Goal: Task Accomplishment & Management: Use online tool/utility

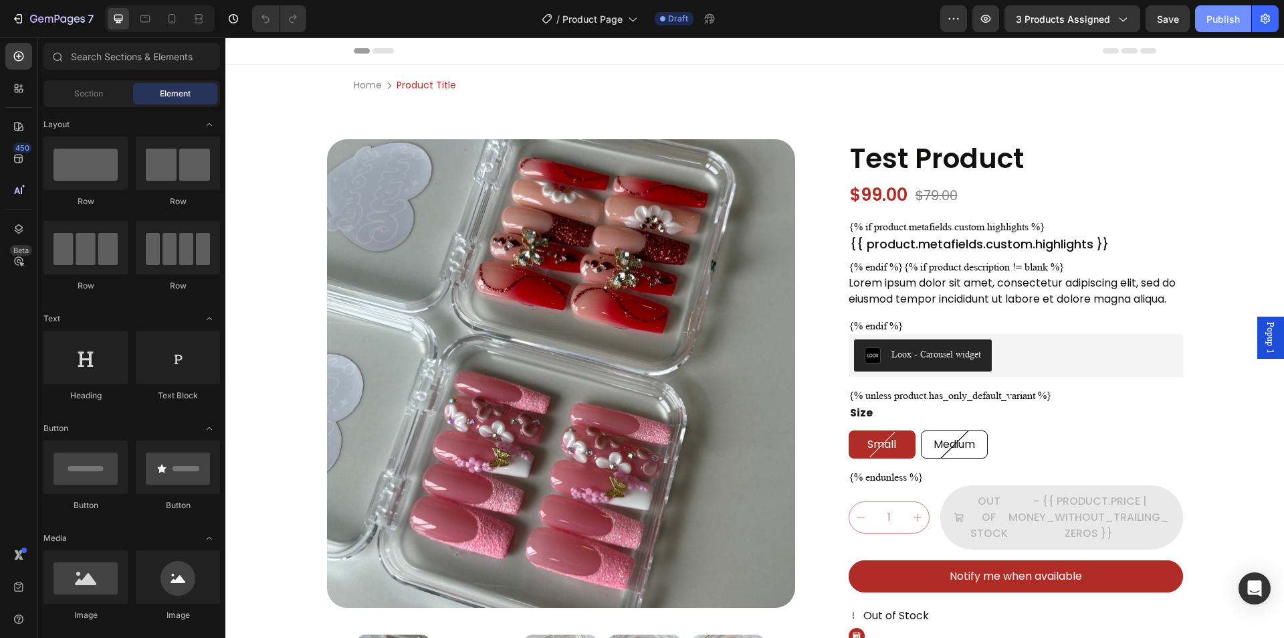
click at [1228, 30] on button "Publish" at bounding box center [1223, 18] width 56 height 27
click at [1091, 19] on span "3 products assigned" at bounding box center [1063, 19] width 94 height 14
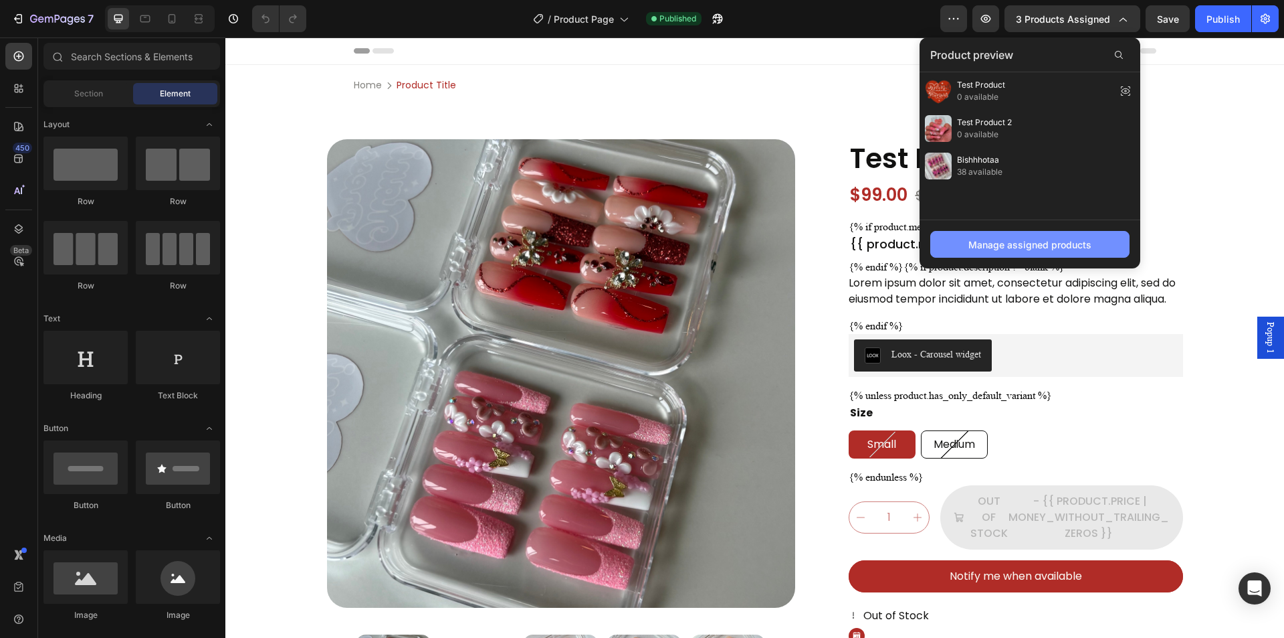
click at [1053, 239] on div "Manage assigned products" at bounding box center [1030, 244] width 123 height 14
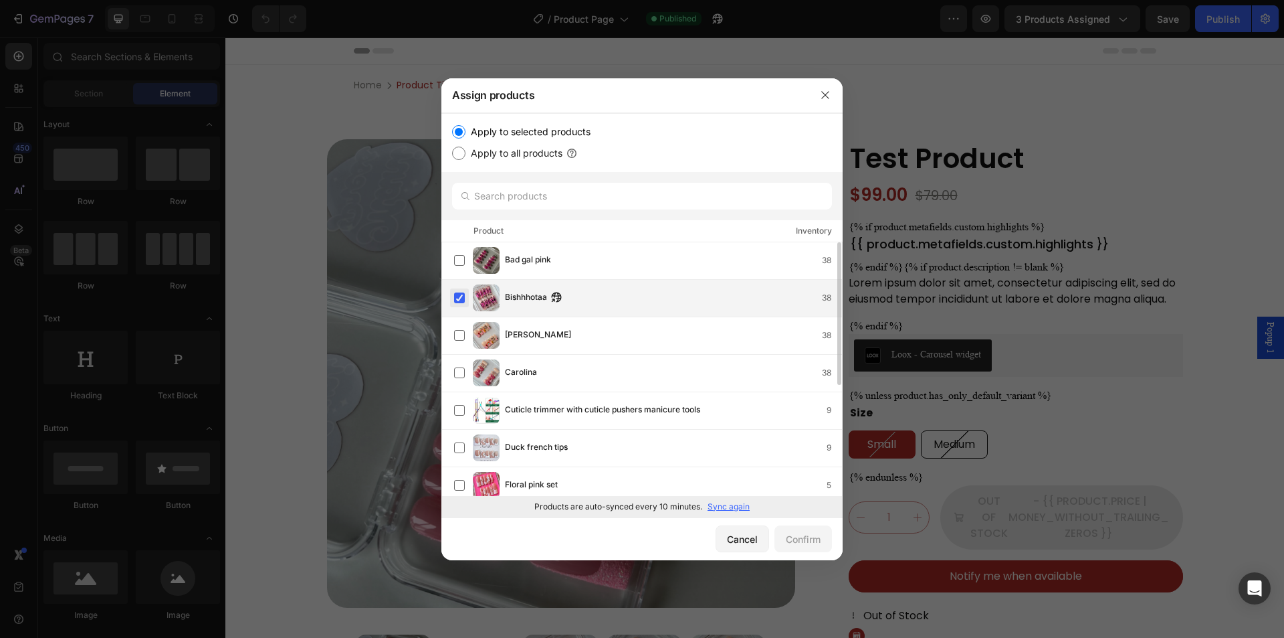
click at [460, 298] on label at bounding box center [459, 297] width 11 height 11
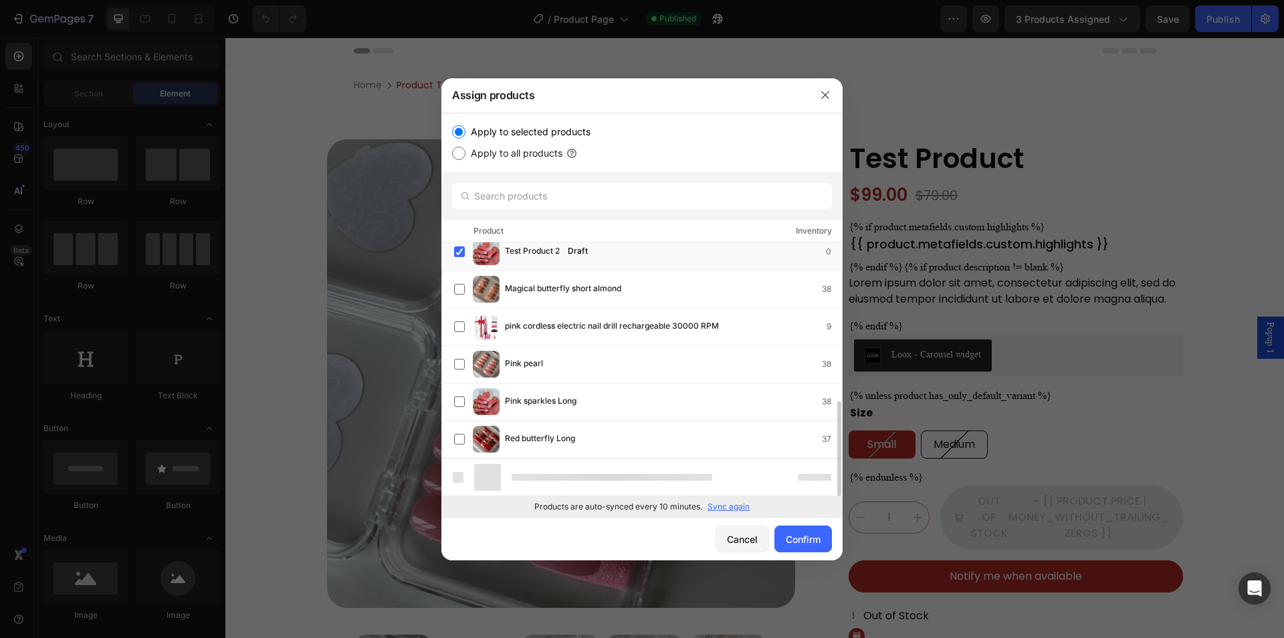
scroll to position [383, 0]
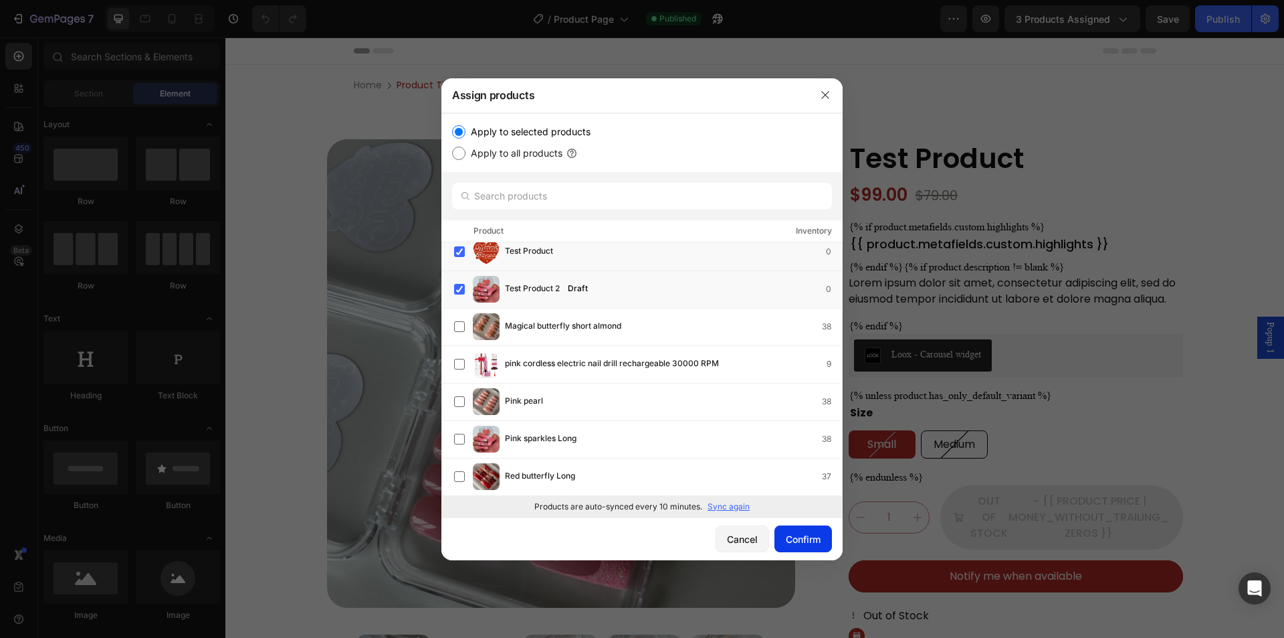
click at [801, 532] on div "Confirm" at bounding box center [803, 539] width 35 height 14
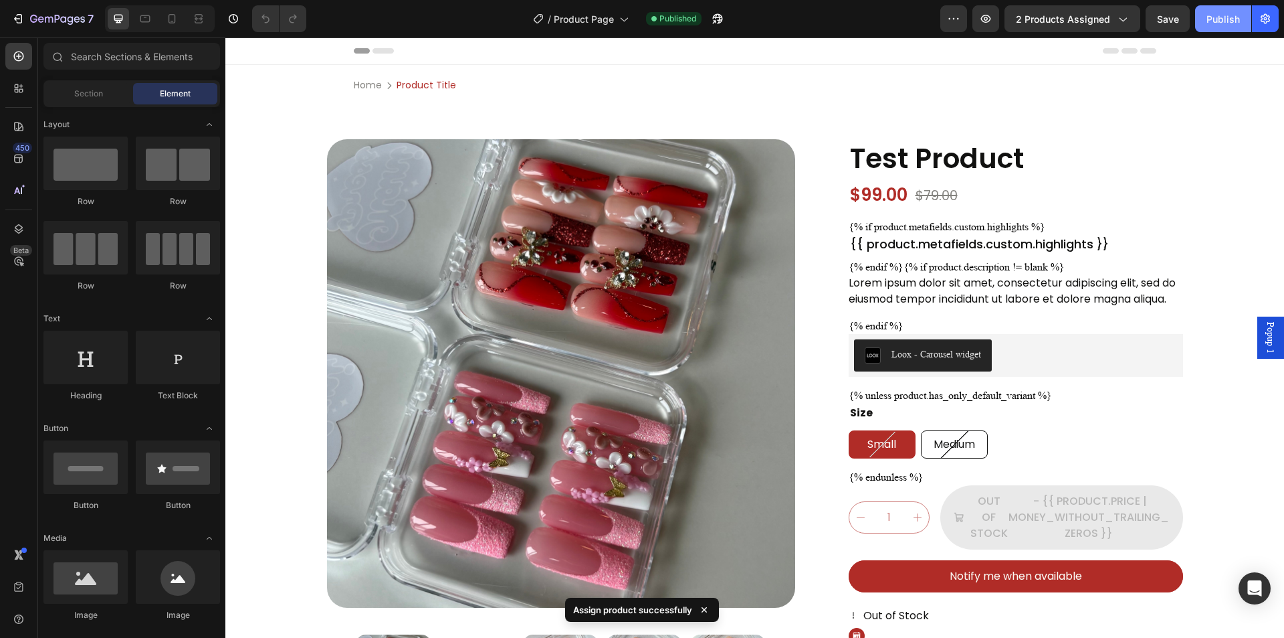
click at [1233, 18] on div "Publish" at bounding box center [1223, 19] width 33 height 14
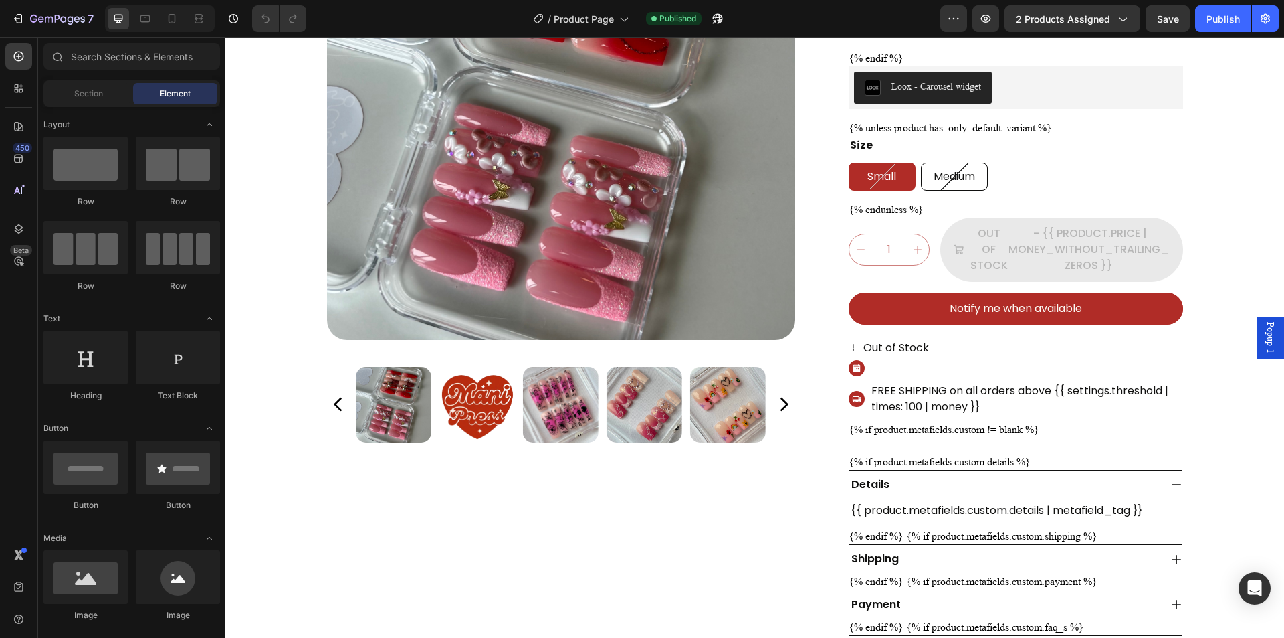
scroll to position [0, 0]
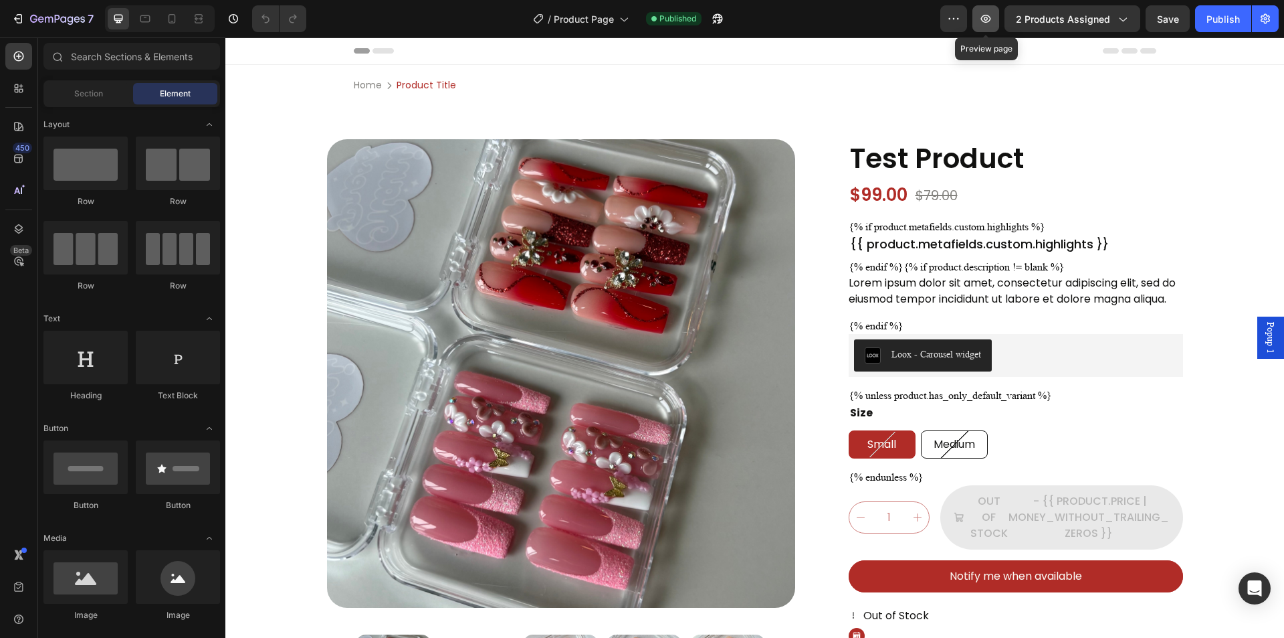
click at [984, 23] on icon "button" at bounding box center [985, 18] width 13 height 13
click at [1243, 24] on button "Publish" at bounding box center [1223, 18] width 56 height 27
click at [1046, 372] on div "Loox - Carousel widget" at bounding box center [1016, 355] width 334 height 43
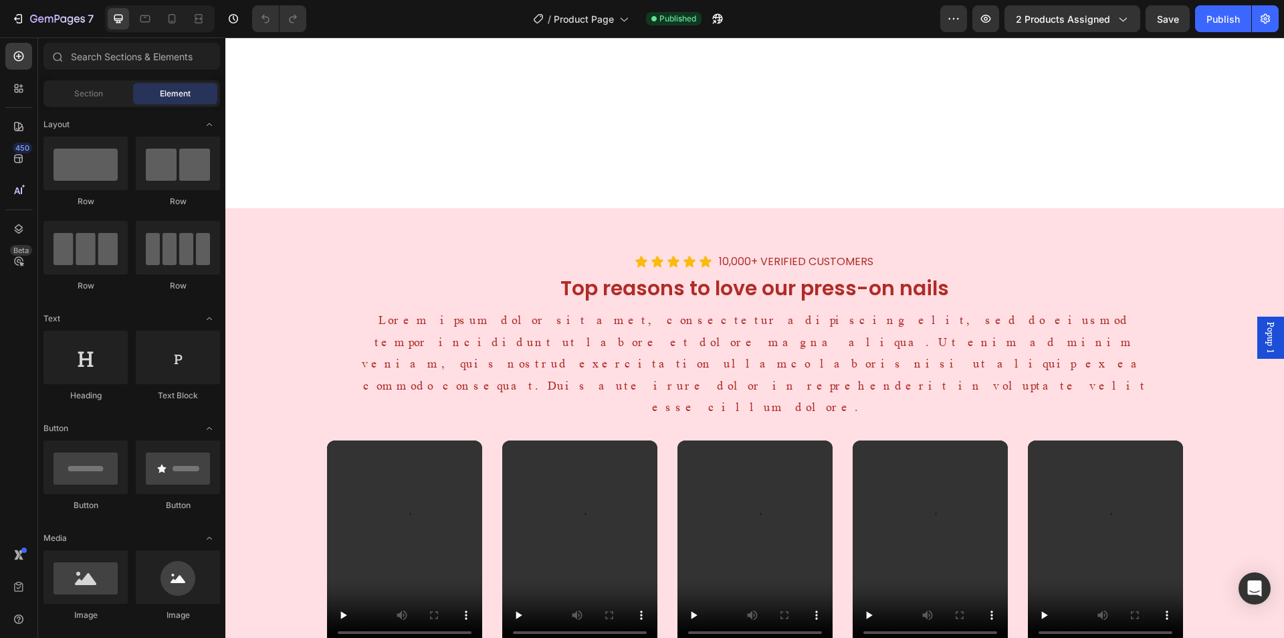
scroll to position [2035, 0]
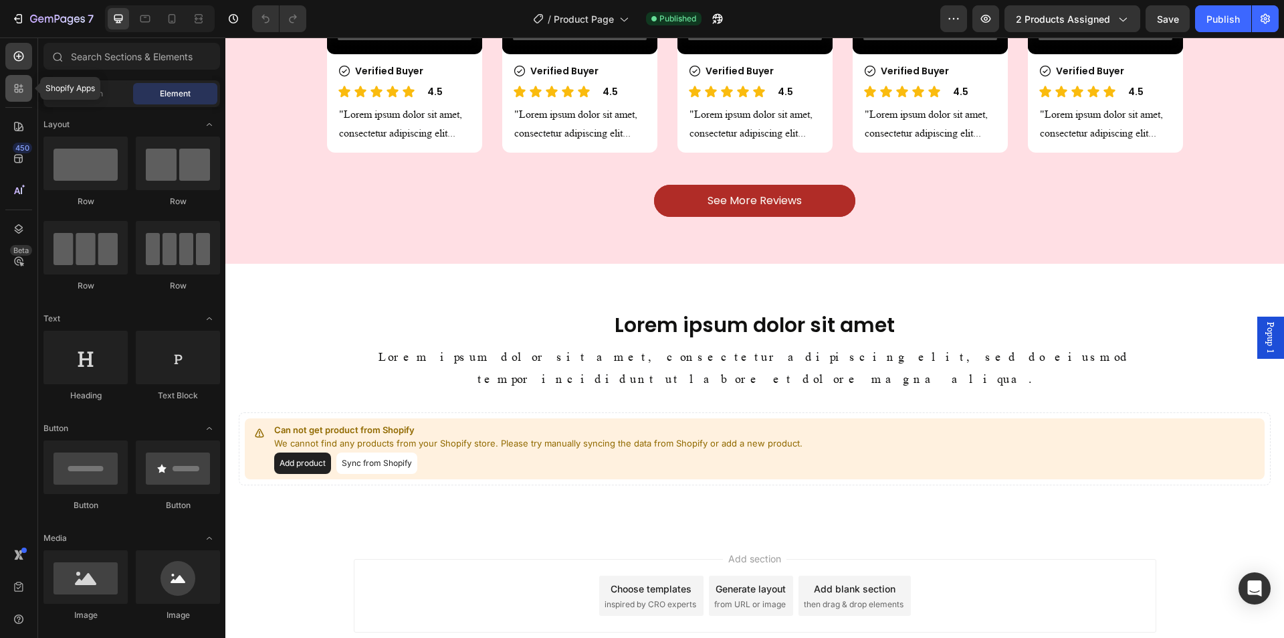
click at [19, 90] on icon at bounding box center [18, 88] width 13 height 13
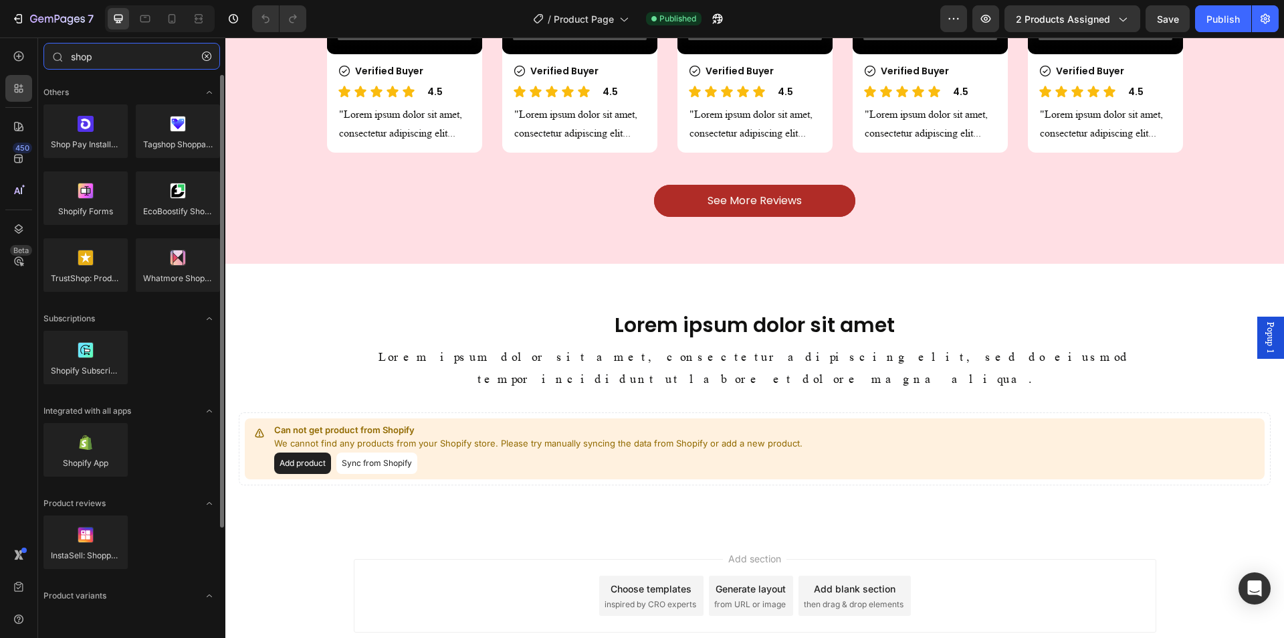
type input "shop"
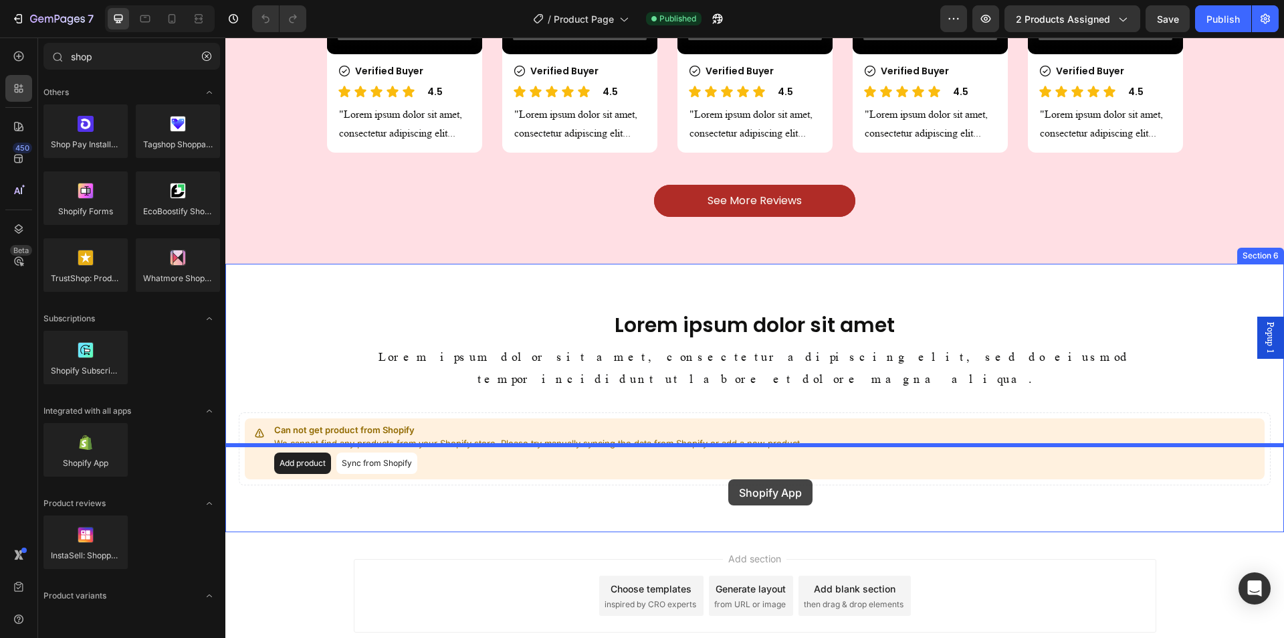
drag, startPoint x: 435, startPoint y: 506, endPoint x: 945, endPoint y: 419, distance: 517.0
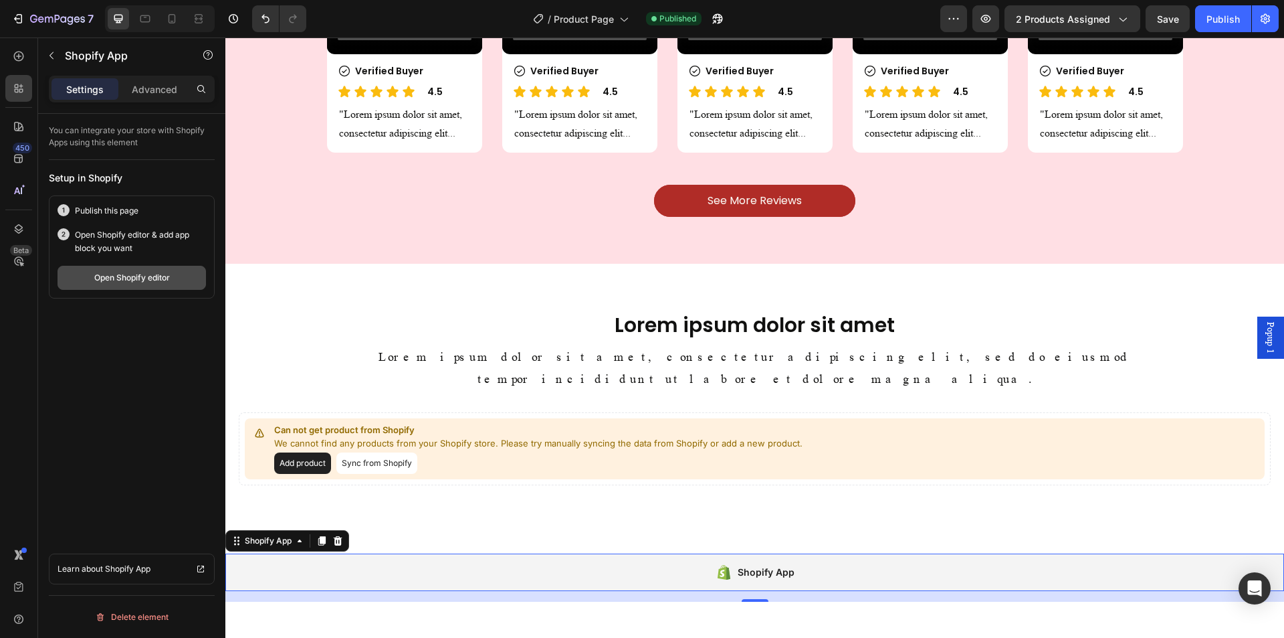
click at [167, 278] on div "Open Shopify editor" at bounding box center [132, 278] width 76 height 12
click at [1201, 17] on button "Publish" at bounding box center [1223, 18] width 56 height 27
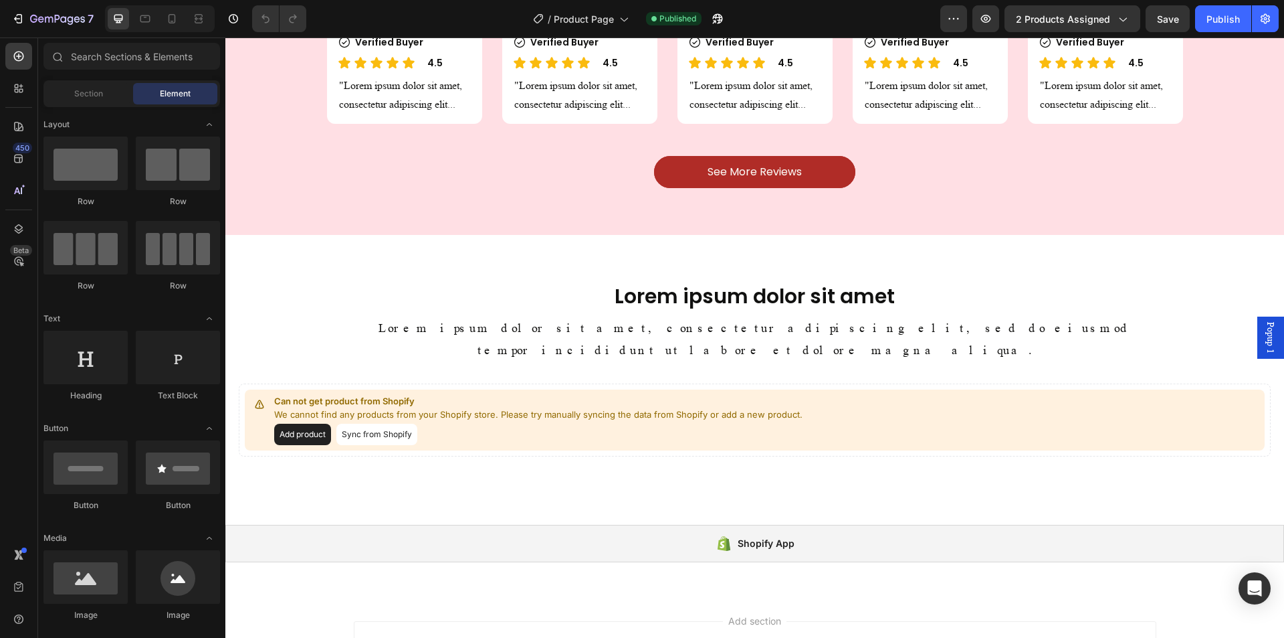
scroll to position [2026, 0]
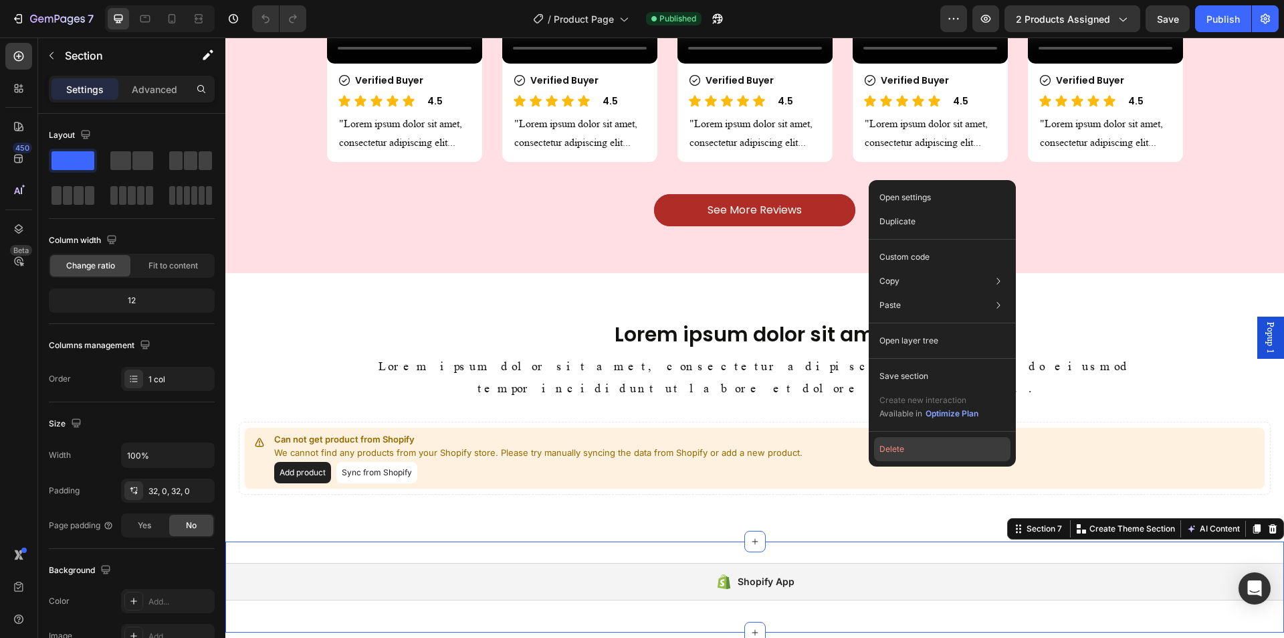
click at [914, 449] on button "Delete" at bounding box center [942, 449] width 136 height 24
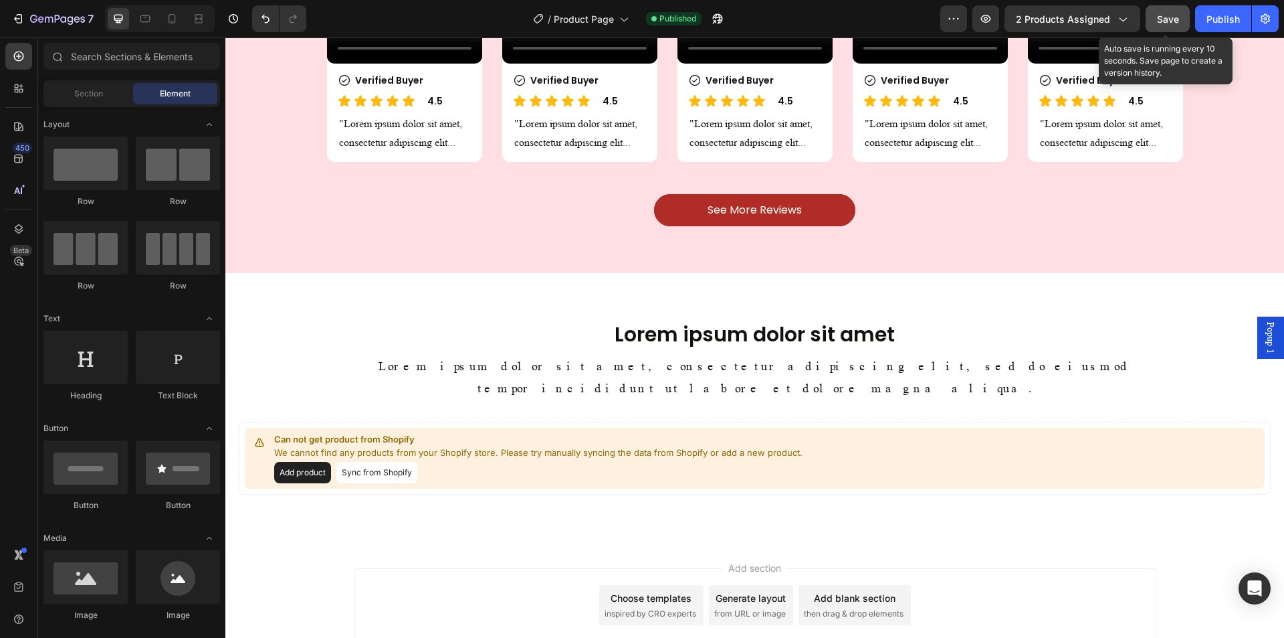
click at [1173, 12] on button "Save" at bounding box center [1168, 18] width 44 height 27
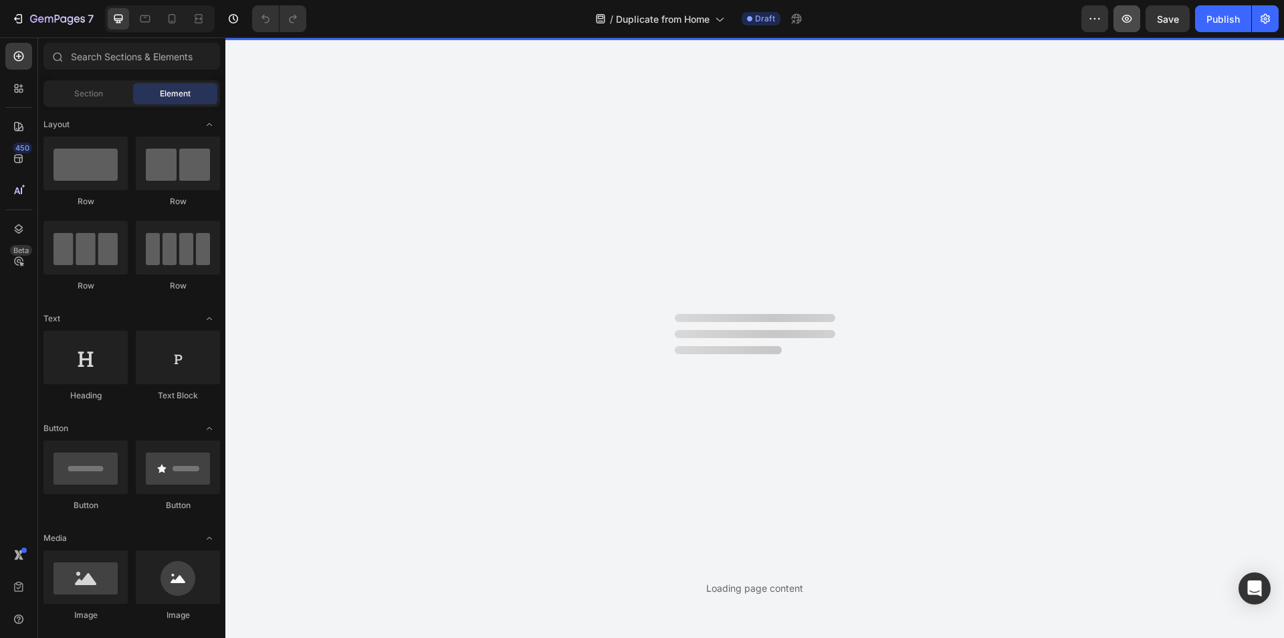
click at [1127, 18] on icon "button" at bounding box center [1126, 18] width 13 height 13
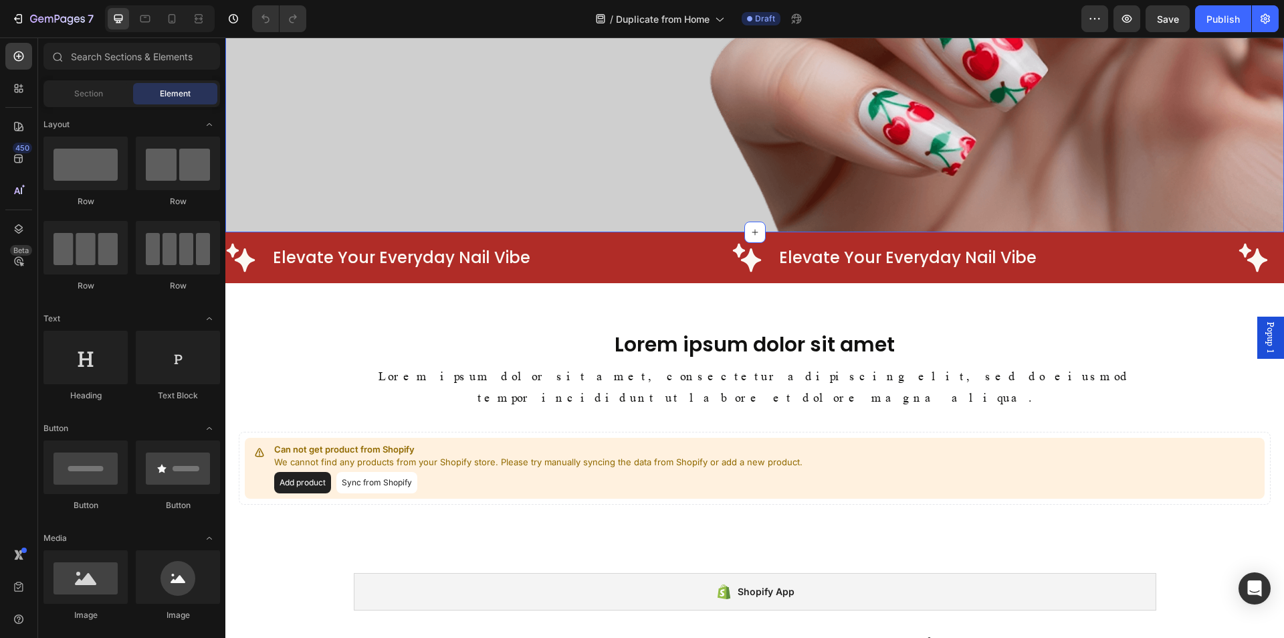
scroll to position [446, 0]
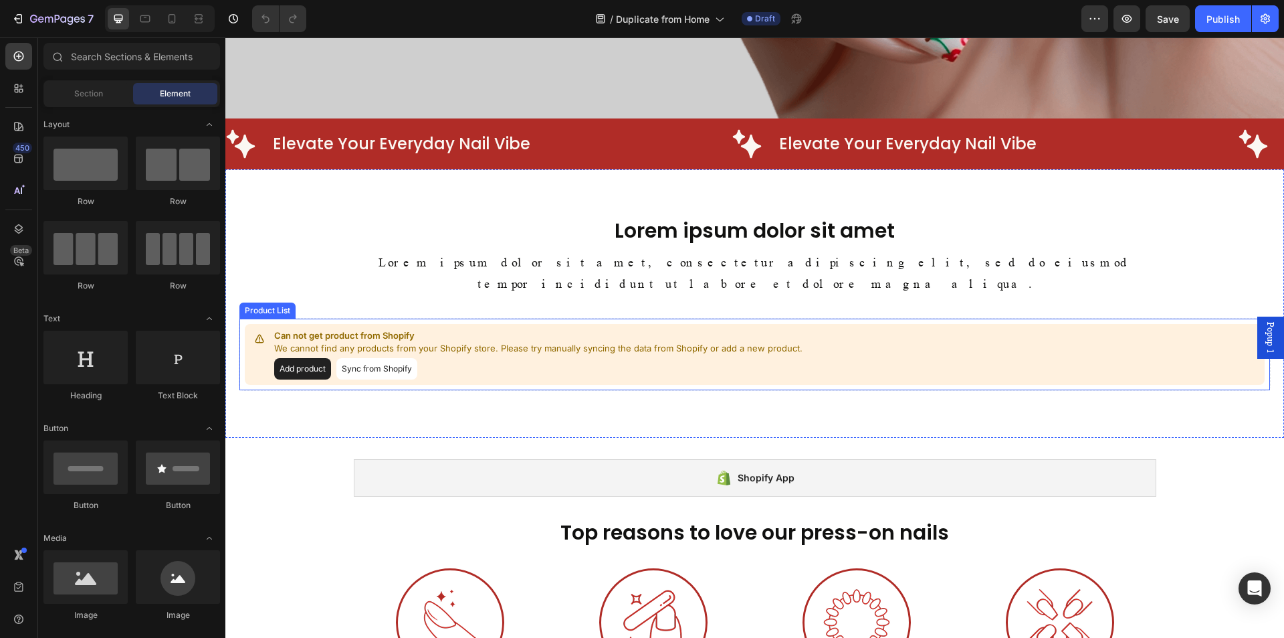
click at [1009, 340] on div "Can not get product from Shopify We cannot find any products from your Shopify …" at bounding box center [755, 354] width 1020 height 61
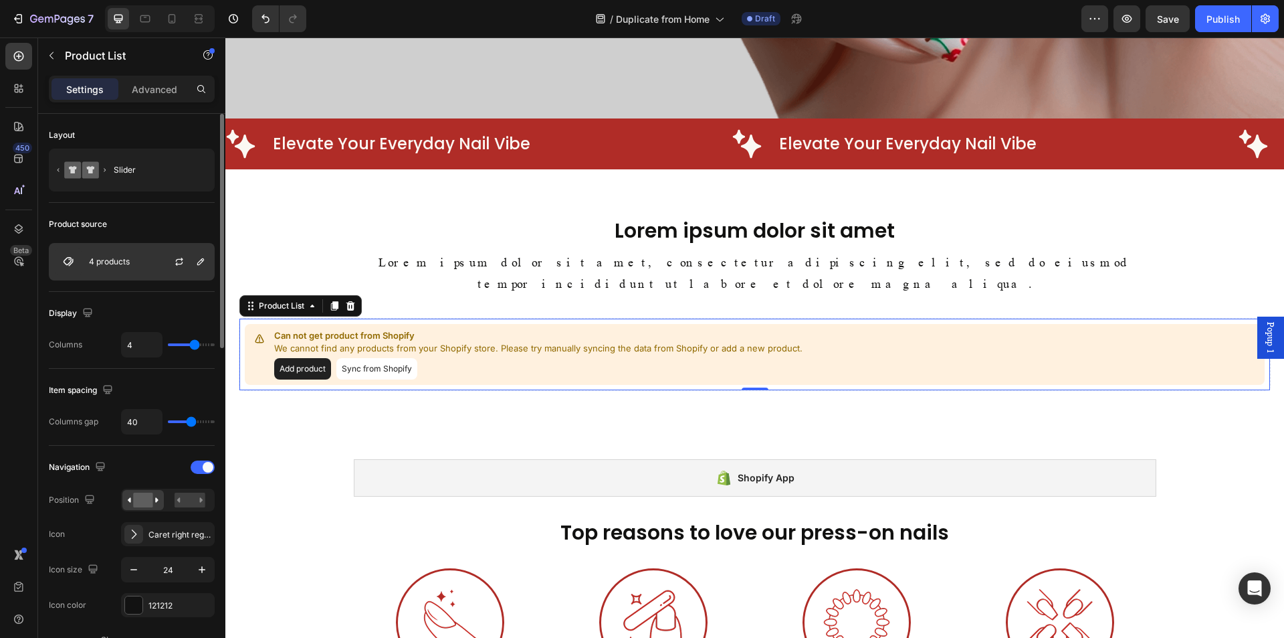
click at [142, 272] on div "4 products" at bounding box center [132, 261] width 166 height 37
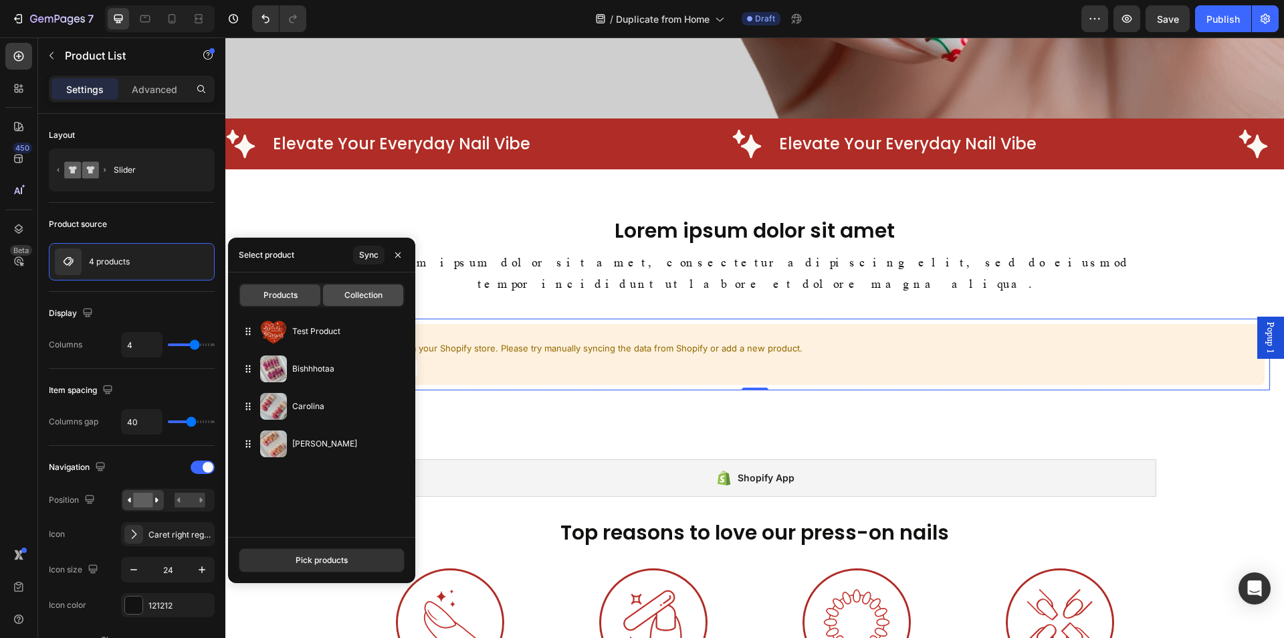
click at [353, 299] on span "Collection" at bounding box center [364, 295] width 38 height 12
type input "10"
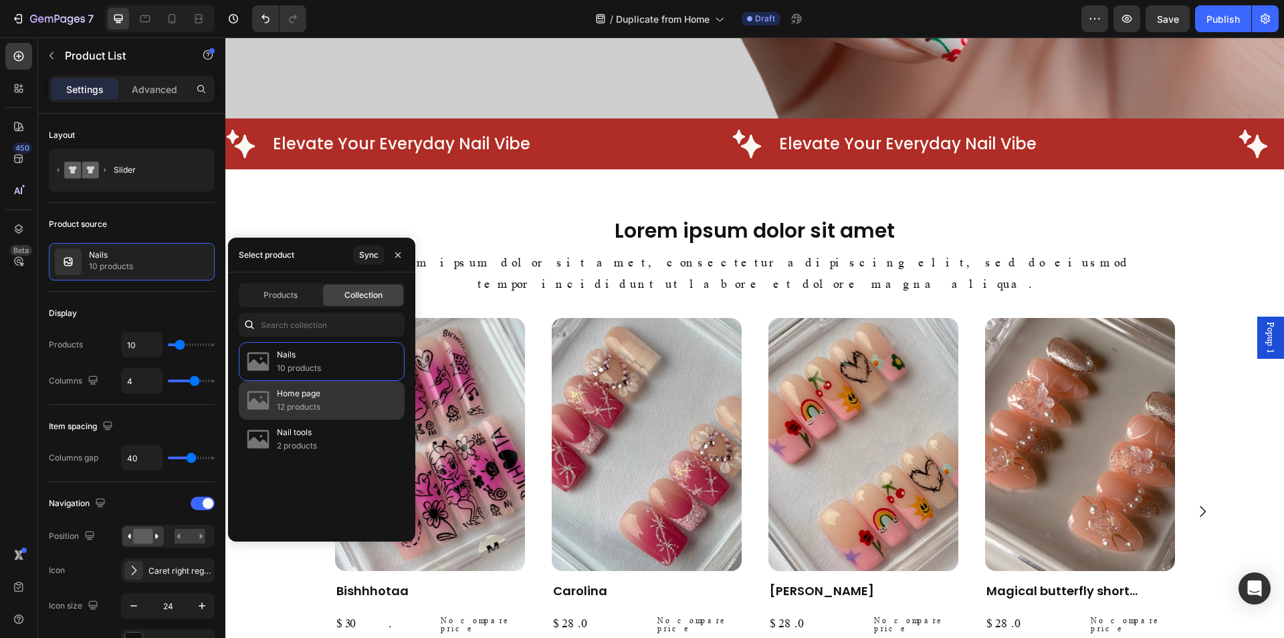
click at [306, 419] on div "Home page 12 products" at bounding box center [322, 438] width 166 height 39
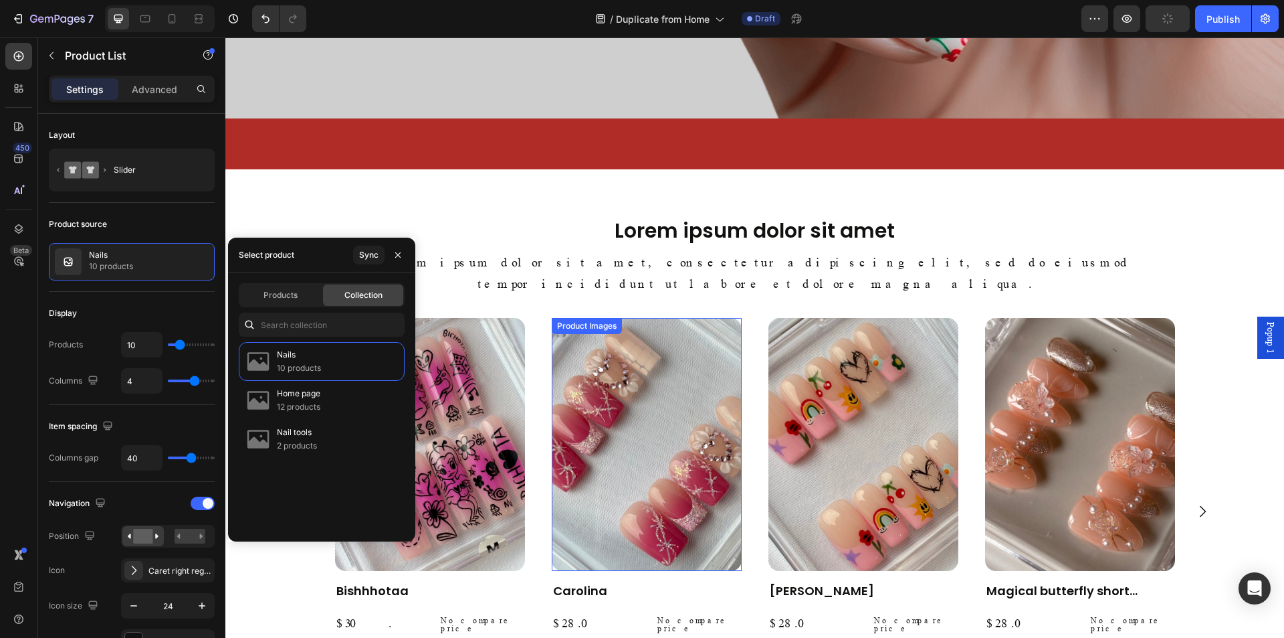
scroll to position [714, 0]
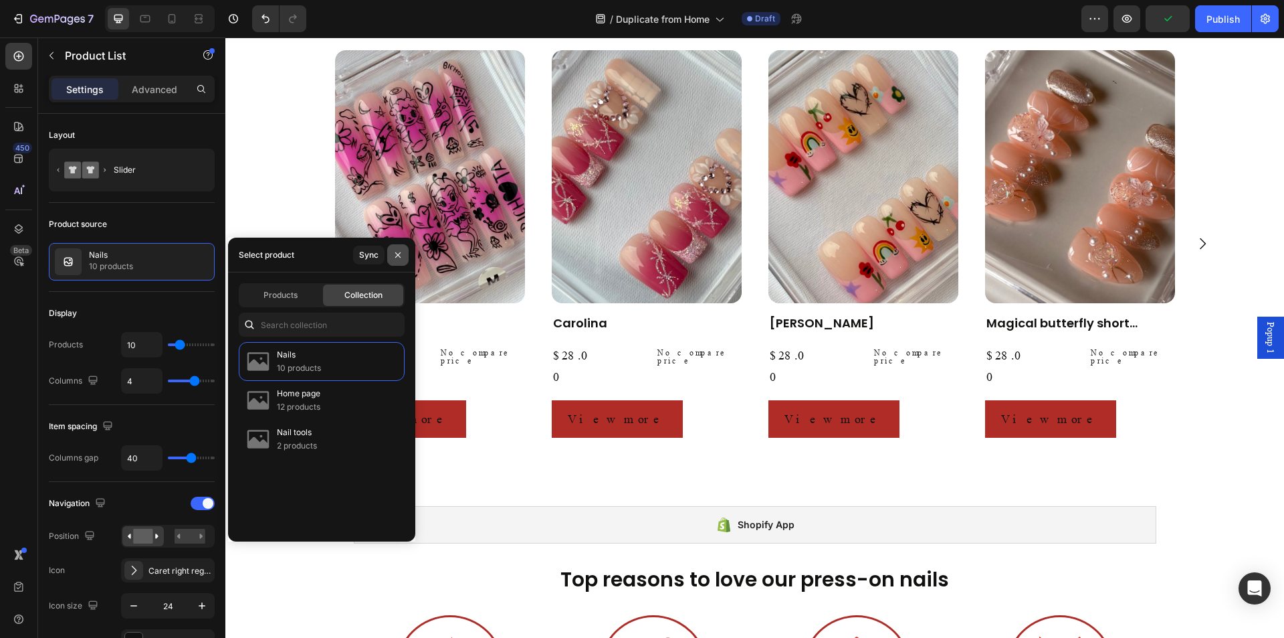
click at [399, 256] on icon "button" at bounding box center [397, 254] width 5 height 5
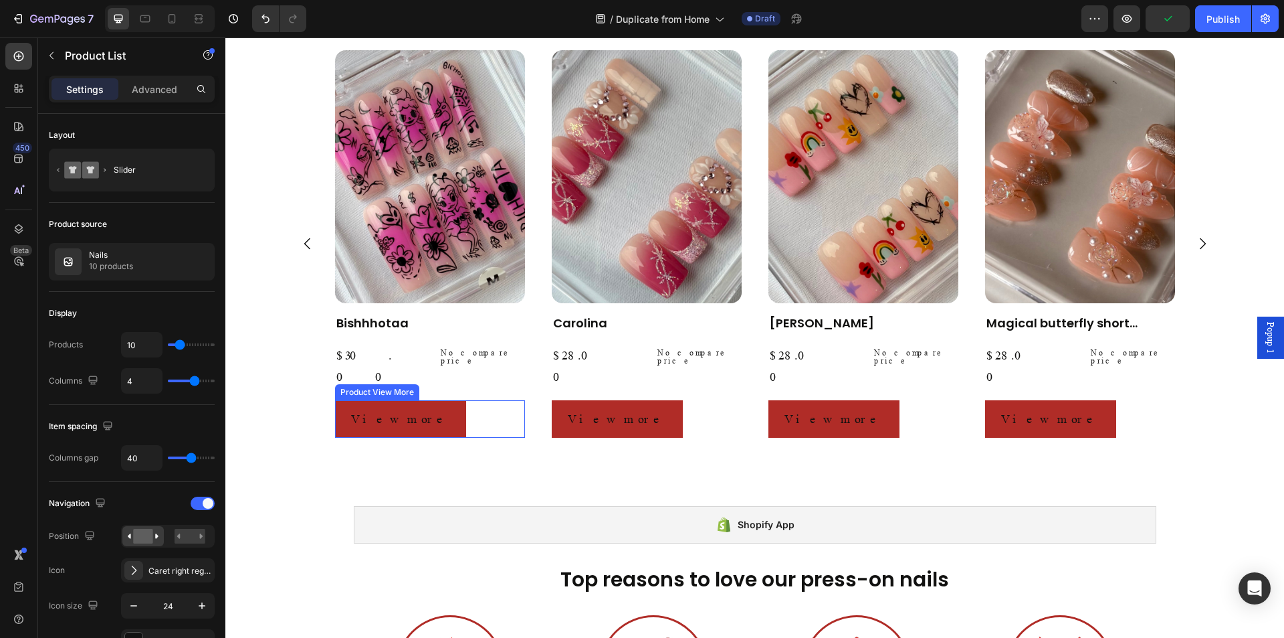
click at [463, 400] on div "View more" at bounding box center [430, 418] width 190 height 37
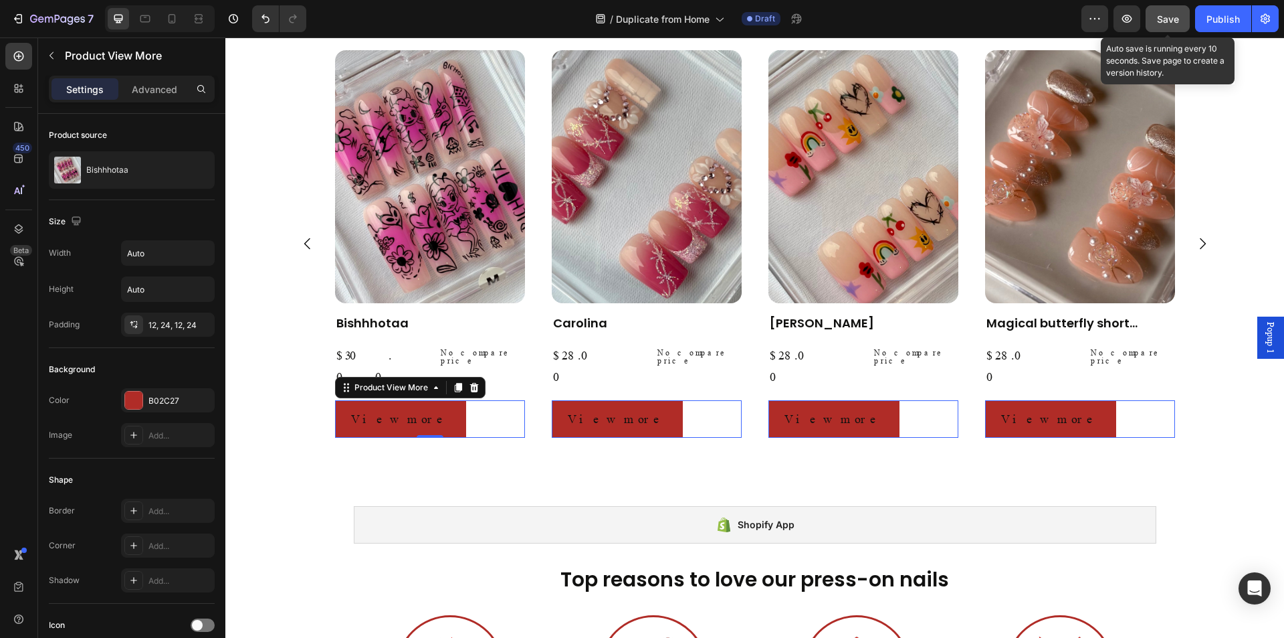
drag, startPoint x: 1176, startPoint y: 13, endPoint x: 563, endPoint y: 35, distance: 613.2
click at [1176, 13] on span "Save" at bounding box center [1168, 18] width 22 height 11
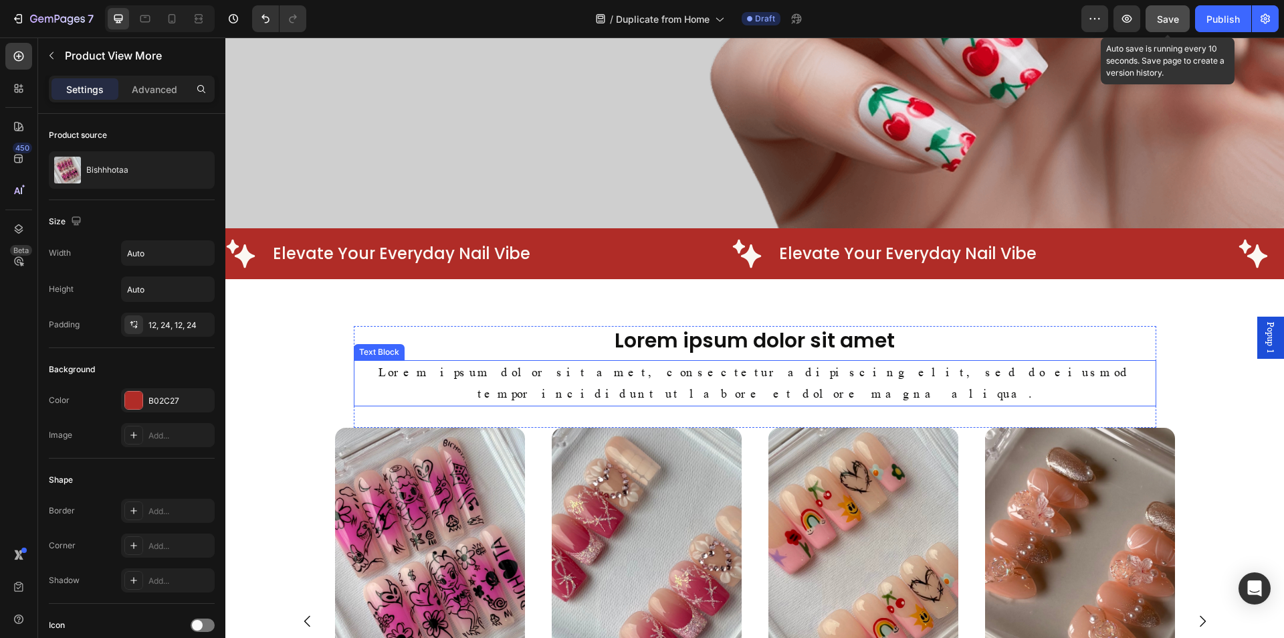
scroll to position [446, 0]
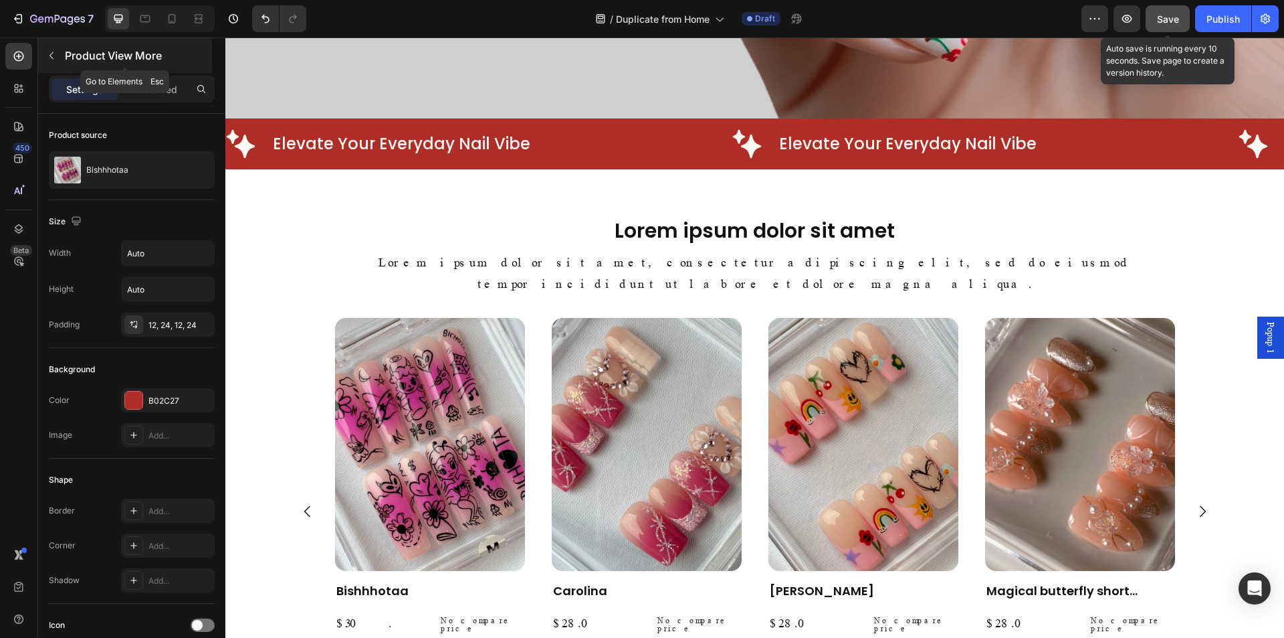
click at [68, 50] on p "Product View More" at bounding box center [137, 55] width 144 height 16
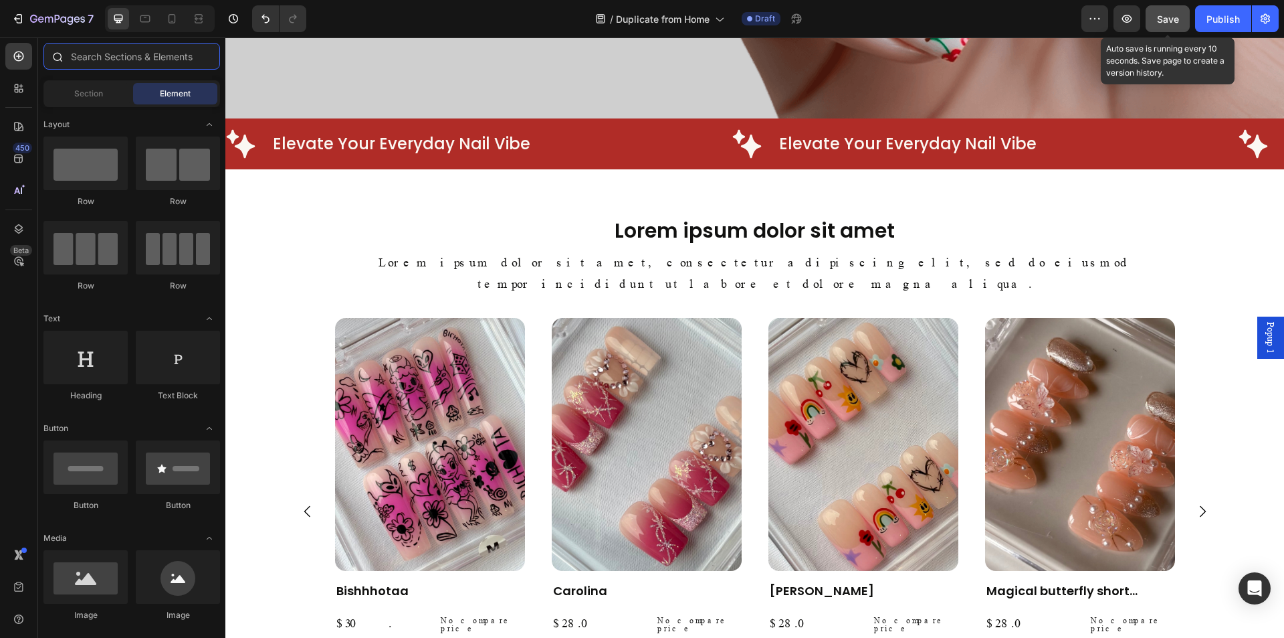
click at [115, 62] on input "text" at bounding box center [131, 56] width 177 height 27
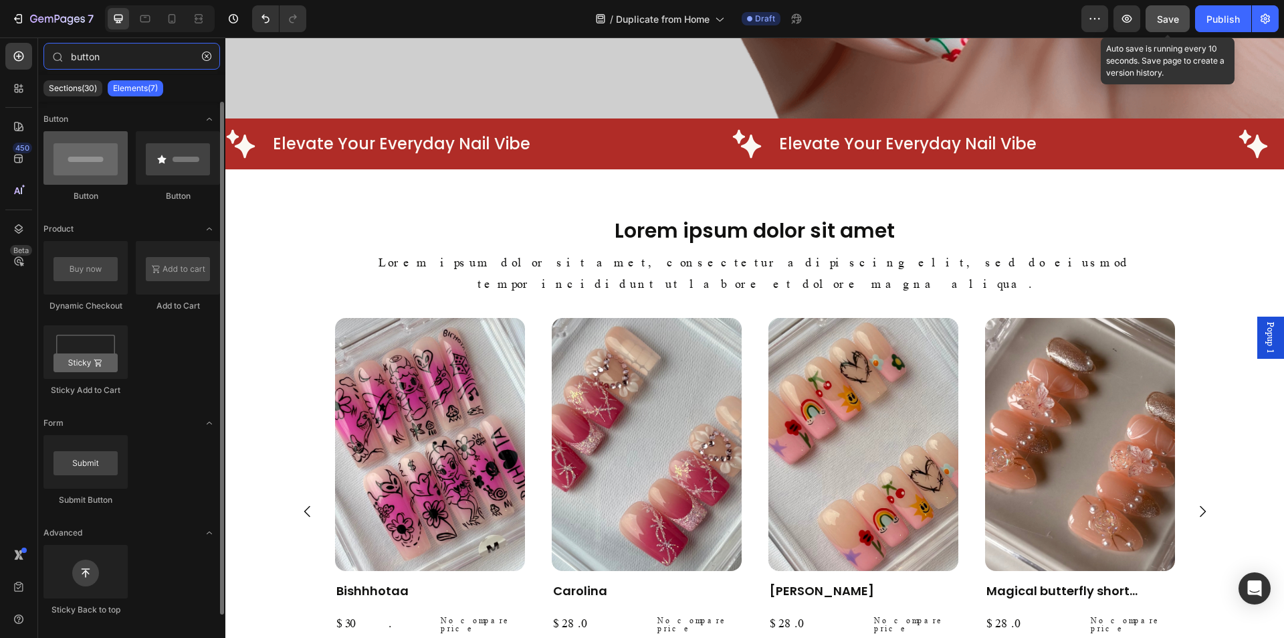
type input "button"
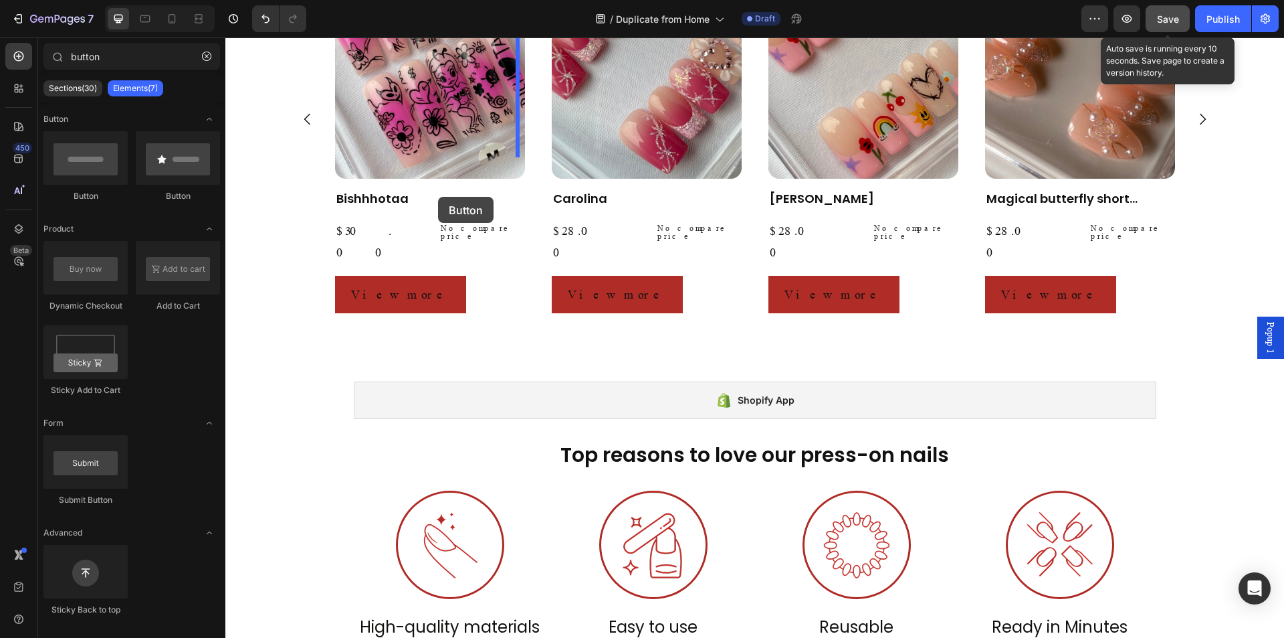
scroll to position [854, 0]
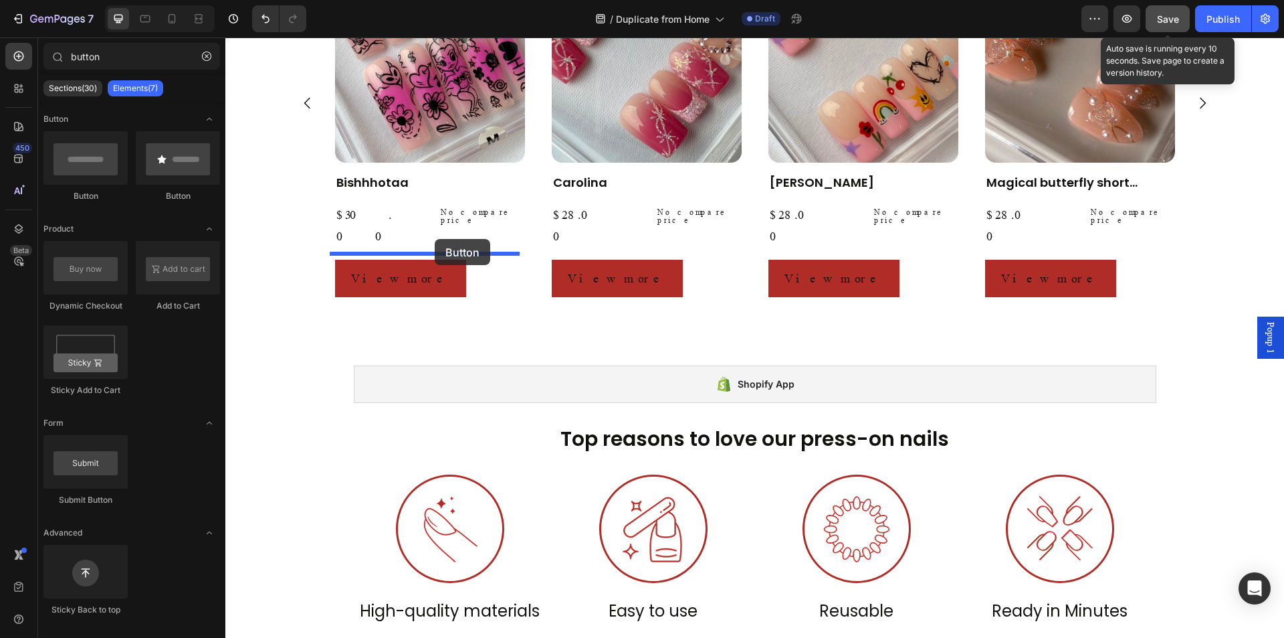
drag, startPoint x: 253, startPoint y: 347, endPoint x: 434, endPoint y: 241, distance: 209.5
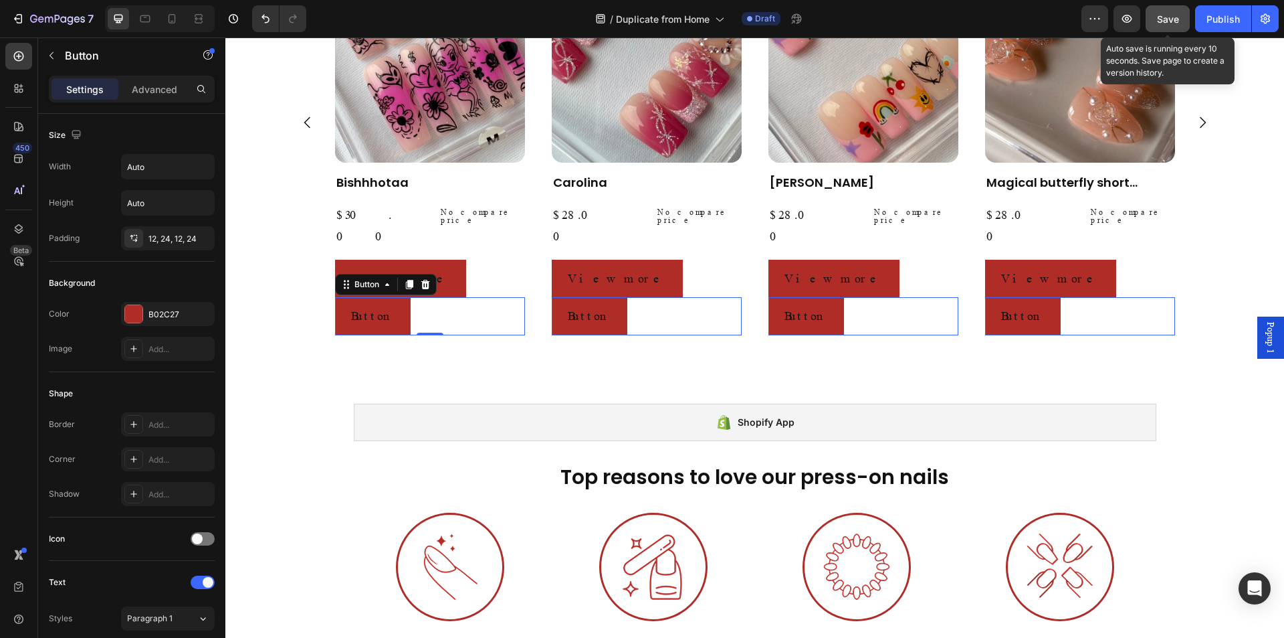
scroll to position [873, 0]
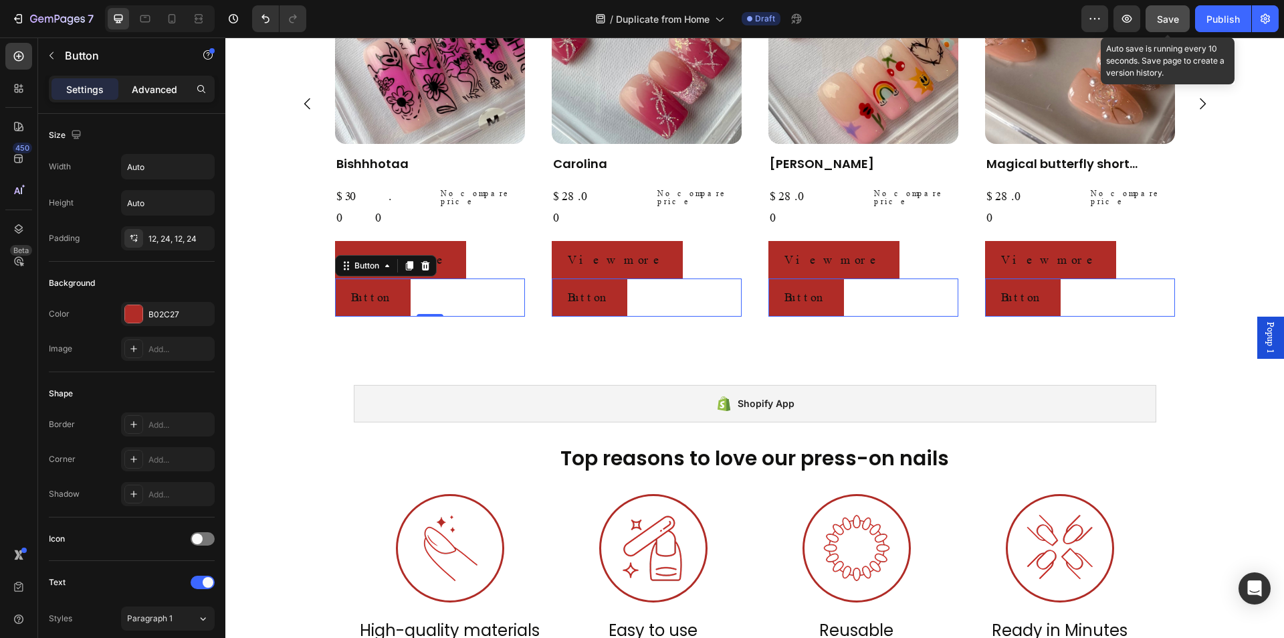
click at [134, 85] on p "Advanced" at bounding box center [154, 89] width 45 height 14
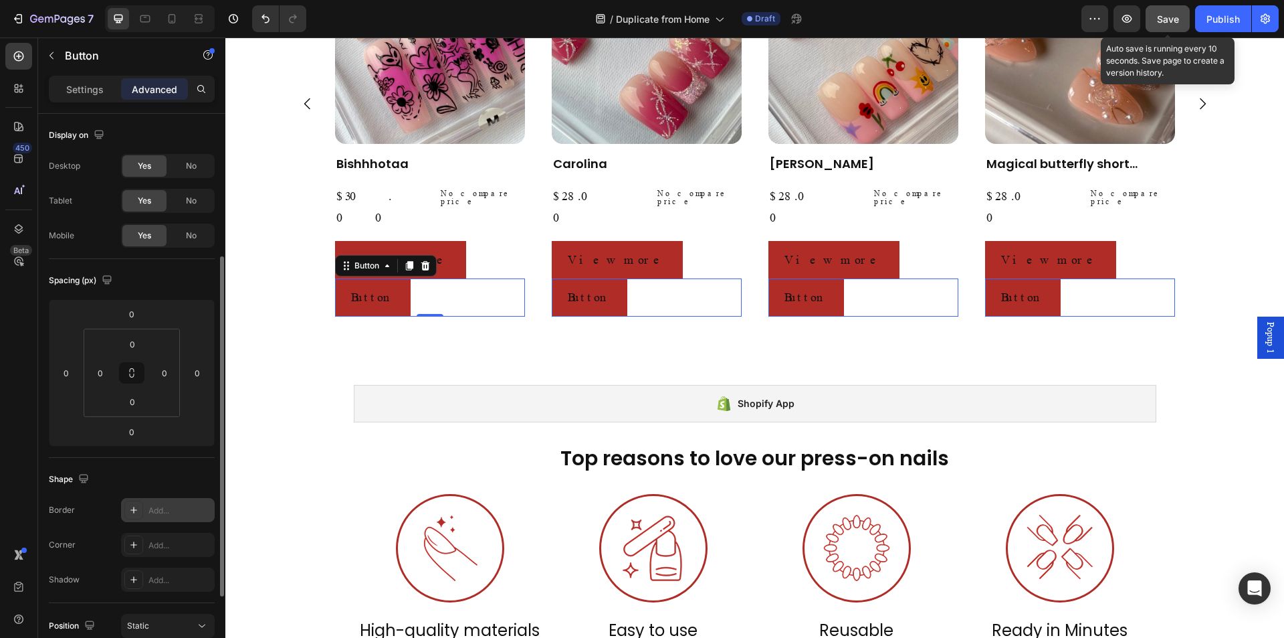
scroll to position [367, 0]
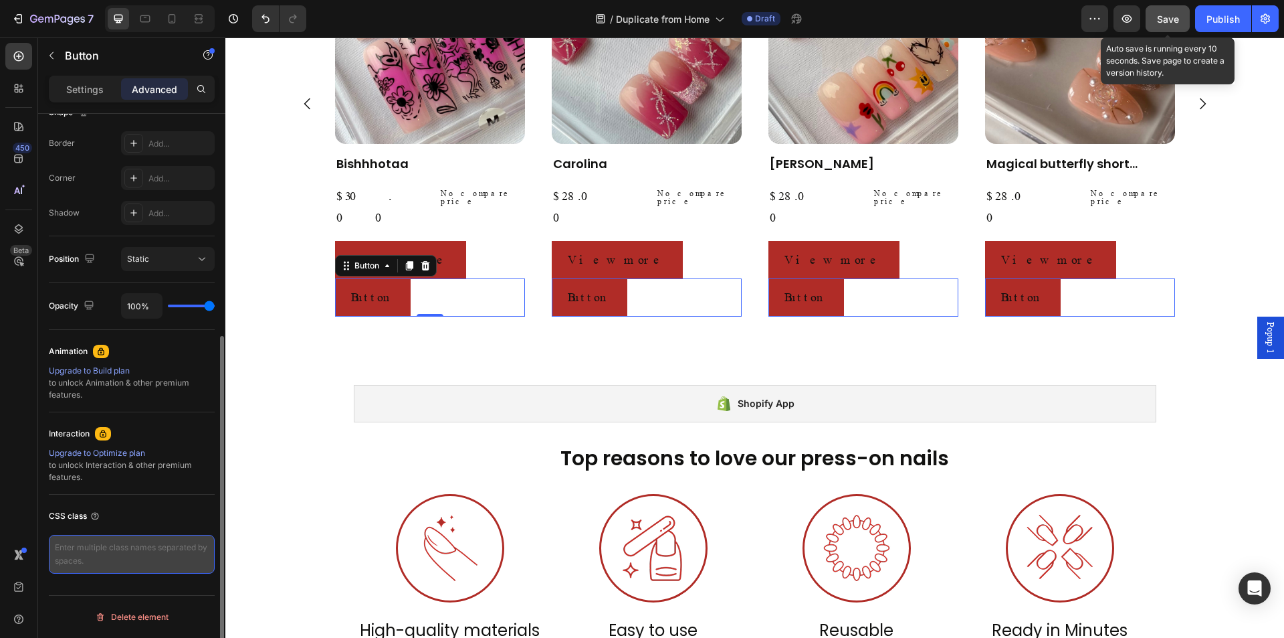
click at [153, 561] on textarea at bounding box center [132, 553] width 166 height 39
type textarea "qv-popup"
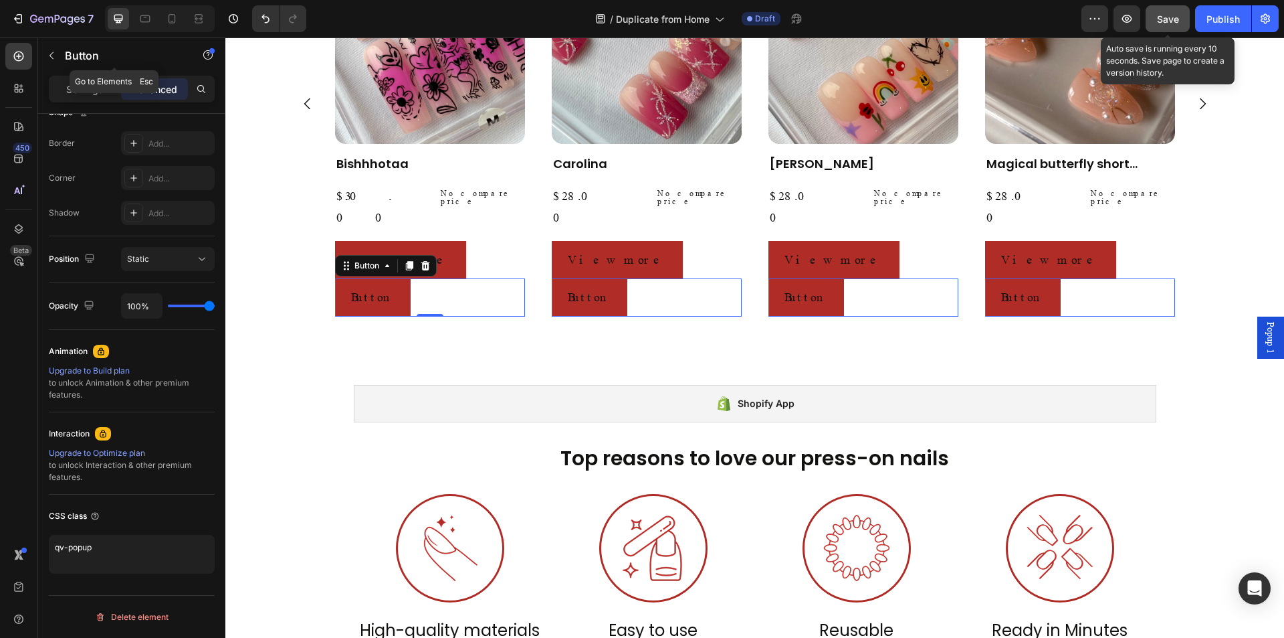
click at [74, 65] on div "Button" at bounding box center [114, 55] width 153 height 35
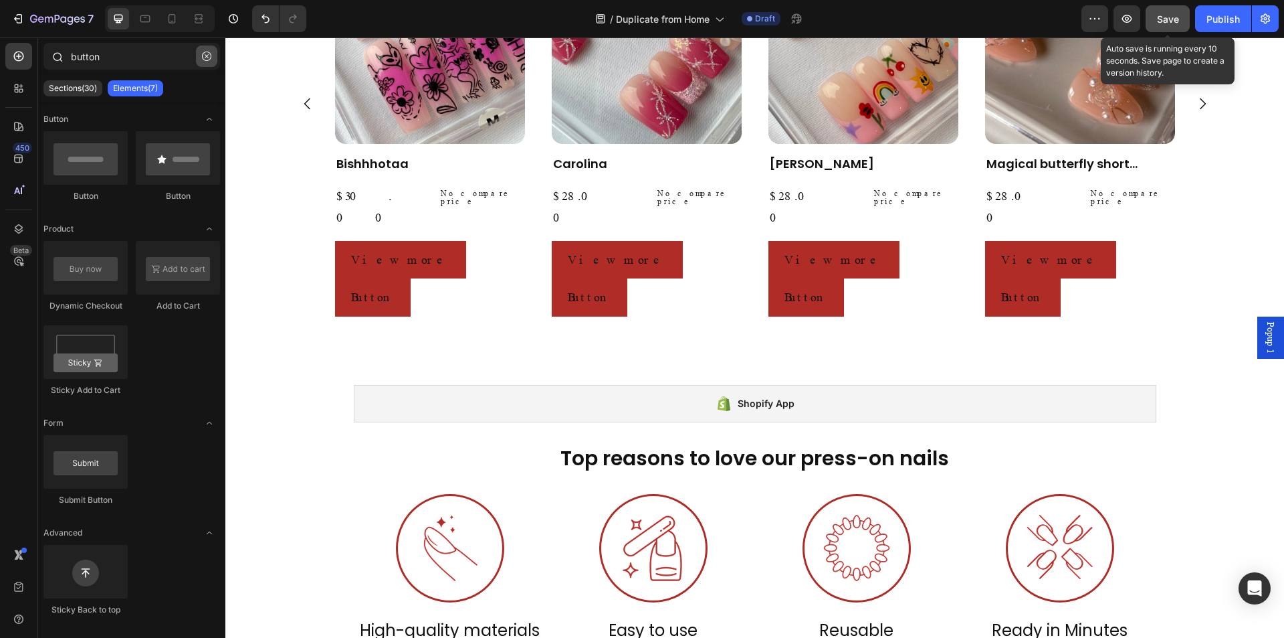
click at [215, 52] on button "button" at bounding box center [206, 55] width 21 height 21
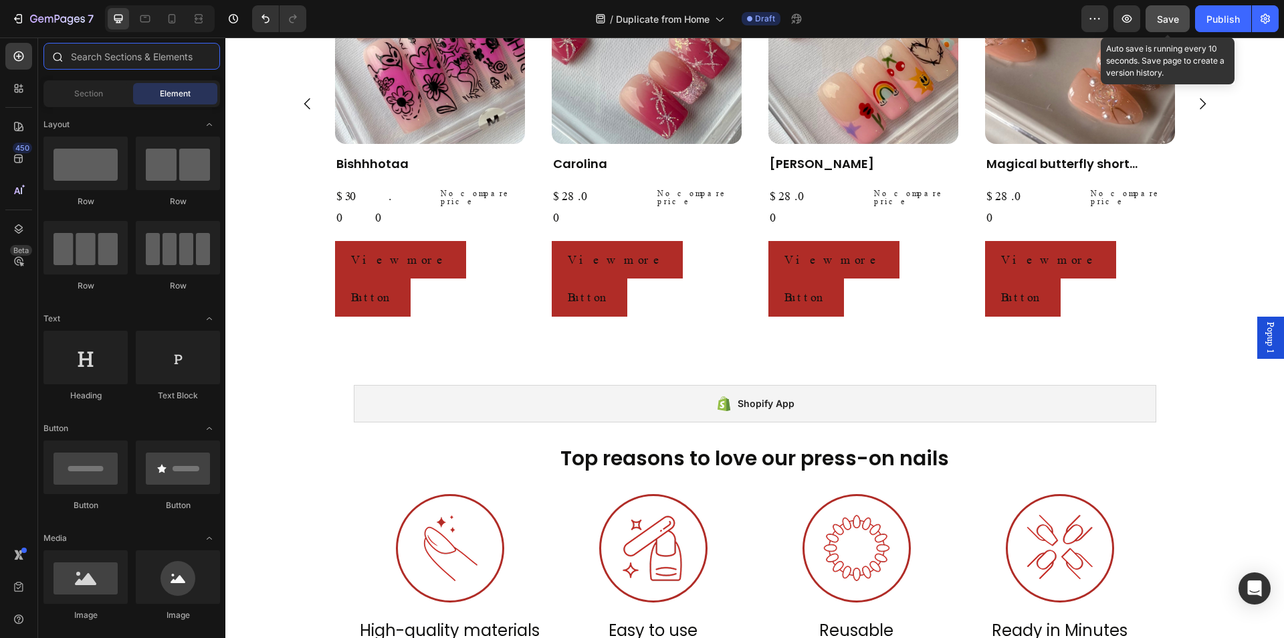
click at [138, 54] on input "text" at bounding box center [131, 56] width 177 height 27
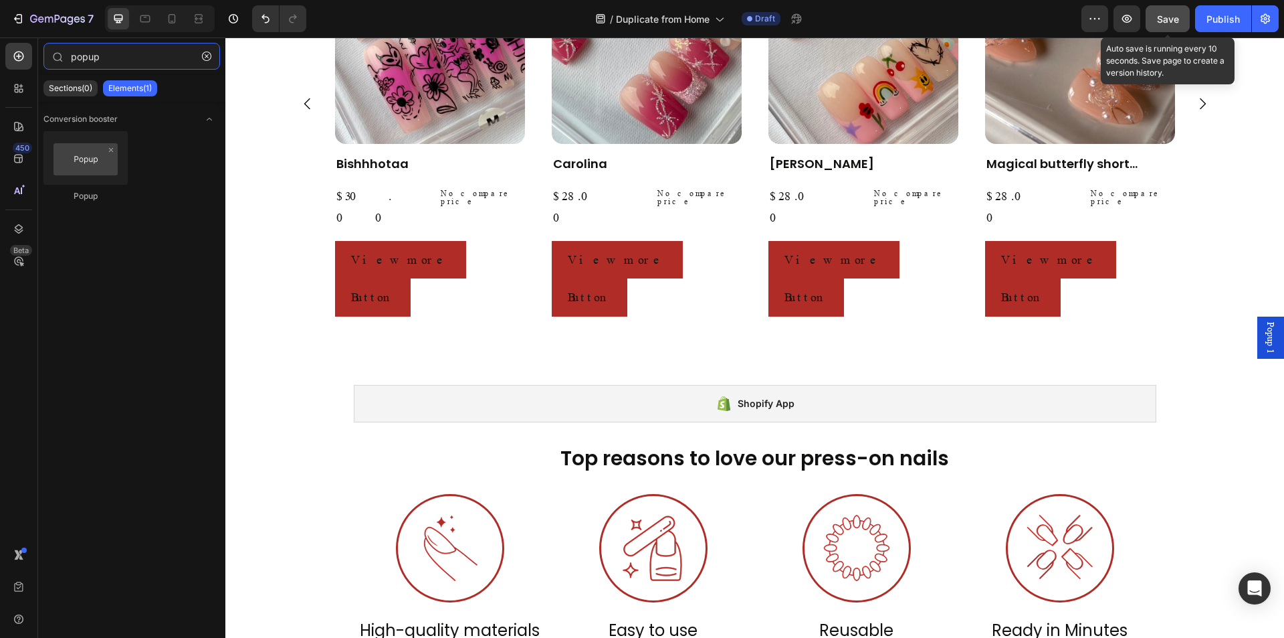
type input "popup"
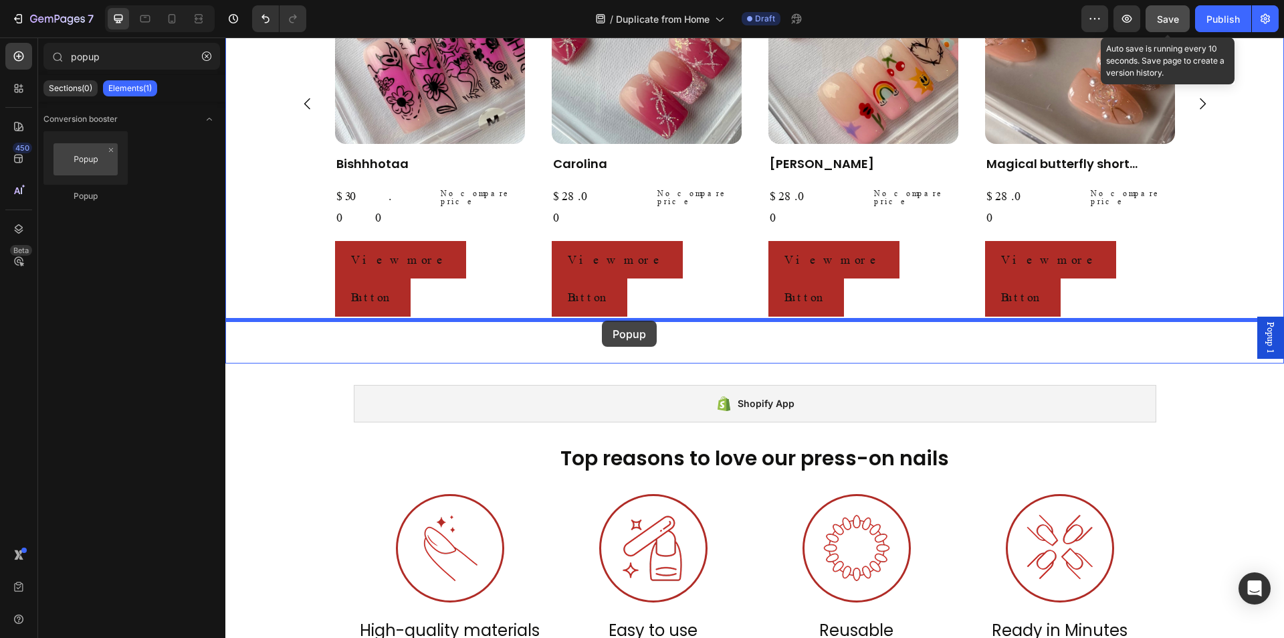
drag, startPoint x: 362, startPoint y: 208, endPoint x: 602, endPoint y: 320, distance: 265.1
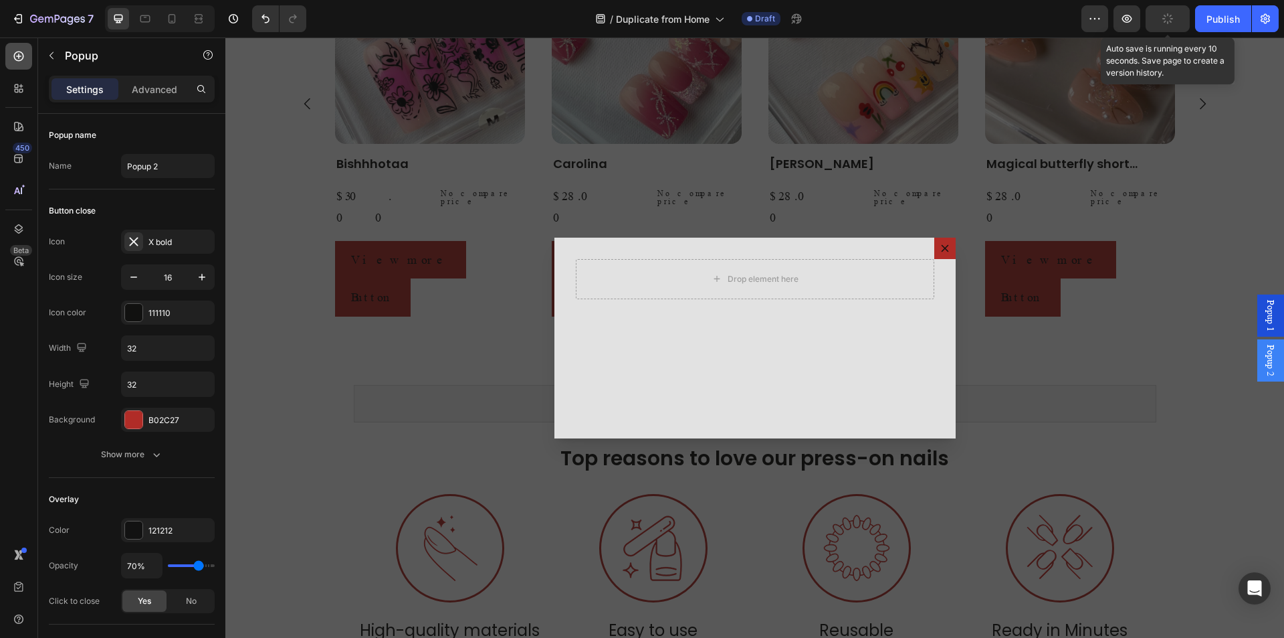
click at [29, 60] on div at bounding box center [18, 56] width 27 height 27
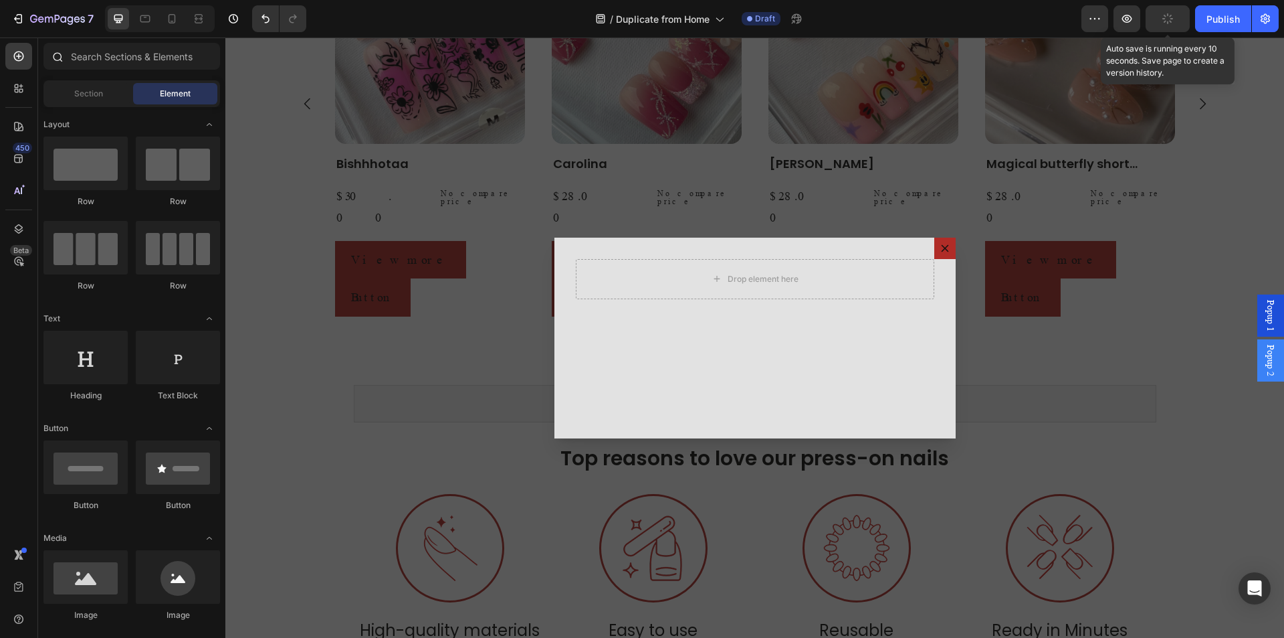
click at [67, 58] on div at bounding box center [56, 56] width 27 height 27
click at [96, 58] on input "text" at bounding box center [131, 56] width 177 height 27
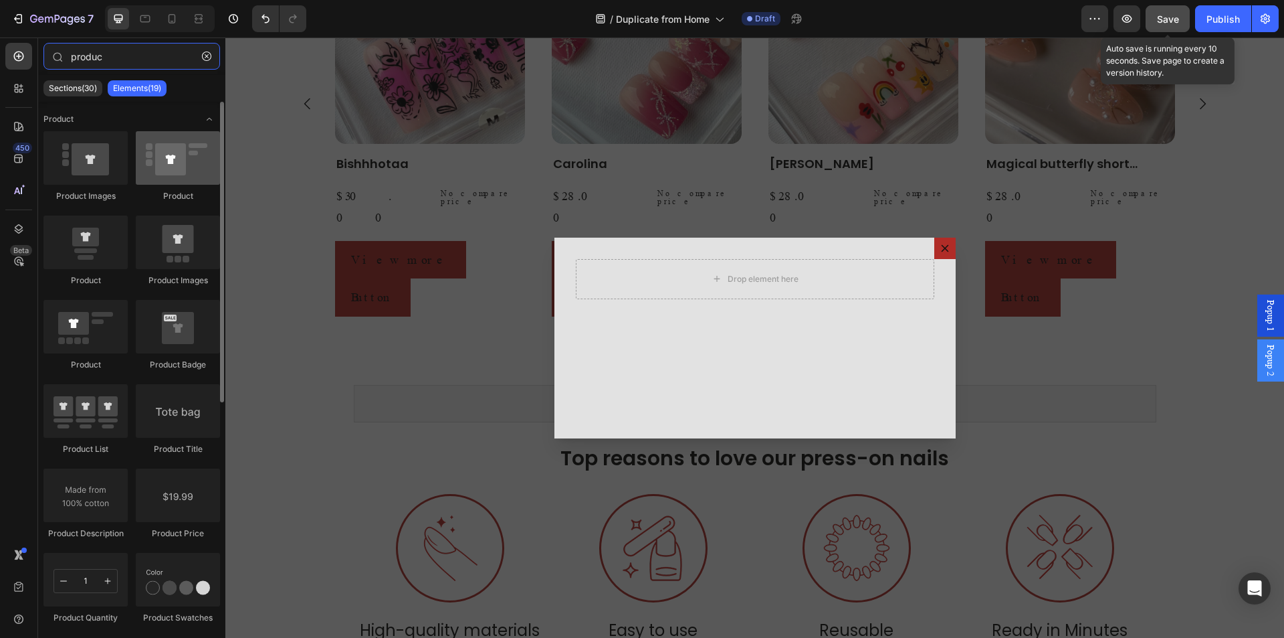
type input "produc"
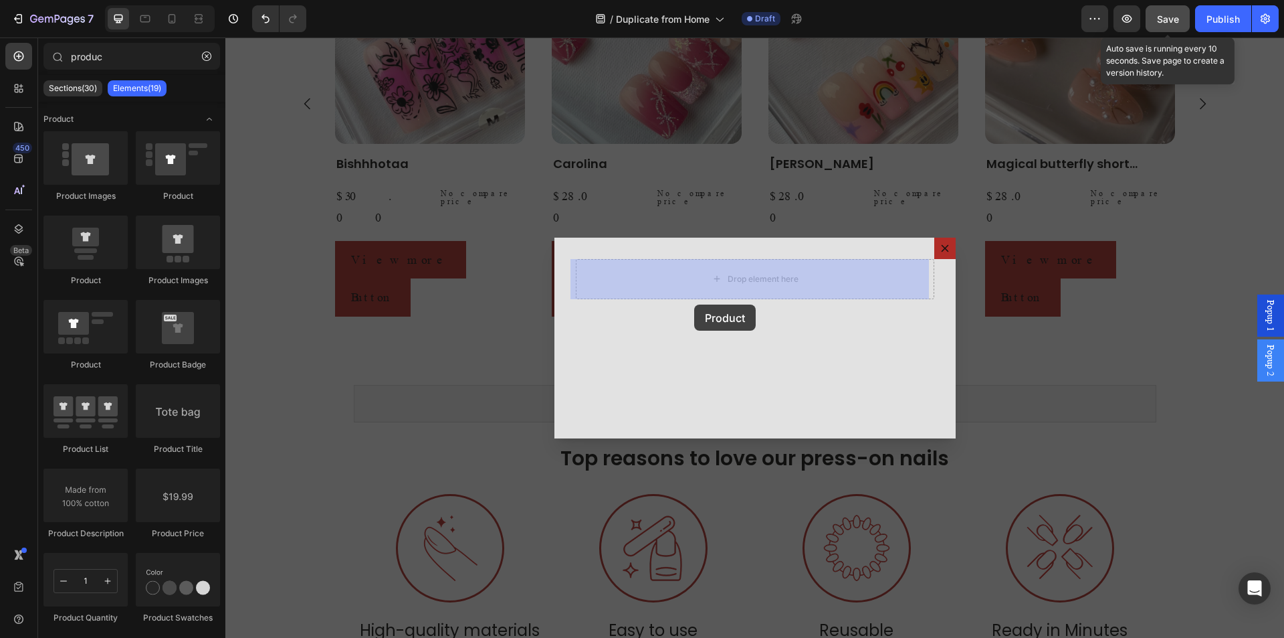
drag, startPoint x: 393, startPoint y: 209, endPoint x: 694, endPoint y: 304, distance: 316.5
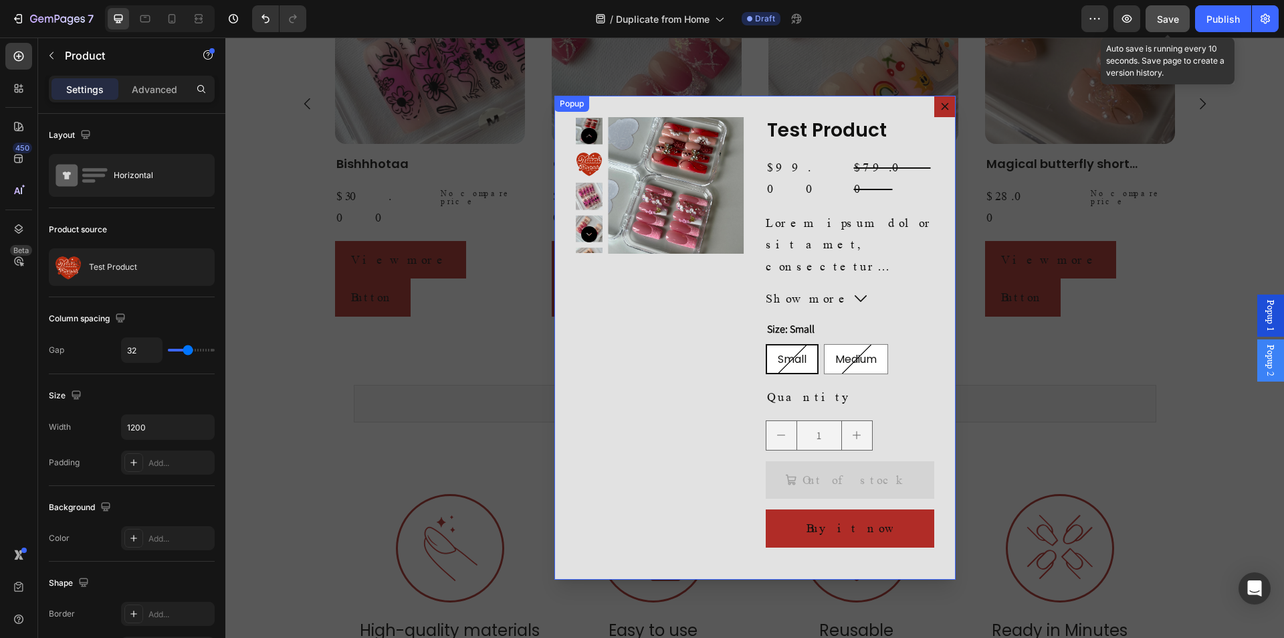
click at [674, 116] on div "Product Images Test Product Product Title $99.00 Product Price Product Price $7…" at bounding box center [755, 337] width 401 height 483
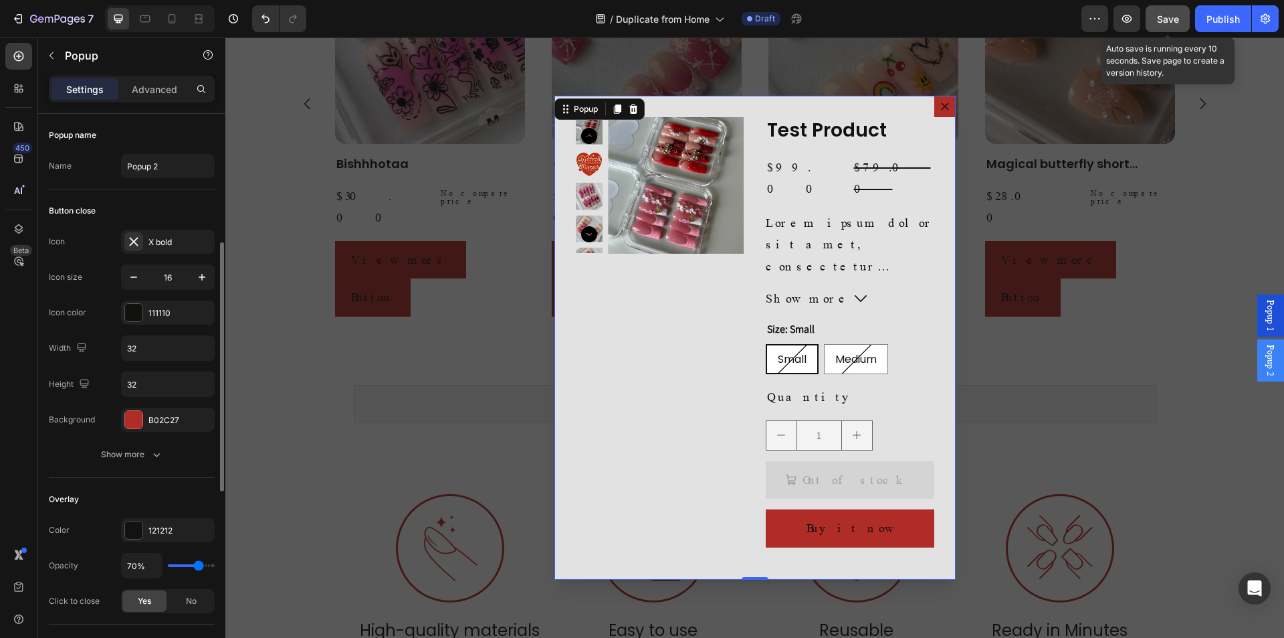
scroll to position [178, 0]
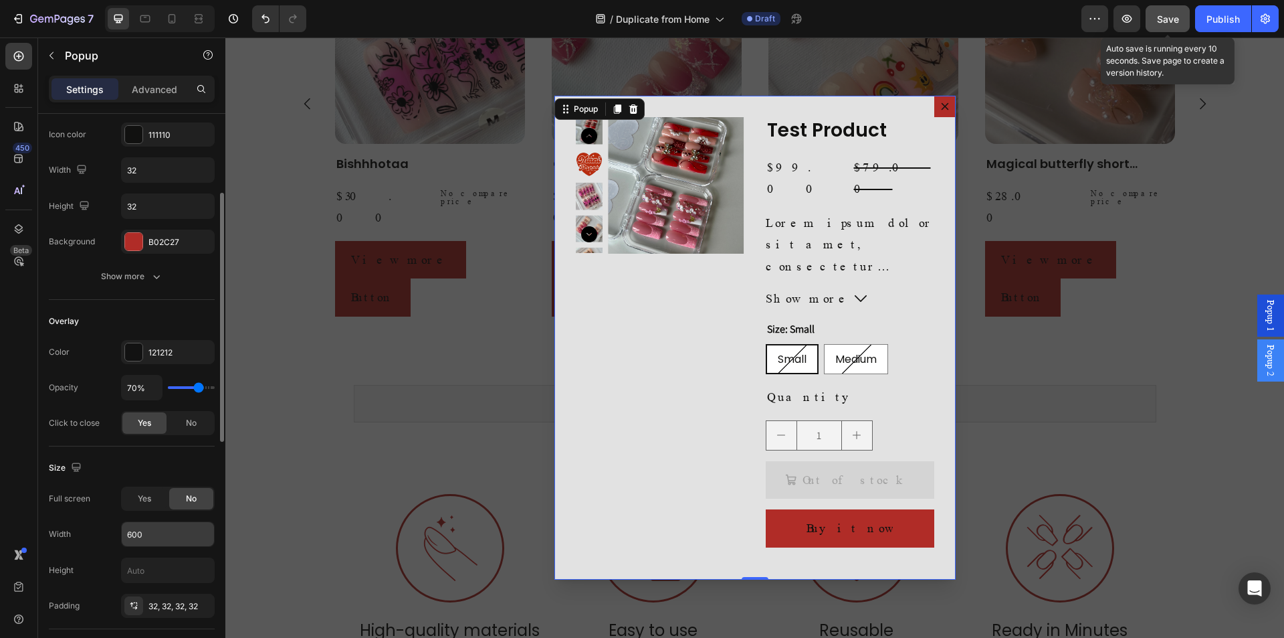
click at [140, 535] on input "600" at bounding box center [168, 534] width 92 height 24
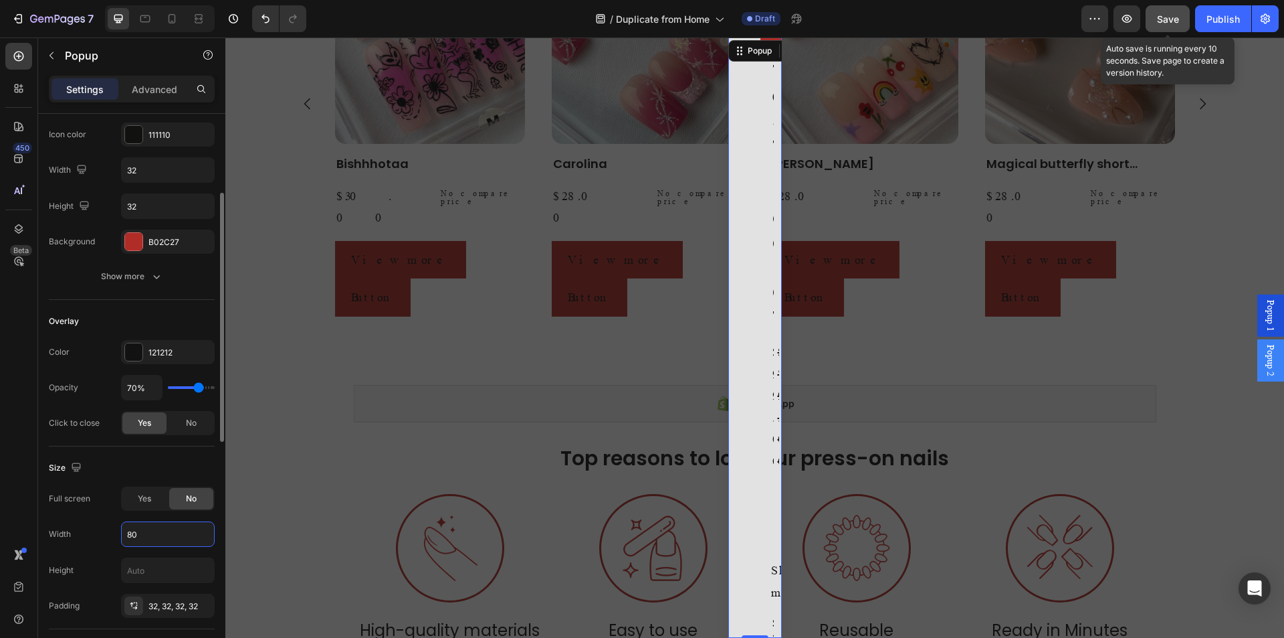
type input "80%"
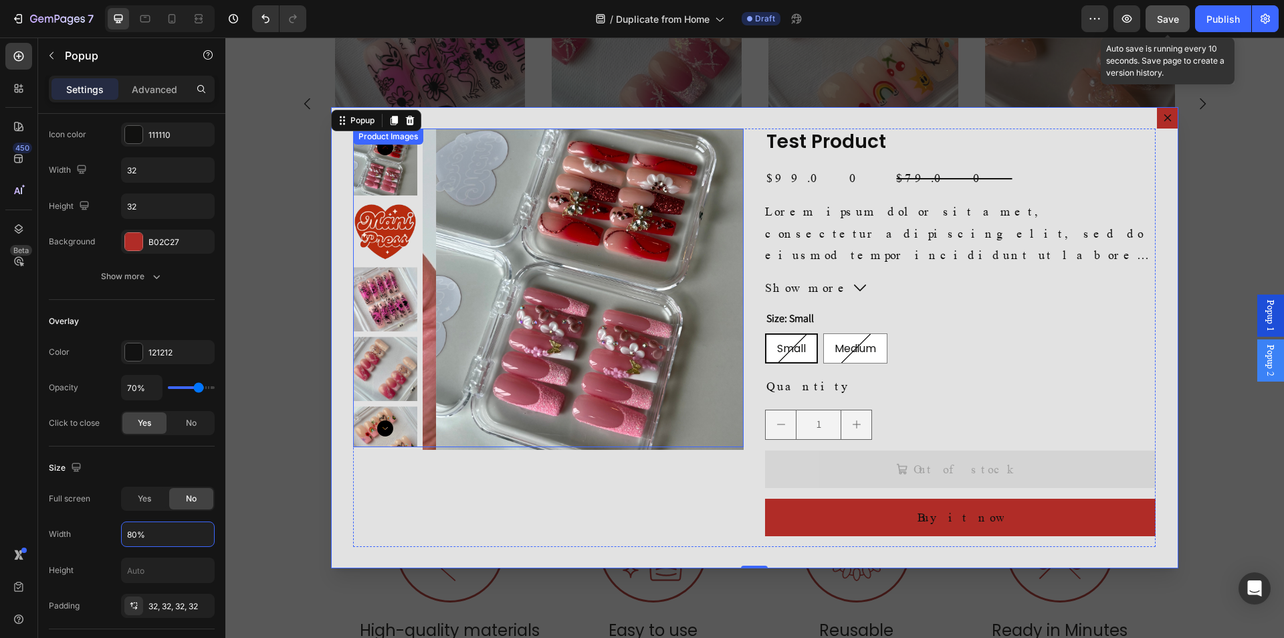
click at [648, 414] on img "Dialog body" at bounding box center [597, 288] width 321 height 321
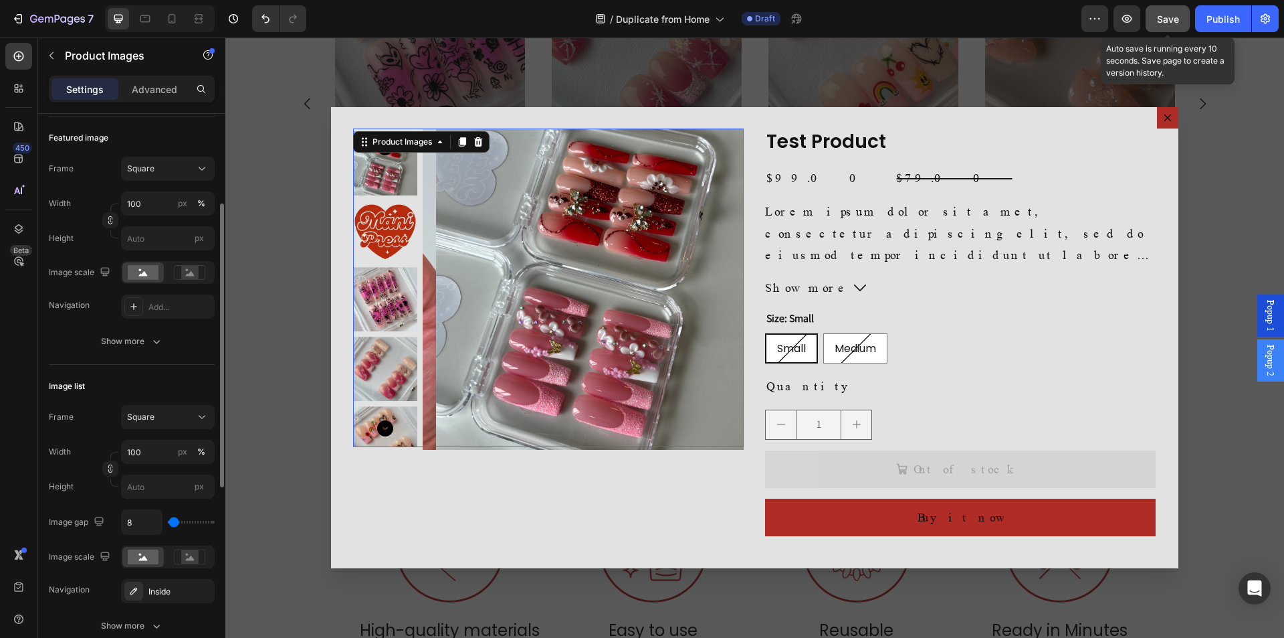
scroll to position [0, 0]
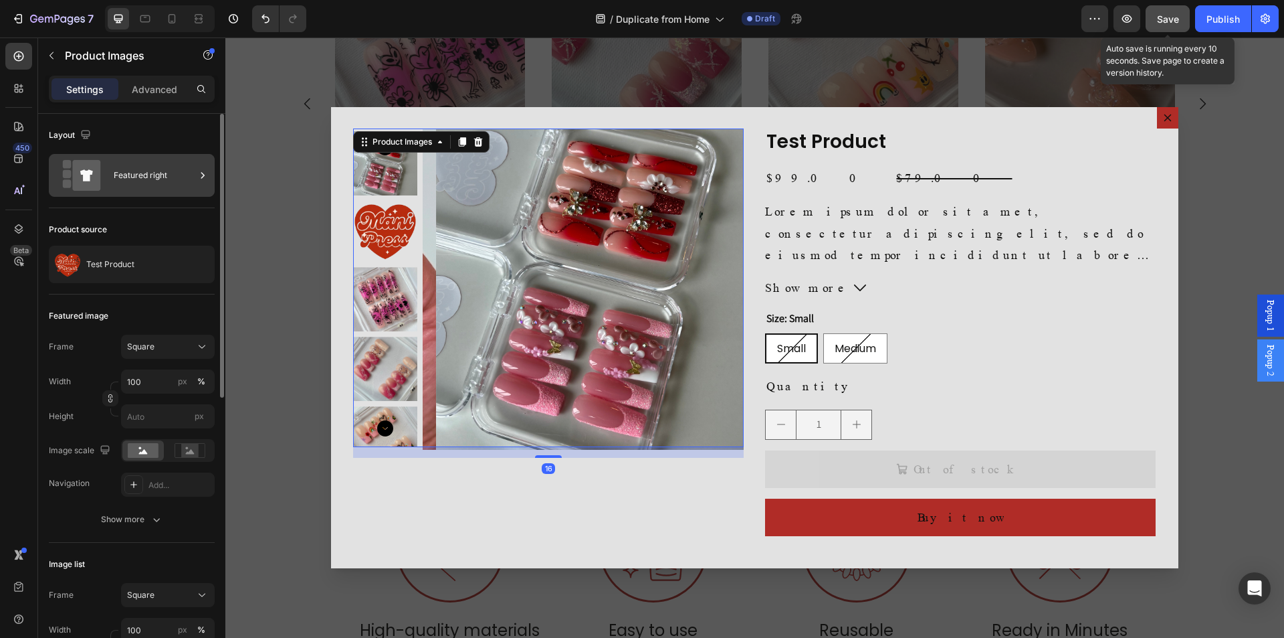
click at [125, 162] on div "Featured right" at bounding box center [155, 175] width 82 height 31
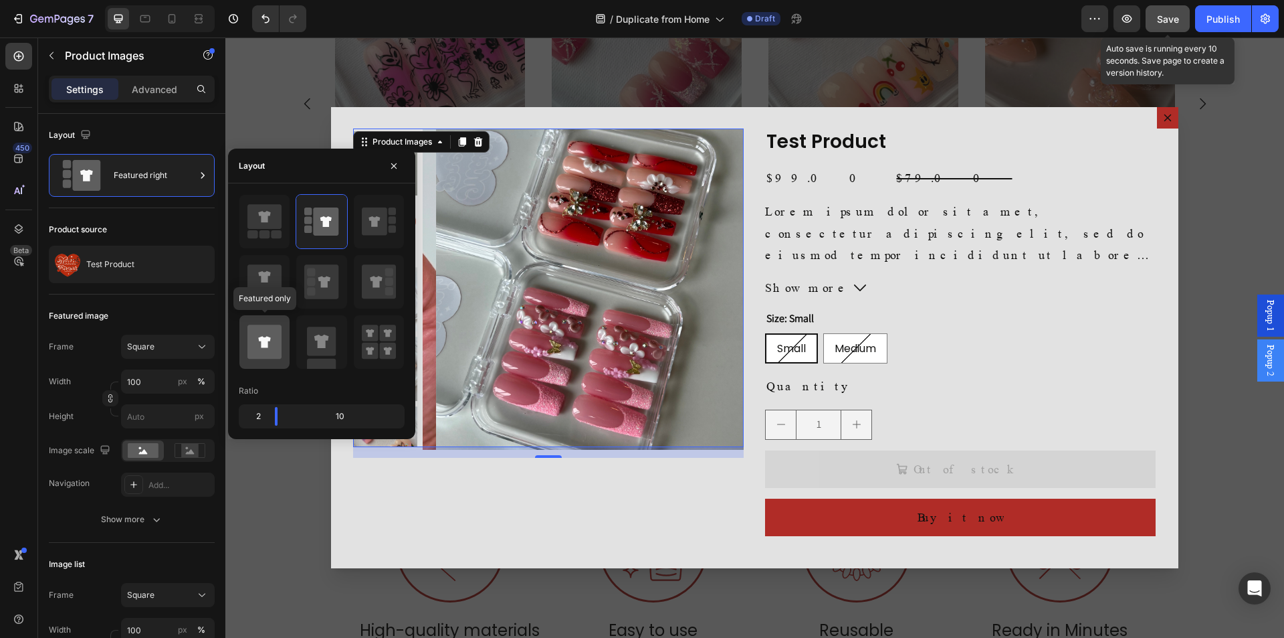
click at [273, 344] on icon at bounding box center [265, 341] width 34 height 34
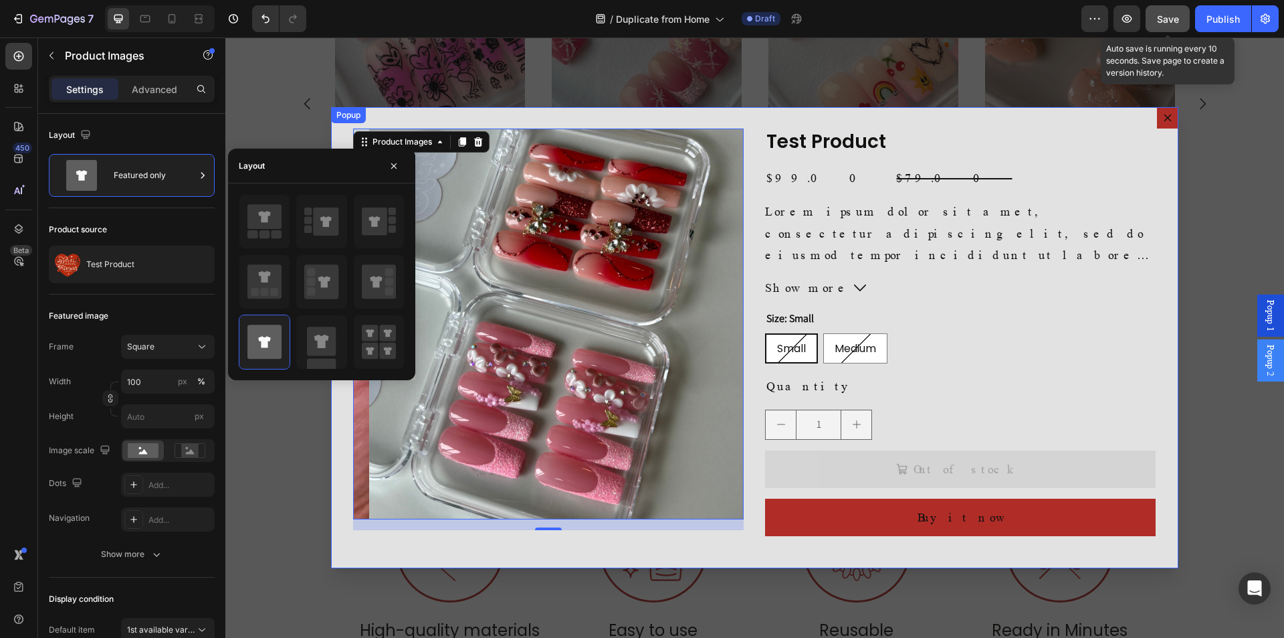
click at [1058, 134] on div "Product Images 16 Test Product Product Title $99.00 Product Price Product Price…" at bounding box center [754, 338] width 847 height 462
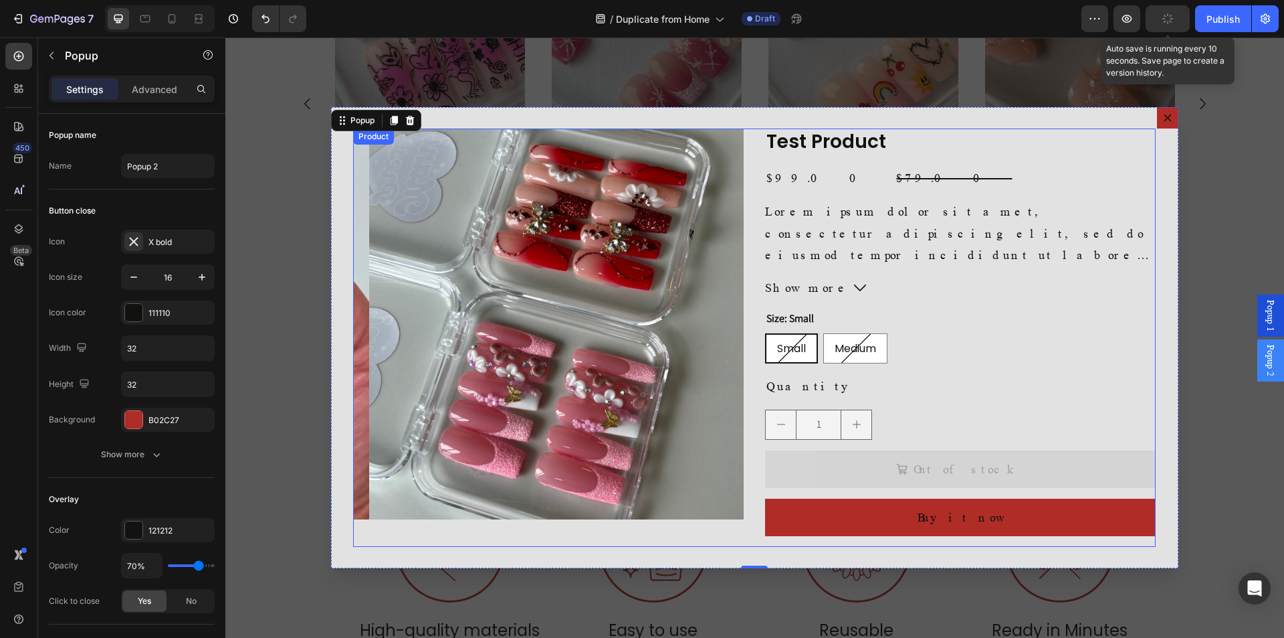
click at [748, 298] on div "Product Images Test Product Product Title $99.00 Product Price Product Price $7…" at bounding box center [754, 337] width 803 height 419
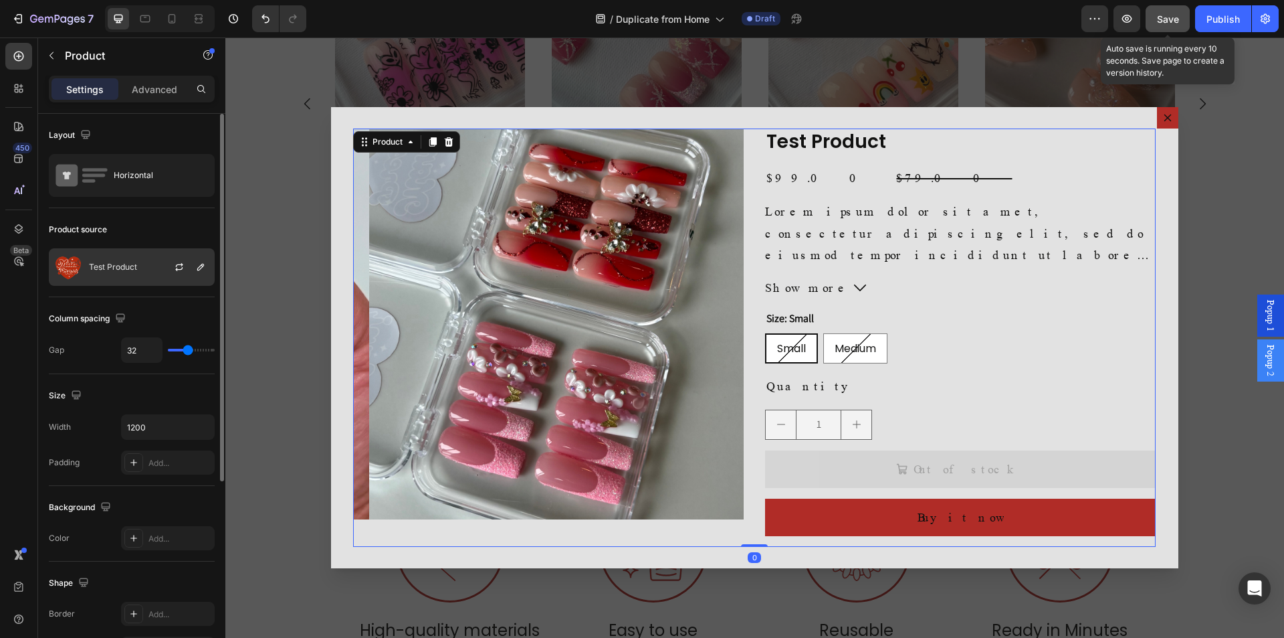
click at [137, 264] on div "Test Product" at bounding box center [132, 266] width 166 height 37
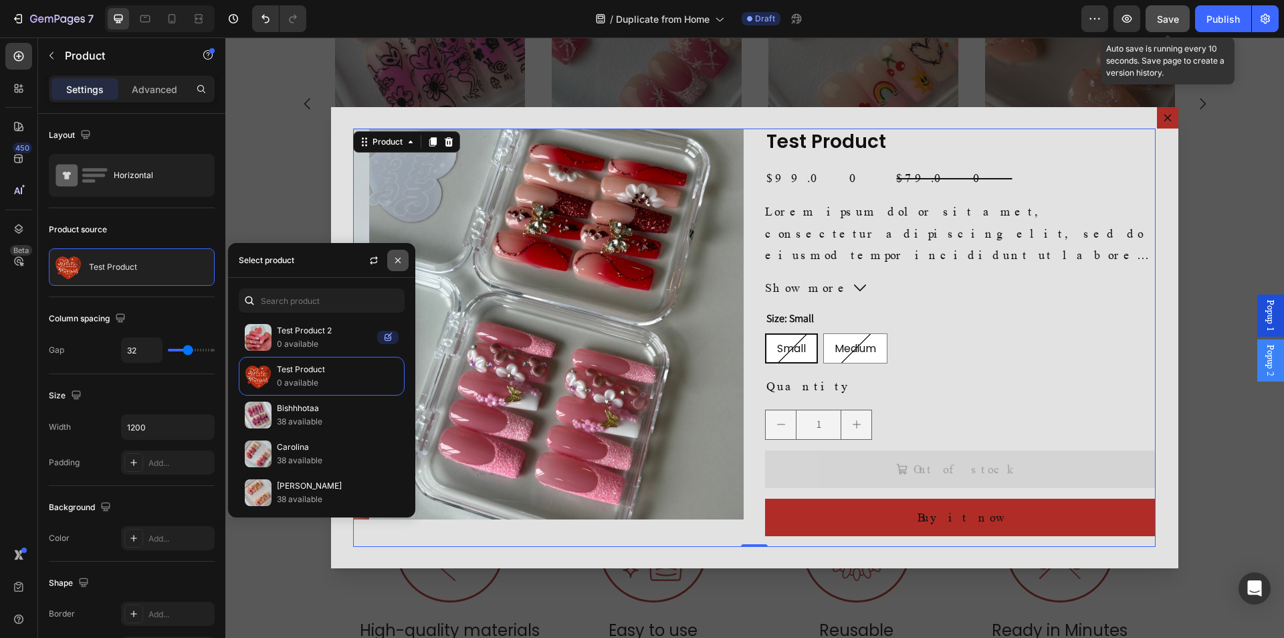
click at [398, 262] on icon "button" at bounding box center [398, 260] width 11 height 11
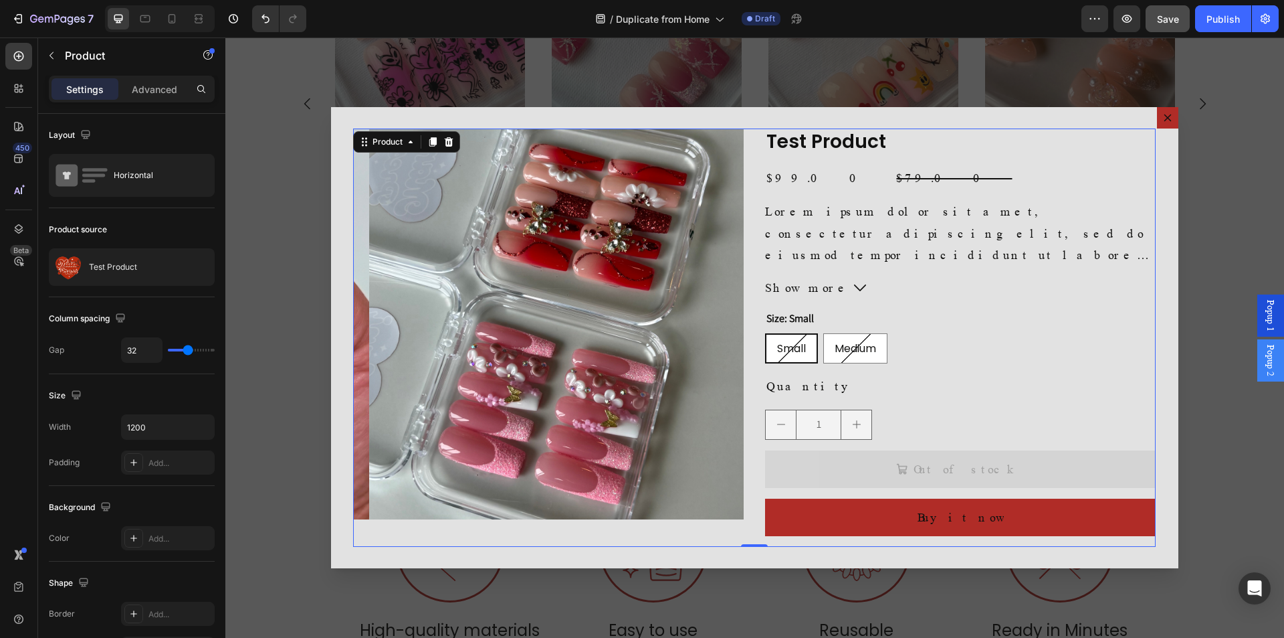
click at [1206, 133] on div "Backdrop" at bounding box center [754, 337] width 1059 height 600
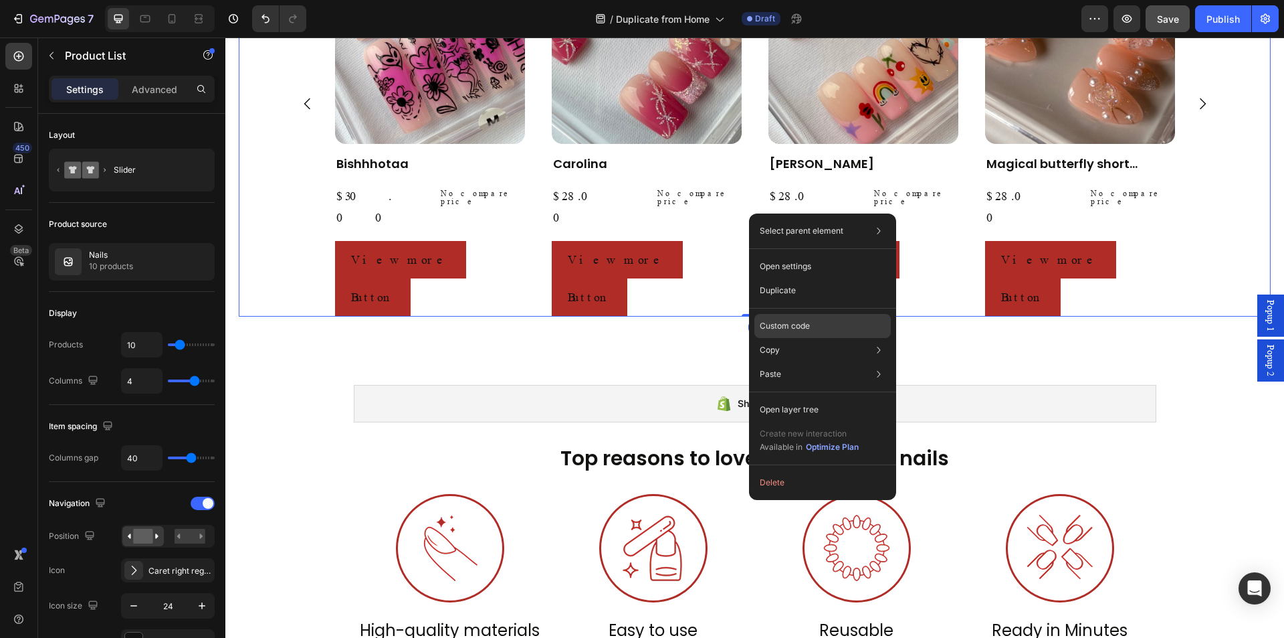
click at [817, 362] on div "Custom code" at bounding box center [823, 374] width 136 height 24
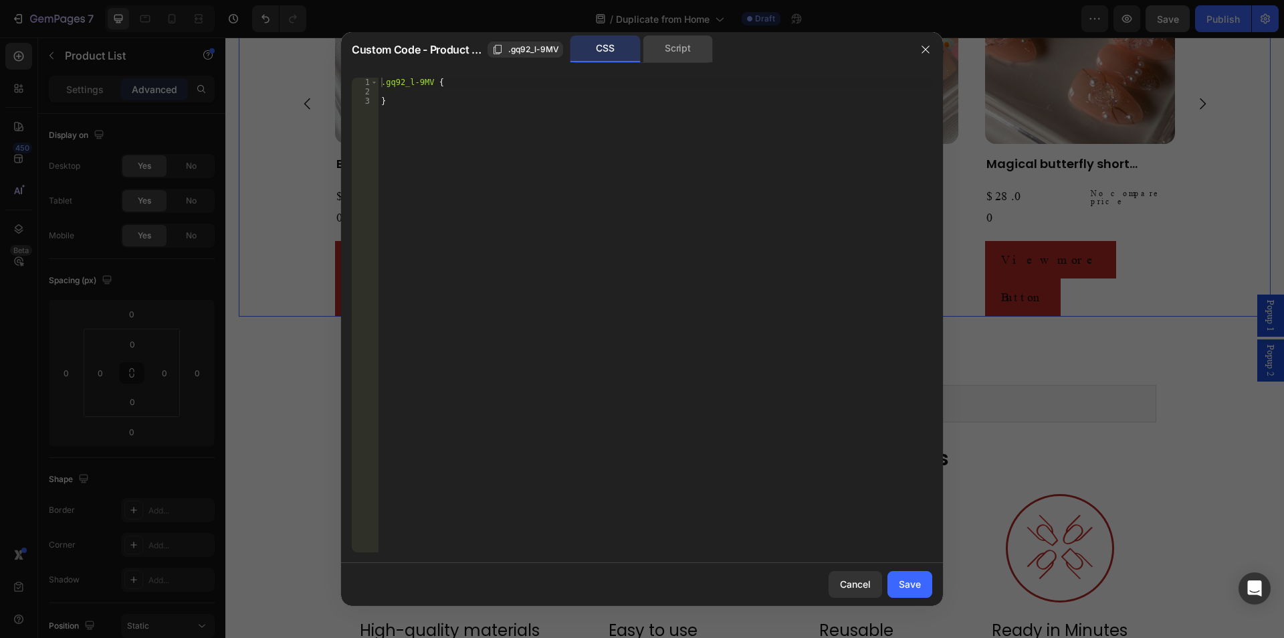
click at [686, 50] on div "Script" at bounding box center [678, 48] width 70 height 27
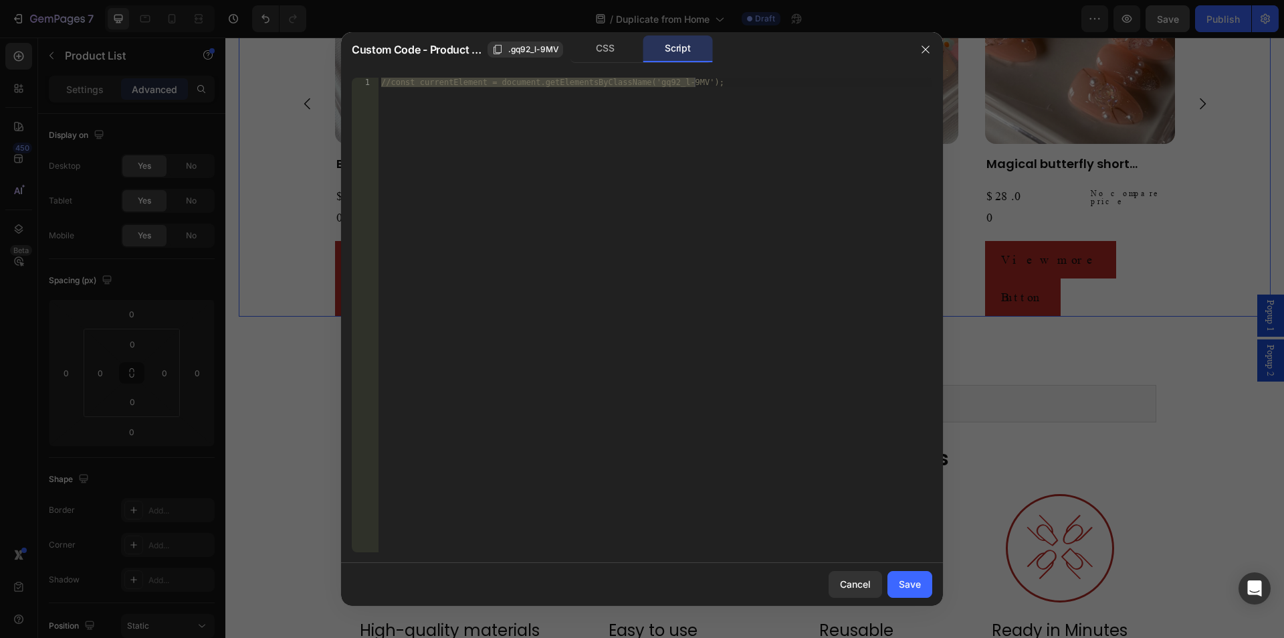
click at [658, 324] on div "//const currentElement = document.getElementsByClassName('gq92_l-9MV');" at bounding box center [656, 315] width 554 height 474
paste textarea "}"
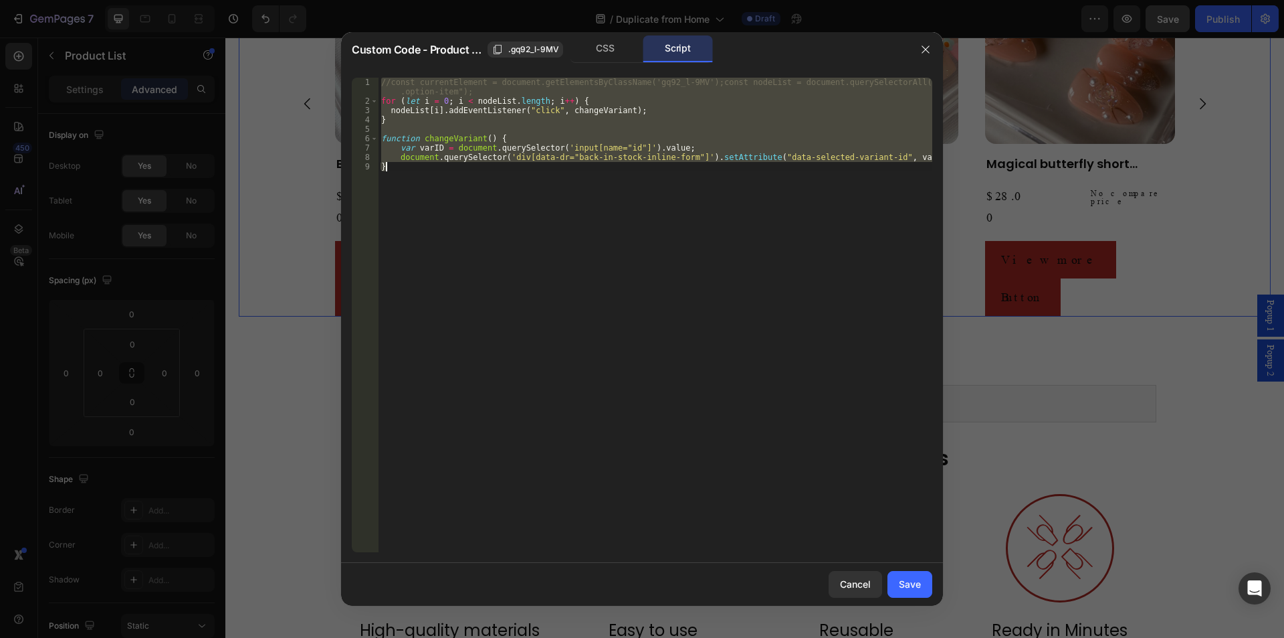
type textarea "//const currentElement = document.getElementsByClassName('gq92_l-9MV');"
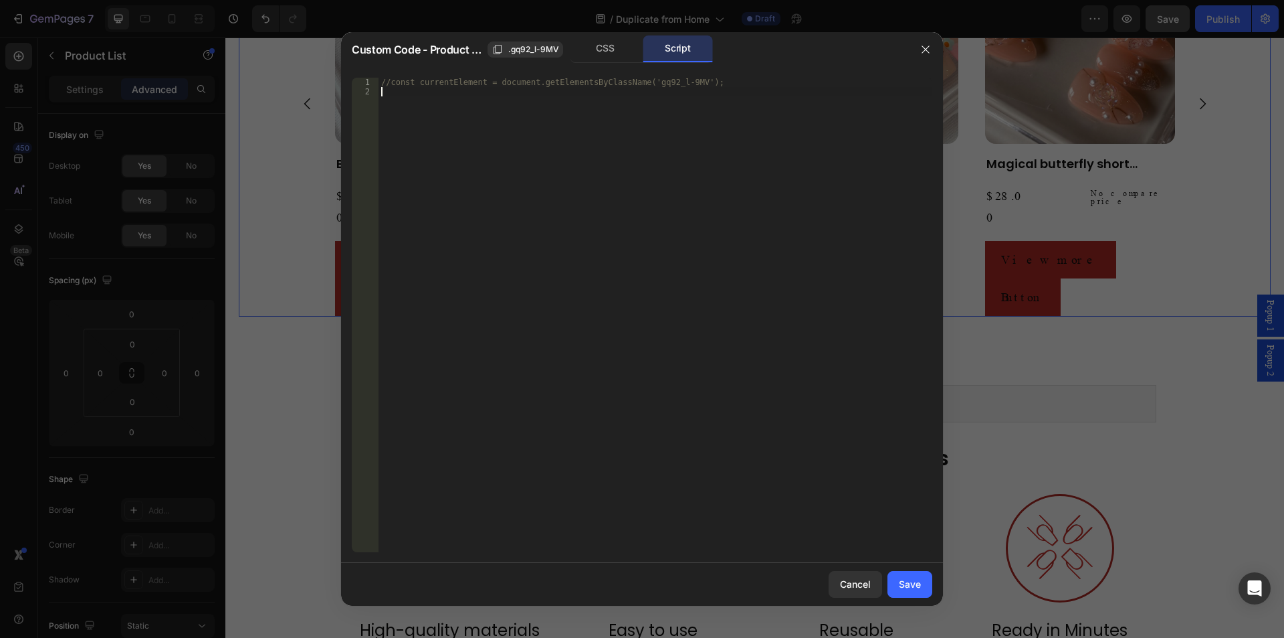
paste textarea "}"
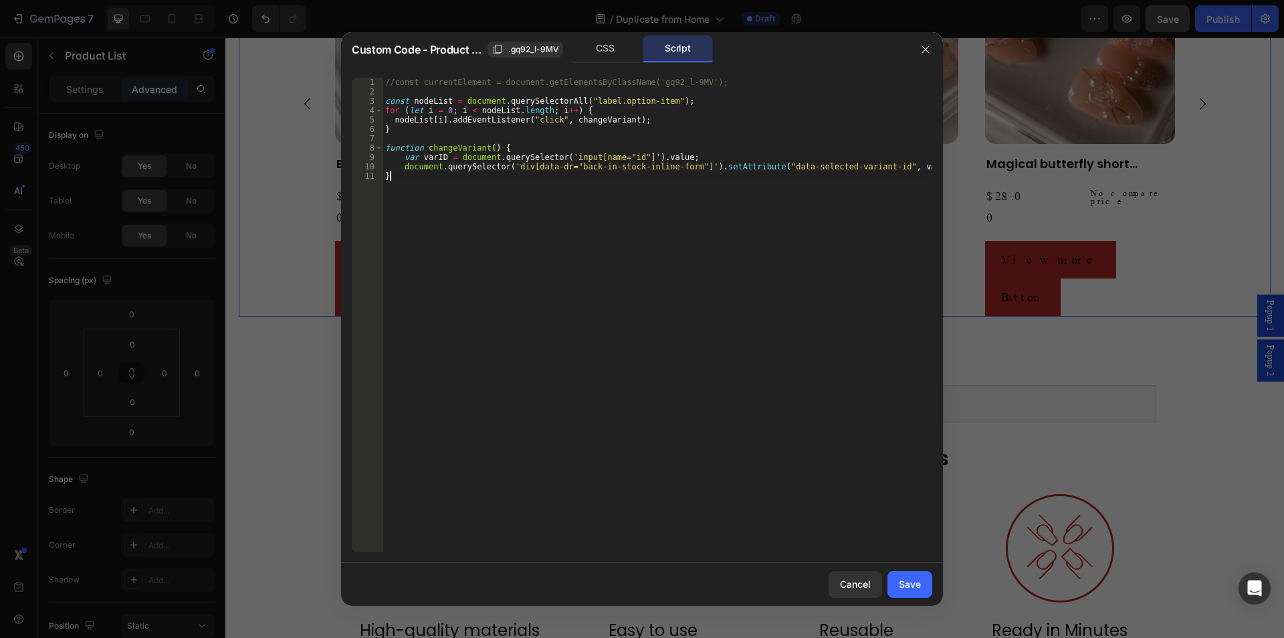
type textarea "}"
drag, startPoint x: 921, startPoint y: 591, endPoint x: 737, endPoint y: 510, distance: 201.0
click at [921, 591] on button "Save" at bounding box center [910, 584] width 45 height 27
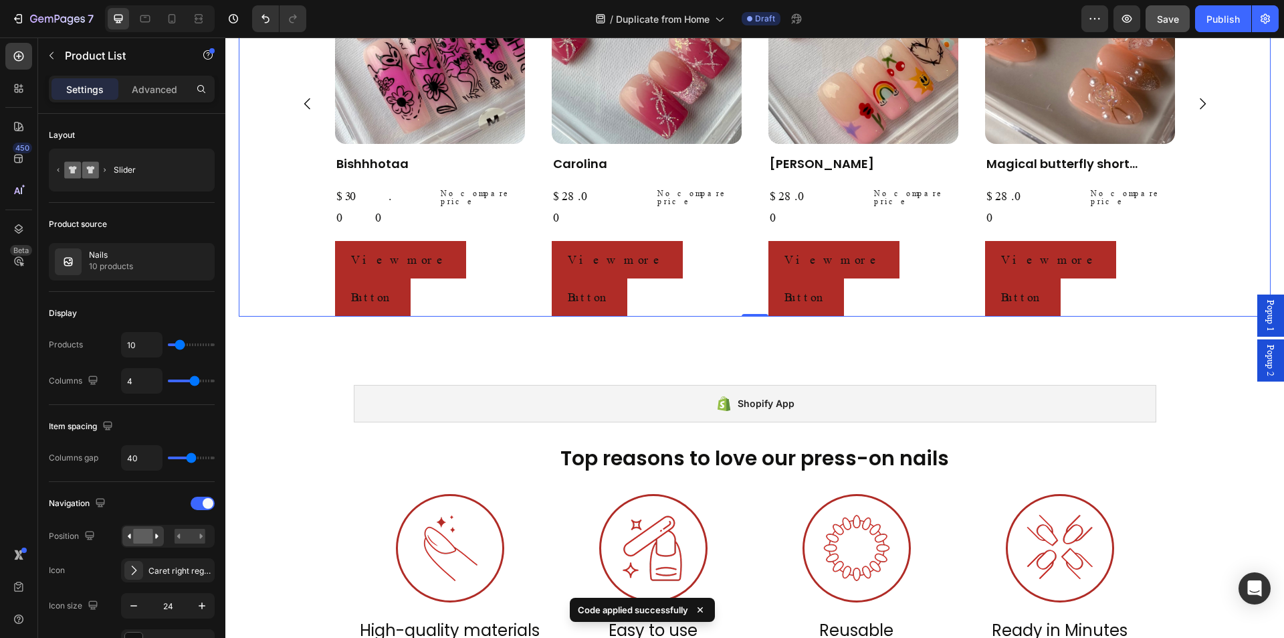
click at [1265, 361] on span "Popup 2" at bounding box center [1270, 360] width 13 height 31
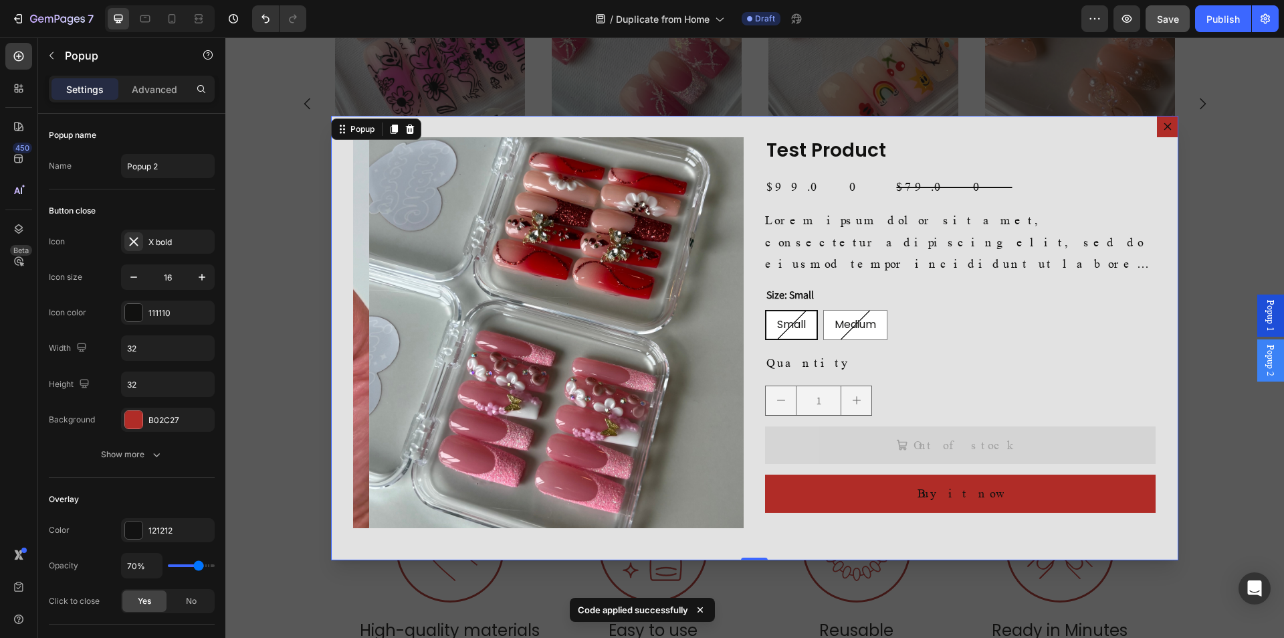
click at [606, 125] on div "Product Images Test Product Product Title $99.00 Product Price Product Price $7…" at bounding box center [754, 338] width 847 height 444
click at [161, 80] on div "Advanced" at bounding box center [154, 88] width 67 height 21
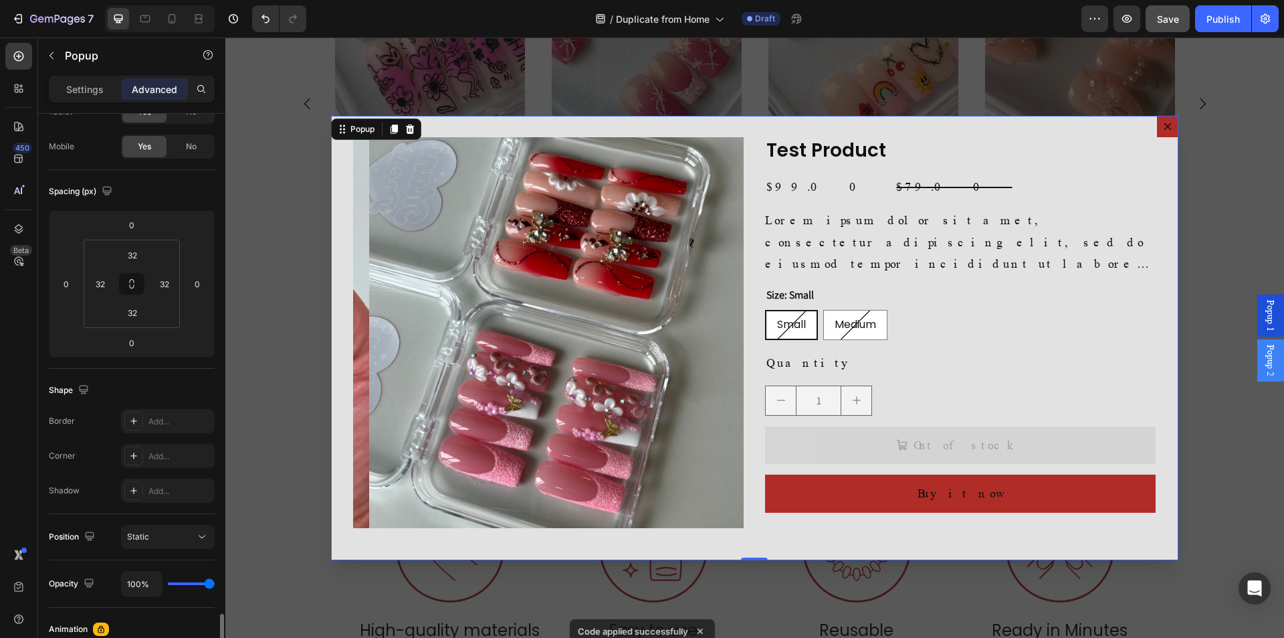
scroll to position [367, 0]
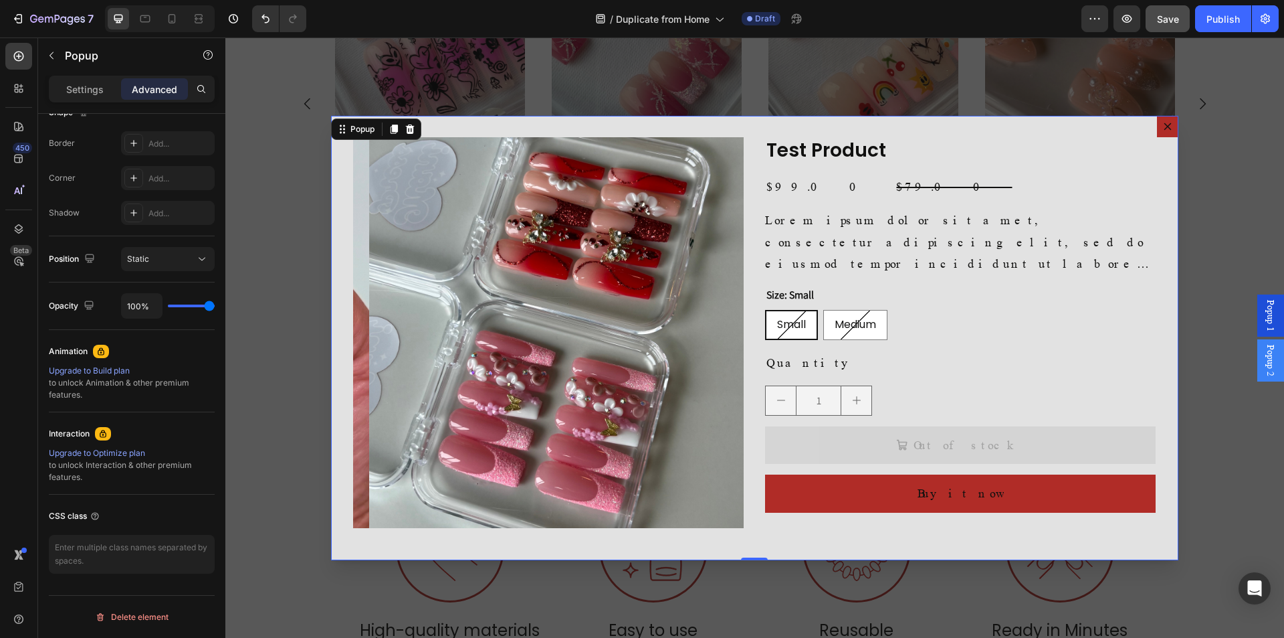
click at [1164, 130] on icon "Dialog content" at bounding box center [1167, 125] width 7 height 7
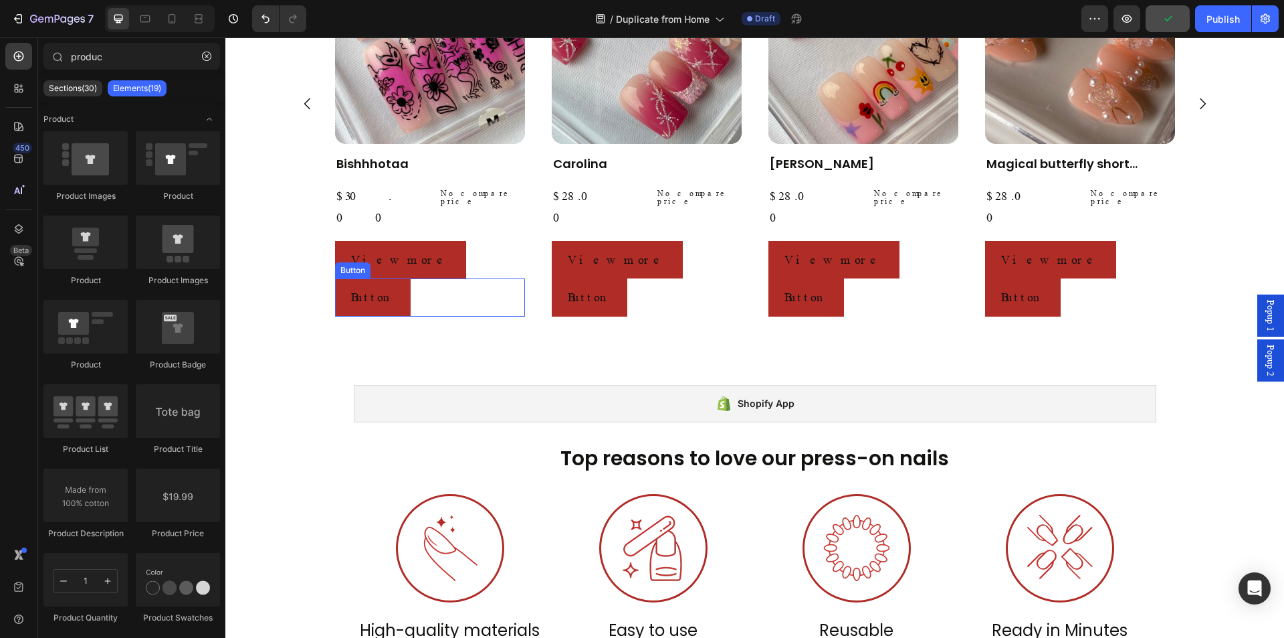
click at [418, 278] on div "Button Button" at bounding box center [430, 296] width 190 height 37
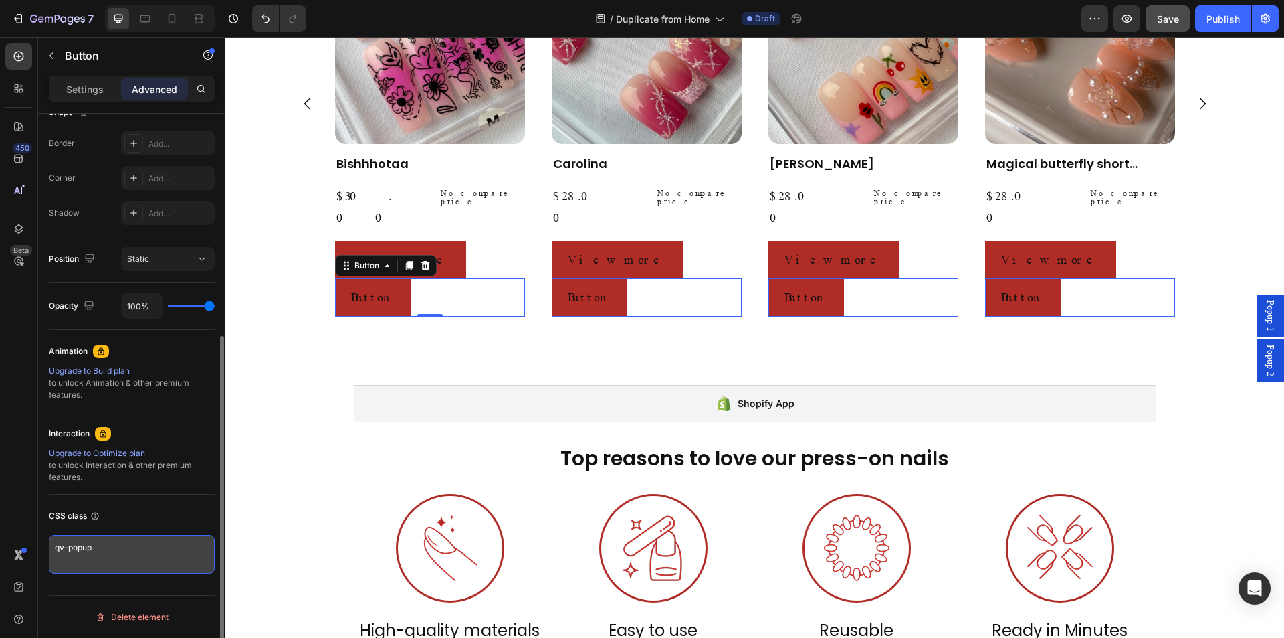
click at [139, 549] on textarea "qv-popup" at bounding box center [132, 553] width 166 height 39
type textarea "qv-popup-btn"
click at [167, 511] on div "CSS class" at bounding box center [132, 515] width 166 height 21
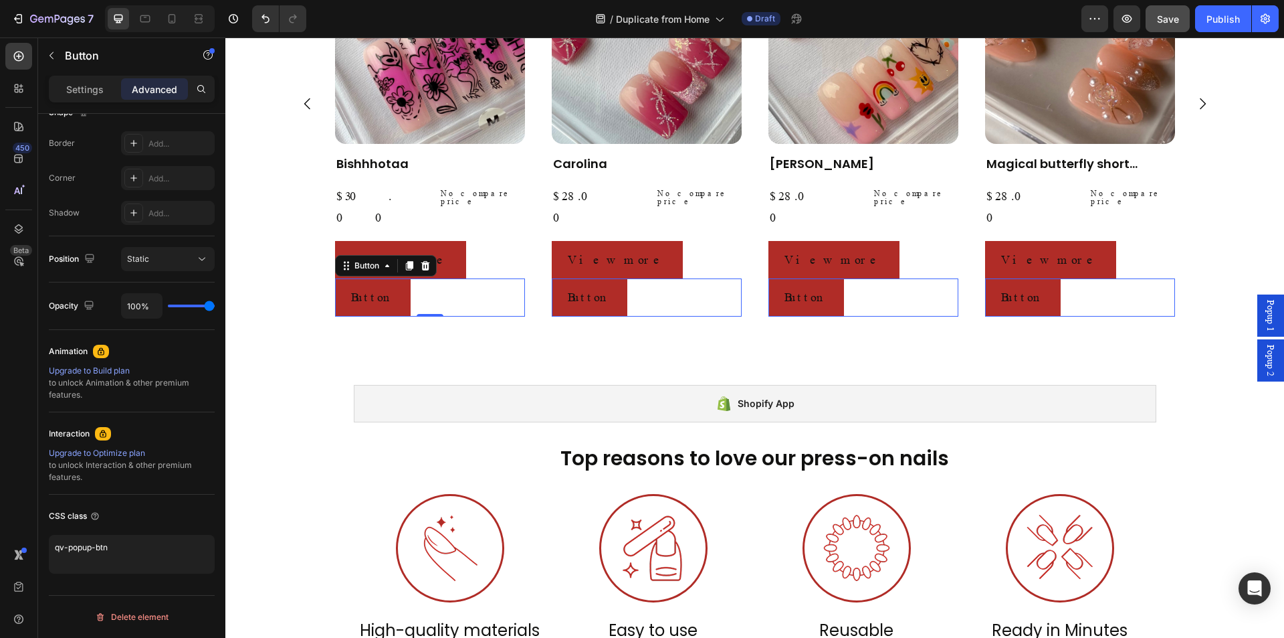
click at [1264, 359] on span "Popup 2" at bounding box center [1270, 360] width 13 height 31
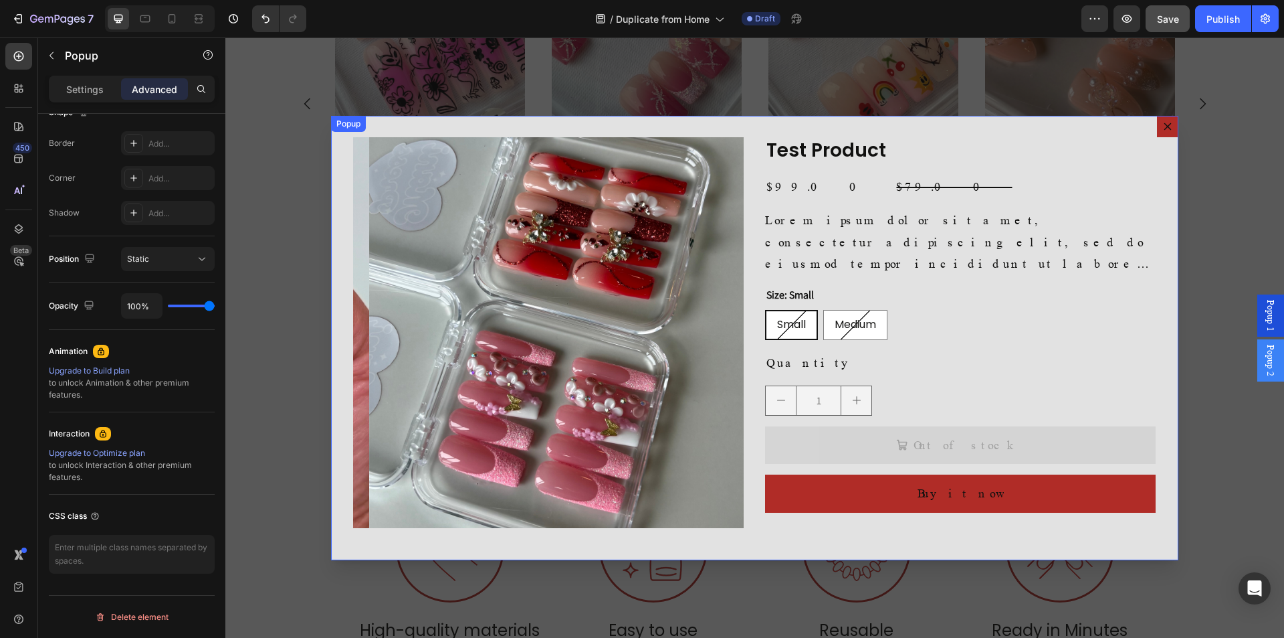
scroll to position [0, 0]
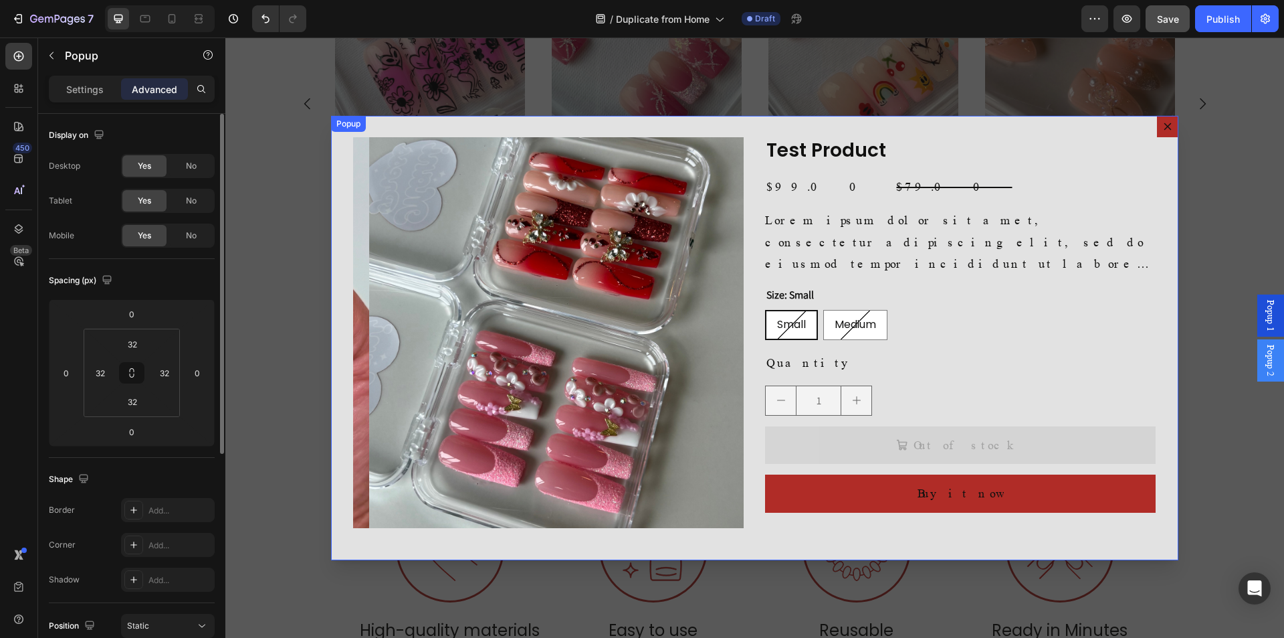
click at [464, 128] on div "Product Images Test Product Product Title $99.00 Product Price Product Price $7…" at bounding box center [754, 338] width 847 height 444
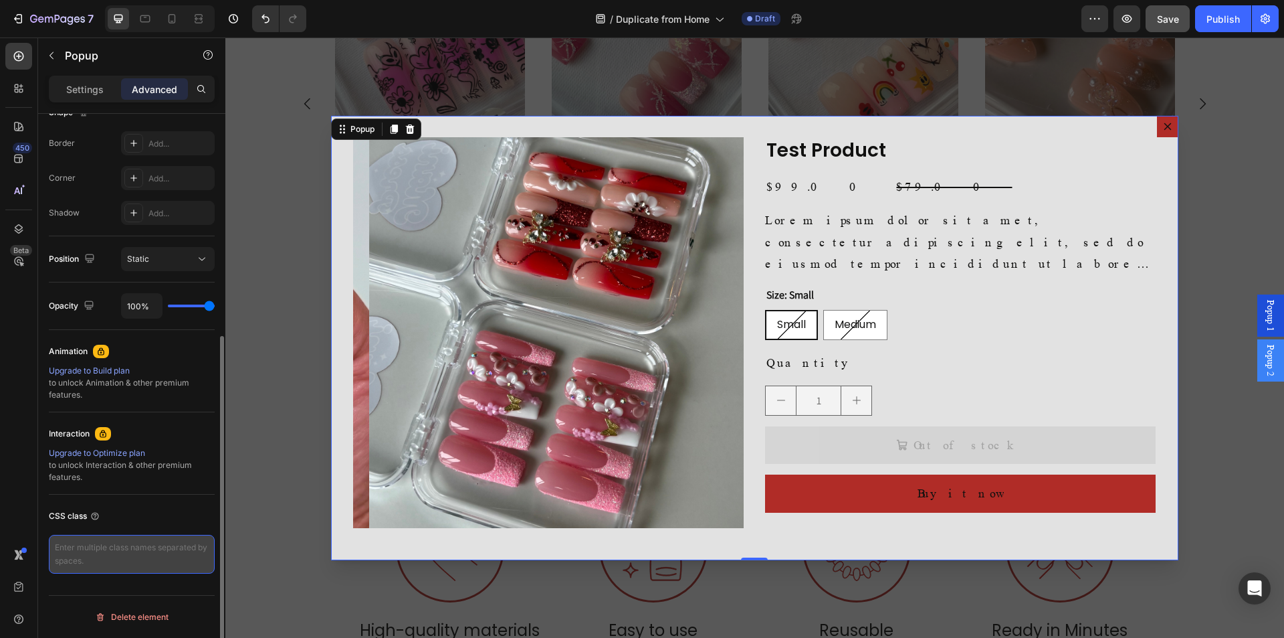
click at [112, 549] on textarea at bounding box center [132, 553] width 166 height 39
type textarea "qv-popup"
click at [192, 521] on div "CSS class" at bounding box center [132, 515] width 166 height 21
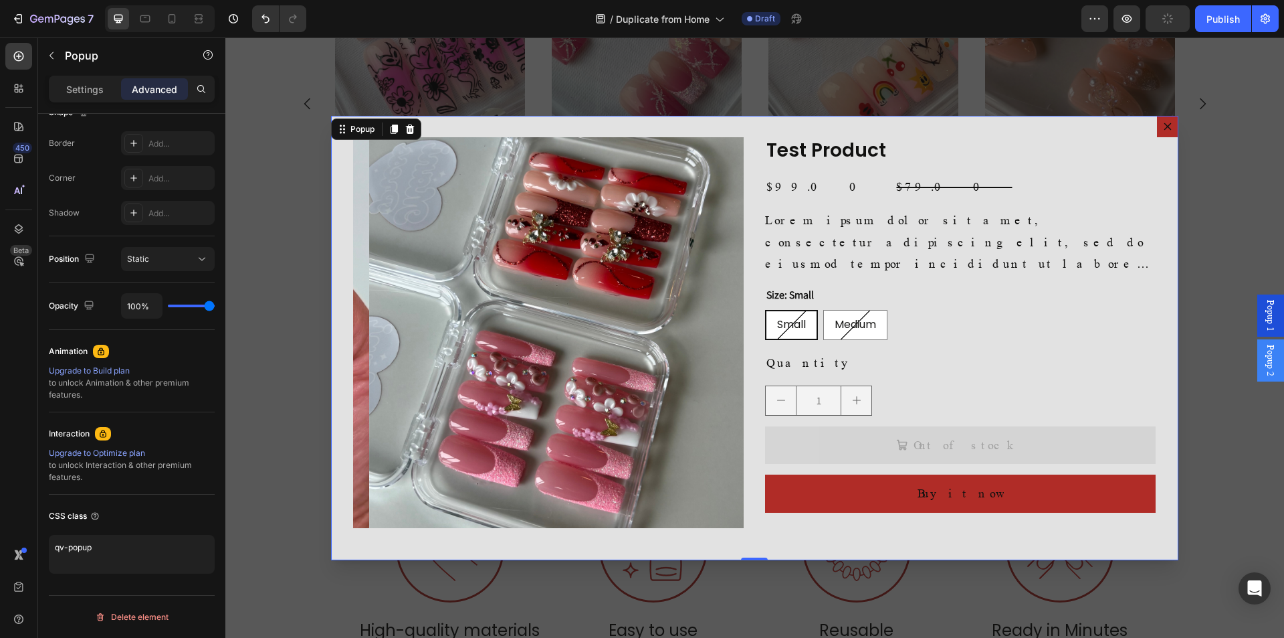
click at [1164, 127] on icon "Dialog content" at bounding box center [1167, 125] width 7 height 7
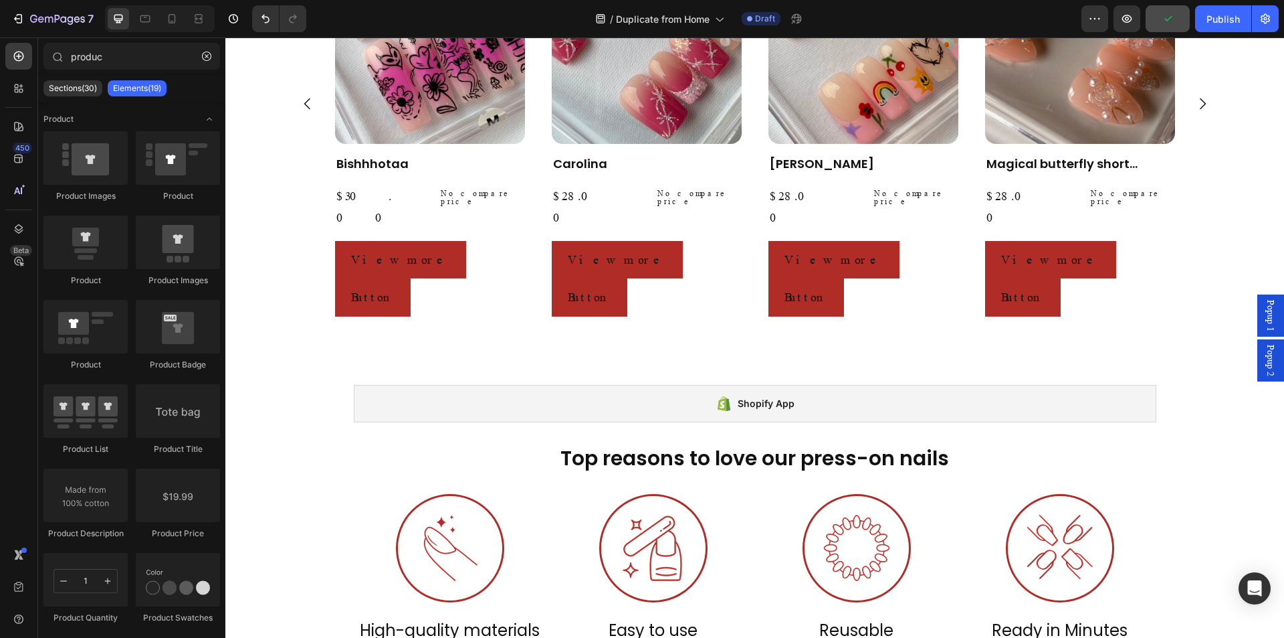
click at [1264, 359] on span "Popup 2" at bounding box center [1270, 360] width 13 height 31
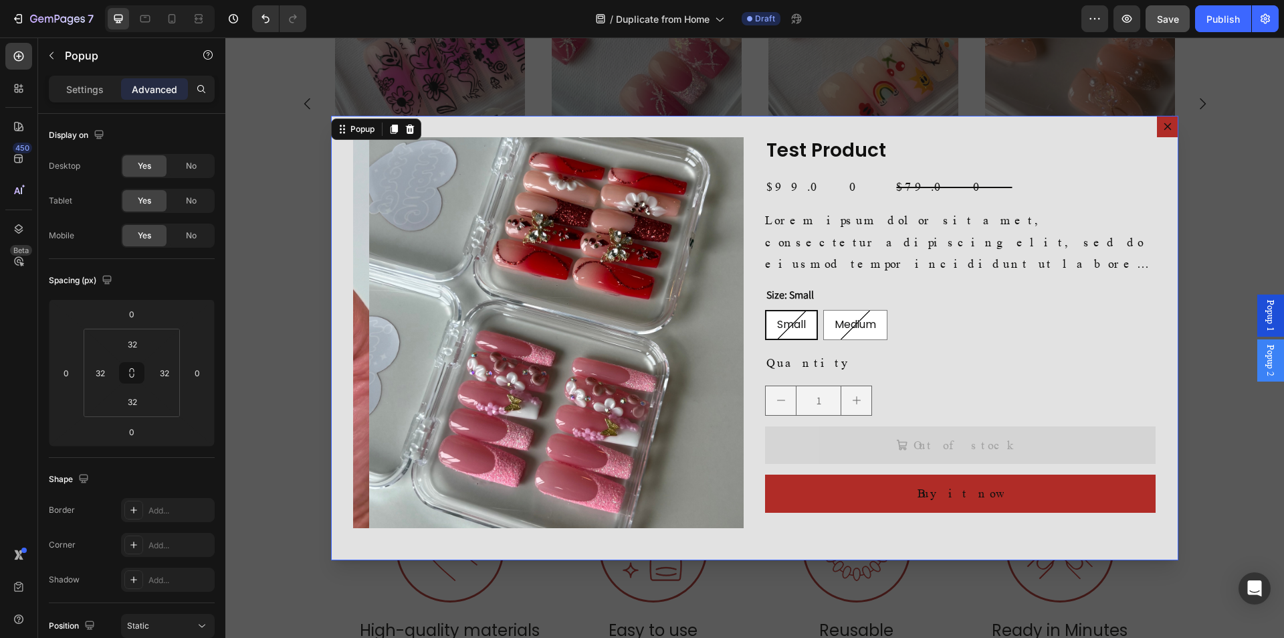
click at [1157, 115] on div "Backdrop" at bounding box center [754, 337] width 1059 height 600
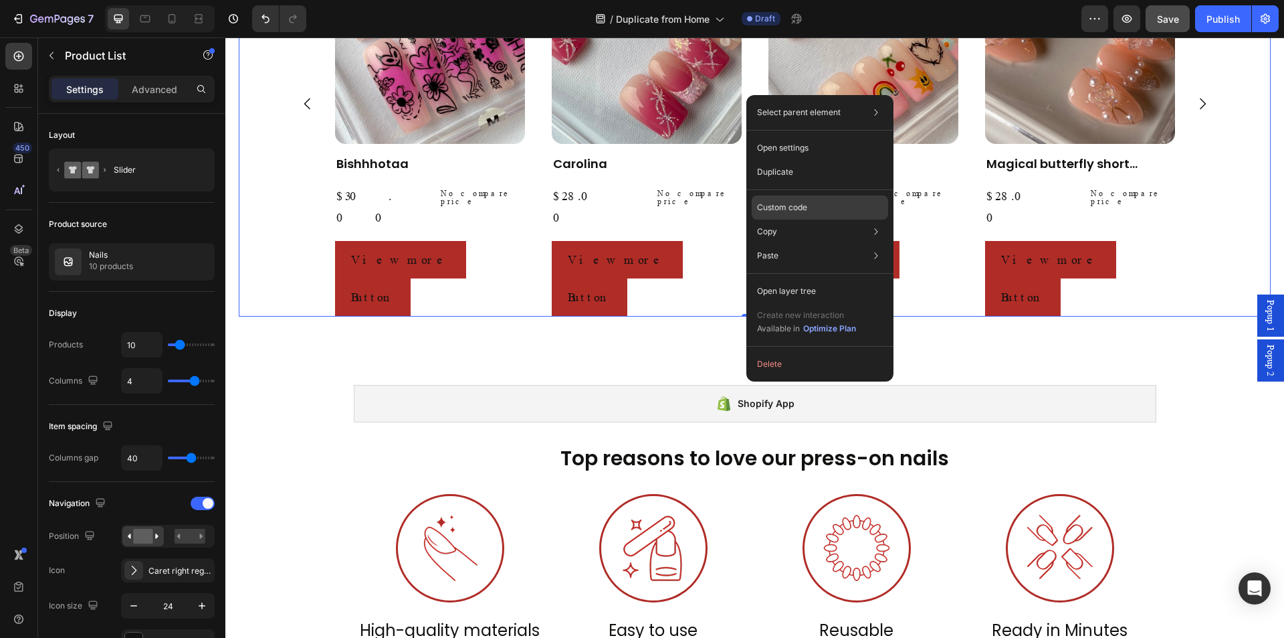
click at [819, 243] on div "Custom code" at bounding box center [820, 255] width 136 height 24
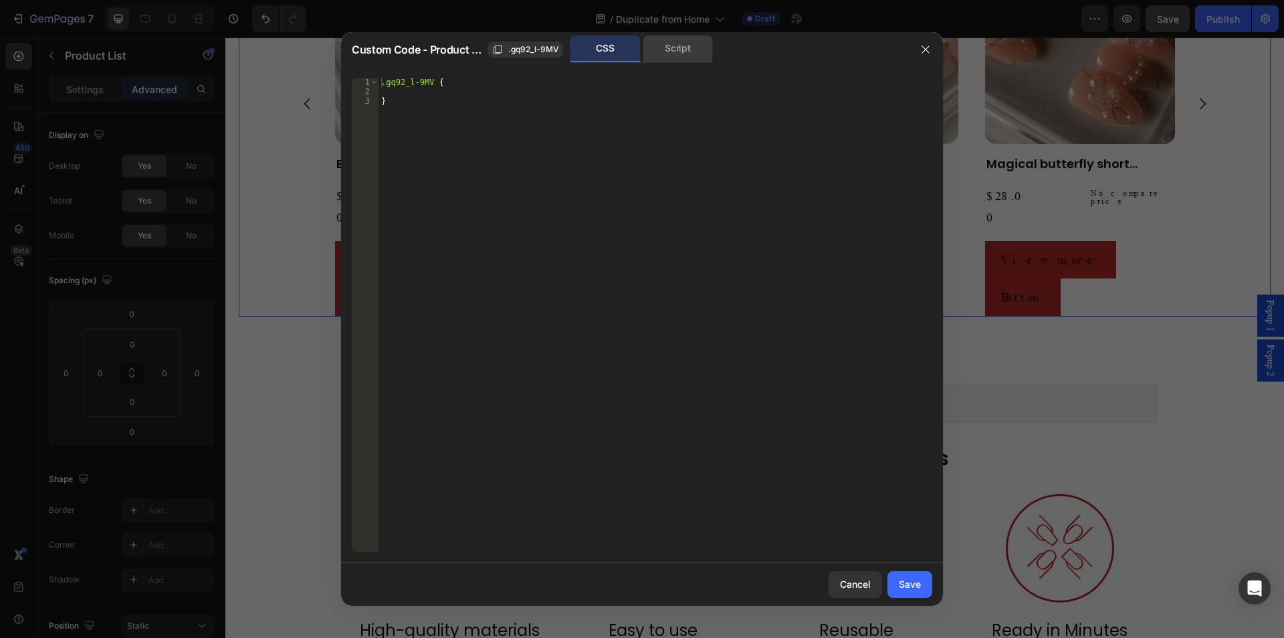
click at [668, 45] on div "Script" at bounding box center [678, 48] width 70 height 27
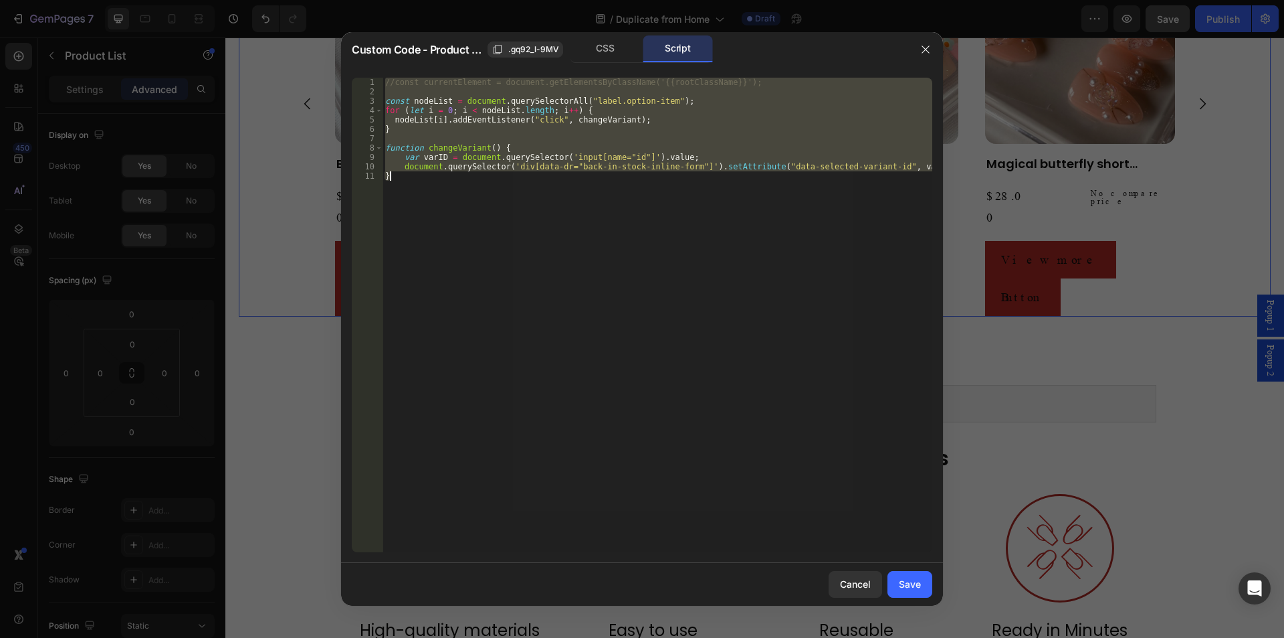
click at [587, 106] on div "//const currentElement = document.getElementsByClassName('{{rootClassName}}'); …" at bounding box center [658, 315] width 550 height 474
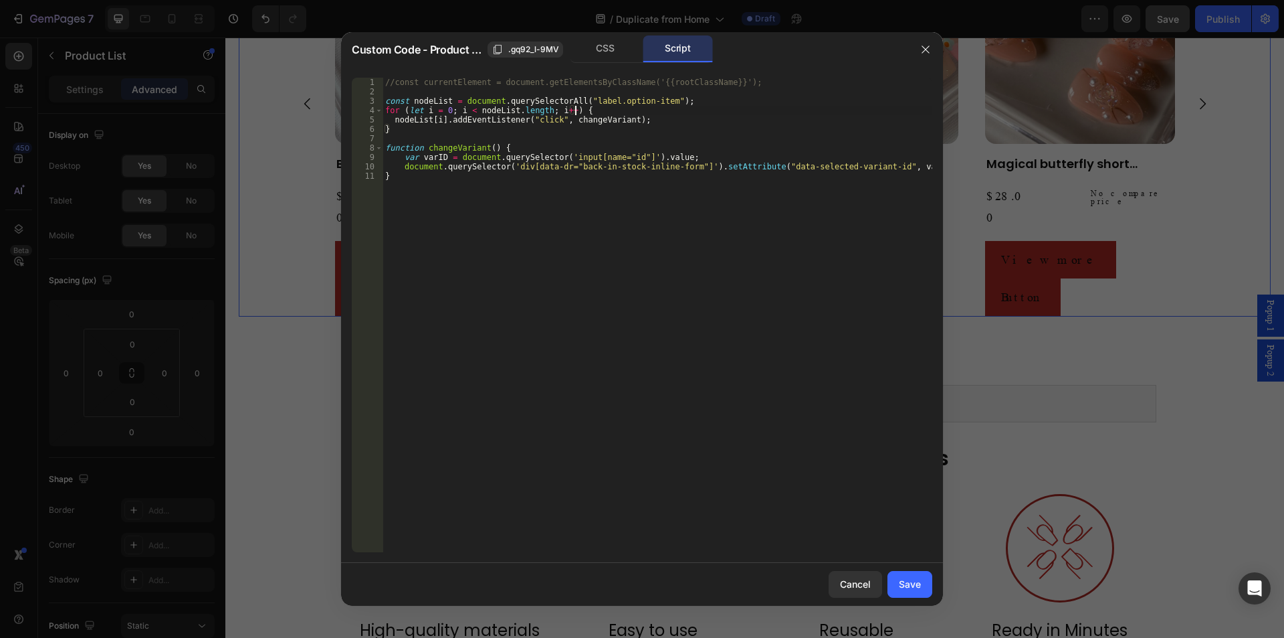
click at [591, 98] on div "//const currentElement = document.getElementsByClassName('{{rootClassName}}'); …" at bounding box center [658, 324] width 550 height 493
click at [600, 104] on div "//const currentElement = document.getElementsByClassName('{{rootClassName}}'); …" at bounding box center [658, 315] width 550 height 474
click at [583, 98] on div "//const currentElement = document.getElementsByClassName('{{rootClassName}}'); …" at bounding box center [658, 324] width 550 height 493
drag, startPoint x: 583, startPoint y: 101, endPoint x: 654, endPoint y: 100, distance: 70.9
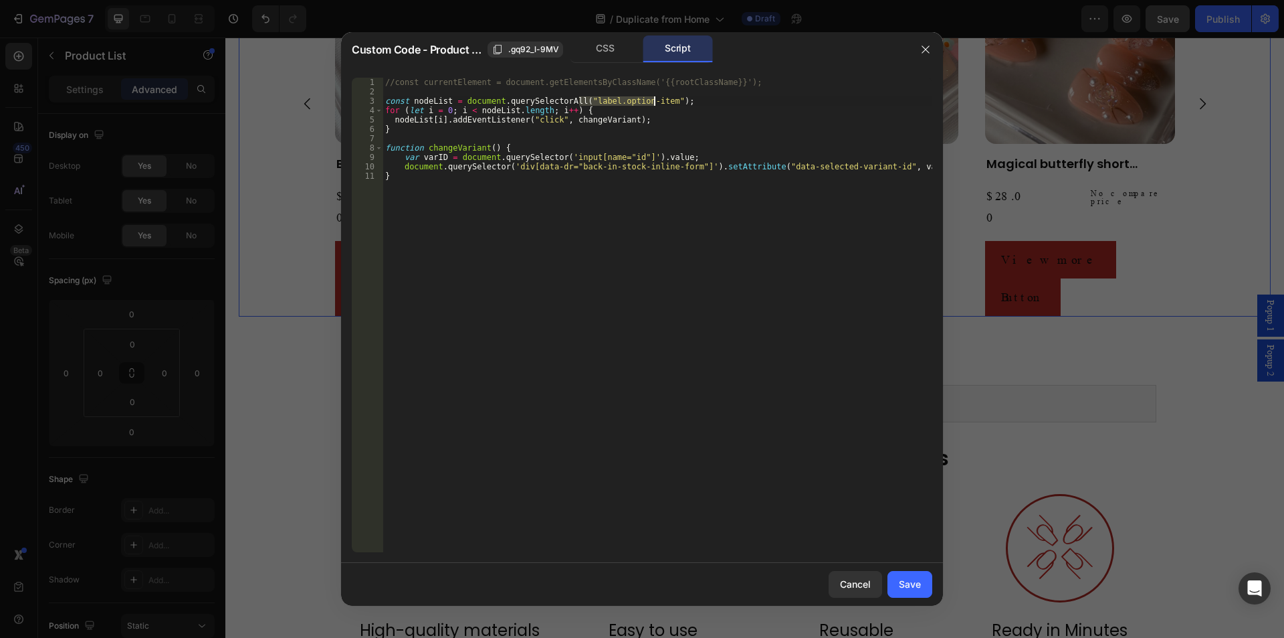
click at [654, 100] on div "//const currentElement = document.getElementsByClassName('{{rootClassName}}'); …" at bounding box center [658, 324] width 550 height 493
paste textarea "qv-popup-btn"
drag, startPoint x: 589, startPoint y: 120, endPoint x: 619, endPoint y: 120, distance: 30.1
click at [619, 120] on div "//const currentElement = document.getElementsByClassName('{{rootClassName}}'); …" at bounding box center [658, 324] width 550 height 493
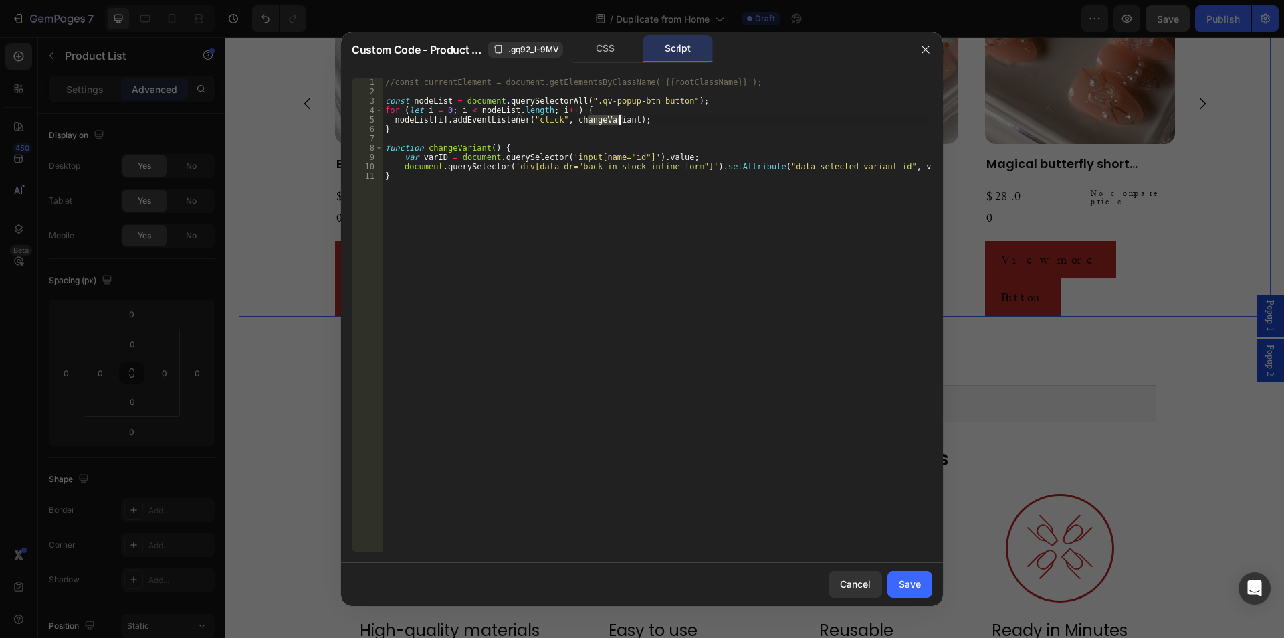
scroll to position [0, 19]
click at [589, 116] on div "//const currentElement = document.getElementsByClassName('{{rootClassName}}'); …" at bounding box center [658, 315] width 550 height 474
click at [589, 116] on div "//const currentElement = document.getElementsByClassName('{{rootClassName}}'); …" at bounding box center [658, 324] width 550 height 493
click at [581, 122] on div "//const currentElement = document.getElementsByClassName('{{rootClassName}}'); …" at bounding box center [658, 324] width 550 height 493
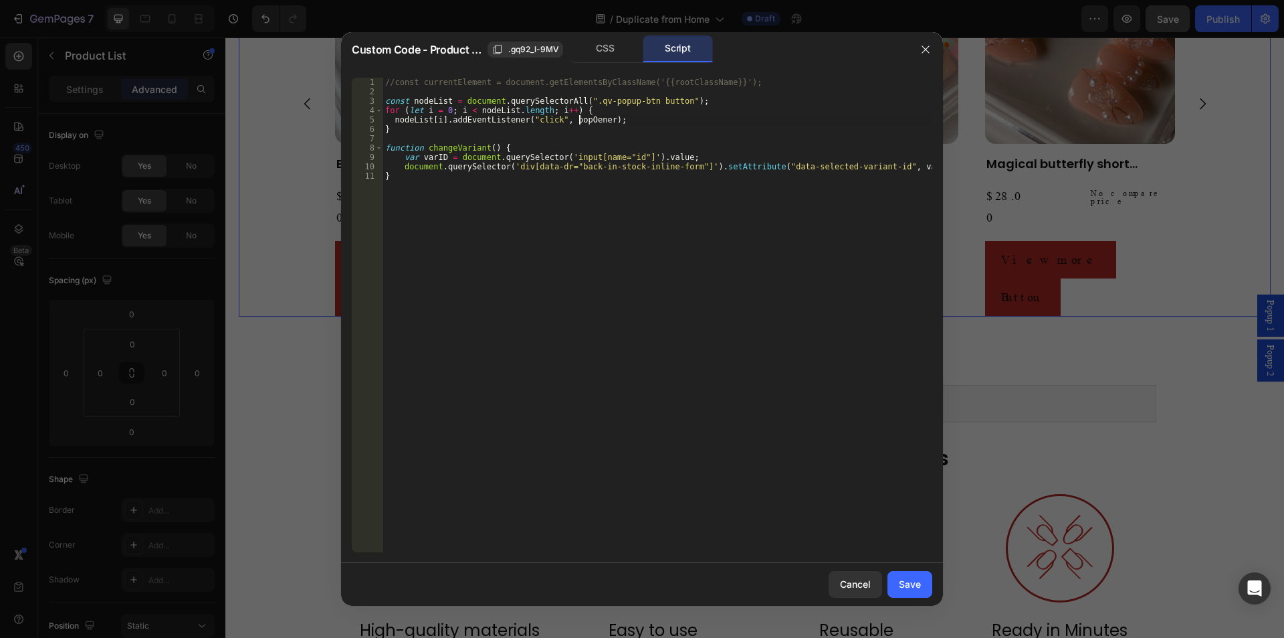
scroll to position [0, 17]
click at [583, 117] on div "//const currentElement = document.getElementsByClassName('{{rootClassName}}'); …" at bounding box center [658, 324] width 550 height 493
click at [447, 150] on div "//const currentElement = document.getElementsByClassName('{{rootClassName}}'); …" at bounding box center [658, 324] width 550 height 493
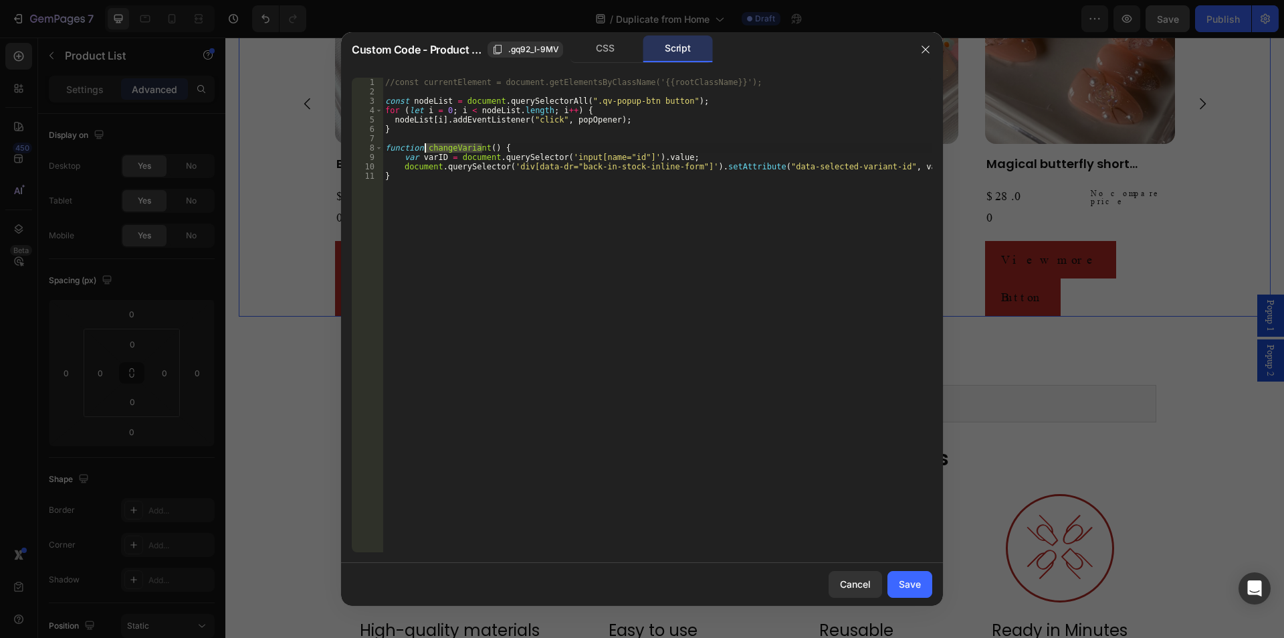
paste textarea "popOpener"
click at [480, 175] on div "//const currentElement = document.getElementsByClassName('{{rootClassName}}'); …" at bounding box center [658, 324] width 550 height 493
click at [433, 155] on div "//const currentElement = document.getElementsByClassName('{{rootClassName}}'); …" at bounding box center [658, 324] width 550 height 493
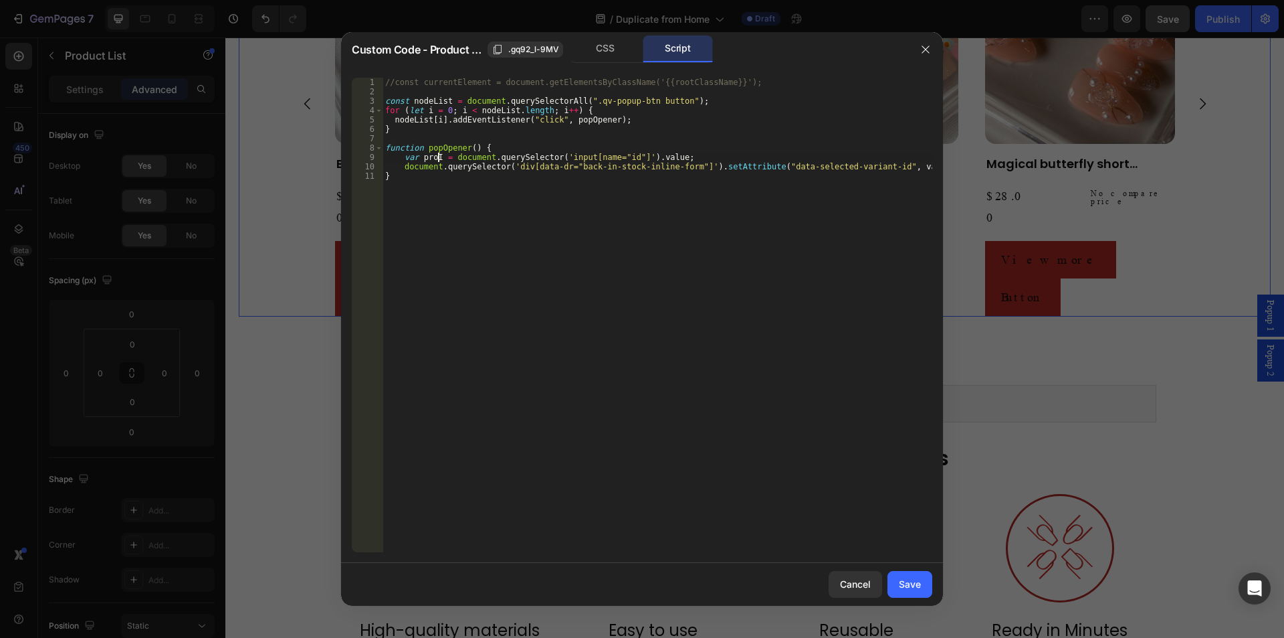
scroll to position [0, 5]
click at [463, 149] on div "//const currentElement = document.getElementsByClassName('{{rootClassName}}'); …" at bounding box center [658, 324] width 550 height 493
click at [470, 144] on div "//const currentElement = document.getElementsByClassName('{{rootClassName}}'); …" at bounding box center [658, 324] width 550 height 493
click at [693, 290] on div "//const currentElement = document.getElementsByClassName('{{rootClassName}}'); …" at bounding box center [658, 324] width 550 height 493
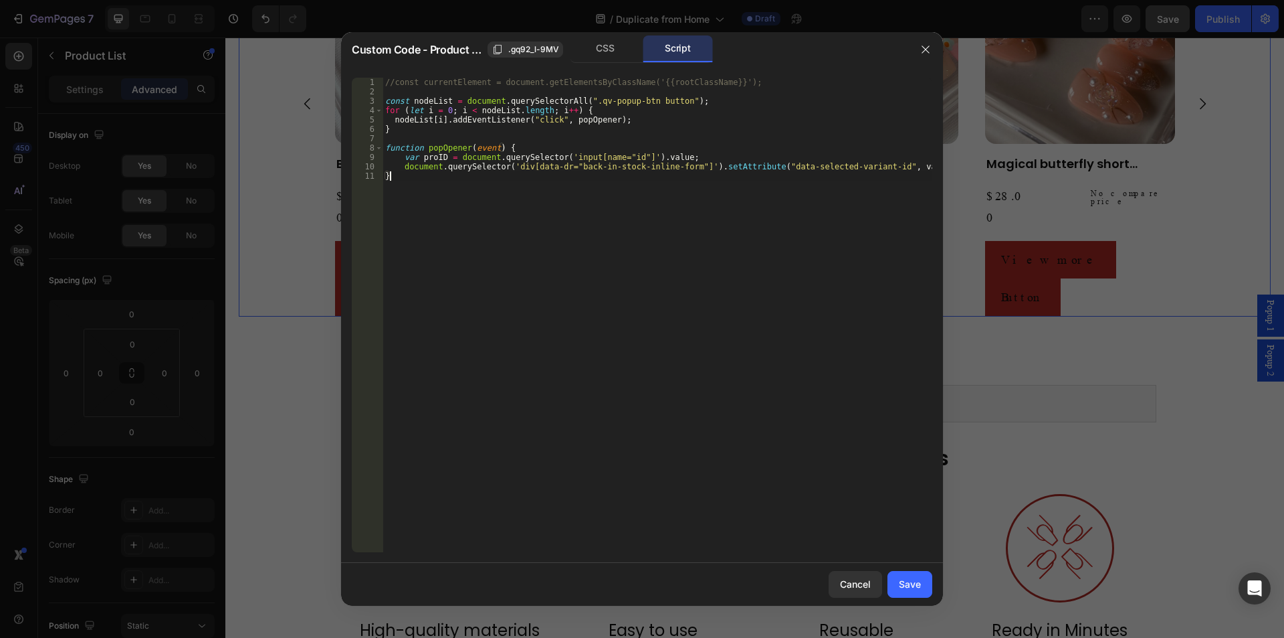
scroll to position [0, 0]
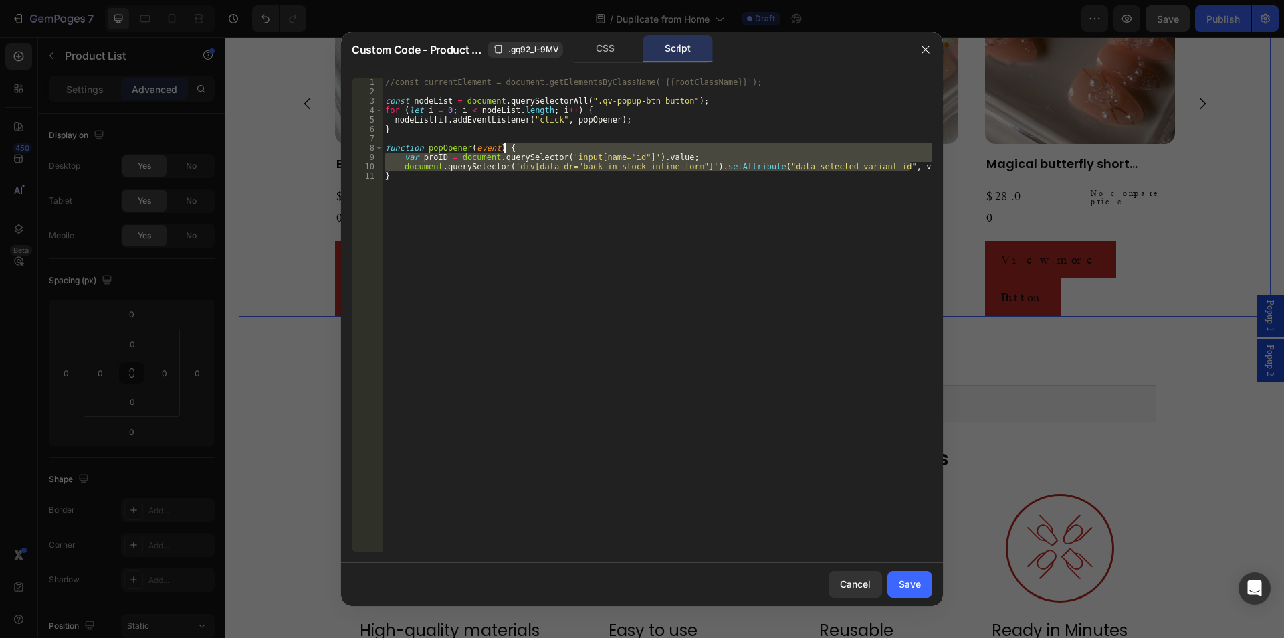
drag, startPoint x: 904, startPoint y: 168, endPoint x: 777, endPoint y: 151, distance: 127.6
click at [777, 151] on div "//const currentElement = document.getElementsByClassName('{{rootClassName}}'); …" at bounding box center [658, 324] width 550 height 493
paste textarea "console.log("Data value of parent:", dataValue); // Output: importantData"
type textarea "console.log("Data value of parent:", dataValue); // Output: importantData"
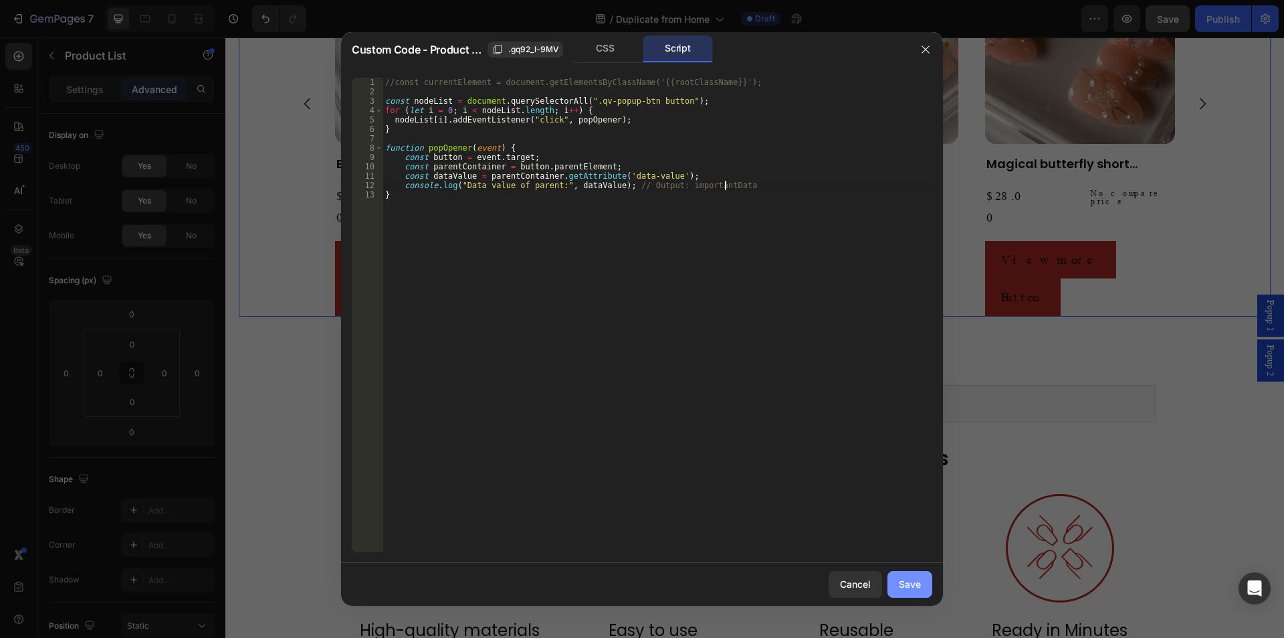
click at [910, 589] on div "Save" at bounding box center [910, 584] width 22 height 14
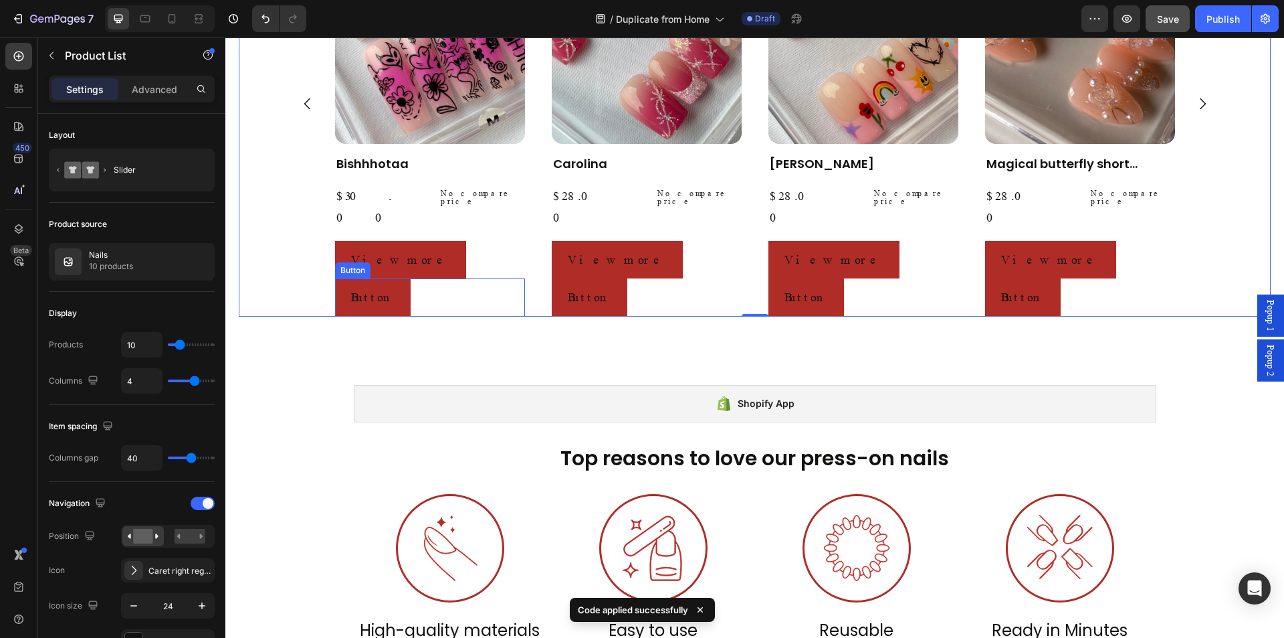
click at [437, 278] on div "Button Button" at bounding box center [430, 296] width 190 height 37
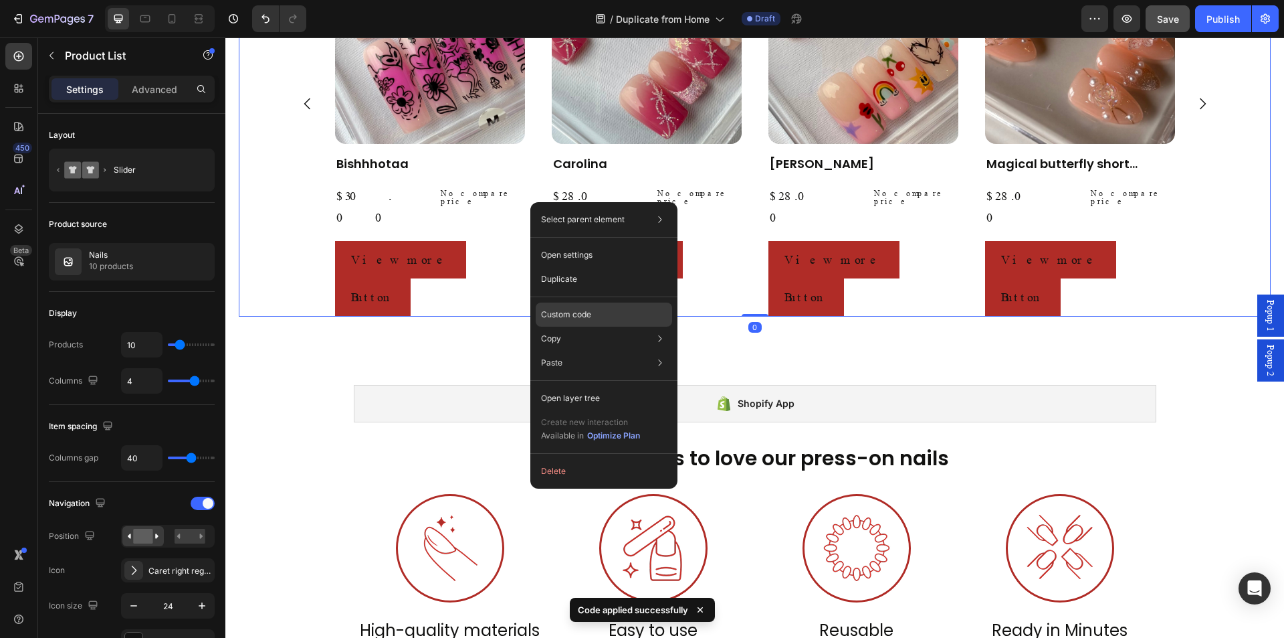
click at [600, 351] on div "Custom code" at bounding box center [604, 363] width 136 height 24
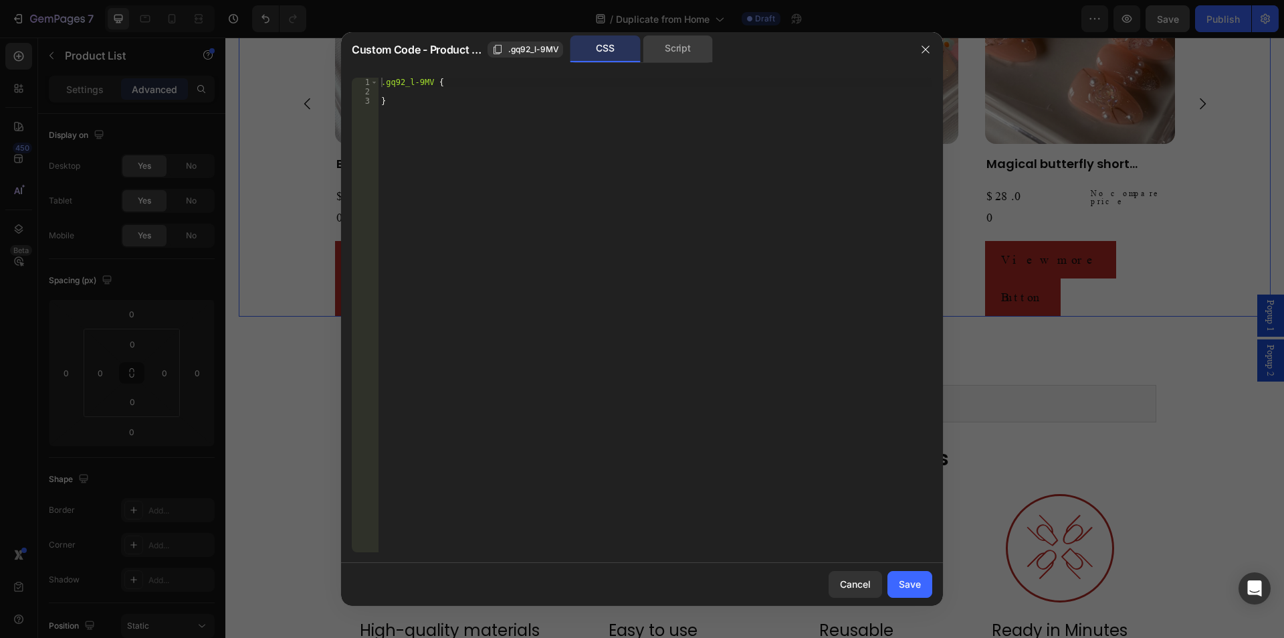
click at [699, 50] on div "Script" at bounding box center [678, 48] width 70 height 27
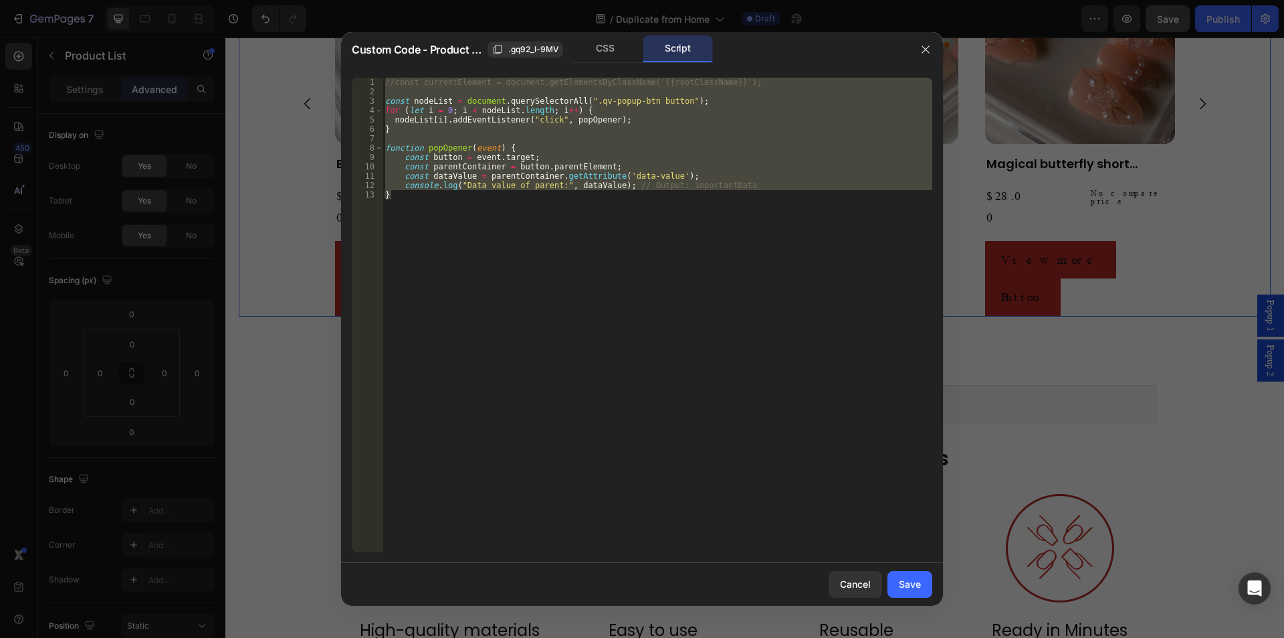
click at [494, 190] on div "//const currentElement = document.getElementsByClassName('{{rootClassName}}'); …" at bounding box center [658, 315] width 550 height 474
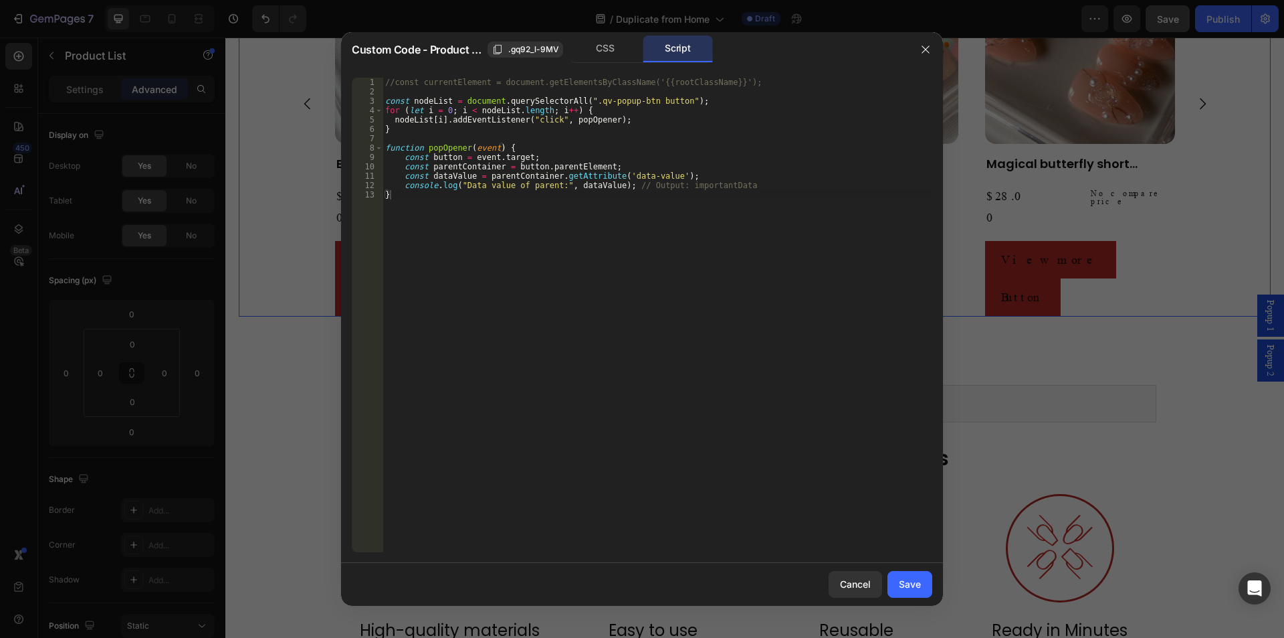
click at [621, 177] on div "//const currentElement = document.getElementsByClassName('{{rootClassName}}'); …" at bounding box center [658, 324] width 550 height 493
drag, startPoint x: 658, startPoint y: 176, endPoint x: 613, endPoint y: 174, distance: 44.9
click at [613, 174] on div "//const currentElement = document.getElementsByClassName('{{rootClassName}}'); …" at bounding box center [658, 324] width 550 height 493
type textarea "const dataValue = parentContainer.getAttribute('gp-data');"
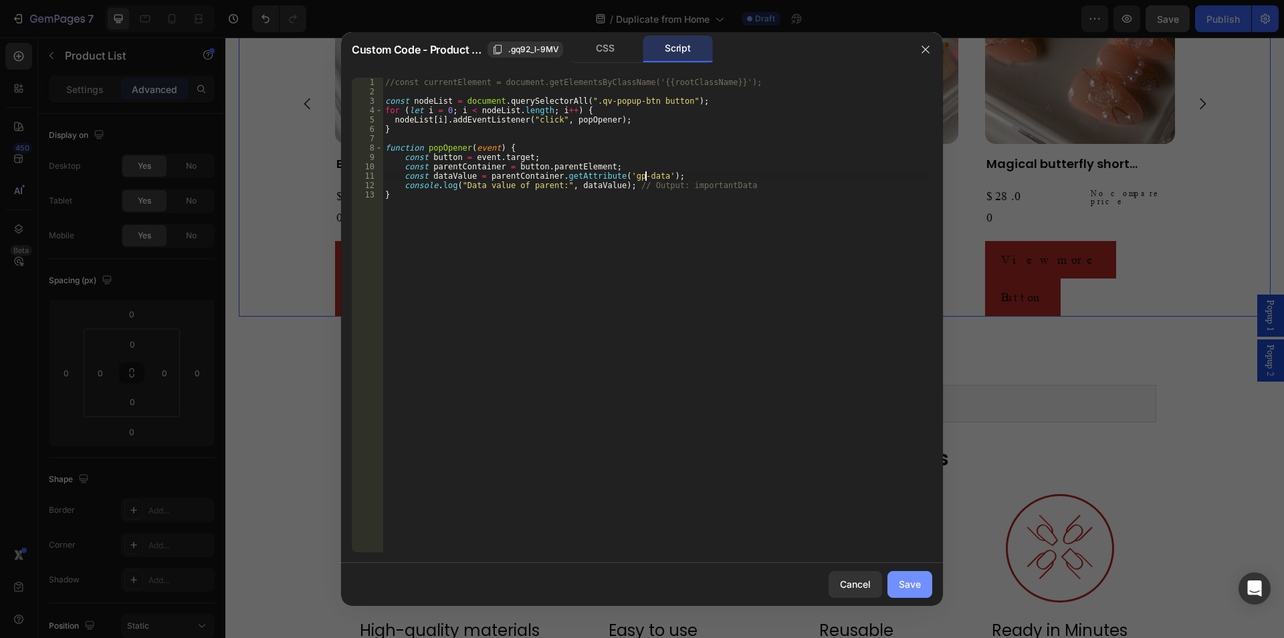
click at [919, 579] on div "Save" at bounding box center [910, 584] width 22 height 14
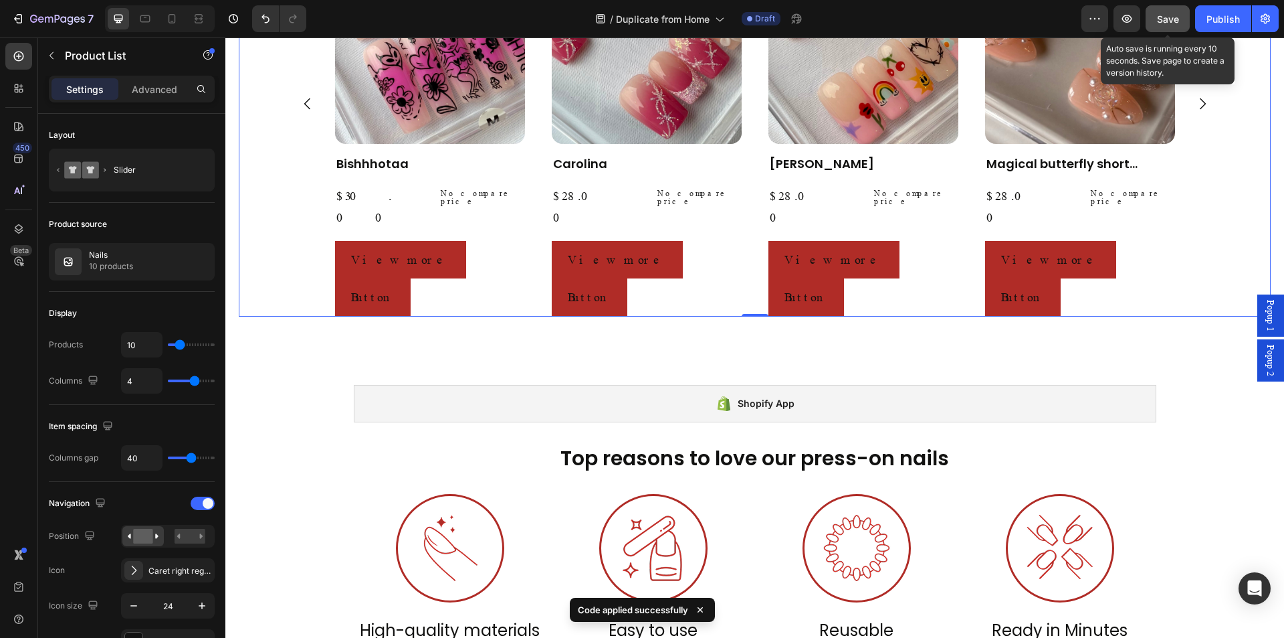
drag, startPoint x: 1182, startPoint y: 20, endPoint x: 641, endPoint y: 54, distance: 542.2
click at [1182, 20] on button "Save" at bounding box center [1168, 18] width 44 height 27
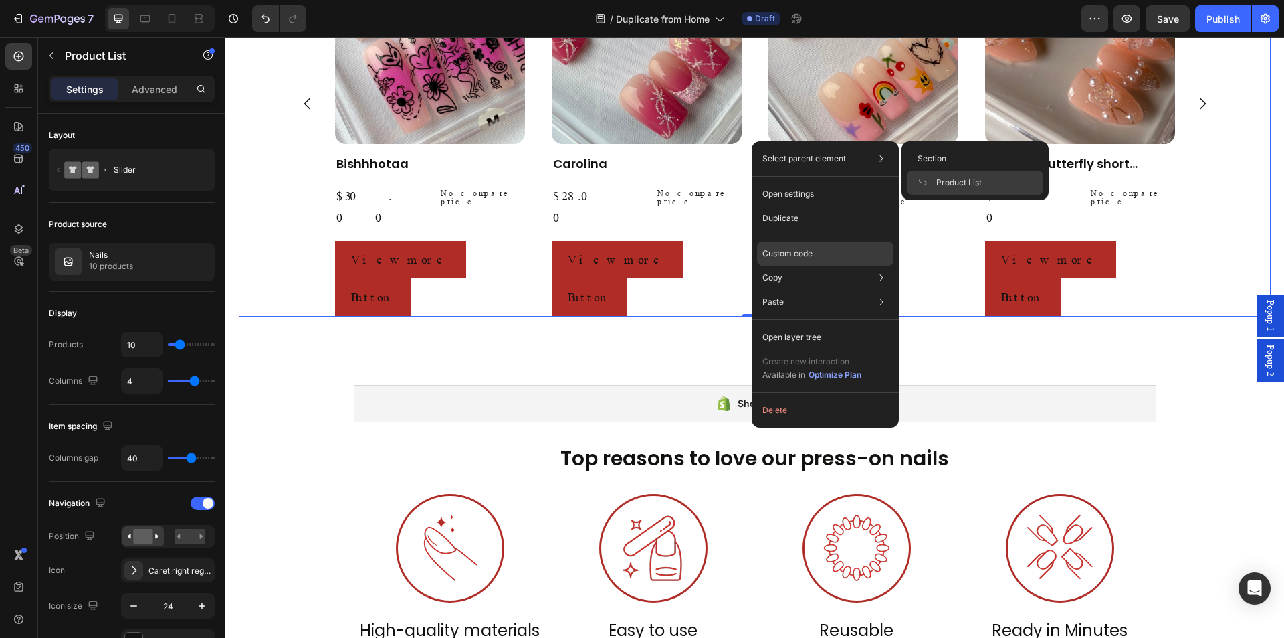
click at [820, 290] on div "Custom code" at bounding box center [825, 302] width 136 height 24
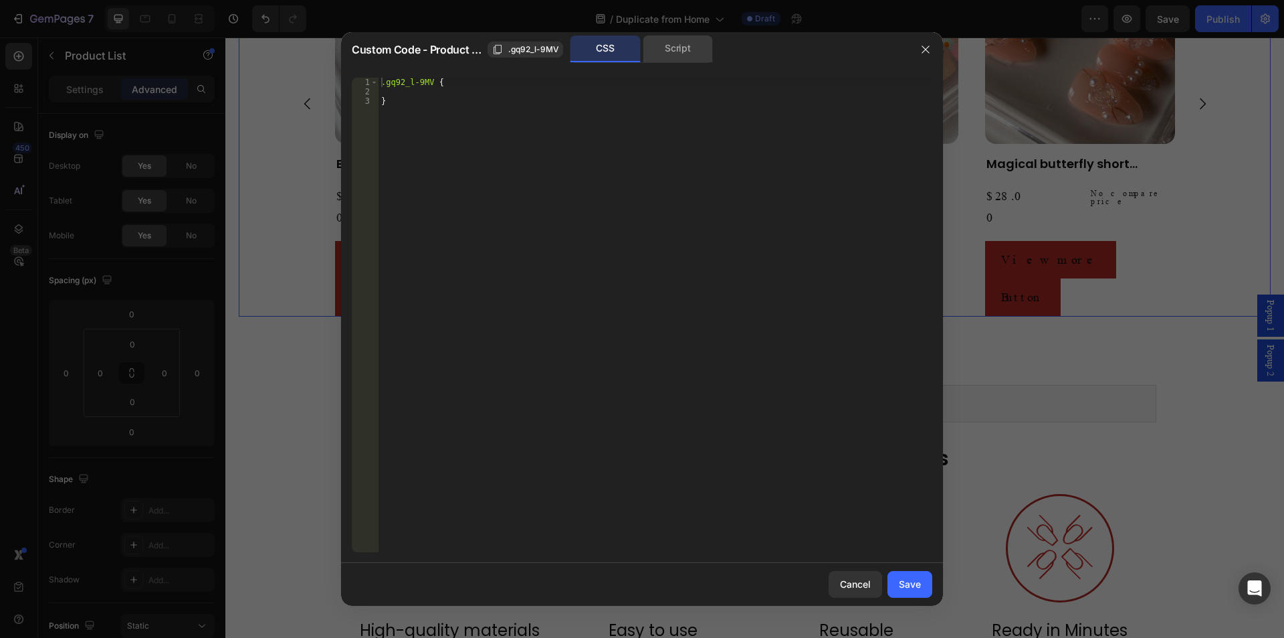
click at [645, 48] on div "Script" at bounding box center [678, 48] width 70 height 27
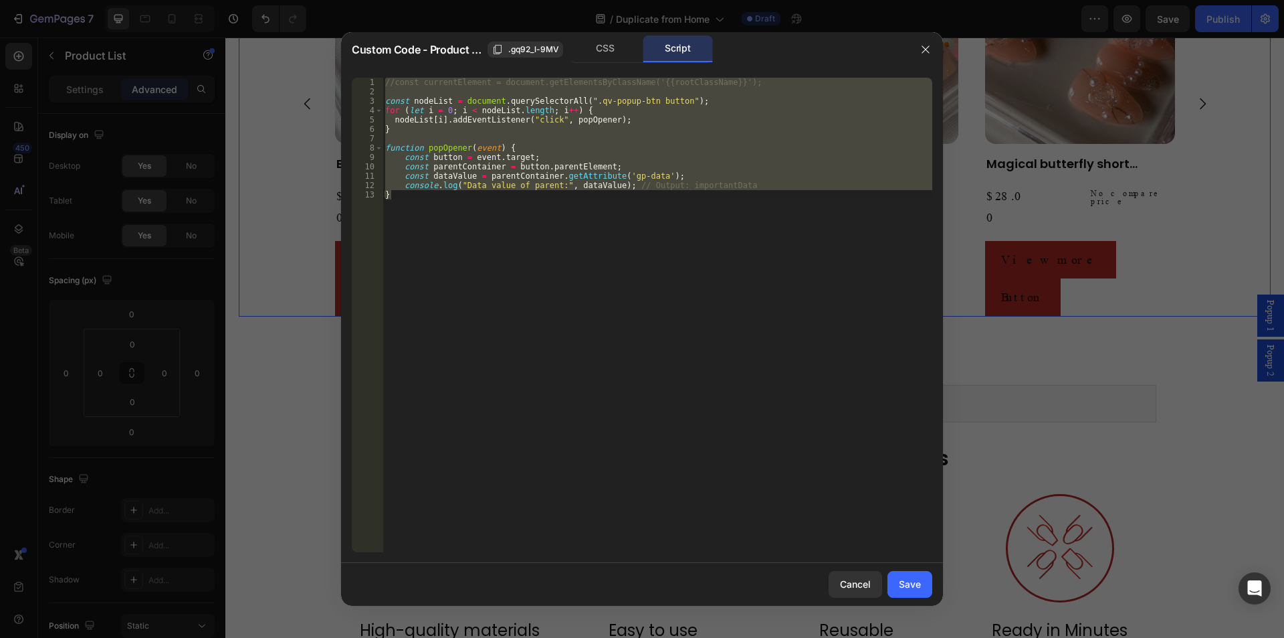
click at [529, 187] on div "//const currentElement = document.getElementsByClassName('{{rootClassName}}'); …" at bounding box center [658, 315] width 550 height 474
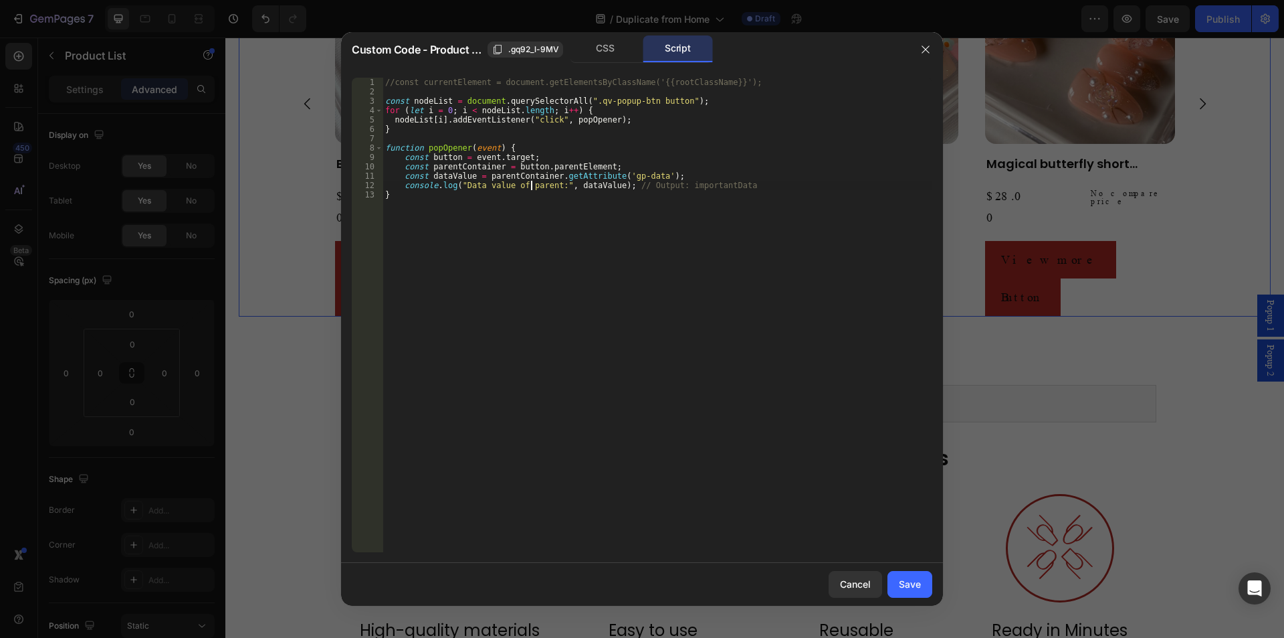
click at [448, 147] on div "//const currentElement = document.getElementsByClassName('{{rootClassName}}'); …" at bounding box center [658, 324] width 550 height 493
click at [486, 144] on div "//const currentElement = document.getElementsByClassName('{{rootClassName}}'); …" at bounding box center [658, 324] width 550 height 493
click at [457, 147] on div "//const currentElement = document.getElementsByClassName('{{rootClassName}}'); …" at bounding box center [658, 324] width 550 height 493
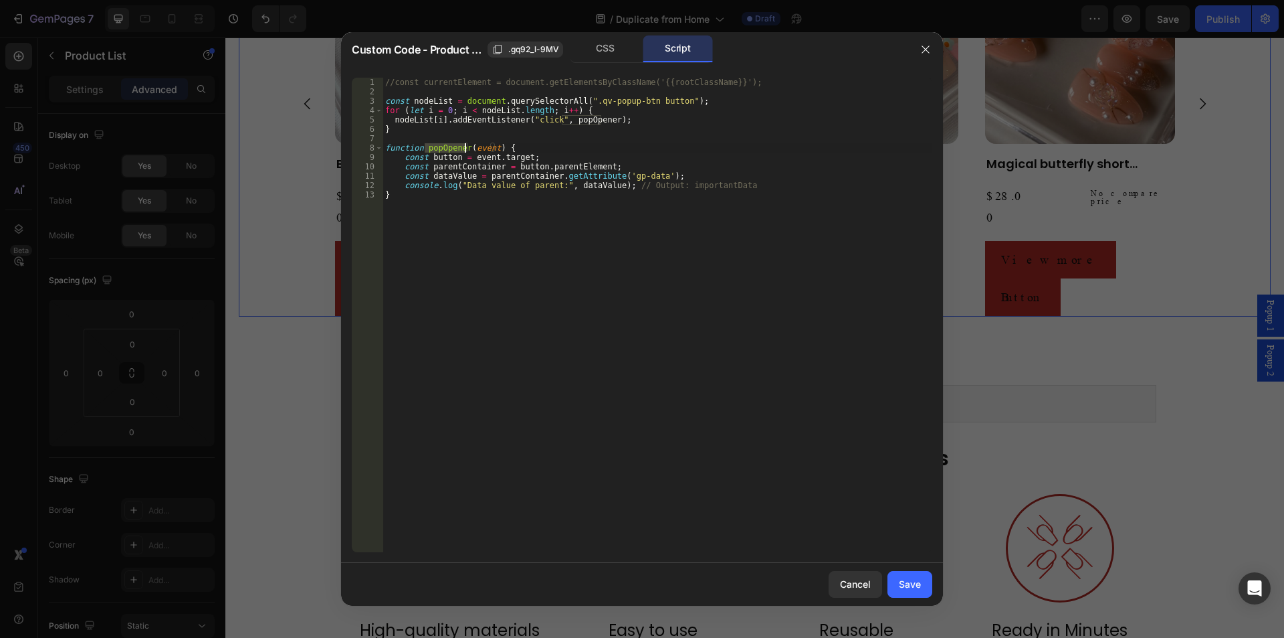
click at [447, 195] on div "//const currentElement = document.getElementsByClassName('{{rootClassName}}'); …" at bounding box center [658, 324] width 550 height 493
drag, startPoint x: 465, startPoint y: 147, endPoint x: 421, endPoint y: 149, distance: 44.2
click at [421, 149] on div "//const currentElement = document.getElementsByClassName('{{rootClassName}}'); …" at bounding box center [658, 324] width 550 height 493
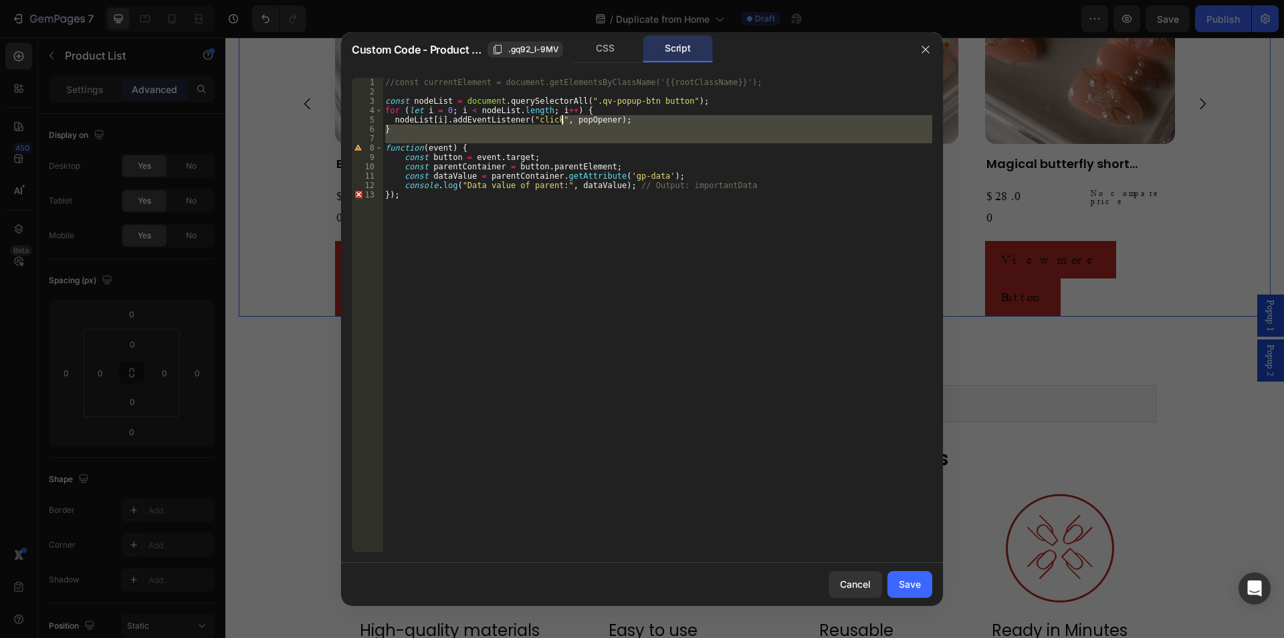
drag, startPoint x: 387, startPoint y: 145, endPoint x: 564, endPoint y: 120, distance: 179.0
click at [564, 120] on div "//const currentElement = document.getElementsByClassName('{{rootClassName}}'); …" at bounding box center [658, 324] width 550 height 493
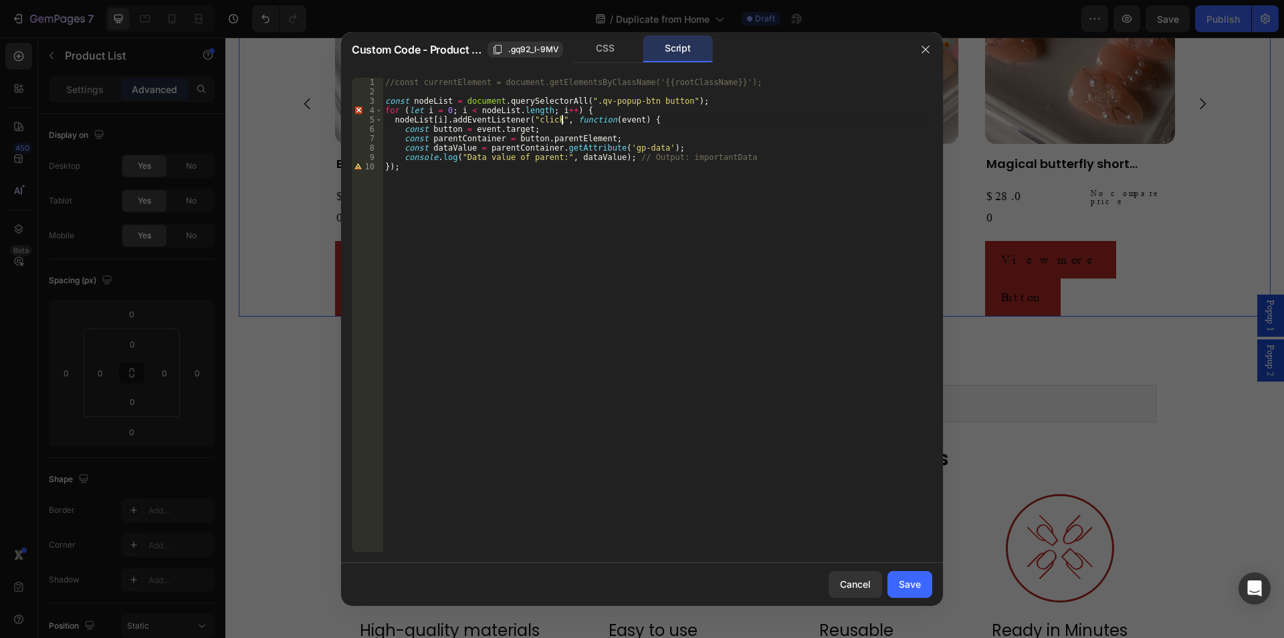
click at [488, 197] on div "//const currentElement = document.getElementsByClassName('{{rootClassName}}'); …" at bounding box center [658, 324] width 550 height 493
click at [625, 258] on div "//const currentElement = document.getElementsByClassName('{{rootClassName}}'); …" at bounding box center [658, 324] width 550 height 493
click at [395, 168] on div "//const currentElement = document.getElementsByClassName('{{rootClassName}}'); …" at bounding box center [658, 324] width 550 height 493
type textarea "});"
click at [437, 191] on div "//const currentElement = document.getElementsByClassName('{{rootClassName}}'); …" at bounding box center [658, 324] width 550 height 493
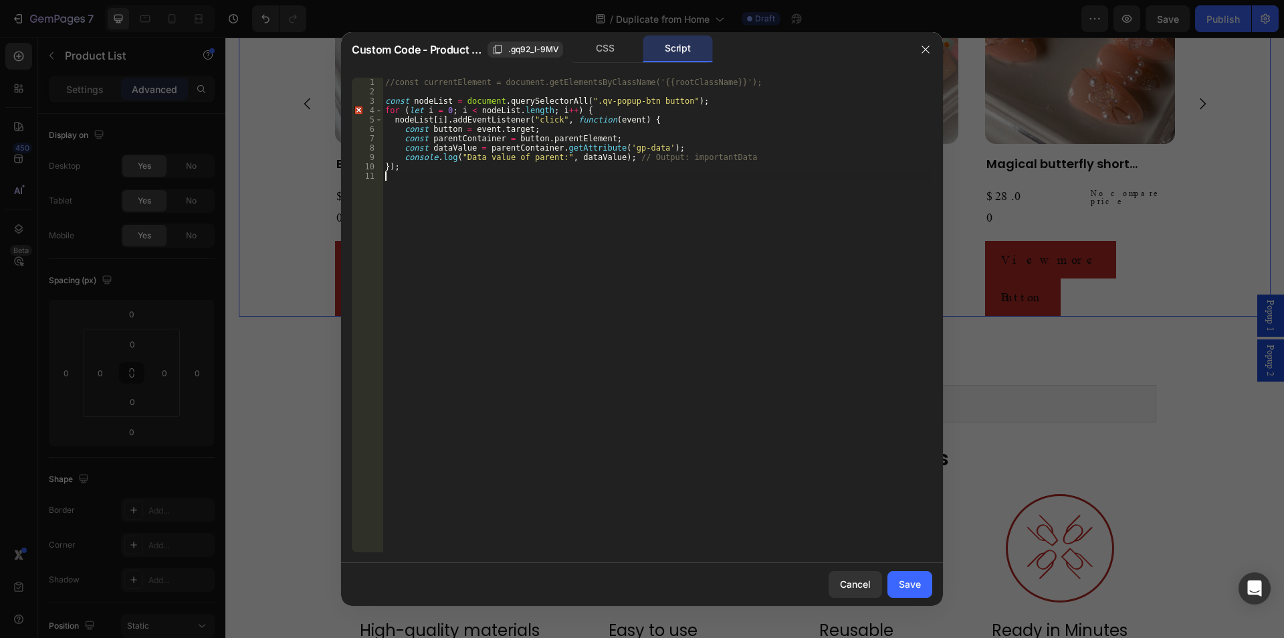
type textarea "}"
click at [918, 586] on div "Save" at bounding box center [910, 584] width 22 height 14
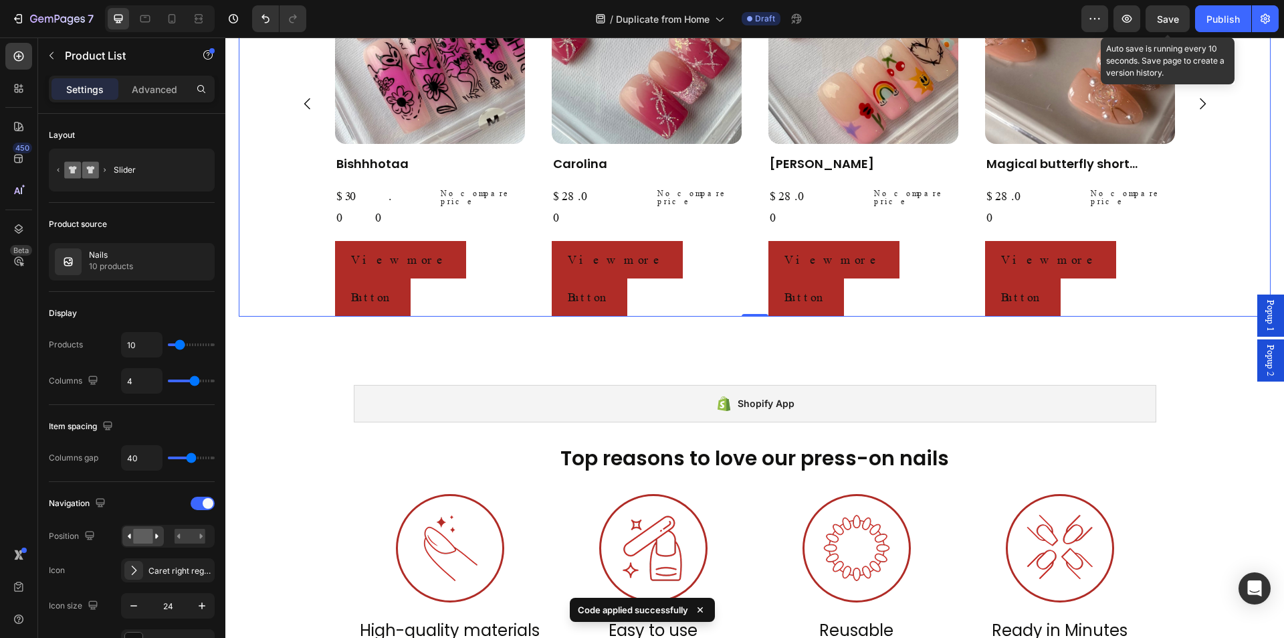
click at [1175, 14] on span "Save" at bounding box center [1168, 18] width 22 height 11
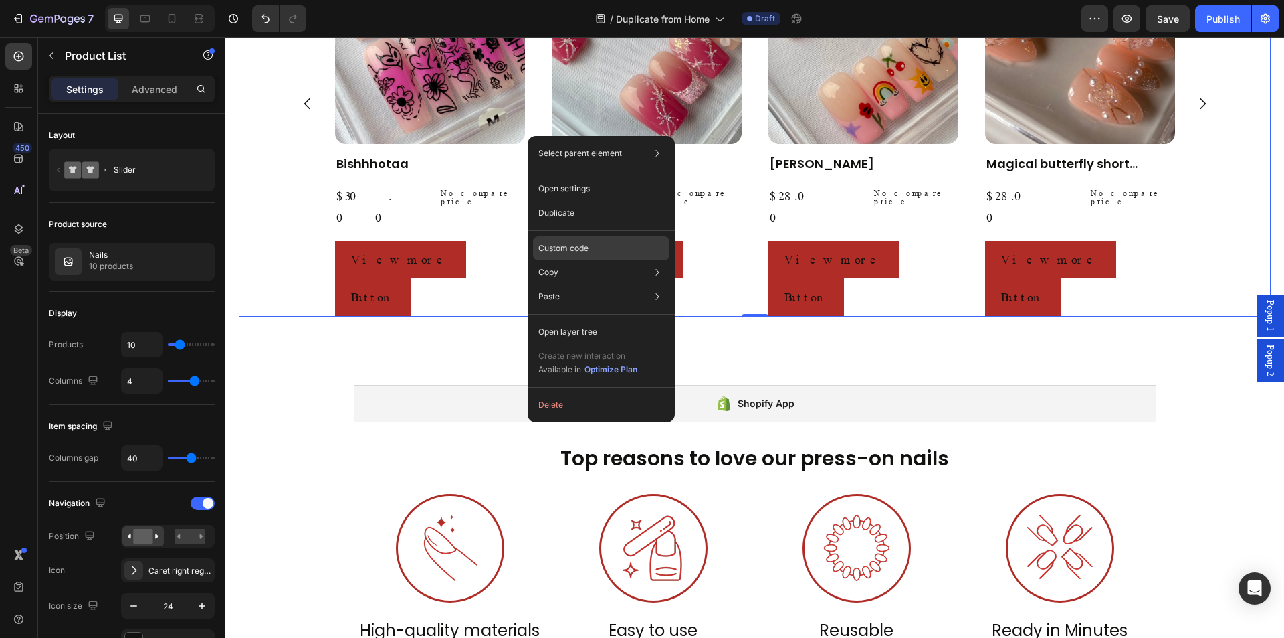
click at [585, 248] on p "Custom code" at bounding box center [564, 248] width 50 height 12
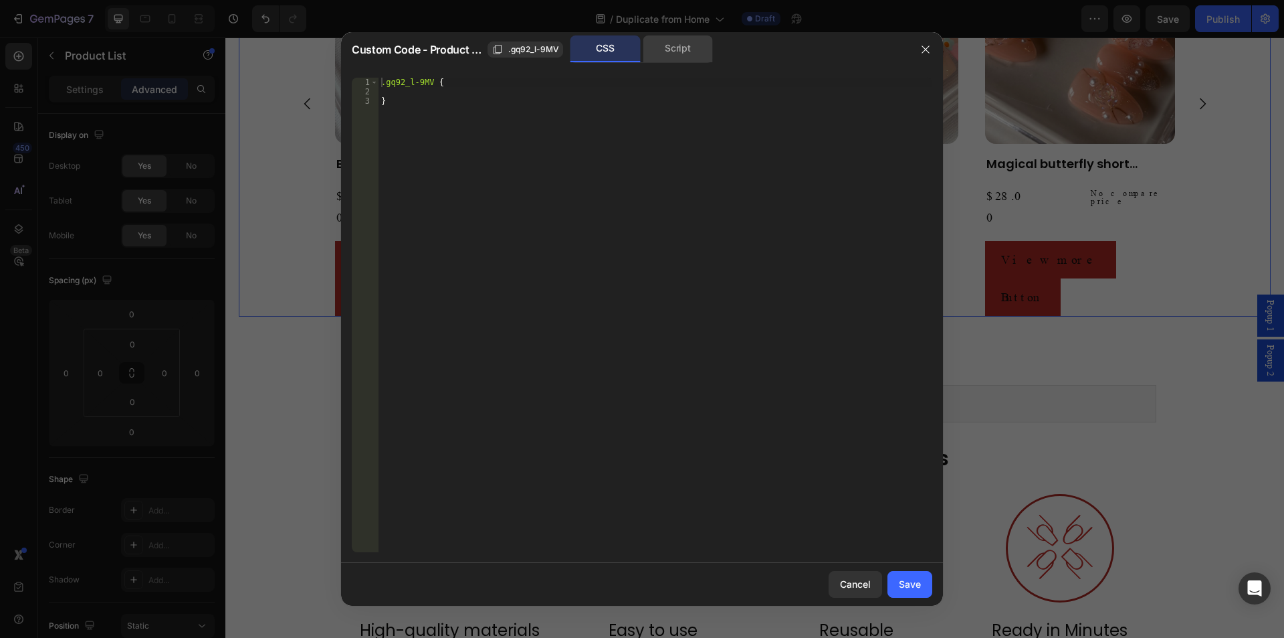
click at [672, 52] on div "Script" at bounding box center [678, 48] width 70 height 27
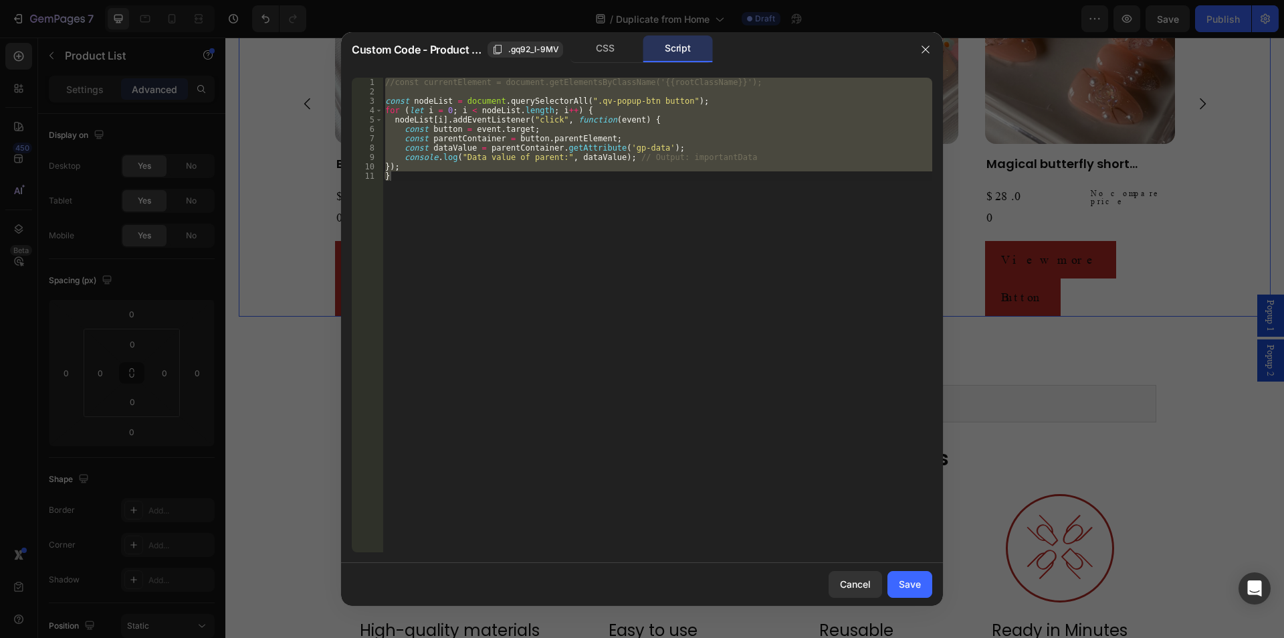
drag, startPoint x: 617, startPoint y: 136, endPoint x: 622, endPoint y: 151, distance: 14.8
click at [618, 136] on div "//const currentElement = document.getElementsByClassName('{{rootClassName}}'); …" at bounding box center [658, 315] width 550 height 474
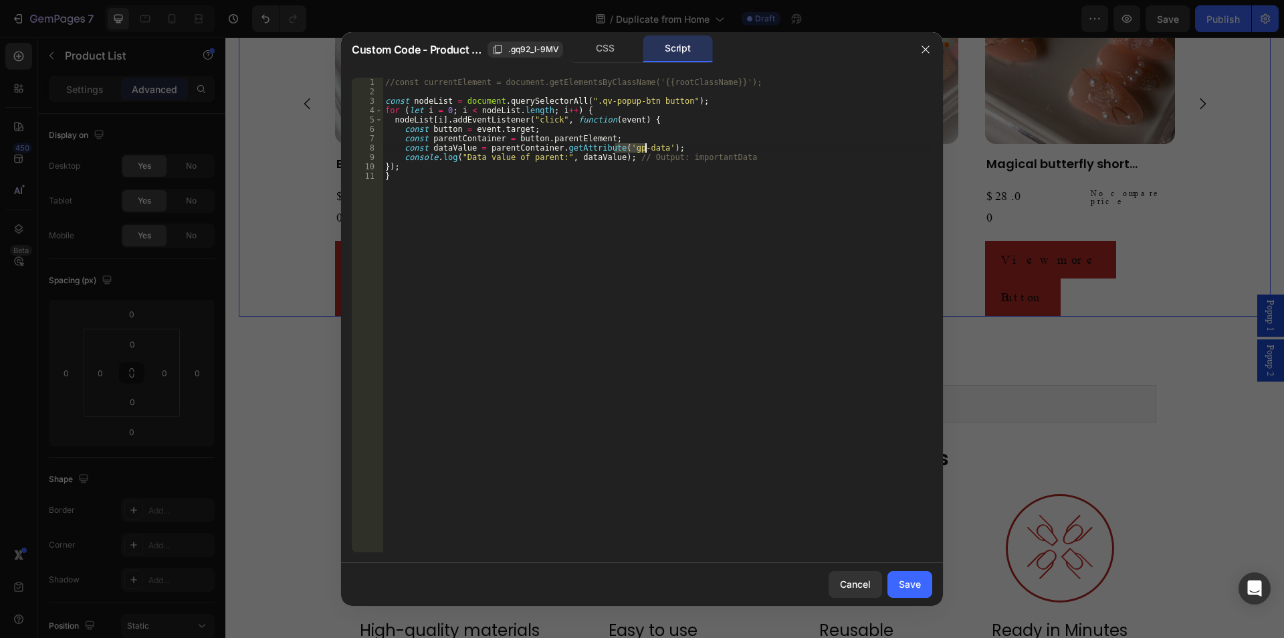
drag, startPoint x: 617, startPoint y: 149, endPoint x: 646, endPoint y: 146, distance: 29.6
click at [646, 146] on div "//const currentElement = document.getElementsByClassName('{{rootClassName}}'); …" at bounding box center [658, 324] width 550 height 493
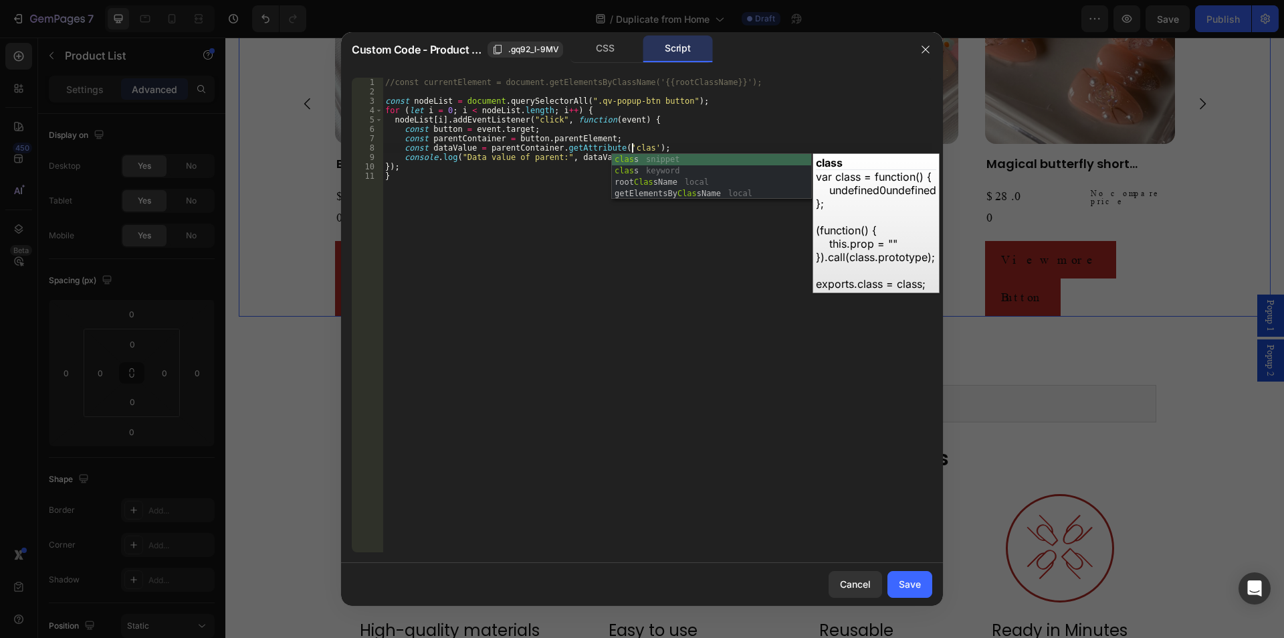
scroll to position [0, 21]
type textarea "const dataValue = parentContainer.getAttribute('class');"
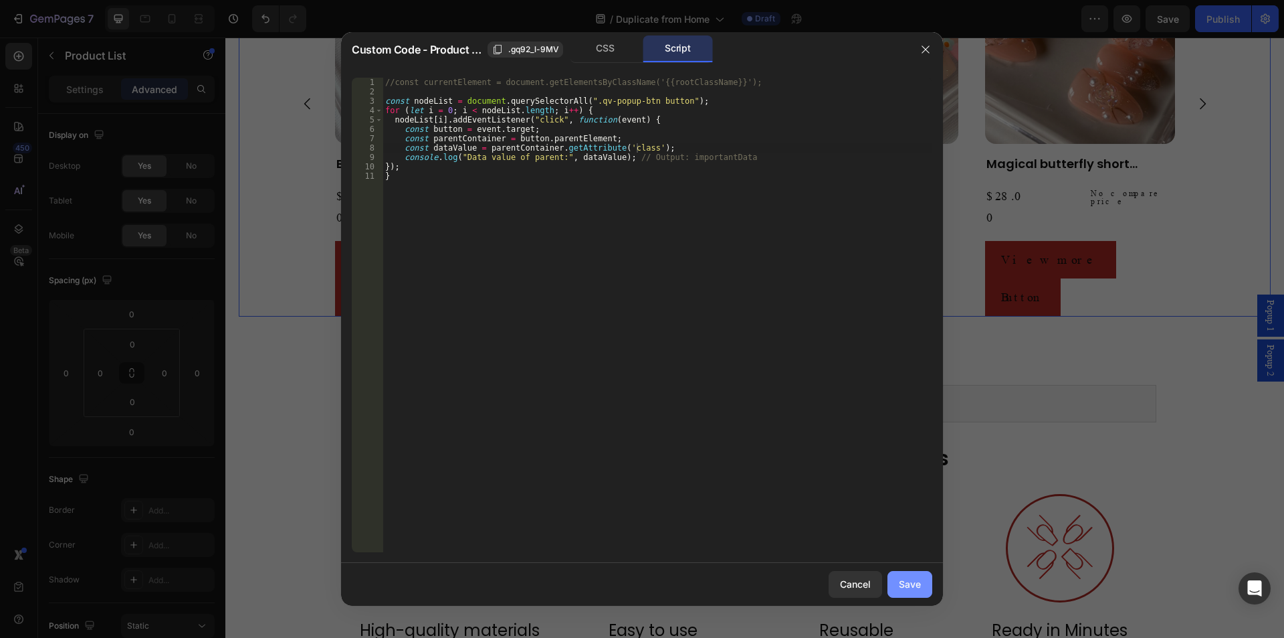
click at [905, 587] on div "Save" at bounding box center [910, 584] width 22 height 14
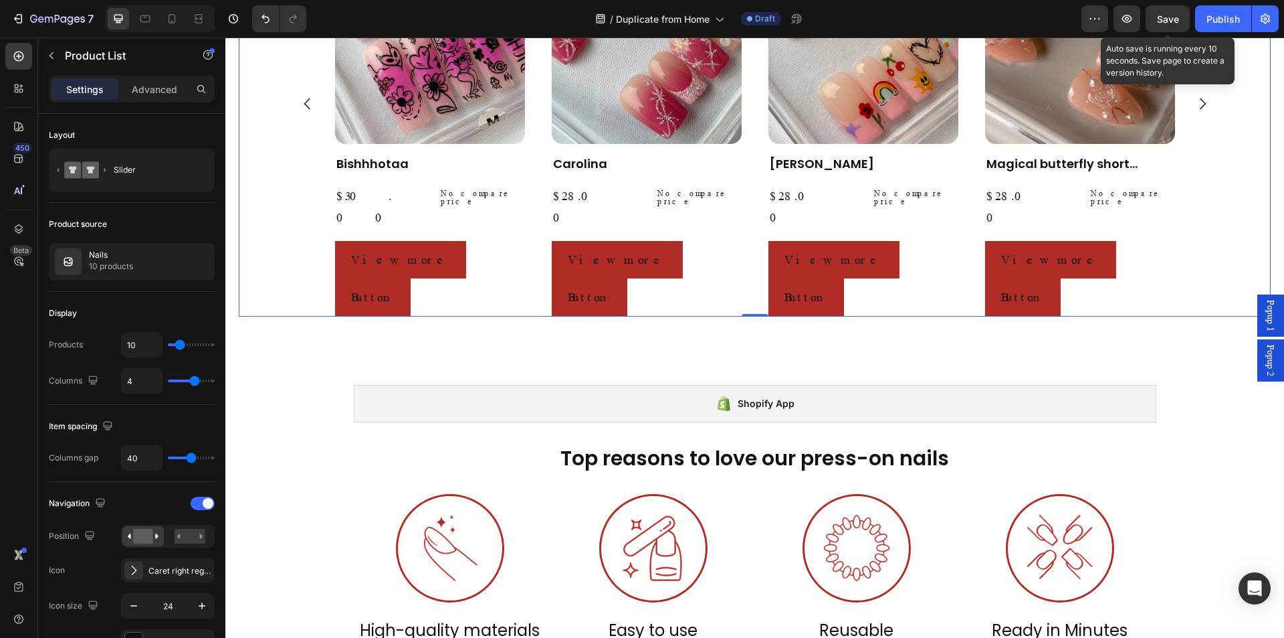
drag, startPoint x: 1173, startPoint y: 24, endPoint x: 1162, endPoint y: 26, distance: 11.5
click at [1173, 23] on span "Save" at bounding box center [1168, 18] width 22 height 11
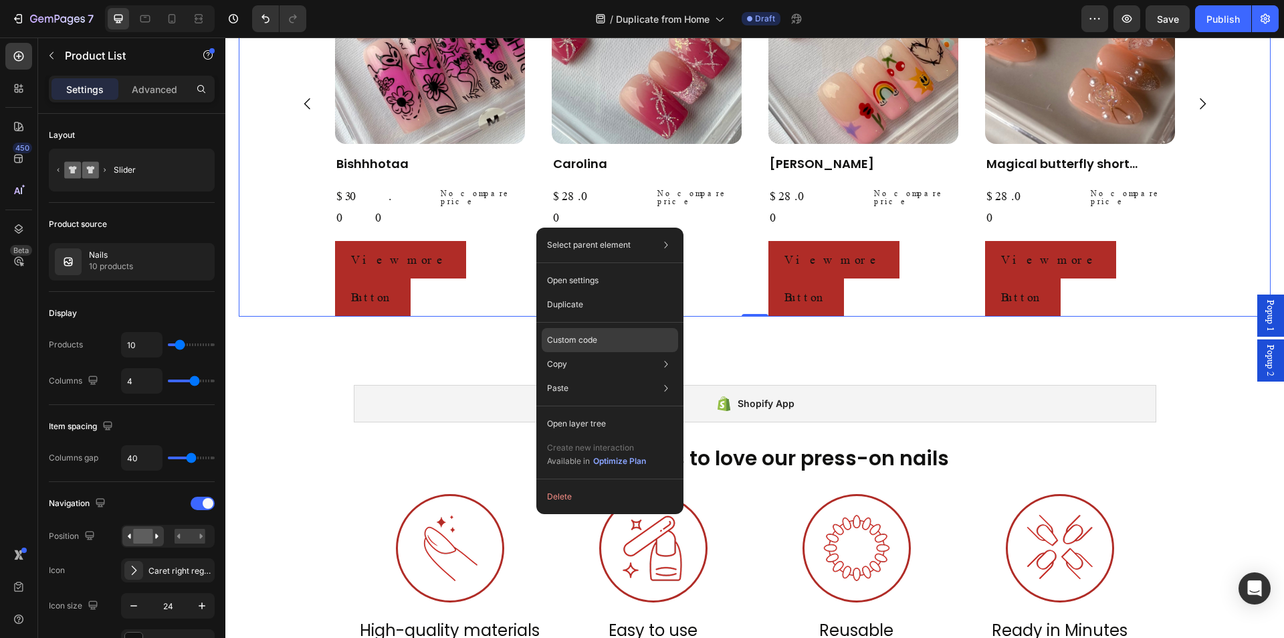
click at [606, 376] on div "Custom code" at bounding box center [610, 388] width 136 height 24
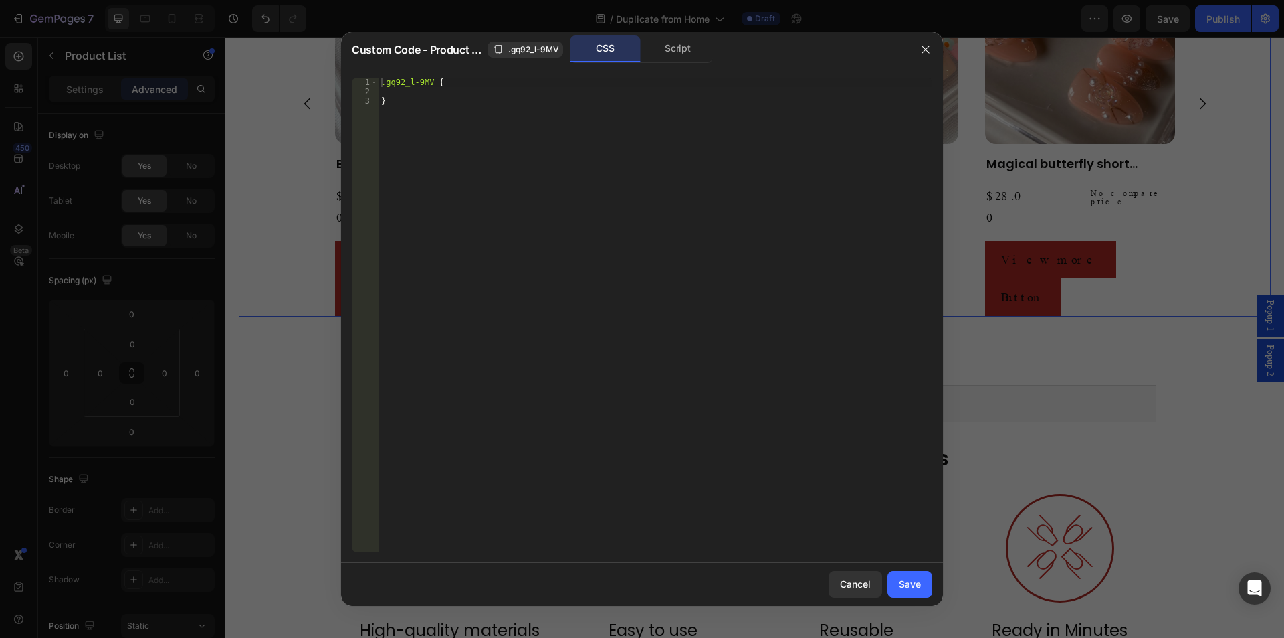
click at [626, 392] on div ".gq92_l-9MV { }" at bounding box center [656, 324] width 554 height 493
click at [673, 38] on div "Script" at bounding box center [678, 48] width 70 height 27
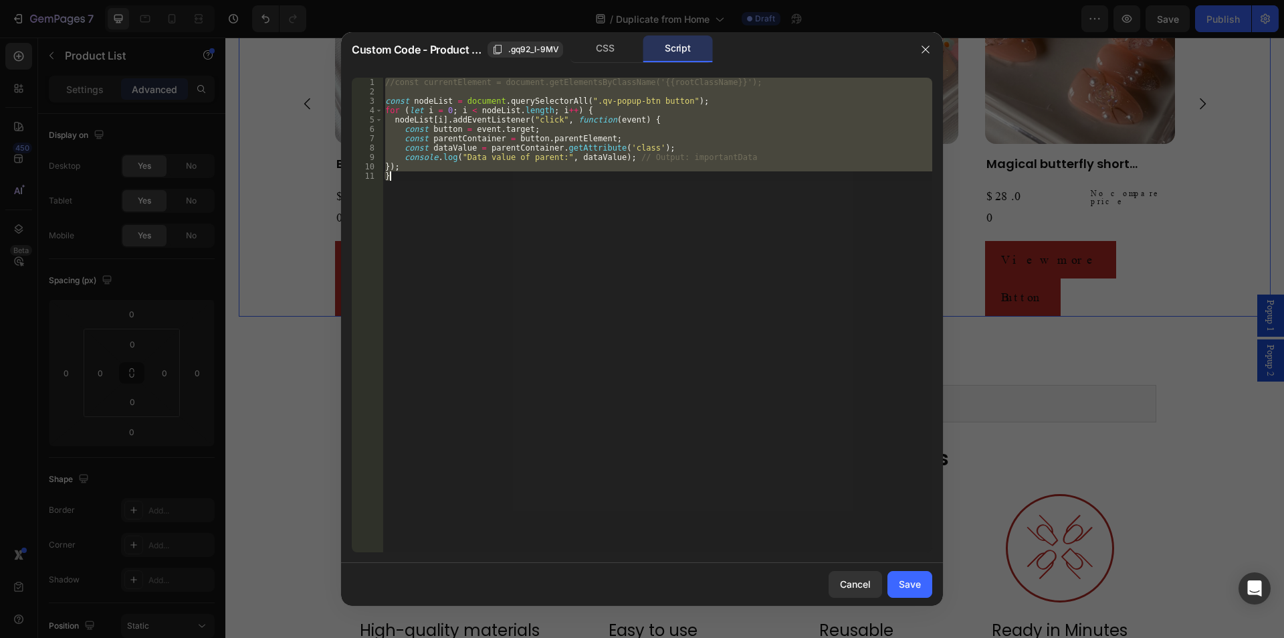
type textarea "}); }"
click at [930, 48] on icon "button" at bounding box center [925, 49] width 11 height 11
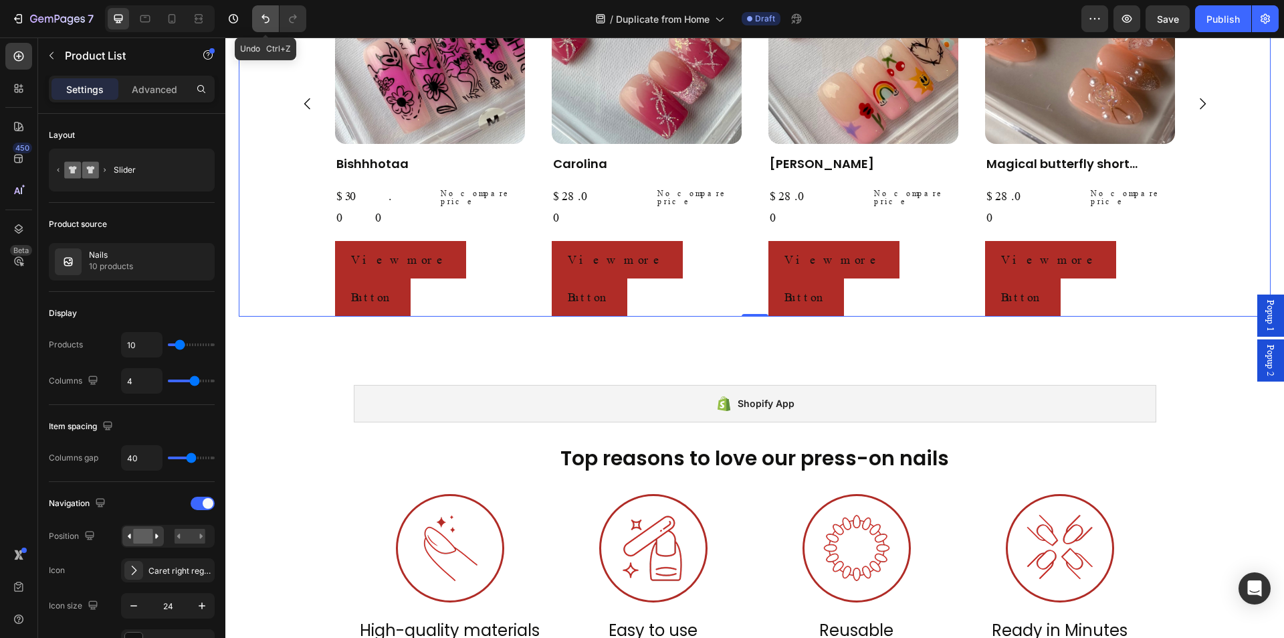
click at [269, 24] on icon "Undo/Redo" at bounding box center [265, 18] width 13 height 13
drag, startPoint x: 267, startPoint y: 21, endPoint x: 357, endPoint y: 320, distance: 312.4
click at [267, 21] on icon "Undo/Redo" at bounding box center [265, 18] width 13 height 13
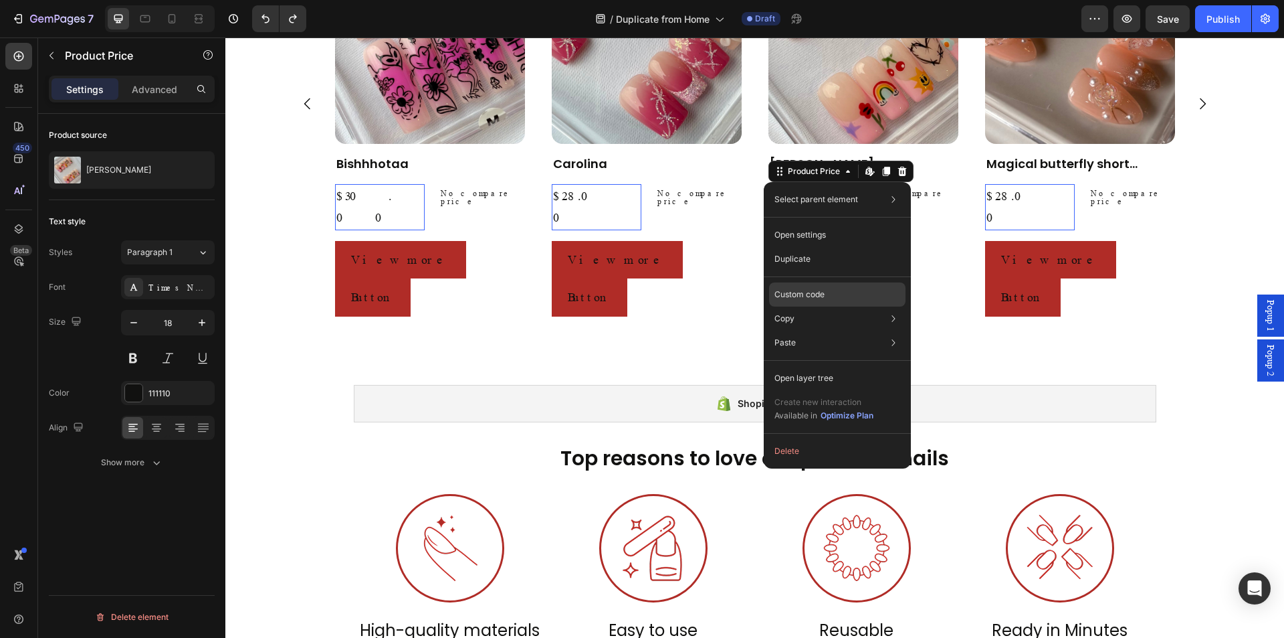
click at [811, 290] on p "Custom code" at bounding box center [800, 294] width 50 height 12
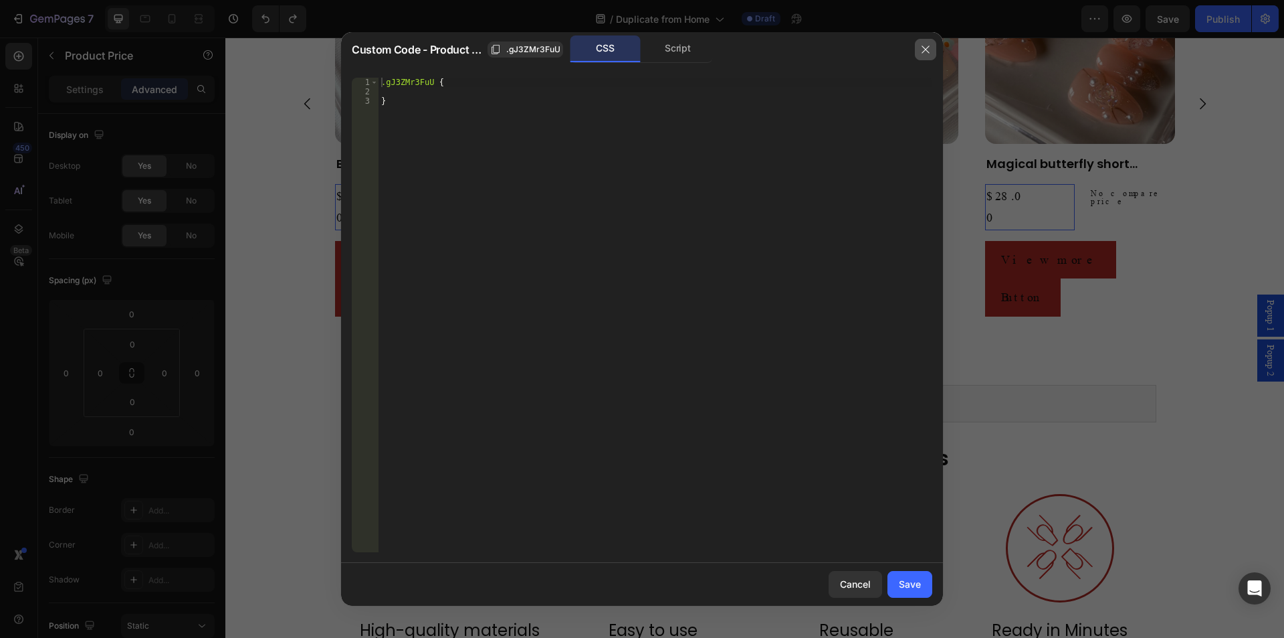
click at [931, 43] on button "button" at bounding box center [925, 49] width 21 height 21
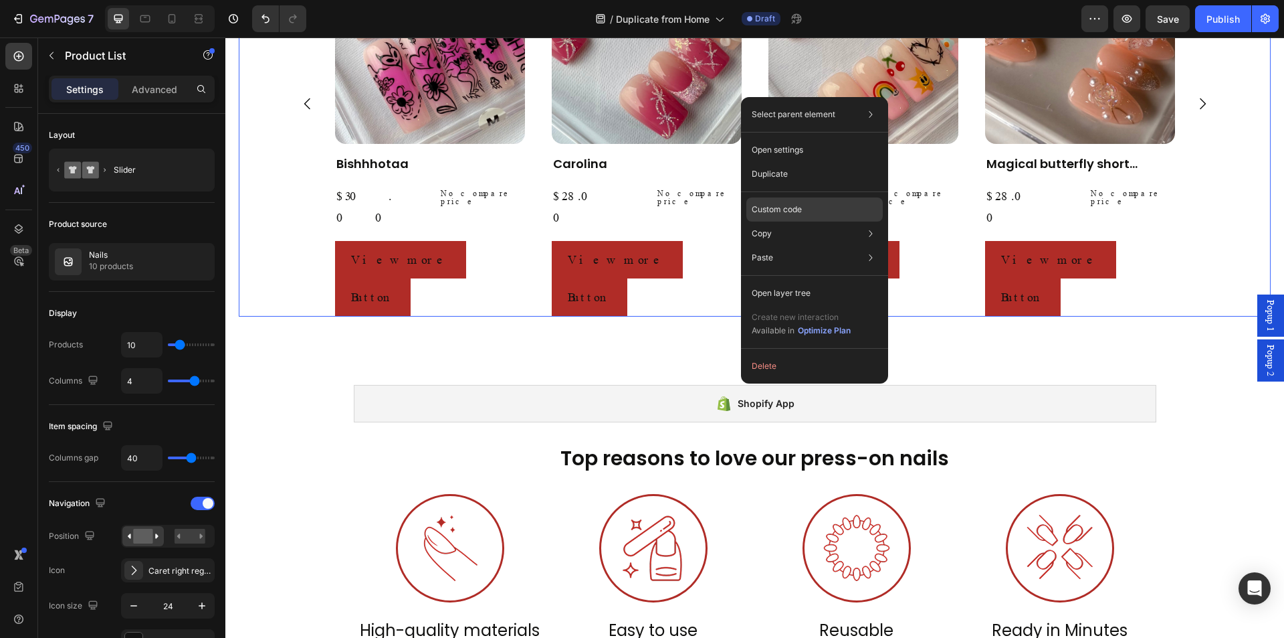
click at [824, 246] on div "Custom code" at bounding box center [815, 258] width 136 height 24
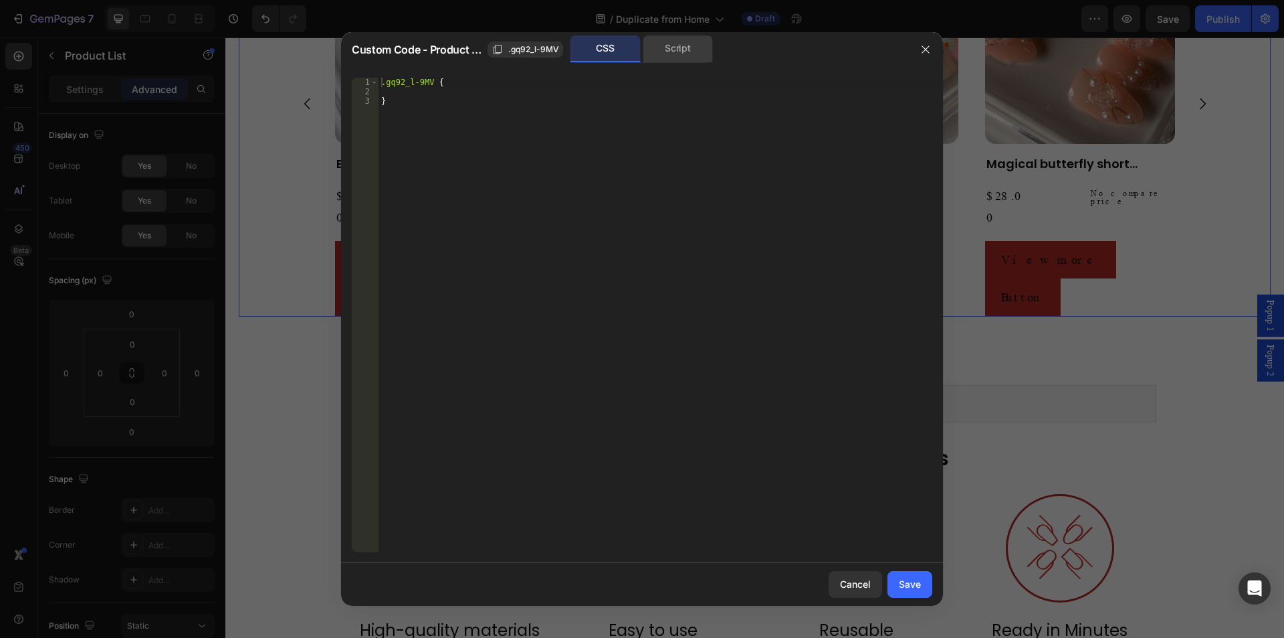
click at [664, 48] on div "Script" at bounding box center [678, 48] width 70 height 27
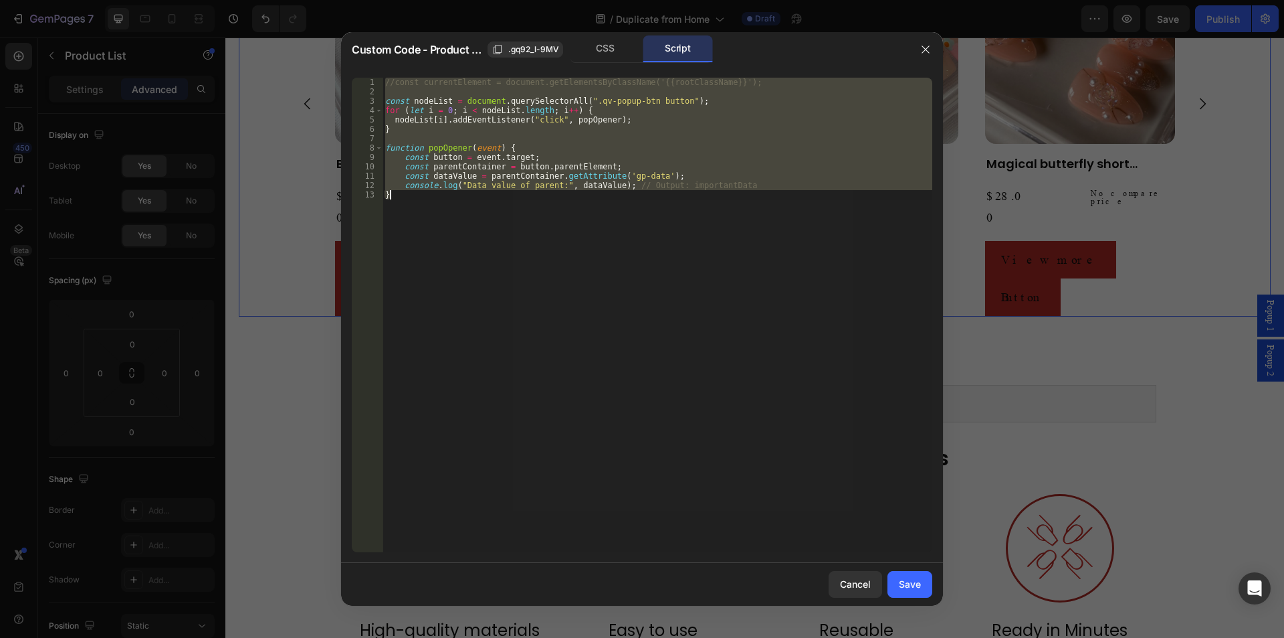
click at [585, 259] on div "//const currentElement = document.getElementsByClassName('{{rootClassName}}'); …" at bounding box center [658, 315] width 550 height 474
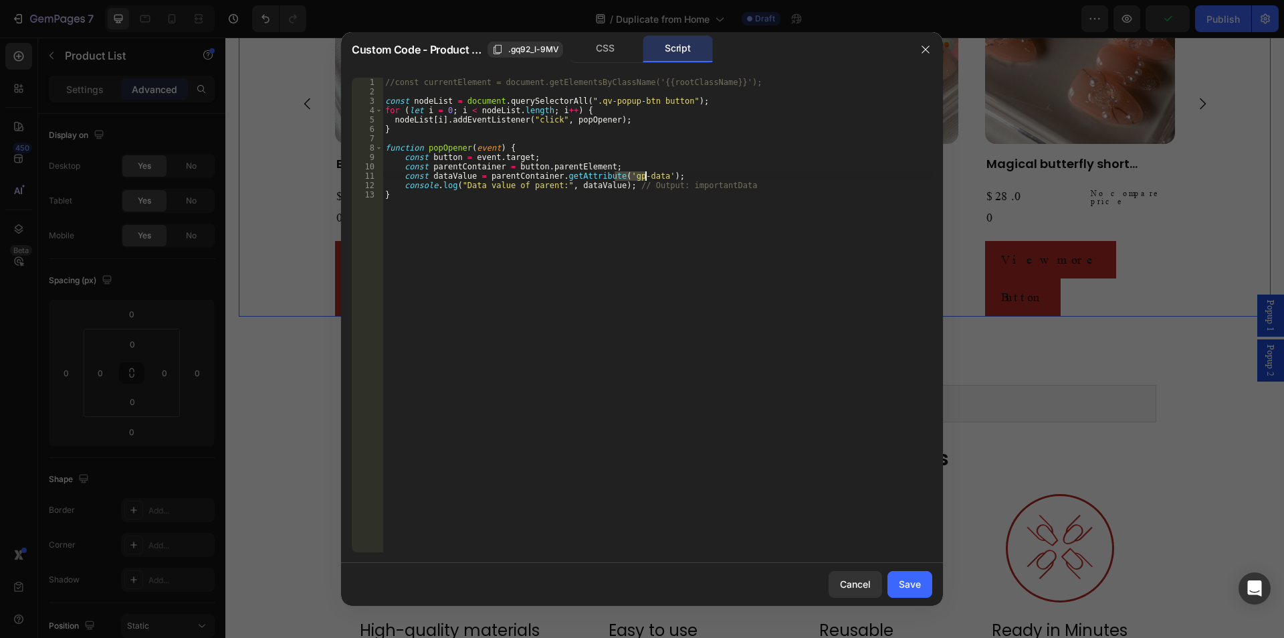
drag, startPoint x: 613, startPoint y: 177, endPoint x: 646, endPoint y: 180, distance: 33.6
click at [646, 180] on div "//const currentElement = document.getElementsByClassName('{{rootClassName}}'); …" at bounding box center [658, 324] width 550 height 493
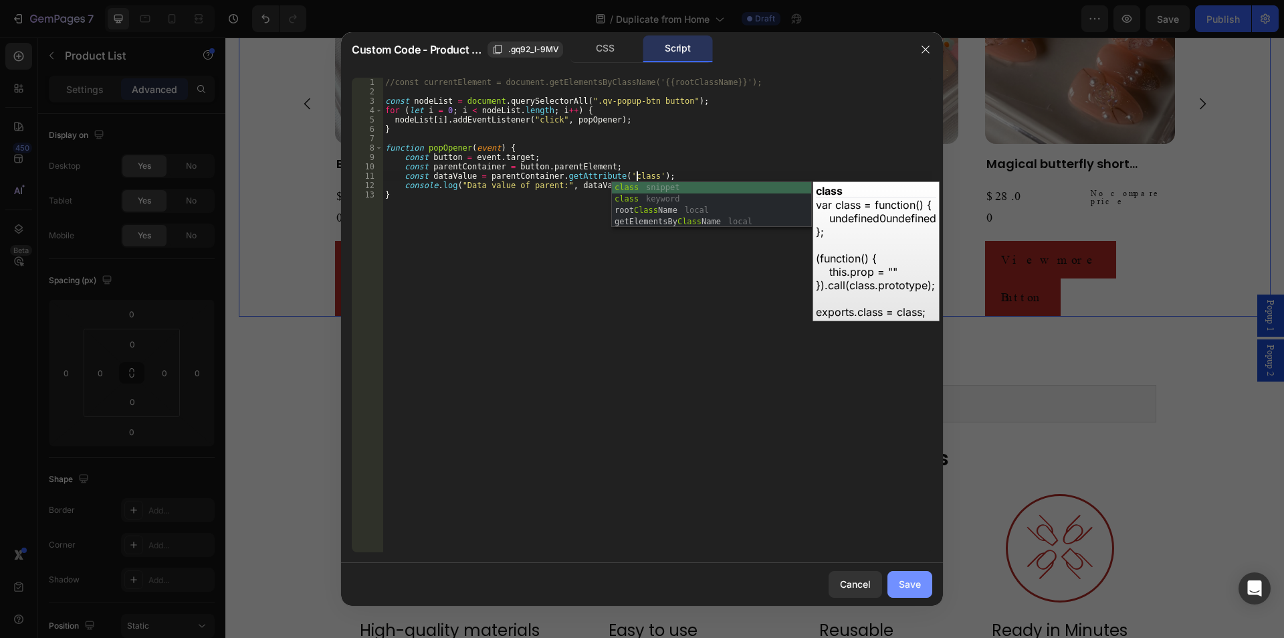
type textarea "const dataValue = parentContainer.getAttribute('class');"
click at [922, 586] on button "Save" at bounding box center [910, 584] width 45 height 27
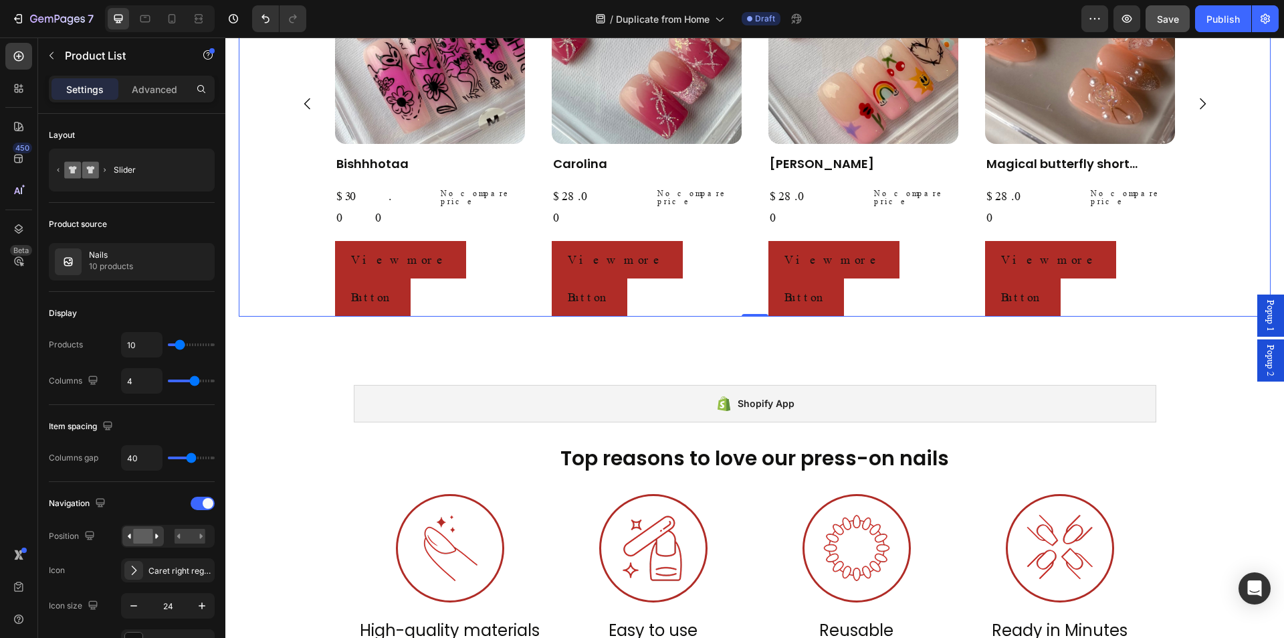
click at [1163, 14] on span "Save" at bounding box center [1168, 18] width 22 height 11
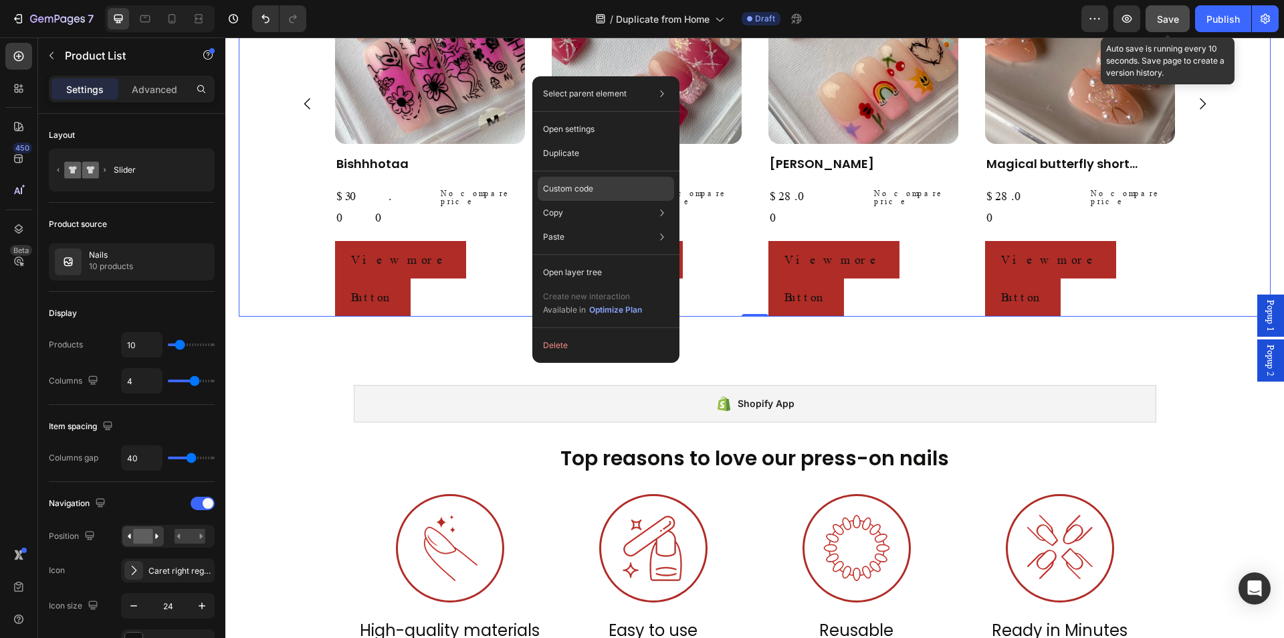
click at [610, 225] on div "Custom code" at bounding box center [606, 237] width 136 height 24
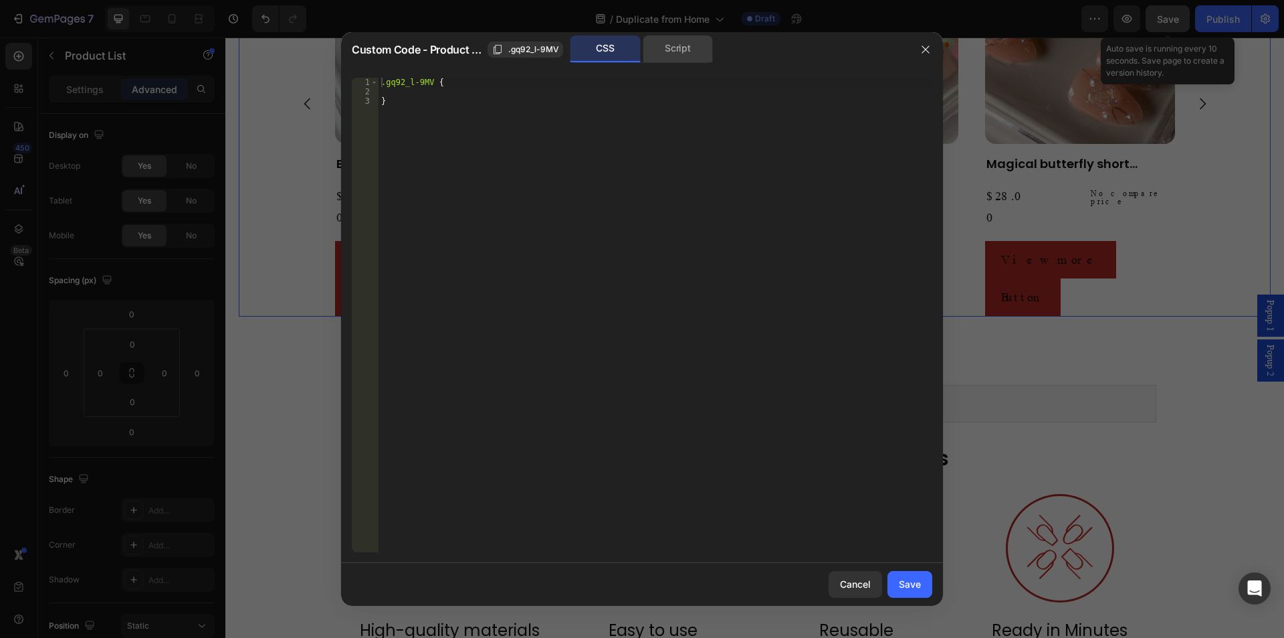
click at [681, 42] on div "Script" at bounding box center [678, 48] width 70 height 27
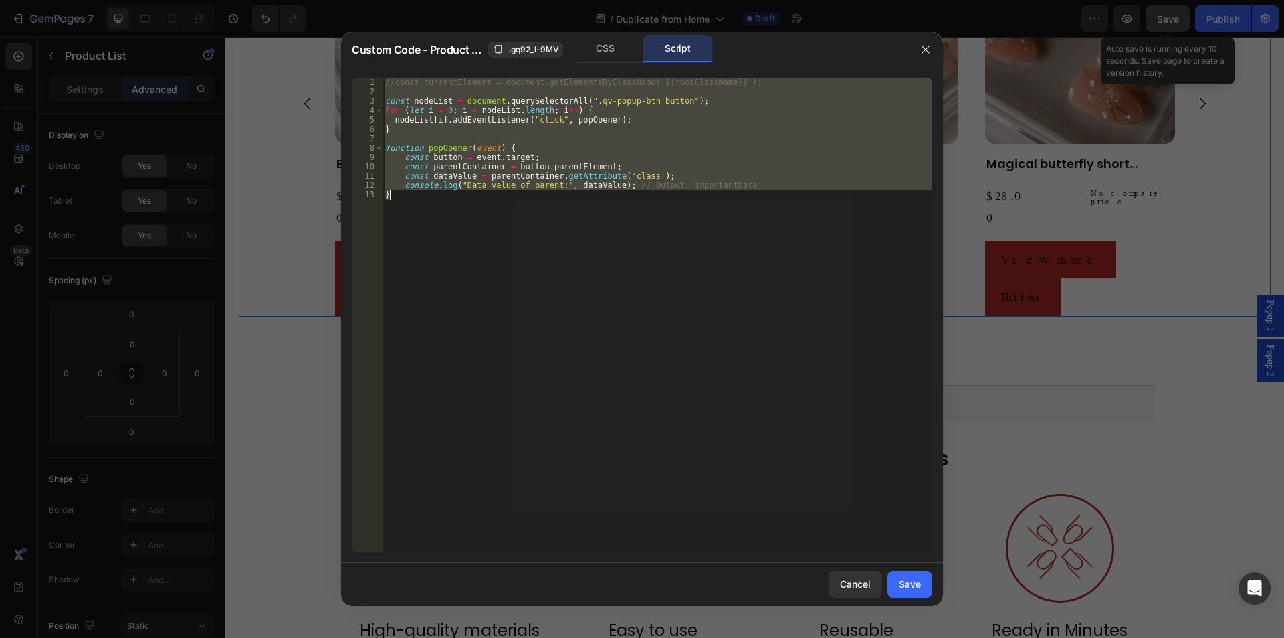
click at [586, 171] on div "//const currentElement = document.getElementsByClassName('{{rootClassName}}'); …" at bounding box center [658, 315] width 550 height 474
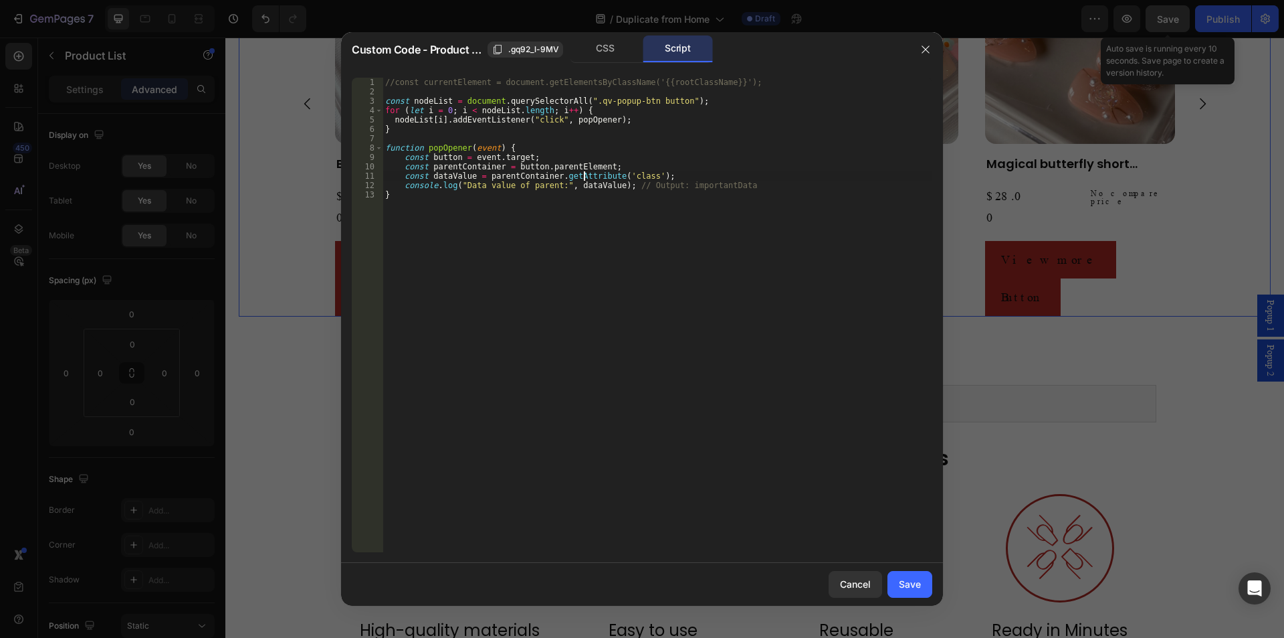
click at [640, 104] on div "//const currentElement = document.getElementsByClassName('{{rootClassName}}'); …" at bounding box center [658, 324] width 550 height 493
type textarea "const nodeList = document.querySelectorAll(".qv-popup-btn > button");"
drag, startPoint x: 909, startPoint y: 585, endPoint x: 595, endPoint y: 599, distance: 314.1
click at [909, 585] on div "Save" at bounding box center [910, 584] width 22 height 14
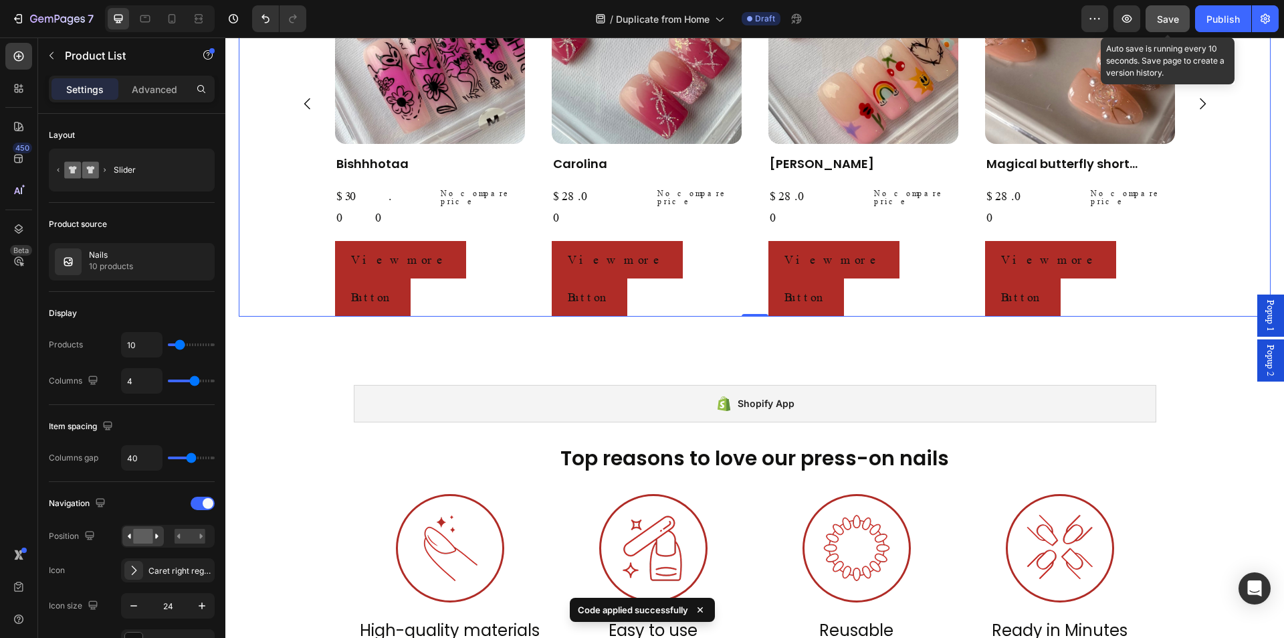
drag, startPoint x: 1181, startPoint y: 21, endPoint x: 629, endPoint y: 102, distance: 557.8
click at [1181, 21] on button "Save" at bounding box center [1168, 18] width 44 height 27
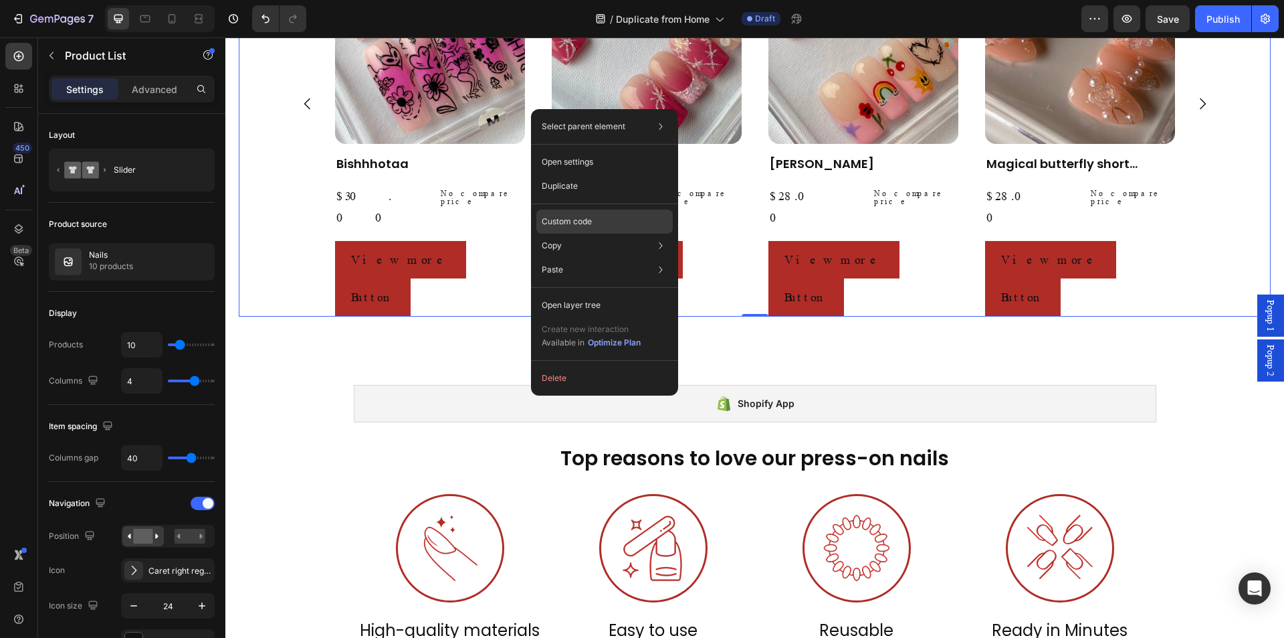
click at [585, 219] on p "Custom code" at bounding box center [567, 221] width 50 height 12
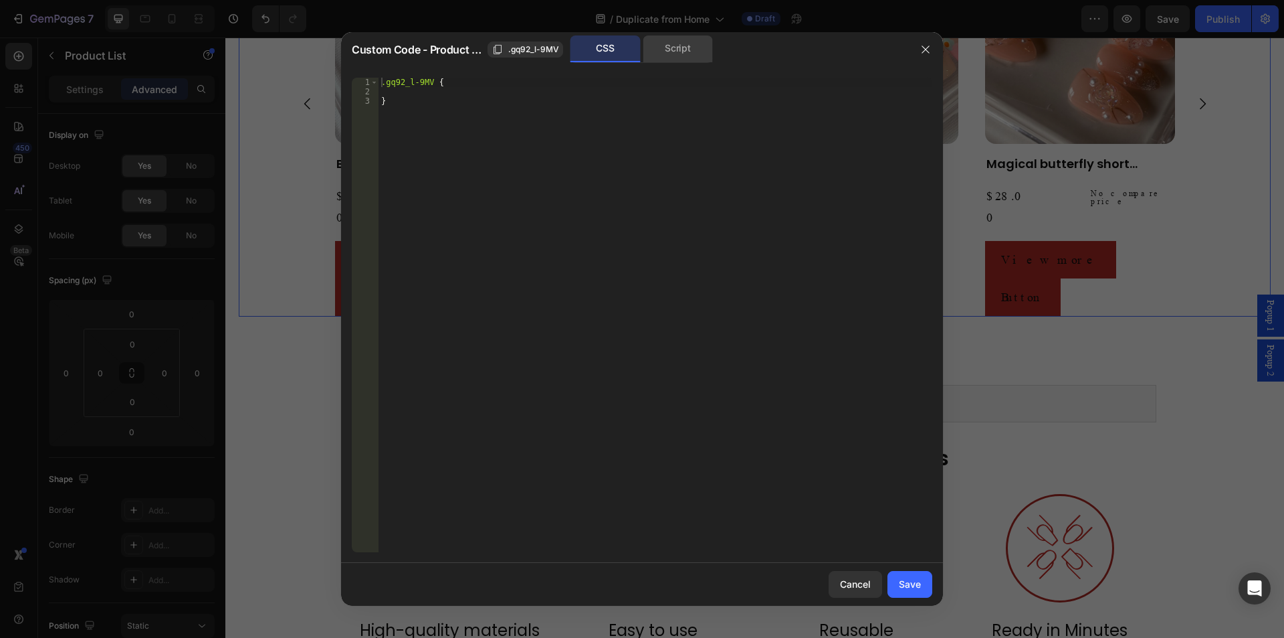
click at [667, 41] on div "Script" at bounding box center [678, 48] width 70 height 27
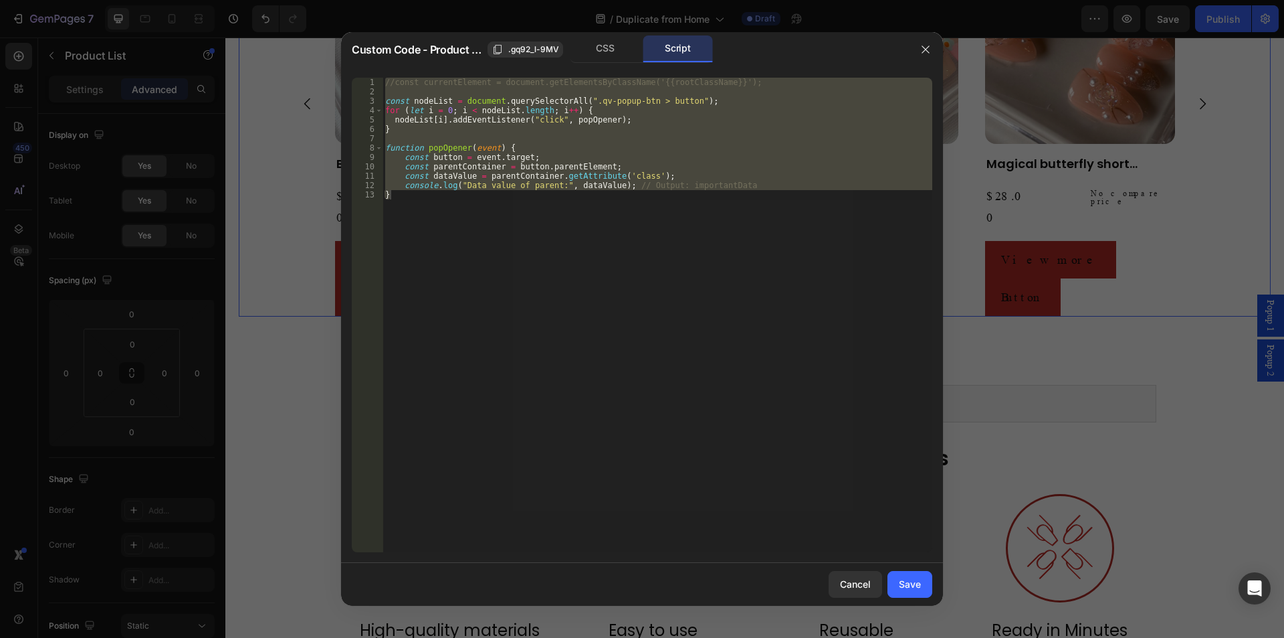
click at [482, 161] on div "//const currentElement = document.getElementsByClassName('{{rootClassName}}'); …" at bounding box center [658, 315] width 550 height 474
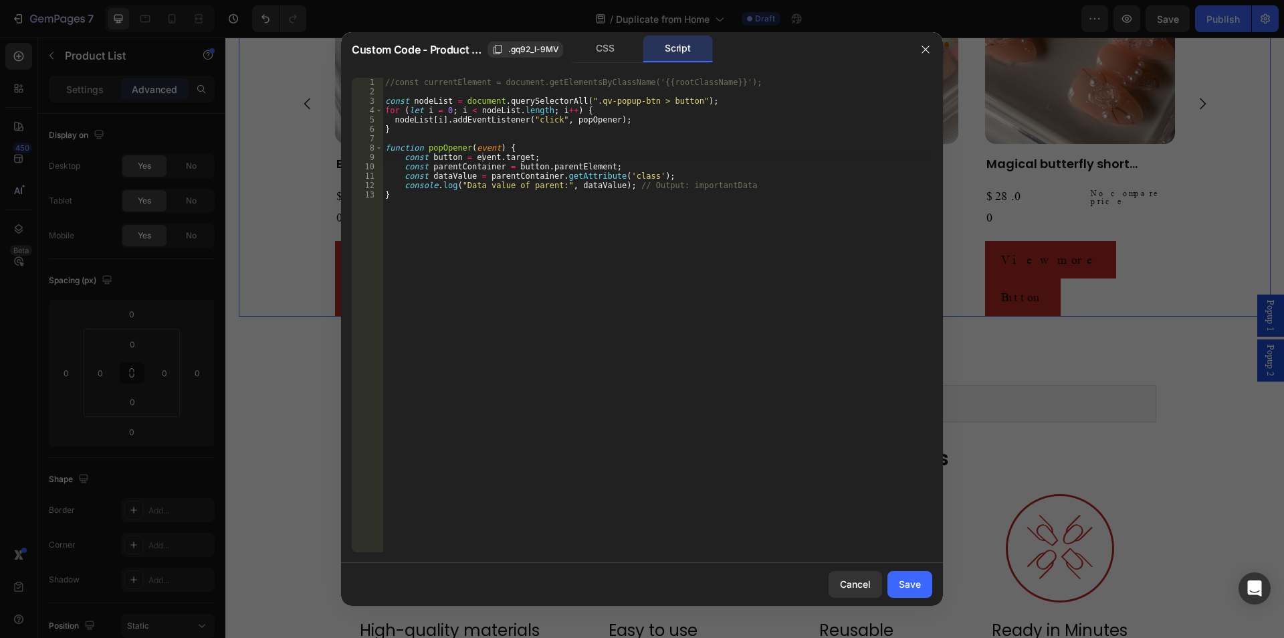
click at [678, 102] on div "//const currentElement = document.getElementsByClassName('{{rootClassName}}'); …" at bounding box center [658, 324] width 550 height 493
paste textarea "gp-button-base"
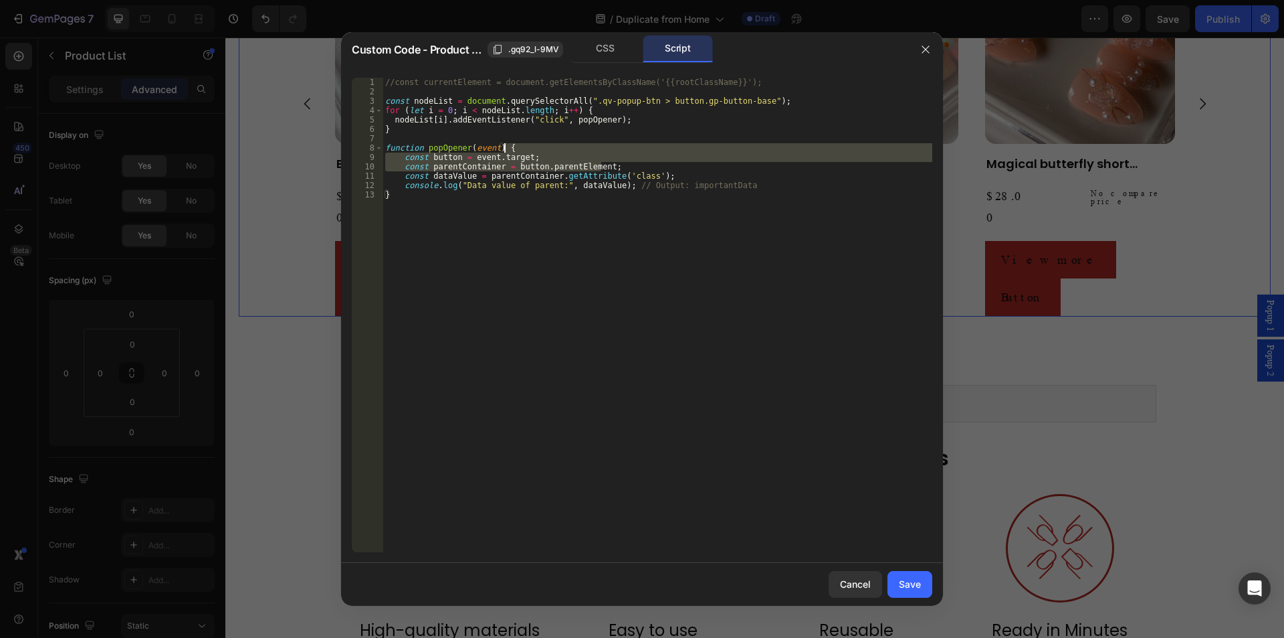
drag, startPoint x: 645, startPoint y: 165, endPoint x: 646, endPoint y: 149, distance: 16.1
click at [646, 149] on div "//const currentElement = document.getElementsByClassName('{{rootClassName}}'); …" at bounding box center [658, 324] width 550 height 493
click at [636, 165] on div "//const currentElement = document.getElementsByClassName('{{rootClassName}}'); …" at bounding box center [658, 315] width 550 height 474
drag, startPoint x: 630, startPoint y: 167, endPoint x: 629, endPoint y: 150, distance: 16.7
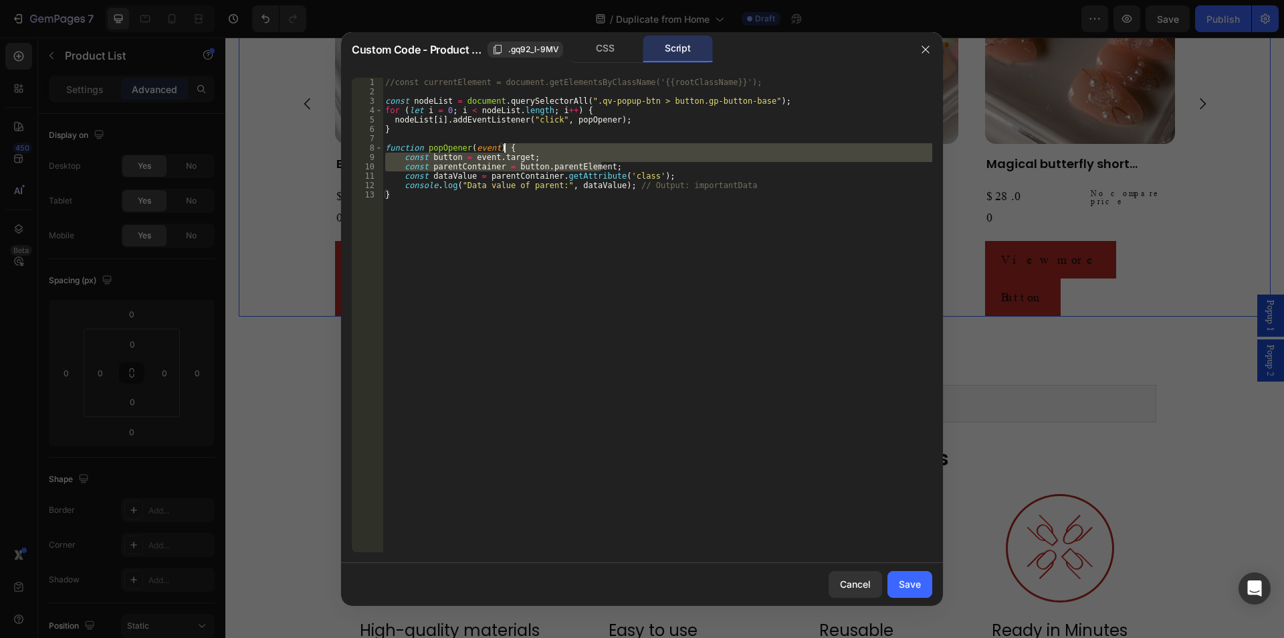
click at [629, 149] on div "//const currentElement = document.getElementsByClassName('{{rootClassName}}'); …" at bounding box center [658, 324] width 550 height 493
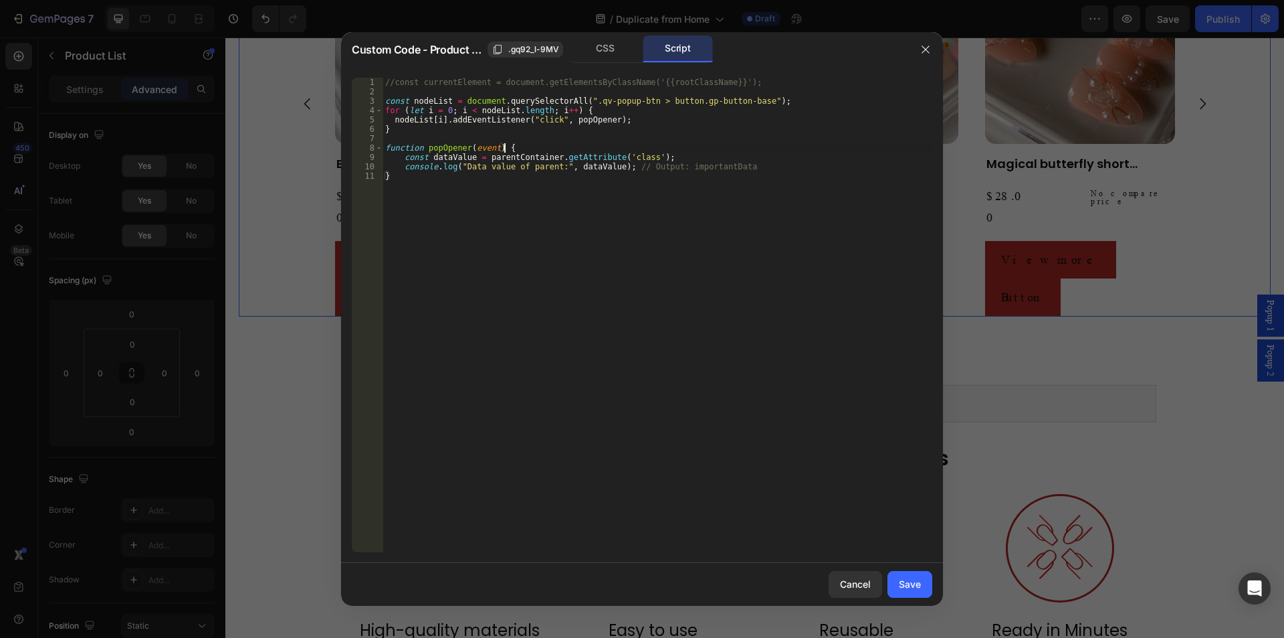
click at [492, 156] on div "//const currentElement = document.getElementsByClassName('{{rootClassName}}'); …" at bounding box center [658, 324] width 550 height 493
click at [492, 155] on div "//const currentElement = document.getElementsByClassName('{{rootClassName}}'); …" at bounding box center [658, 324] width 550 height 493
click at [528, 104] on div "//const currentElement = document.getElementsByClassName('{{rootClassName}}'); …" at bounding box center [658, 324] width 550 height 493
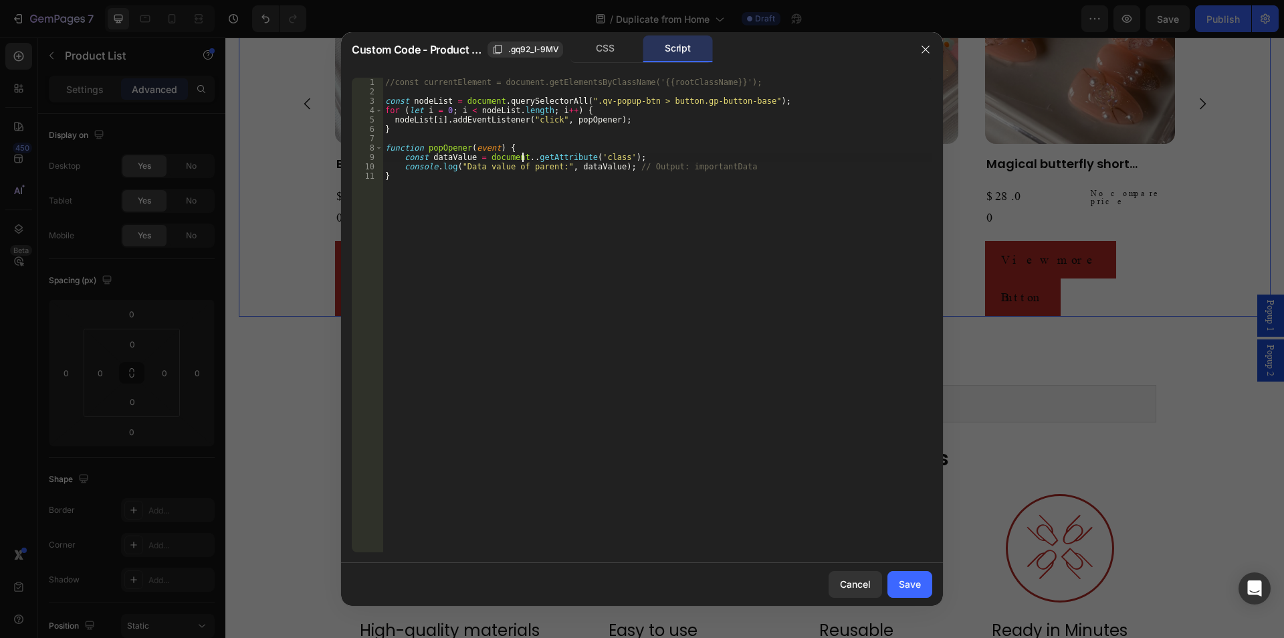
drag, startPoint x: 522, startPoint y: 159, endPoint x: 552, endPoint y: 165, distance: 30.0
click at [522, 159] on div "//const currentElement = document.getElementsByClassName('{{rootClassName}}'); …" at bounding box center [658, 324] width 550 height 493
paste textarea "querySelectorAll"
drag, startPoint x: 587, startPoint y: 159, endPoint x: 595, endPoint y: 161, distance: 9.1
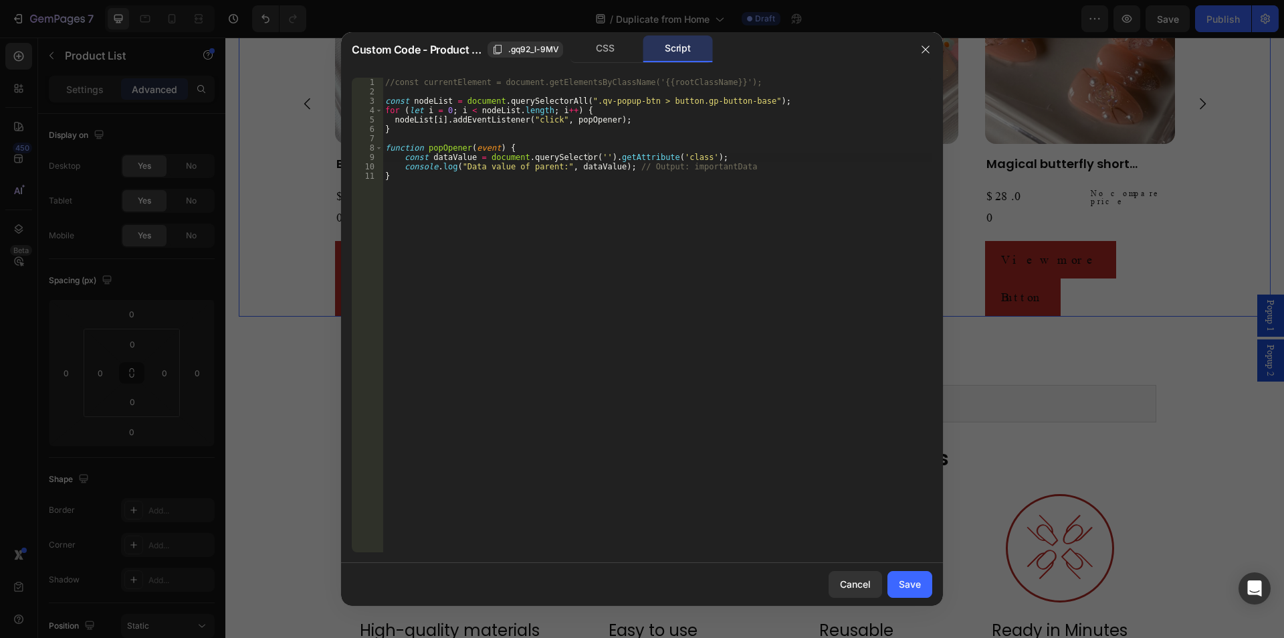
click at [587, 159] on div "//const currentElement = document.getElementsByClassName('{{rootClassName}}'); …" at bounding box center [658, 324] width 550 height 493
paste textarea "gp-product"
click at [715, 154] on div "//const currentElement = document.getElementsByClassName('{{rootClassName}}'); …" at bounding box center [658, 324] width 550 height 493
paste textarea "gp-product"
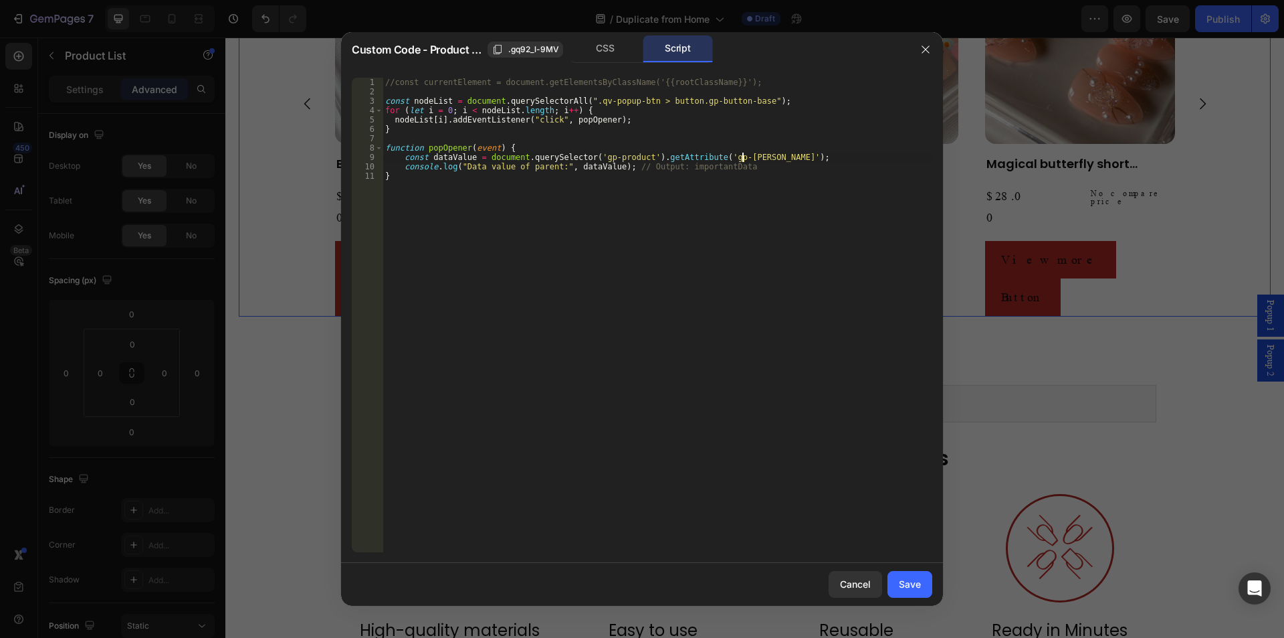
scroll to position [0, 30]
type textarea "const dataValue = document.querySelector('gp-product').getAttribute('gp-context…"
click at [900, 583] on div "Save" at bounding box center [910, 584] width 22 height 14
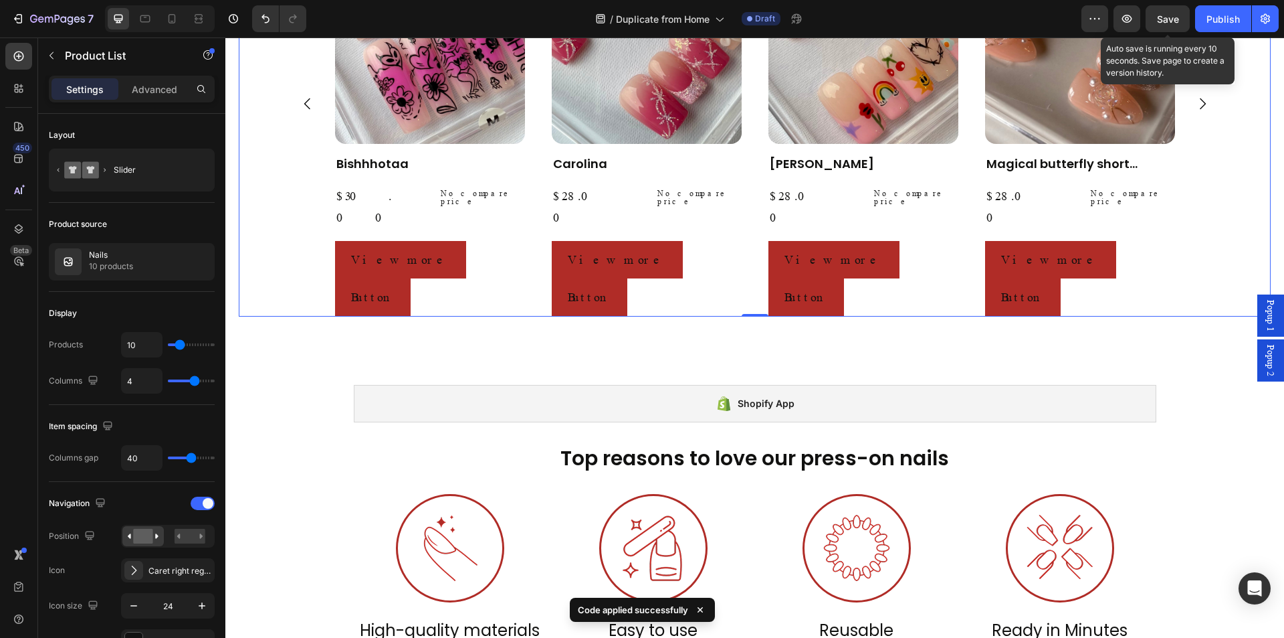
click at [1163, 23] on span "Save" at bounding box center [1168, 18] width 22 height 11
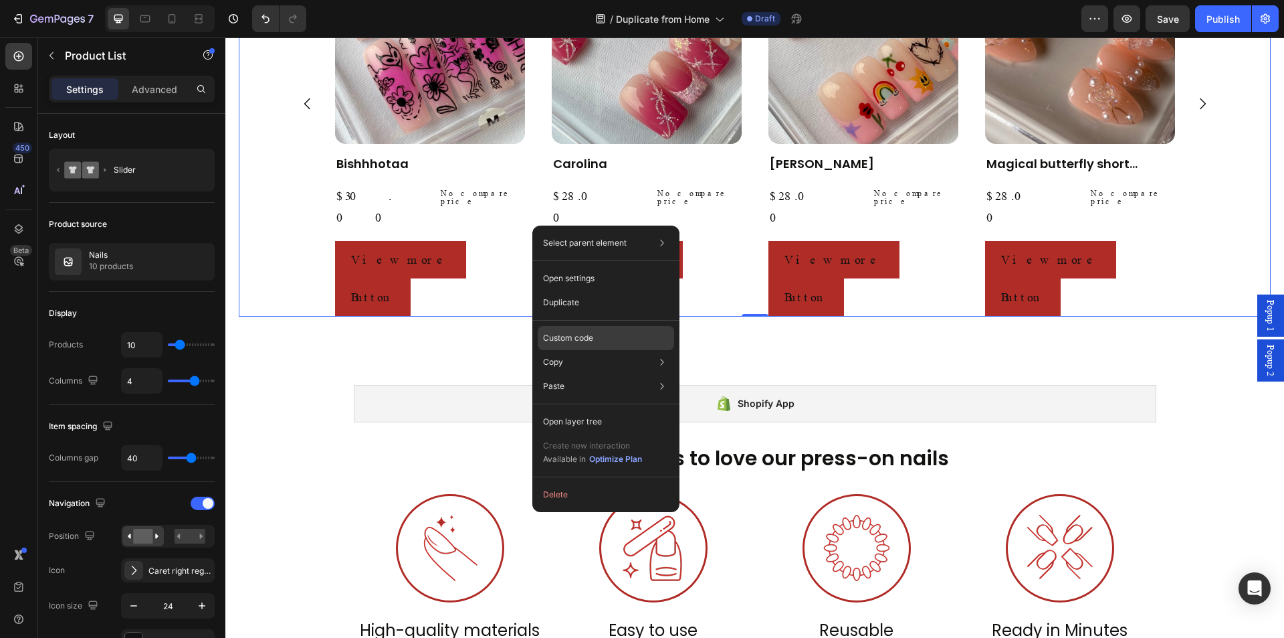
click at [621, 374] on div "Custom code" at bounding box center [606, 386] width 136 height 24
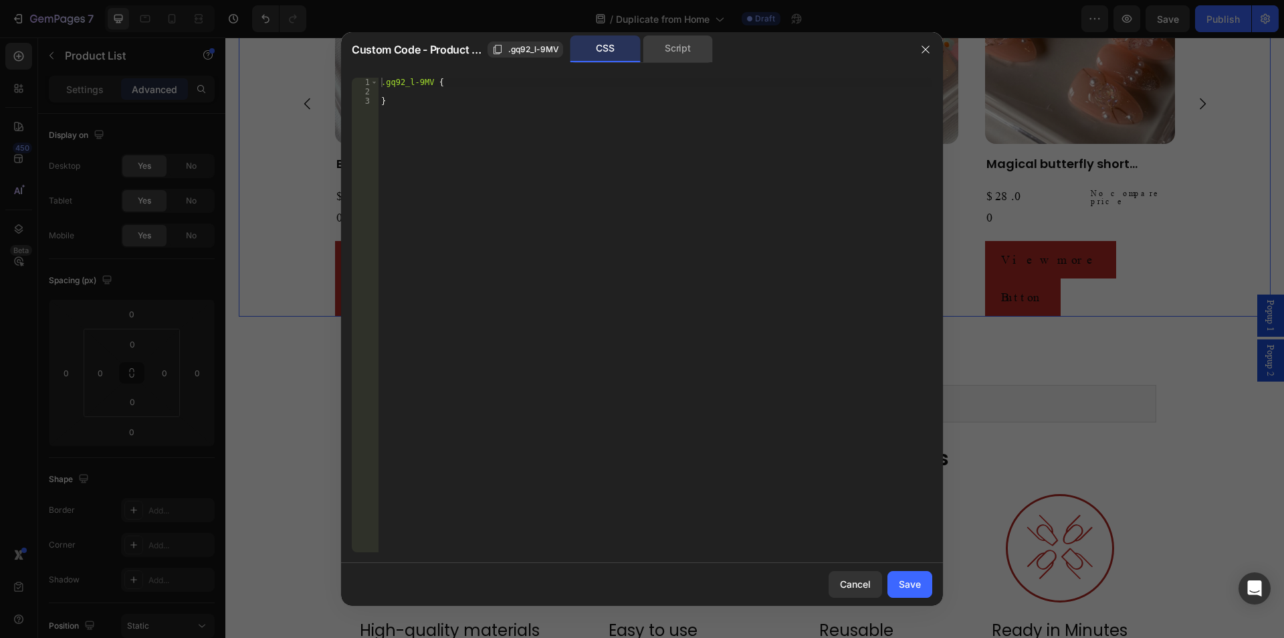
click at [707, 58] on div "Script" at bounding box center [678, 48] width 70 height 27
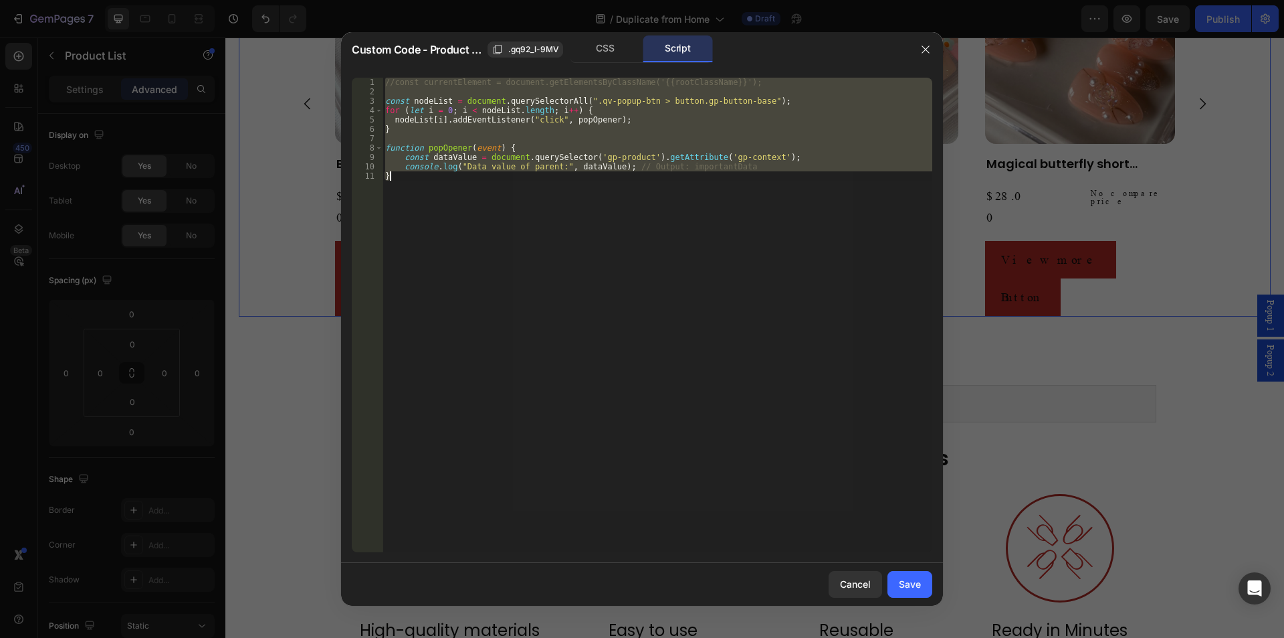
click at [564, 149] on div "//const currentElement = document.getElementsByClassName('{{rootClassName}}'); …" at bounding box center [658, 315] width 550 height 474
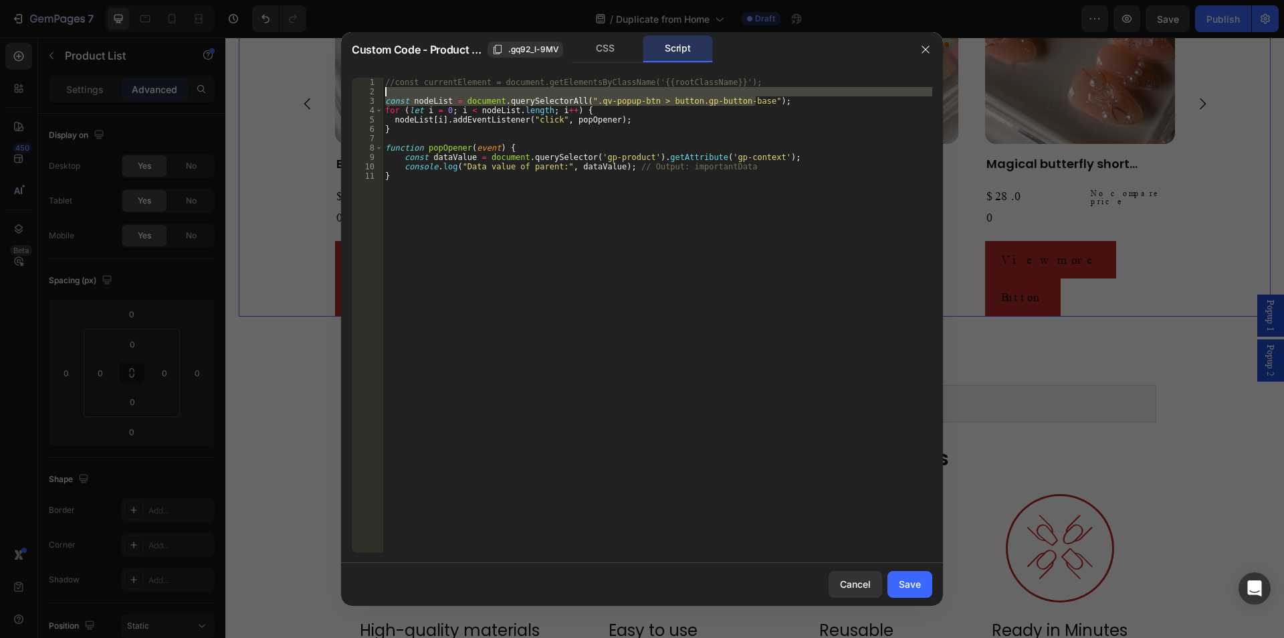
drag, startPoint x: 767, startPoint y: 100, endPoint x: 773, endPoint y: 90, distance: 11.4
click at [773, 90] on div "//const currentElement = document.getElementsByClassName('{{rootClassName}}'); …" at bounding box center [658, 324] width 550 height 493
paste textarea
paste textarea "2"
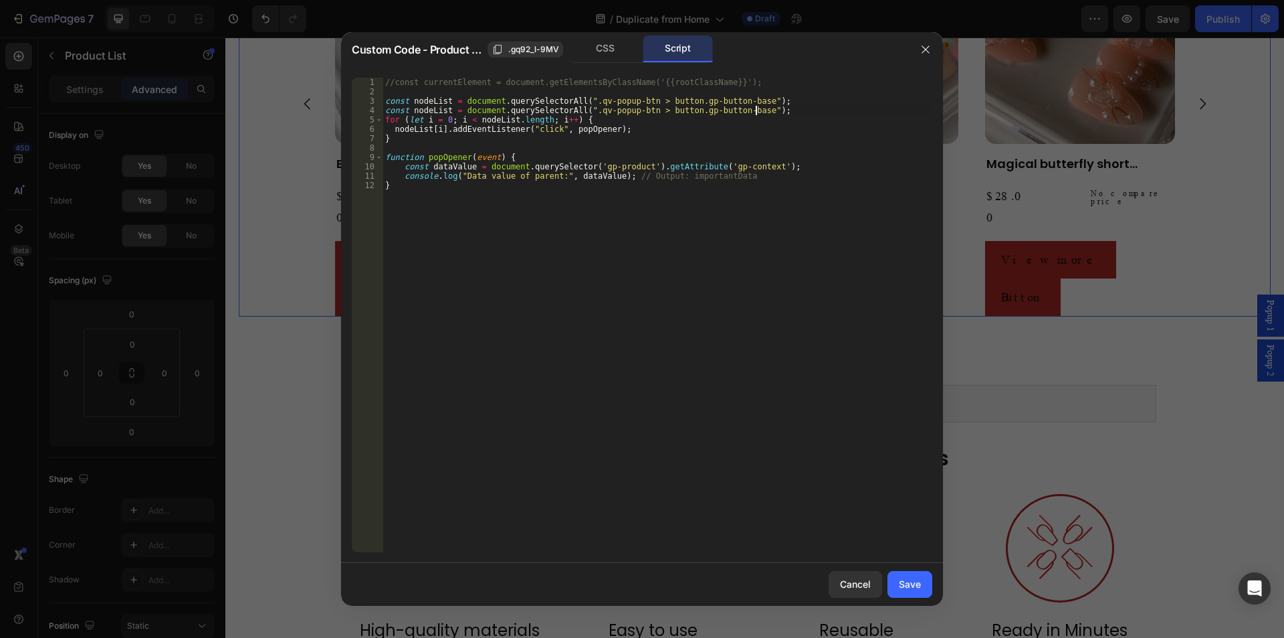
click at [446, 112] on div "//const currentElement = document.getElementsByClassName('{{rootClassName}}'); …" at bounding box center [658, 324] width 550 height 493
type textarea "const nodeList2 = document.querySelectorAll(".qv-popup-btn > button.gp-button-b…"
click at [905, 580] on div "Save" at bounding box center [910, 584] width 22 height 14
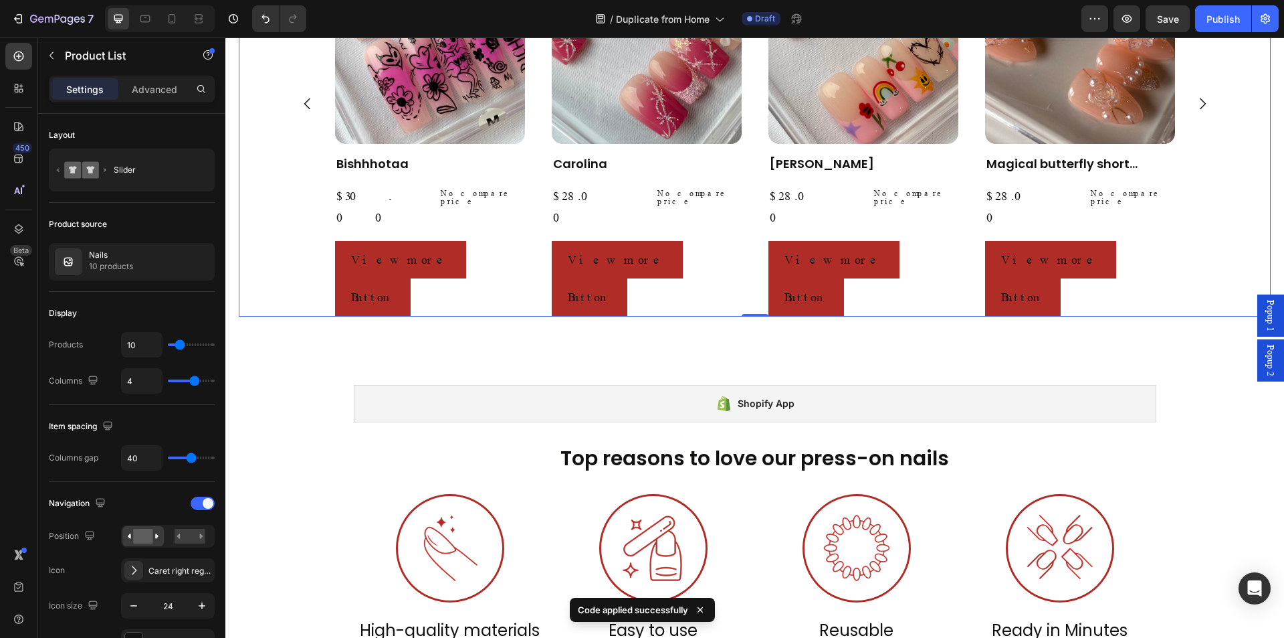
click at [287, 219] on div "Product Images Bishhhotaa Product Title $30.00 Product Price Product Price No c…" at bounding box center [755, 103] width 937 height 425
click at [167, 88] on p "Advanced" at bounding box center [154, 89] width 45 height 14
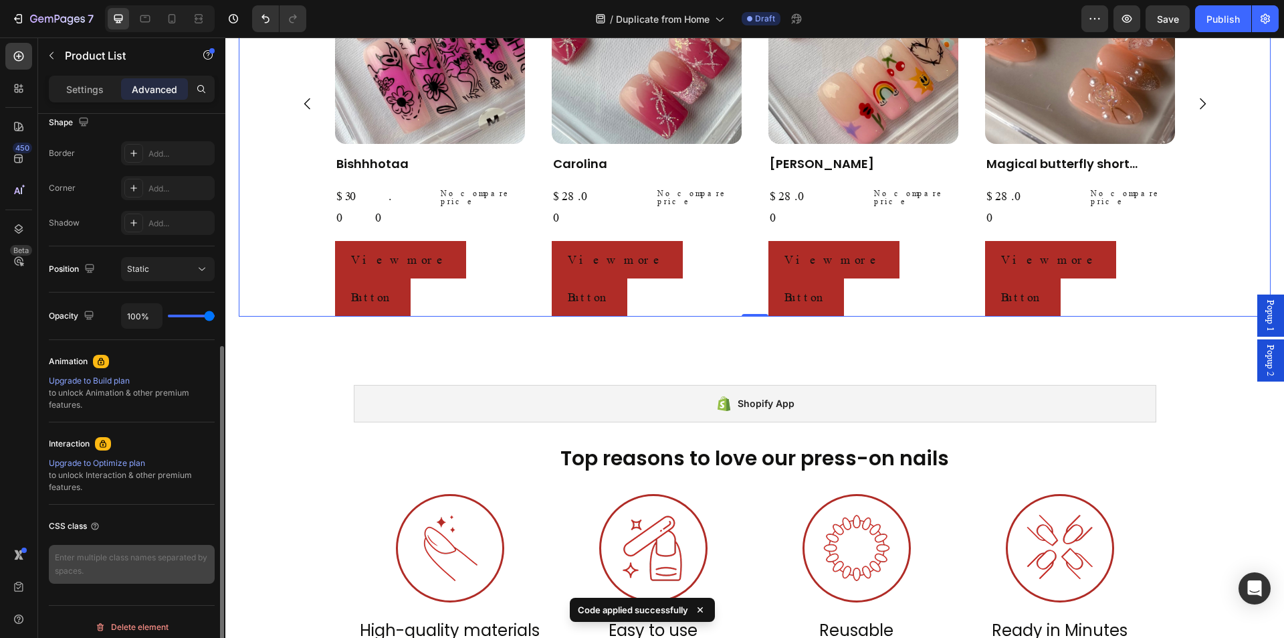
scroll to position [367, 0]
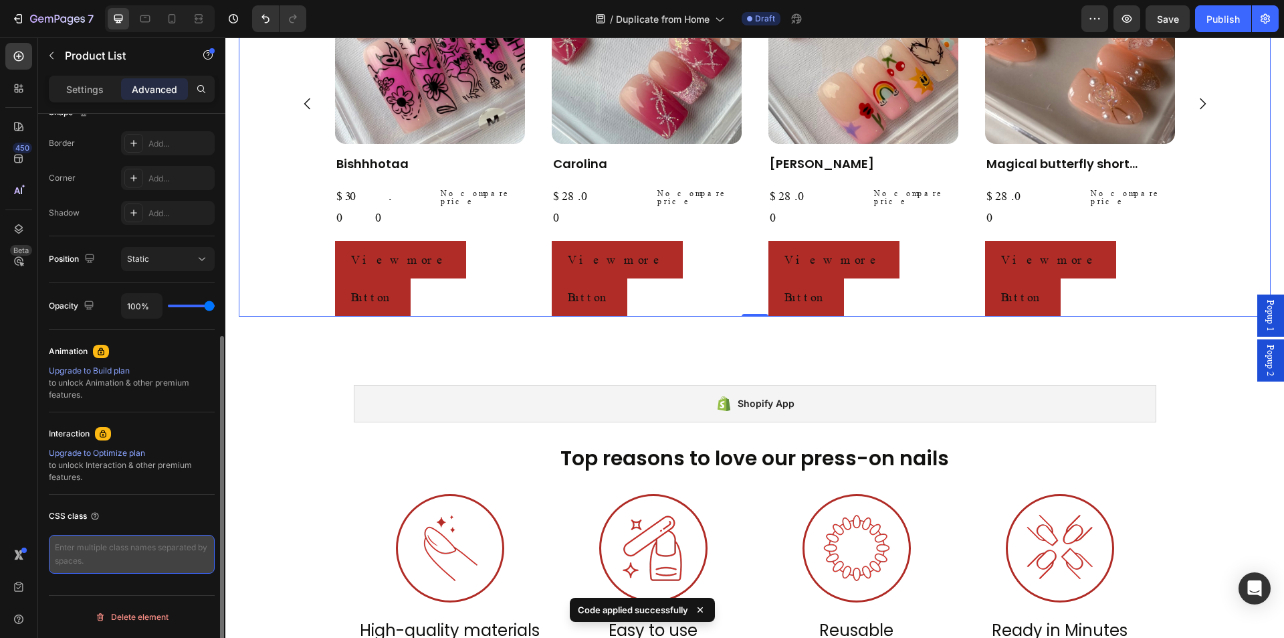
click at [114, 547] on textarea at bounding box center [132, 553] width 166 height 39
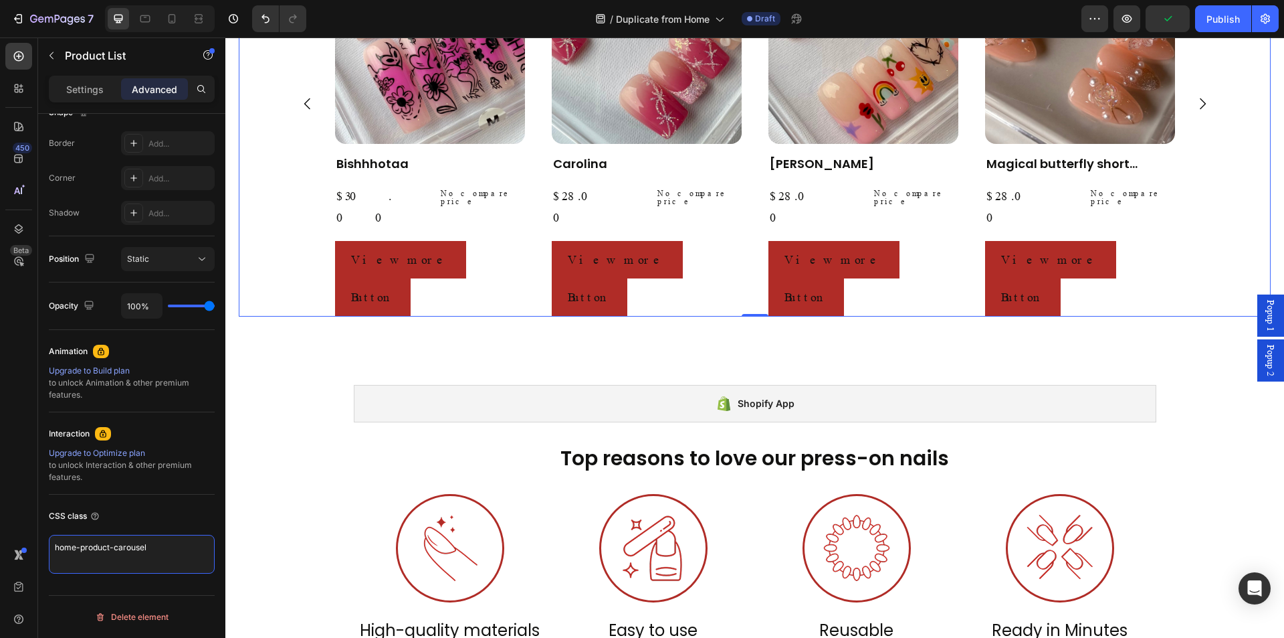
type textarea "home-product-carousel"
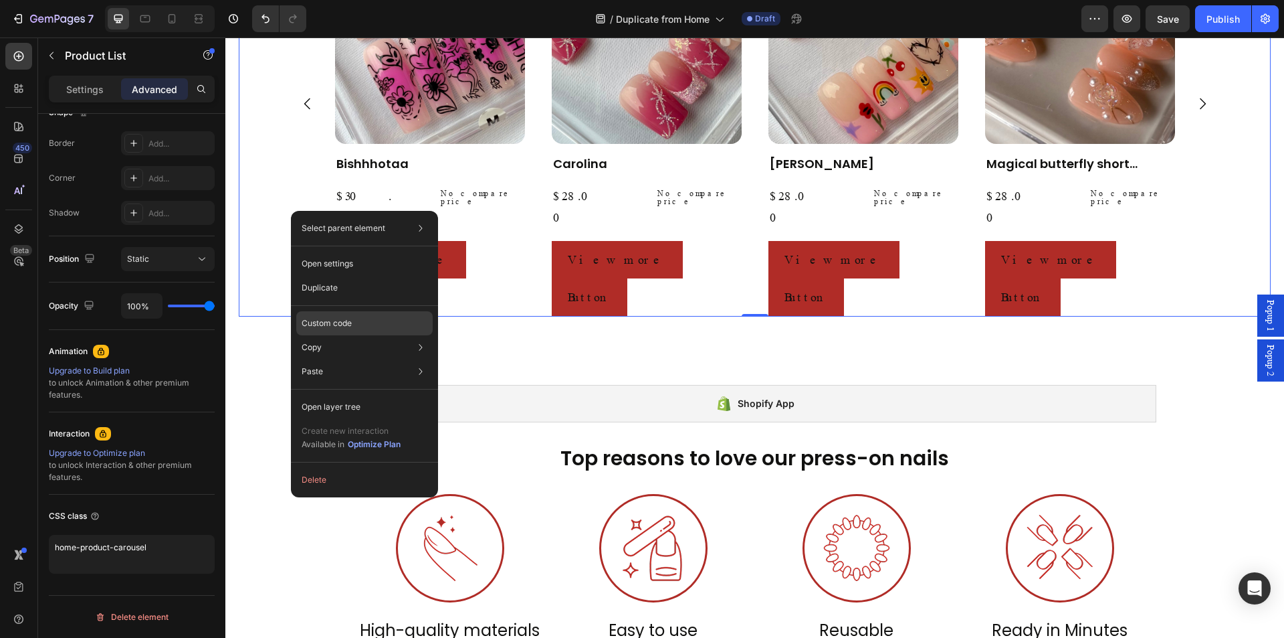
click at [353, 359] on div "Custom code" at bounding box center [364, 371] width 136 height 24
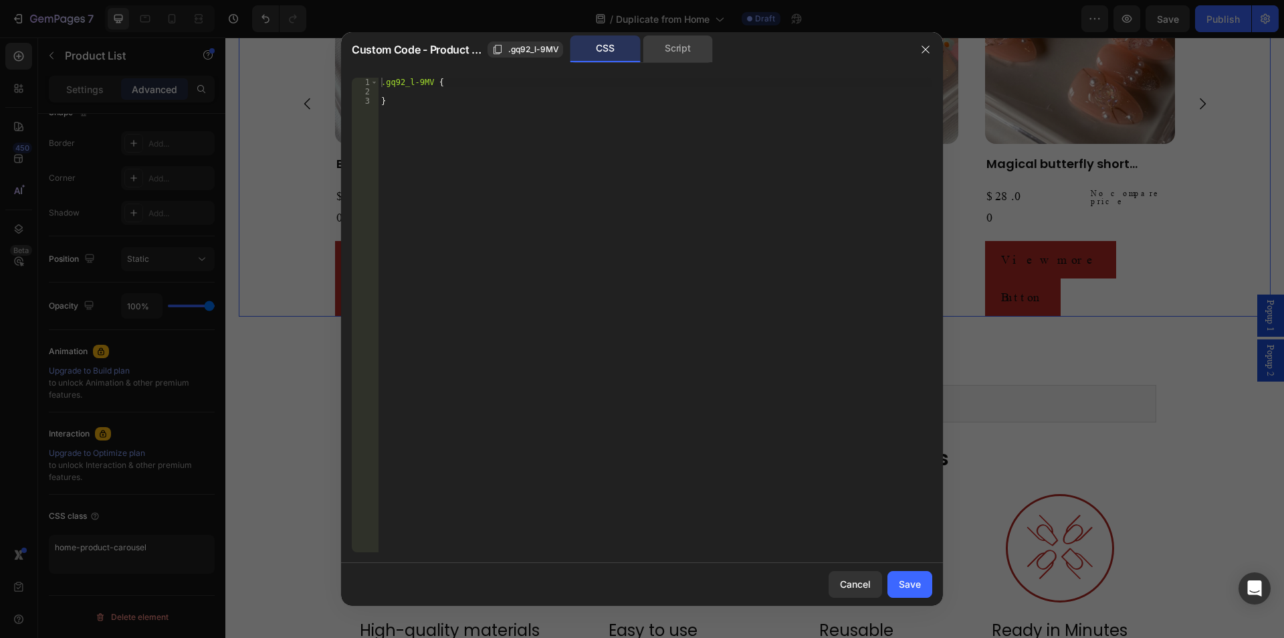
click at [671, 51] on div "Script" at bounding box center [678, 48] width 70 height 27
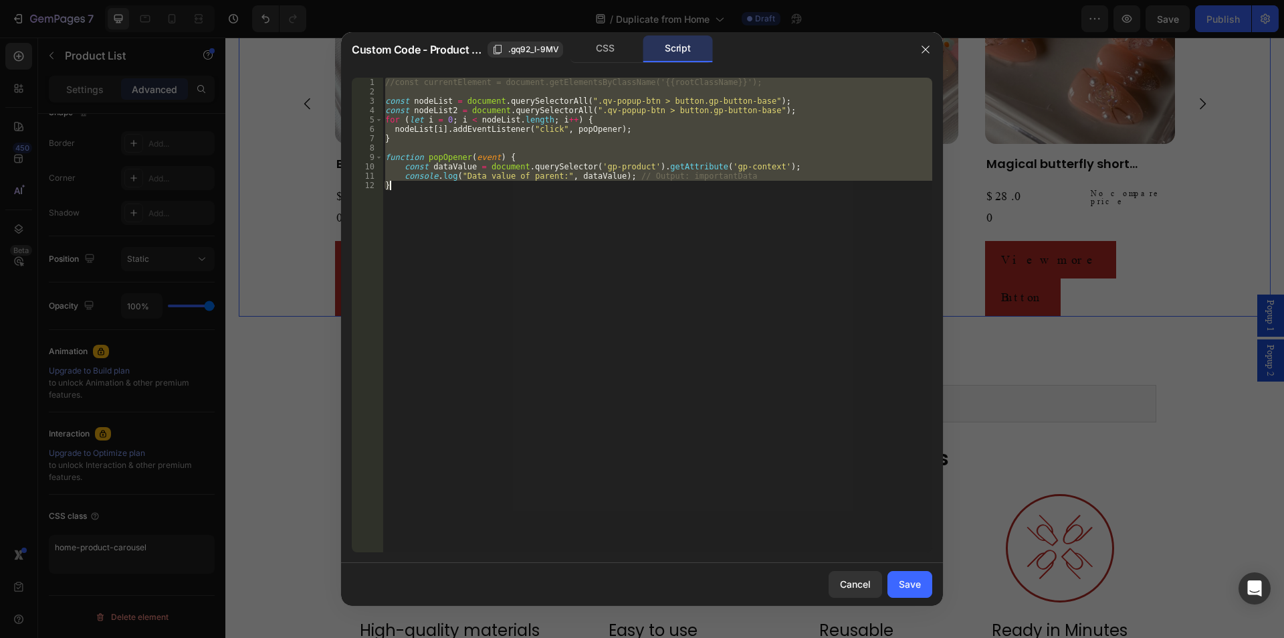
click at [644, 140] on div "//const currentElement = document.getElementsByClassName('{{rootClassName}}'); …" at bounding box center [658, 315] width 550 height 474
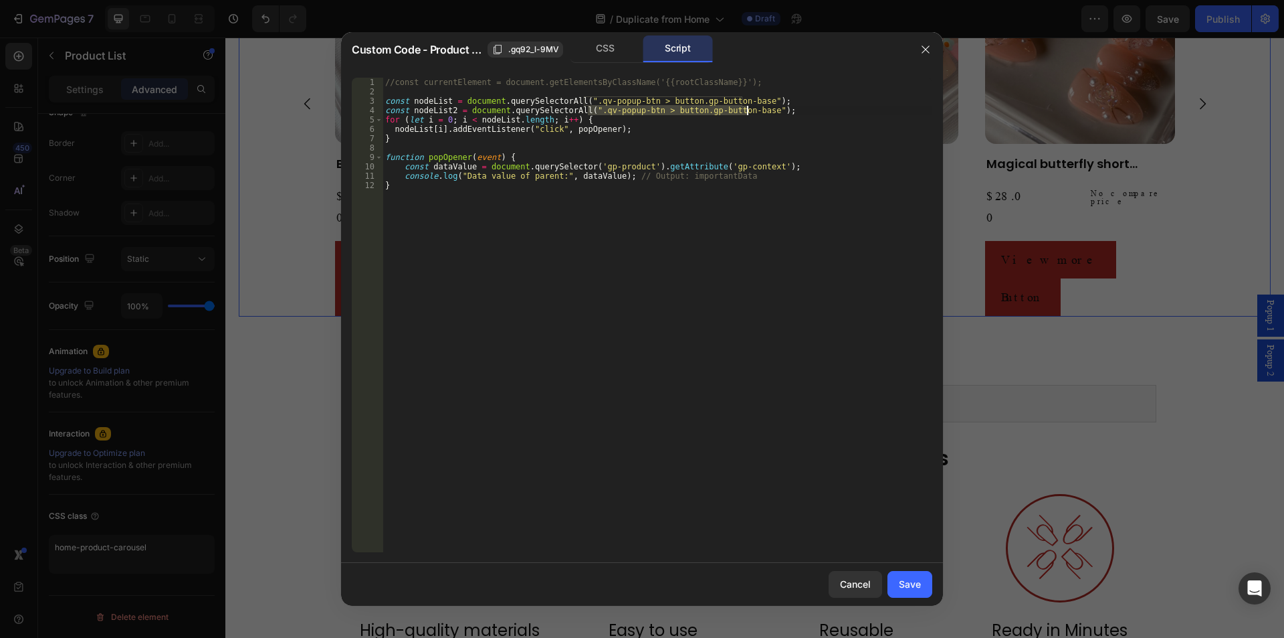
drag, startPoint x: 589, startPoint y: 112, endPoint x: 747, endPoint y: 112, distance: 157.9
click at [747, 112] on div "//const currentElement = document.getElementsByClassName('{{rootClassName}}'); …" at bounding box center [658, 324] width 550 height 493
paste textarea "home-product-carousel"
type textarea "const nodeList2 = document.querySelectorAll(".home-product-carousel gp-product"…"
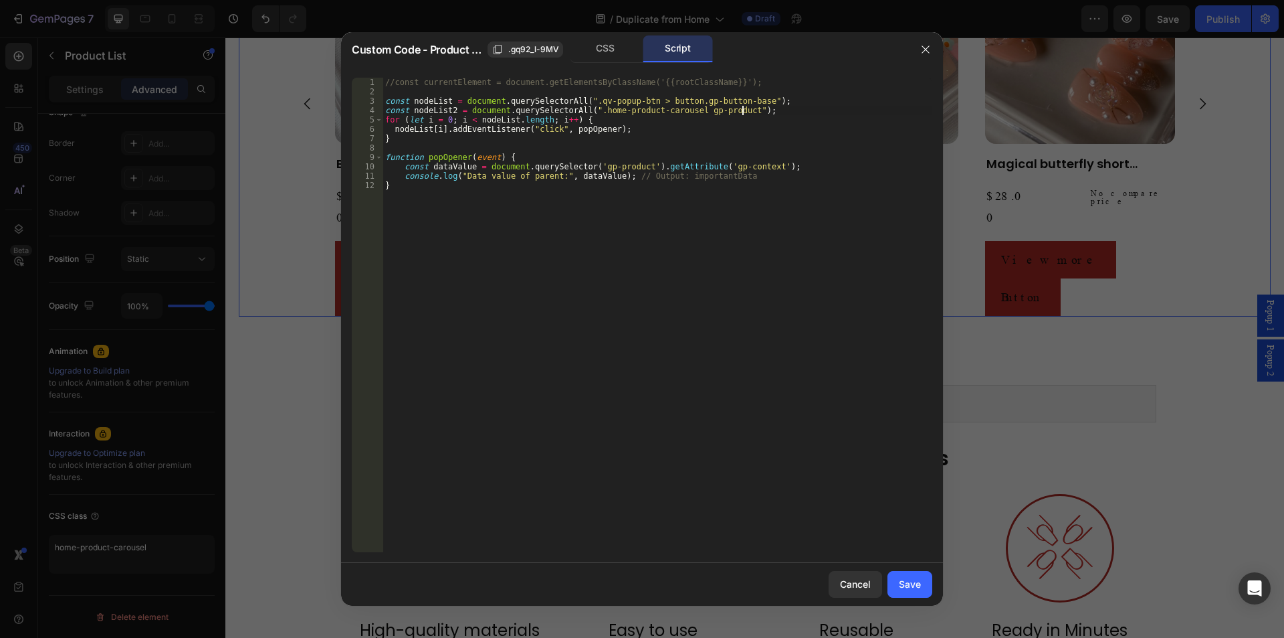
click at [771, 112] on div "//const currentElement = document.getElementsByClassName('{{rootClassName}}'); …" at bounding box center [658, 324] width 550 height 493
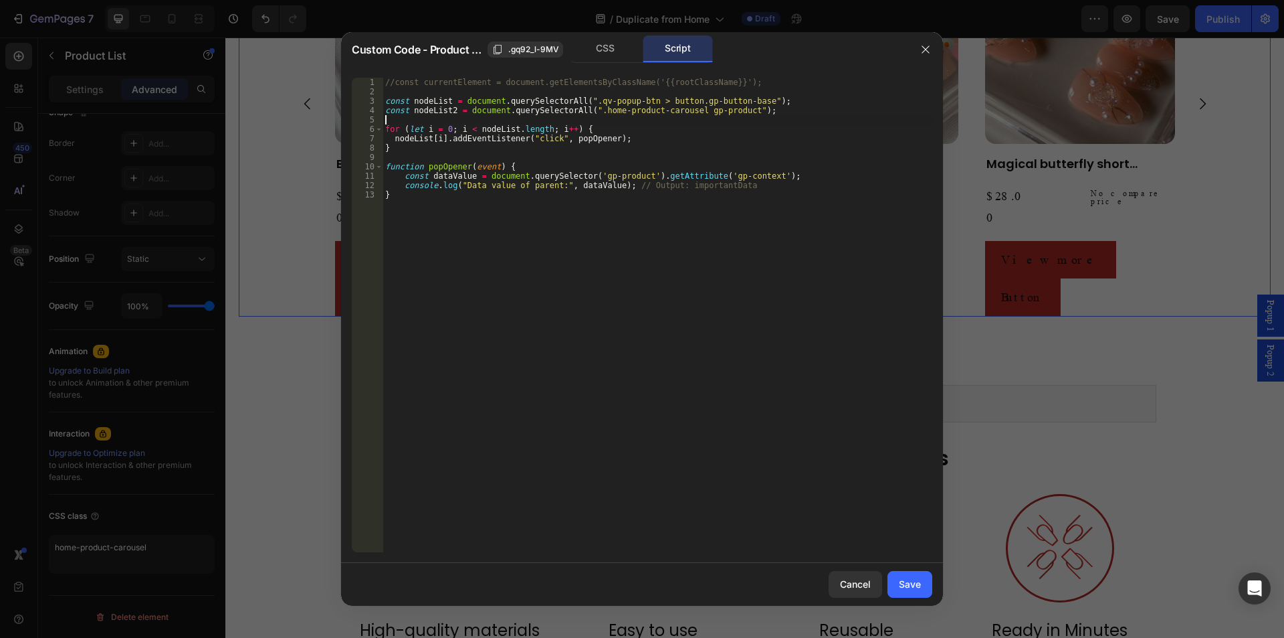
scroll to position [0, 0]
click at [615, 133] on div "//const currentElement = document.getElementsByClassName('{{rootClassName}}'); …" at bounding box center [658, 324] width 550 height 493
type textarea "for (let i = 0; i < nodeList.length; i++) {"
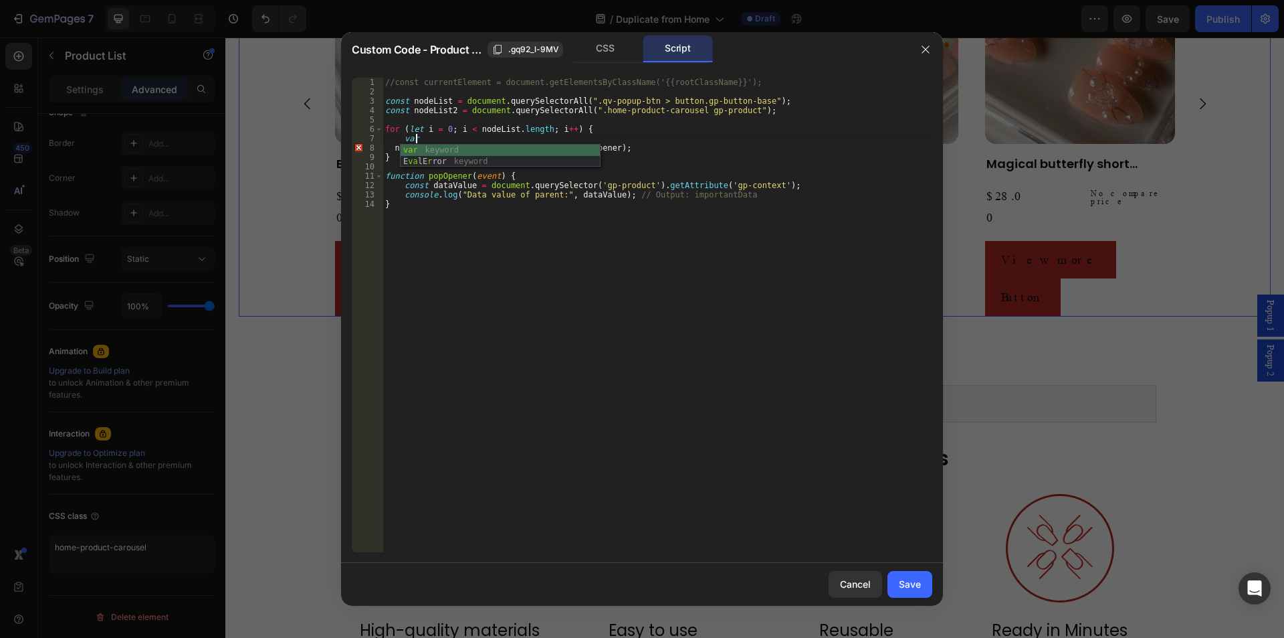
scroll to position [0, 2]
click at [417, 131] on div "//const currentElement = document.getElementsByClassName('{{rootClassName}}'); …" at bounding box center [658, 324] width 550 height 493
click at [419, 140] on div "//const currentElement = document.getElementsByClassName('{{rootClassName}}'); …" at bounding box center [658, 324] width 550 height 493
drag, startPoint x: 642, startPoint y: 183, endPoint x: 765, endPoint y: 187, distance: 123.8
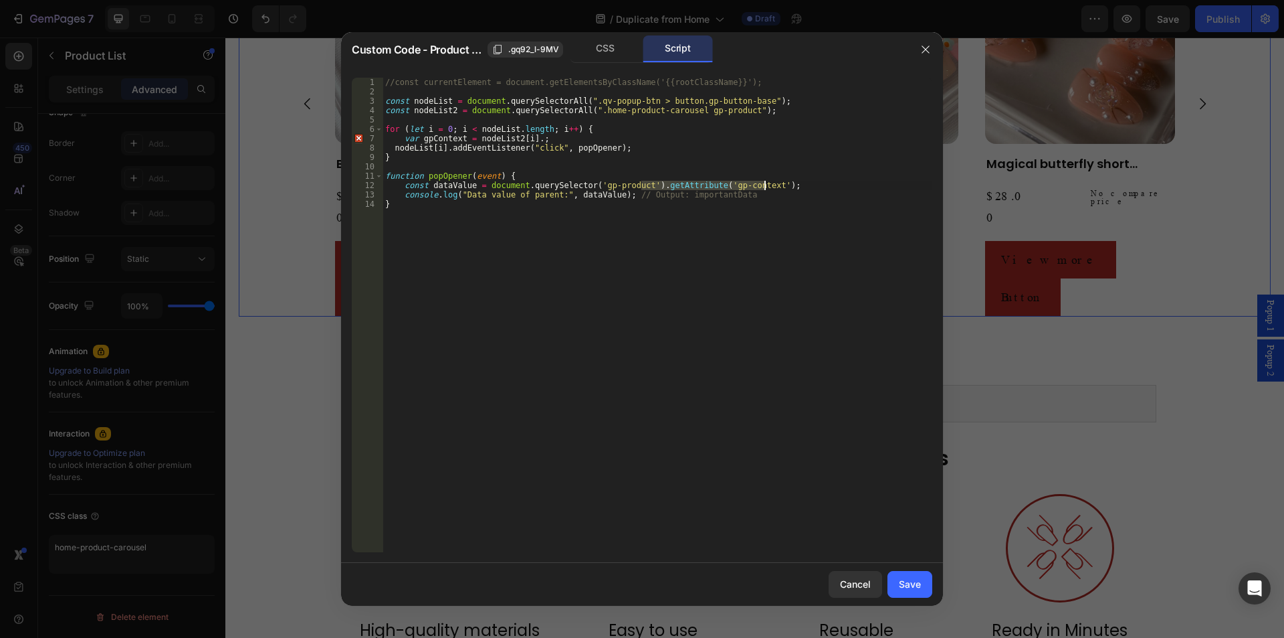
click at [765, 187] on div "//const currentElement = document.getElementsByClassName('{{rootClassName}}'); …" at bounding box center [658, 324] width 550 height 493
drag, startPoint x: 530, startPoint y: 136, endPoint x: 545, endPoint y: 138, distance: 15.5
click at [545, 138] on div "//const currentElement = document.getElementsByClassName('{{rootClassName}}'); …" at bounding box center [658, 324] width 550 height 493
paste textarea ".getAttribute('gp-context')"
click at [531, 138] on div "//const currentElement = document.getElementsByClassName('{{rootClassName}}'); …" at bounding box center [658, 324] width 550 height 493
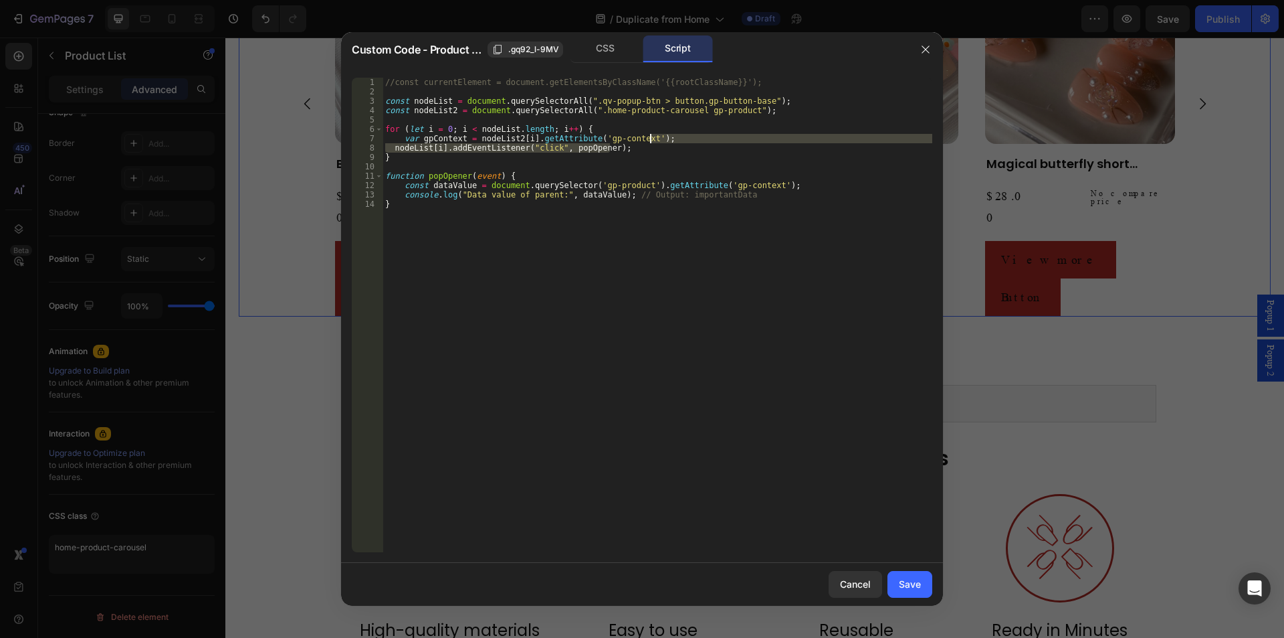
drag, startPoint x: 631, startPoint y: 152, endPoint x: 666, endPoint y: 135, distance: 39.2
click at [666, 135] on div "//const currentElement = document.getElementsByClassName('{{rootClassName}}'); …" at bounding box center [658, 324] width 550 height 493
paste textarea
click at [668, 140] on div "//const currentElement = document.getElementsByClassName('{{rootClassName}}'); …" at bounding box center [658, 324] width 550 height 493
paste textarea "nodeList[i].addEventListener("click", popOpener"
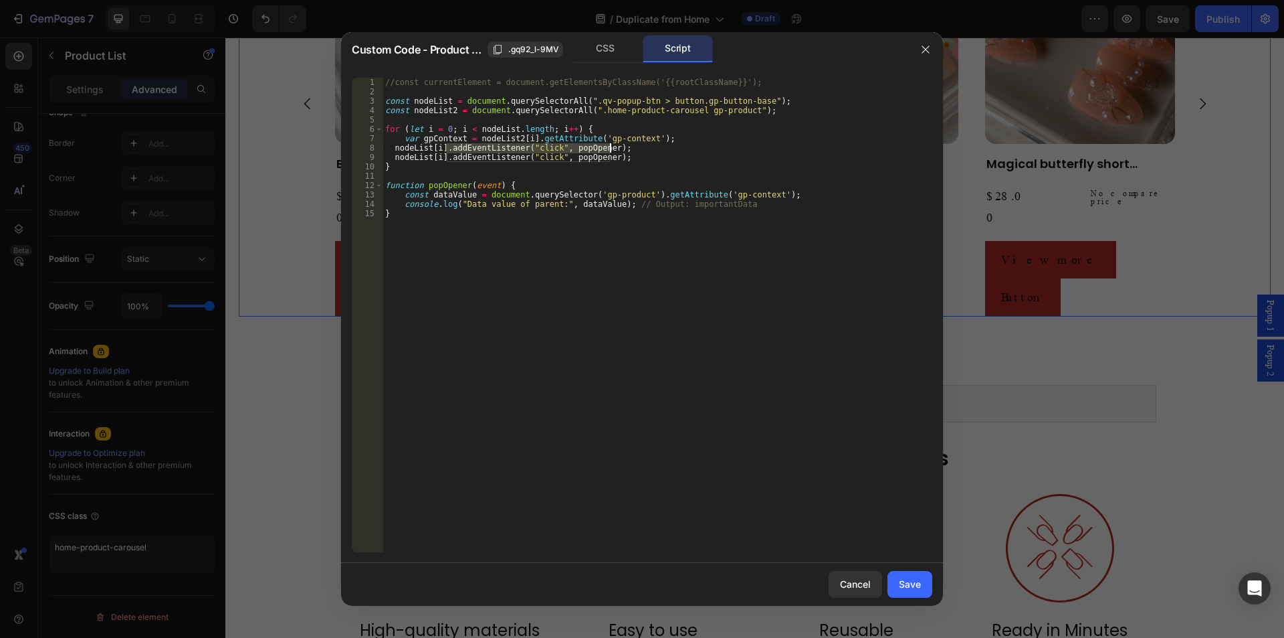
drag, startPoint x: 448, startPoint y: 149, endPoint x: 653, endPoint y: 144, distance: 205.4
click at [653, 144] on div "//const currentElement = document.getElementsByClassName('{{rootClassName}}'); …" at bounding box center [658, 324] width 550 height 493
paste textarea "setAttribute(name, value);"
click at [444, 149] on div "//const currentElement = document.getElementsByClassName('{{rootClassName}}'); …" at bounding box center [658, 324] width 550 height 493
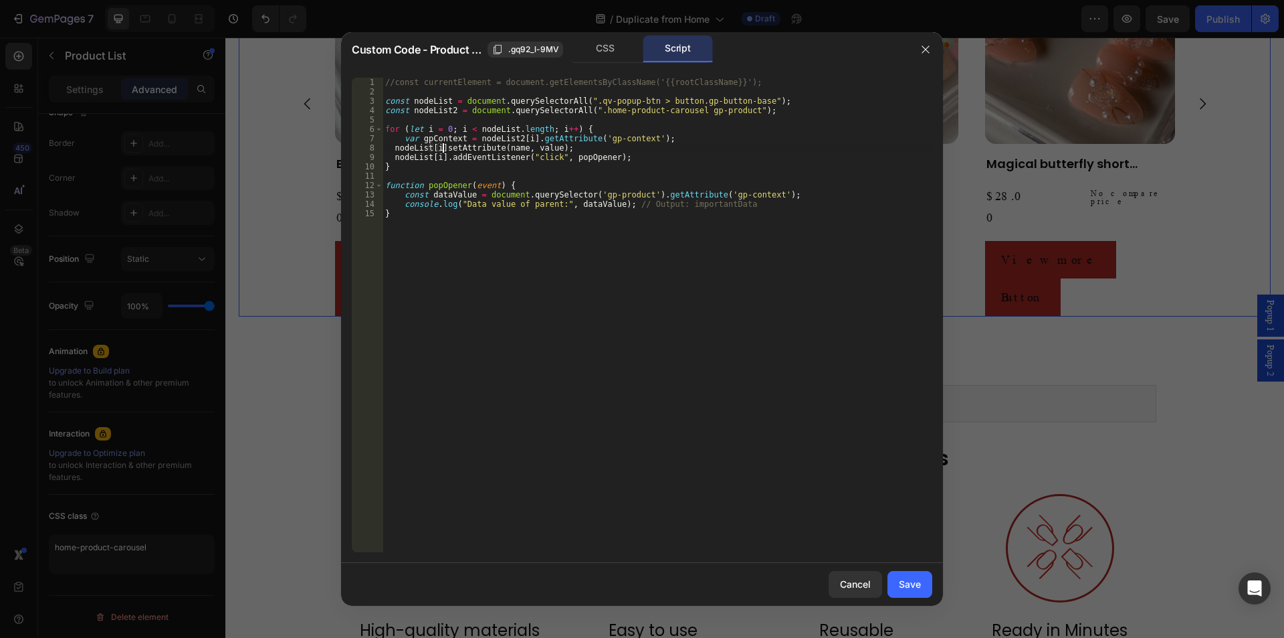
scroll to position [0, 5]
drag, startPoint x: 642, startPoint y: 138, endPoint x: 588, endPoint y: 136, distance: 53.6
click at [588, 136] on div "//const currentElement = document.getElementsByClassName('{{rootClassName}}'); …" at bounding box center [658, 324] width 550 height 493
click at [509, 145] on div "//const currentElement = document.getElementsByClassName('{{rootClassName}}'); …" at bounding box center [658, 324] width 550 height 493
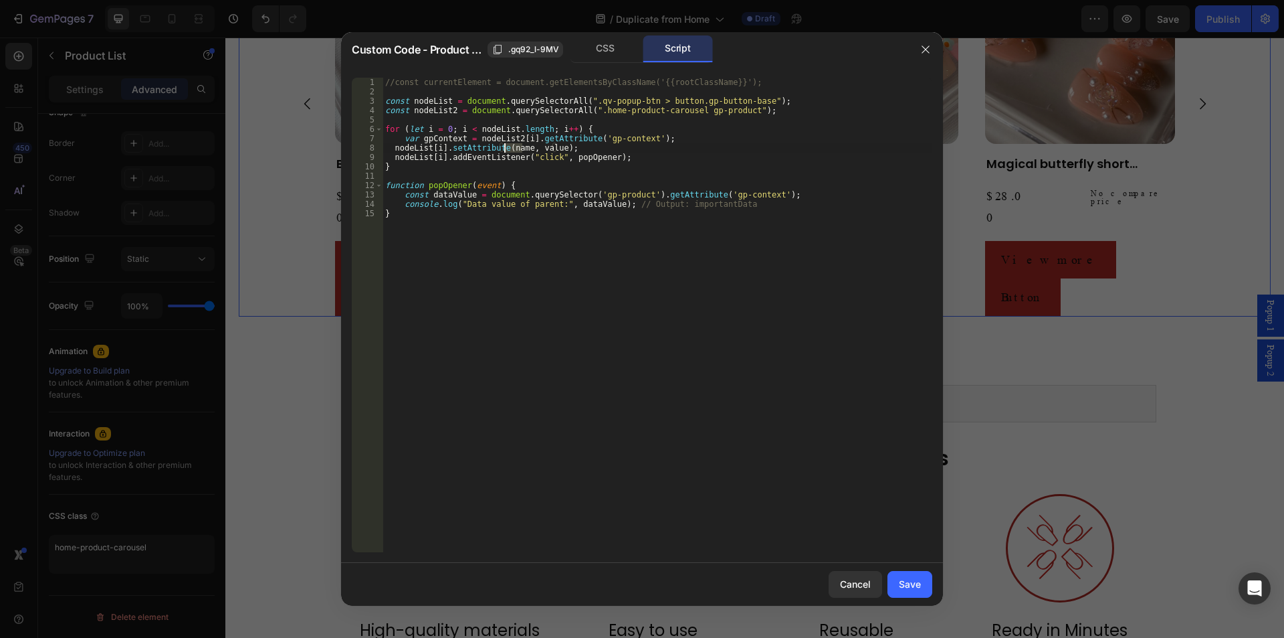
paste textarea "'gp-context'"
click at [438, 138] on div "//const currentElement = document.getElementsByClassName('{{rootClassName}}'); …" at bounding box center [658, 324] width 550 height 493
click at [575, 149] on div "//const currentElement = document.getElementsByClassName('{{rootClassName}}'); …" at bounding box center [658, 324] width 550 height 493
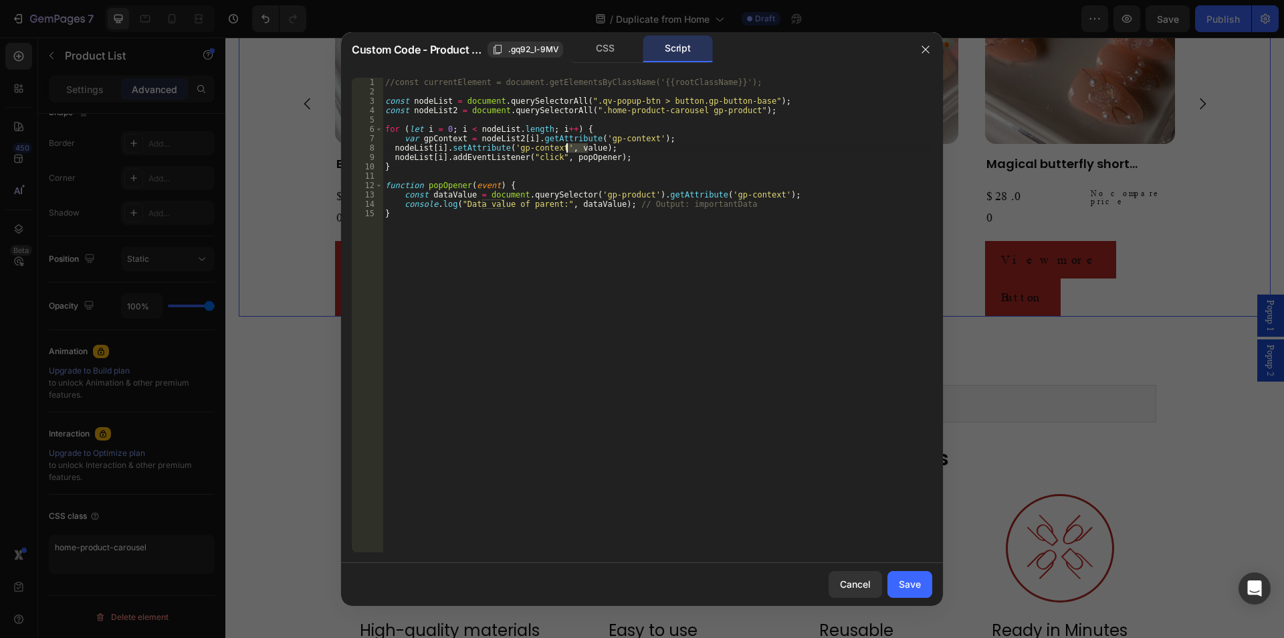
paste textarea "gpContext"
type textarea "nodeList[i].setAttribute('gp-context', gpContext);"
click at [925, 596] on button "Save" at bounding box center [910, 584] width 45 height 27
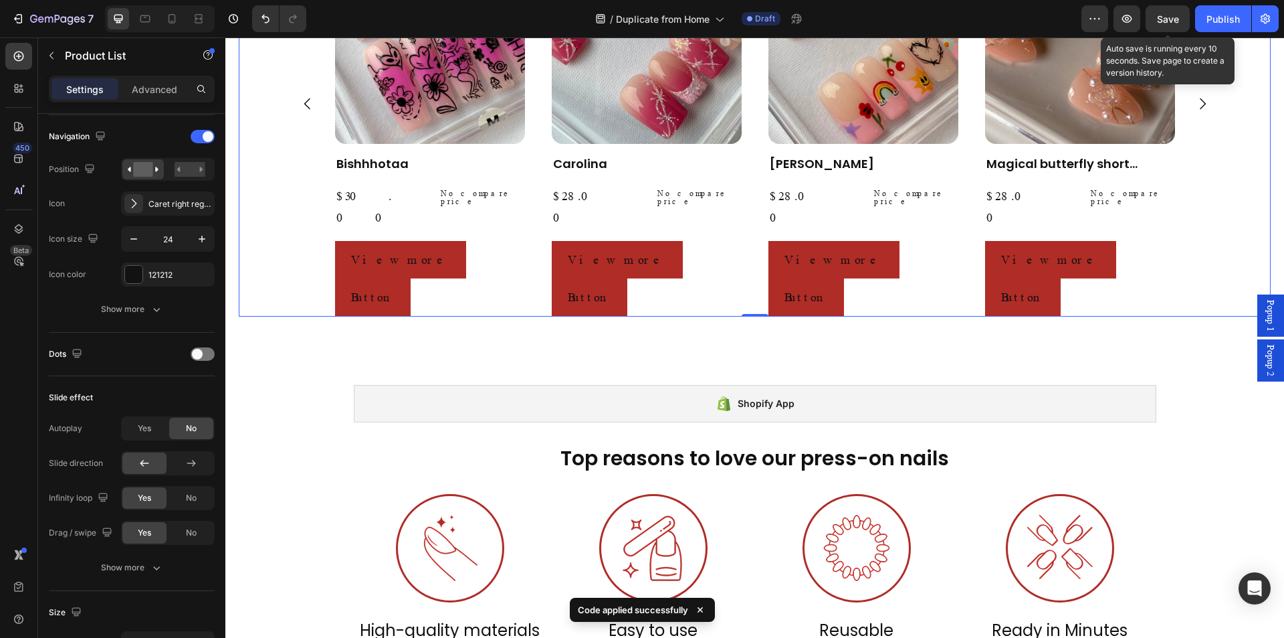
click at [1160, 21] on span "Save" at bounding box center [1168, 18] width 22 height 11
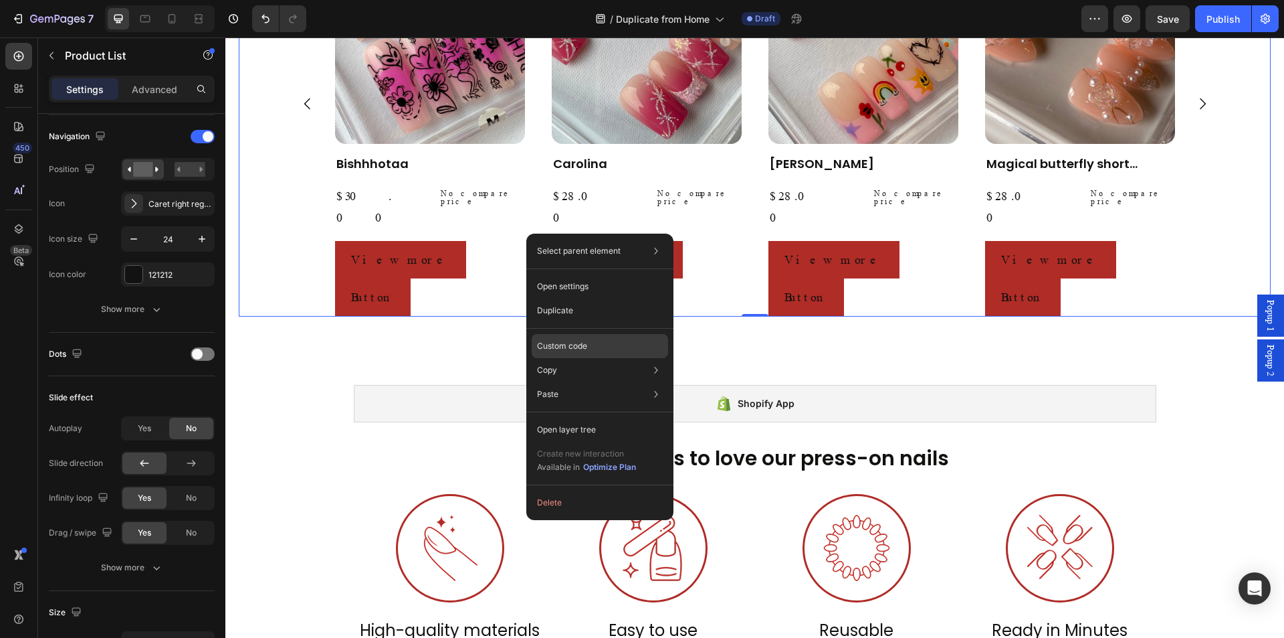
click at [589, 382] on div "Custom code" at bounding box center [600, 394] width 136 height 24
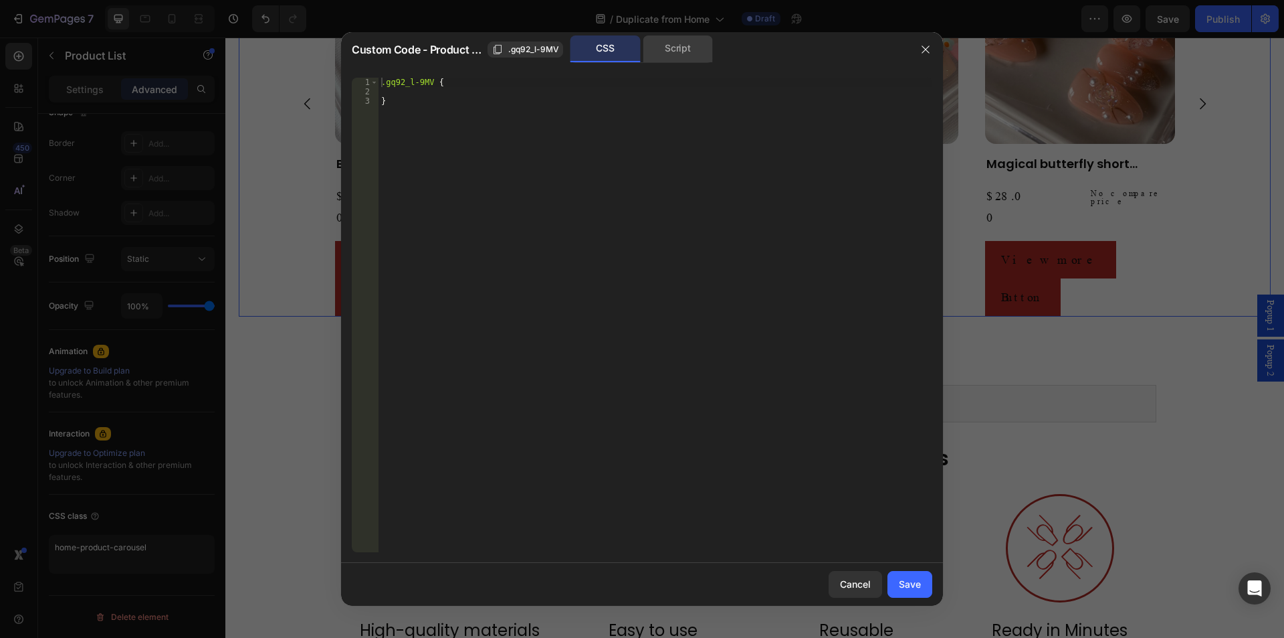
click at [670, 46] on div "Script" at bounding box center [678, 48] width 70 height 27
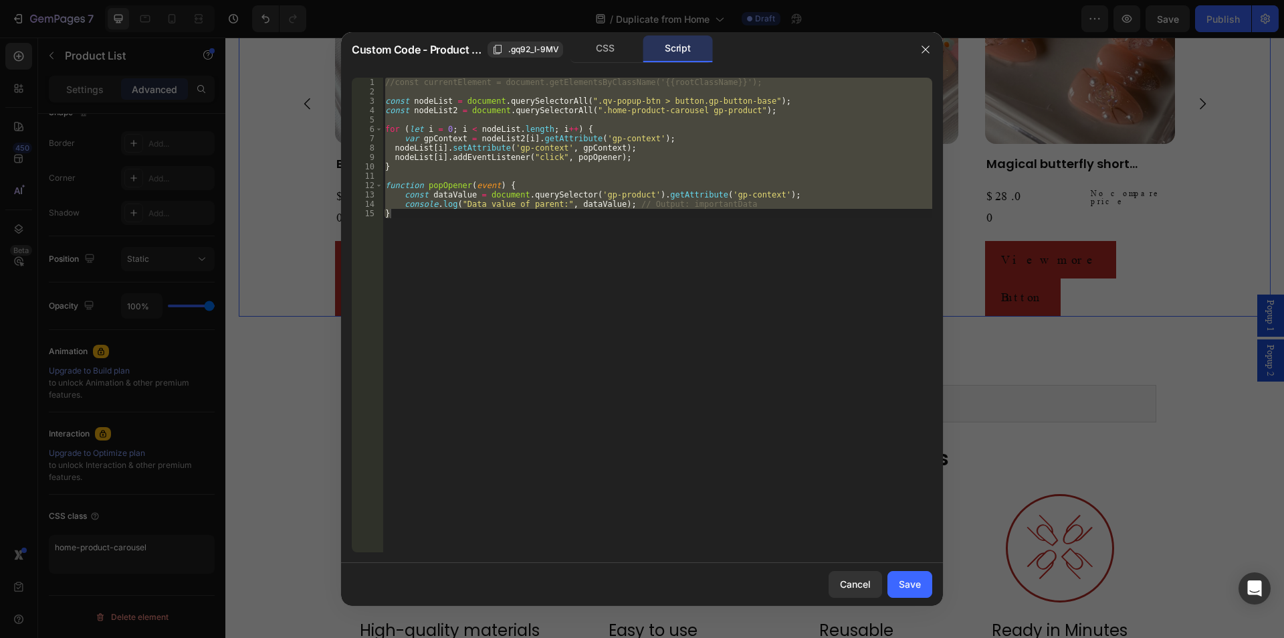
click at [494, 203] on div "//const currentElement = document.getElementsByClassName('{{rootClassName}}'); …" at bounding box center [658, 315] width 550 height 474
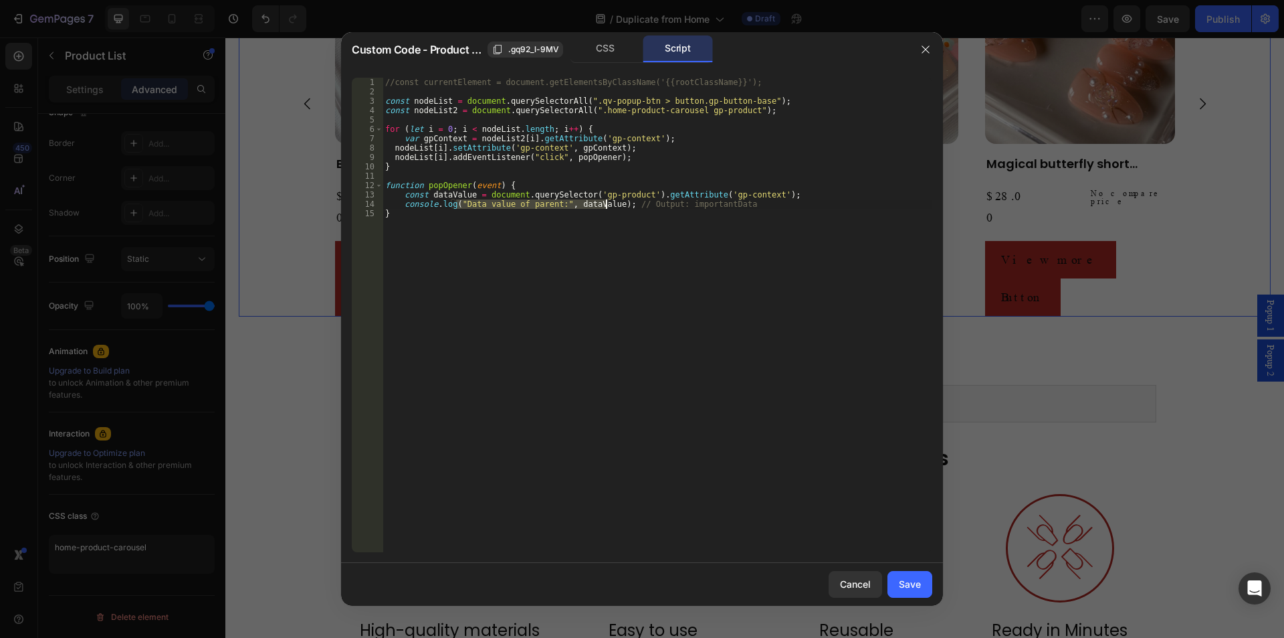
drag, startPoint x: 456, startPoint y: 205, endPoint x: 607, endPoint y: 207, distance: 151.2
click at [607, 207] on div "//const currentElement = document.getElementsByClassName('{{rootClassName}}'); …" at bounding box center [658, 324] width 550 height 493
drag, startPoint x: 483, startPoint y: 192, endPoint x: 642, endPoint y: 195, distance: 159.2
click at [642, 195] on div "//const currentElement = document.getElementsByClassName('{{rootClassName}}'); …" at bounding box center [658, 324] width 550 height 493
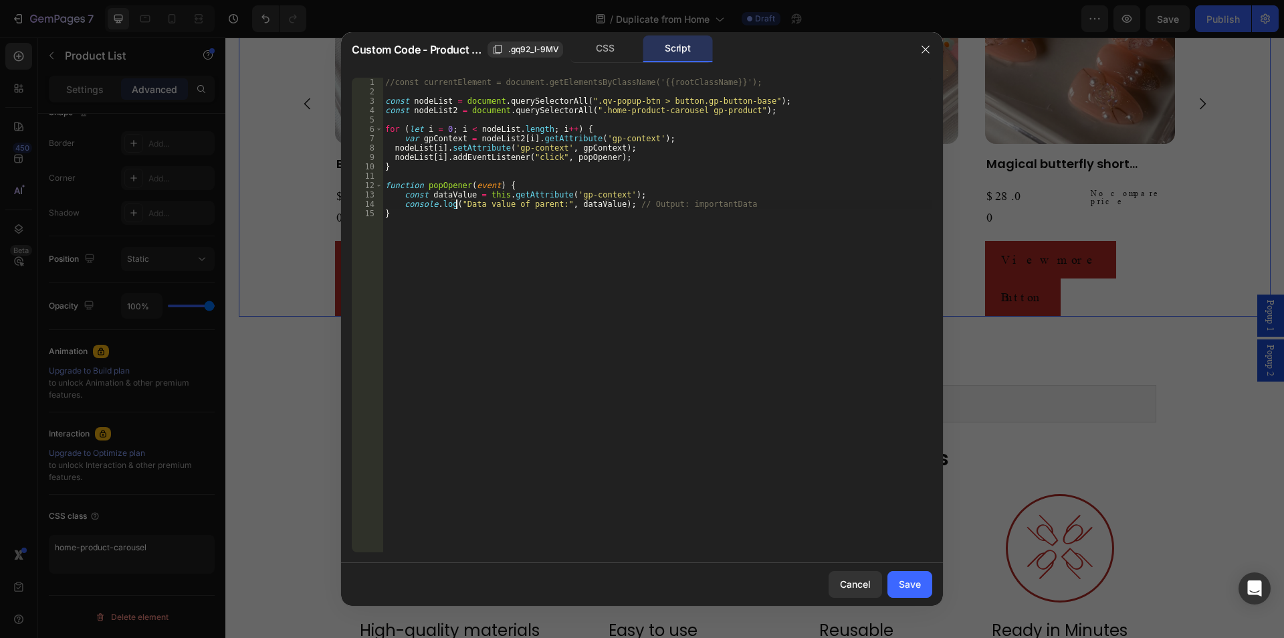
click at [456, 203] on div "//const currentElement = document.getElementsByClassName('{{rootClassName}}'); …" at bounding box center [658, 324] width 550 height 493
type textarea "console.log("Data value of parent:", dataValue); // Output: importantData"
click at [920, 581] on div "Save" at bounding box center [910, 584] width 22 height 14
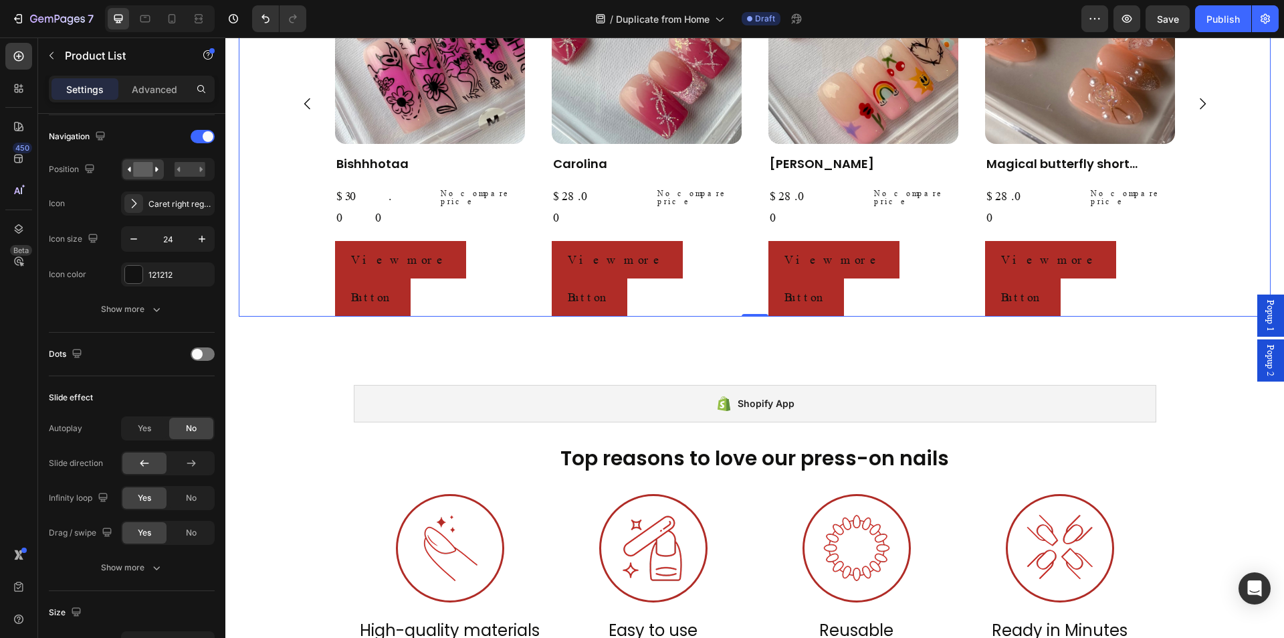
drag, startPoint x: 1169, startPoint y: 21, endPoint x: 1162, endPoint y: 21, distance: 7.4
click at [1169, 21] on span "Save" at bounding box center [1168, 18] width 22 height 11
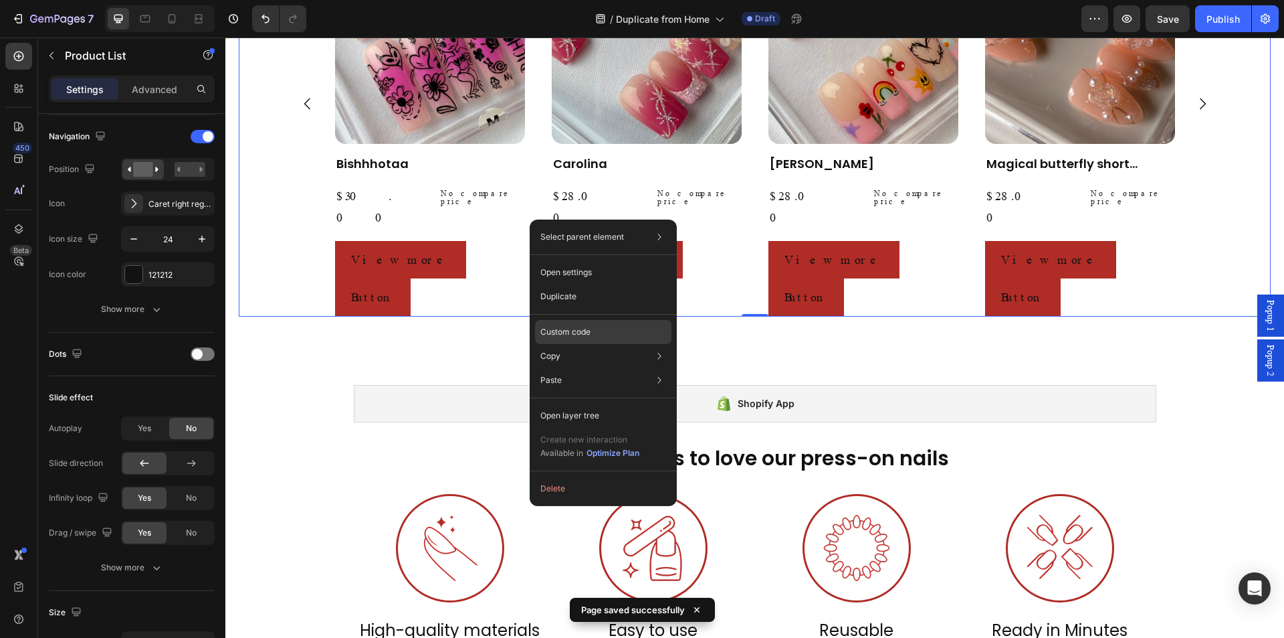
click at [557, 326] on p "Custom code" at bounding box center [566, 332] width 50 height 12
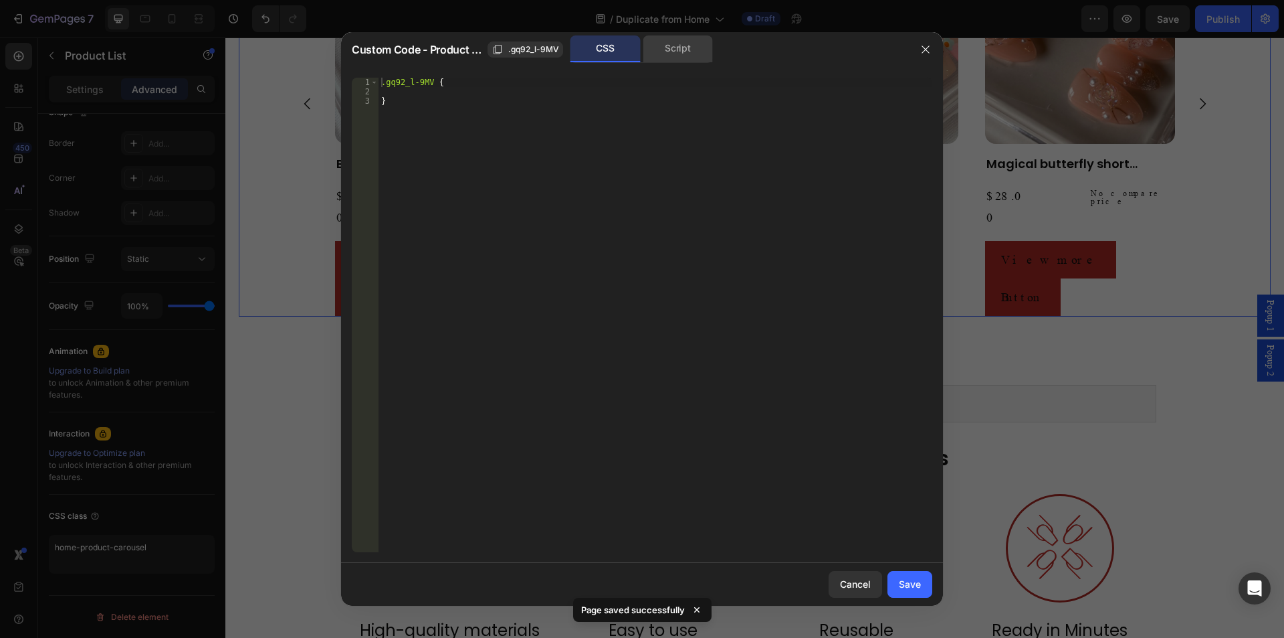
click at [688, 44] on div "Script" at bounding box center [678, 48] width 70 height 27
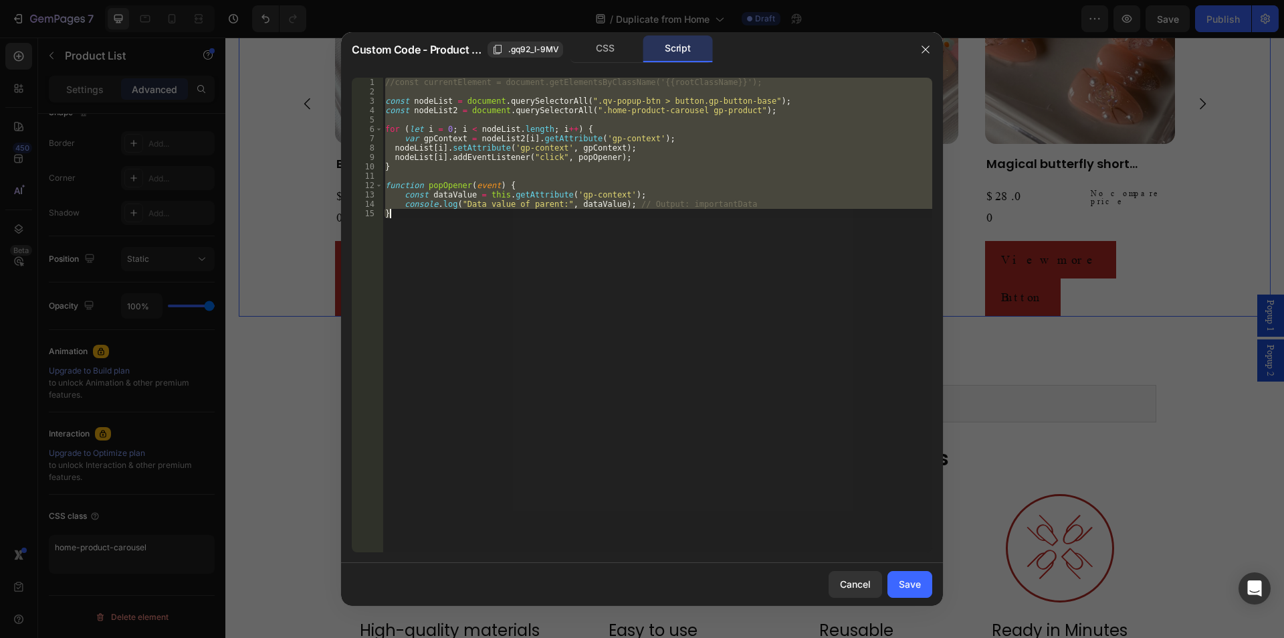
click at [646, 195] on div "//const currentElement = document.getElementsByClassName('{{rootClassName}}'); …" at bounding box center [658, 315] width 550 height 474
type textarea "const dataValue = this.getAttribute('gp-context');"
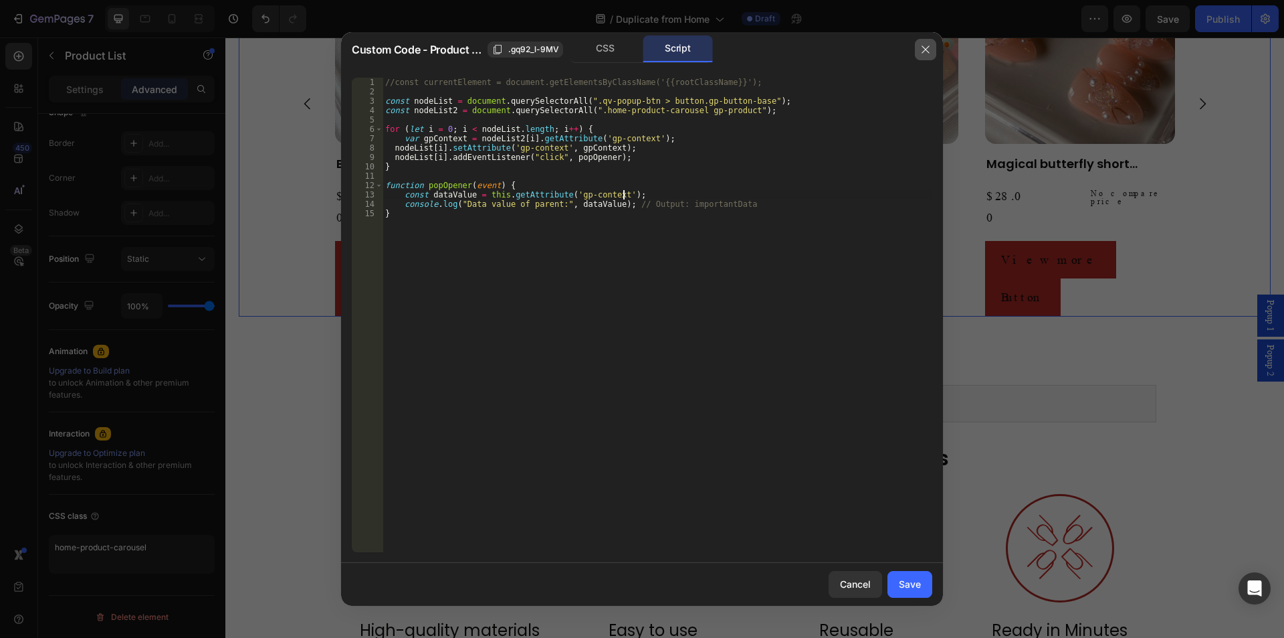
click at [929, 51] on icon "button" at bounding box center [925, 49] width 11 height 11
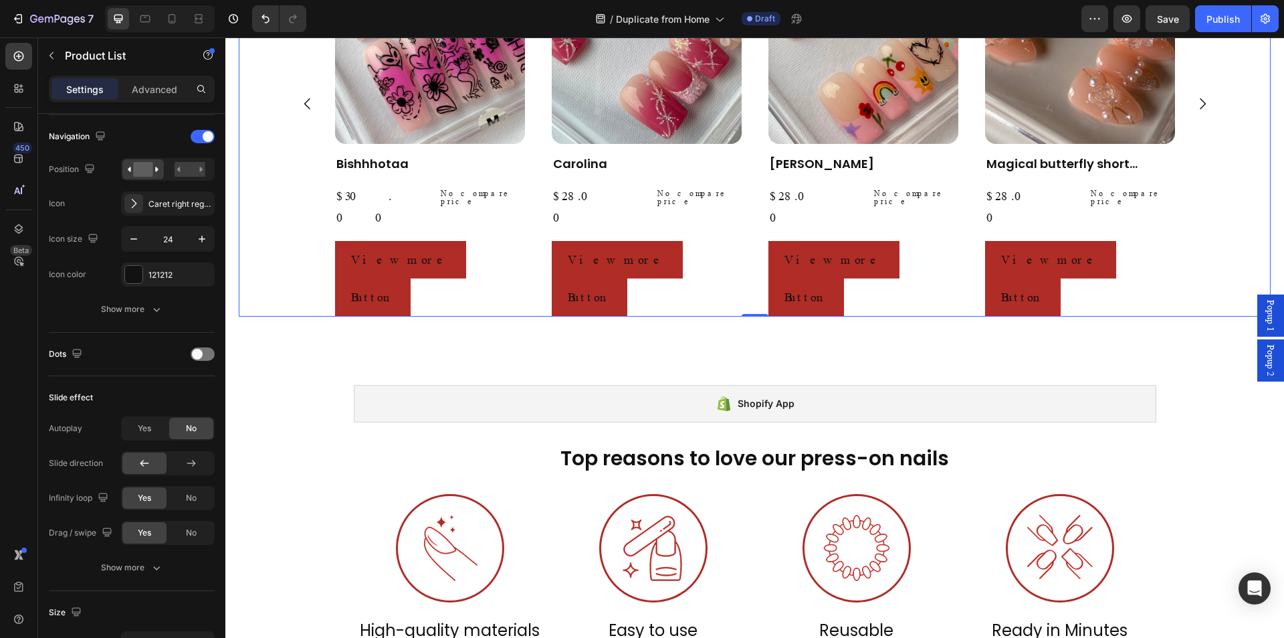
click at [1264, 363] on span "Popup 2" at bounding box center [1270, 360] width 13 height 31
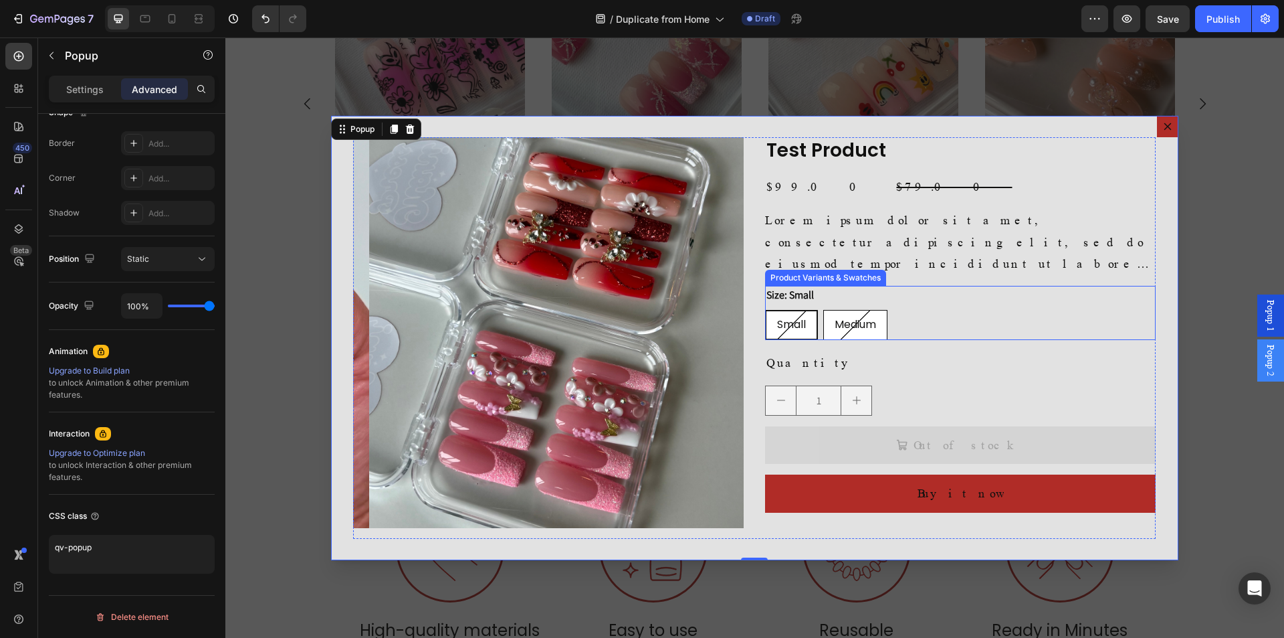
scroll to position [0, 0]
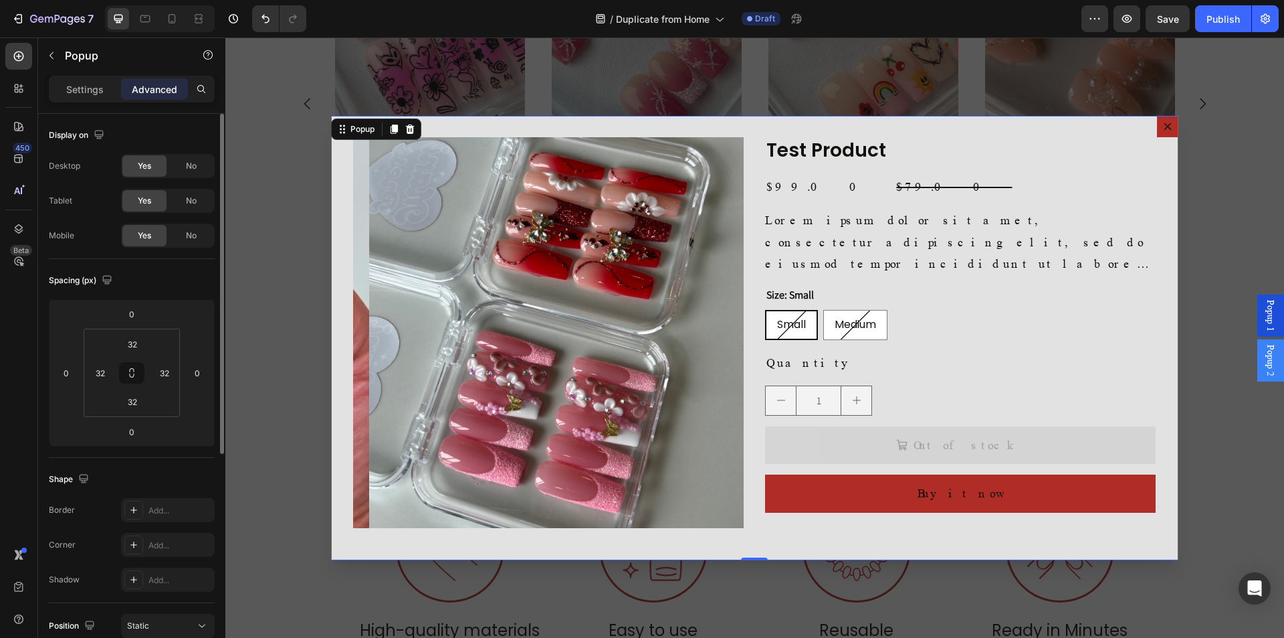
click at [195, 474] on div "Shape" at bounding box center [132, 478] width 166 height 21
click at [1164, 128] on icon "Dialog content" at bounding box center [1168, 126] width 11 height 11
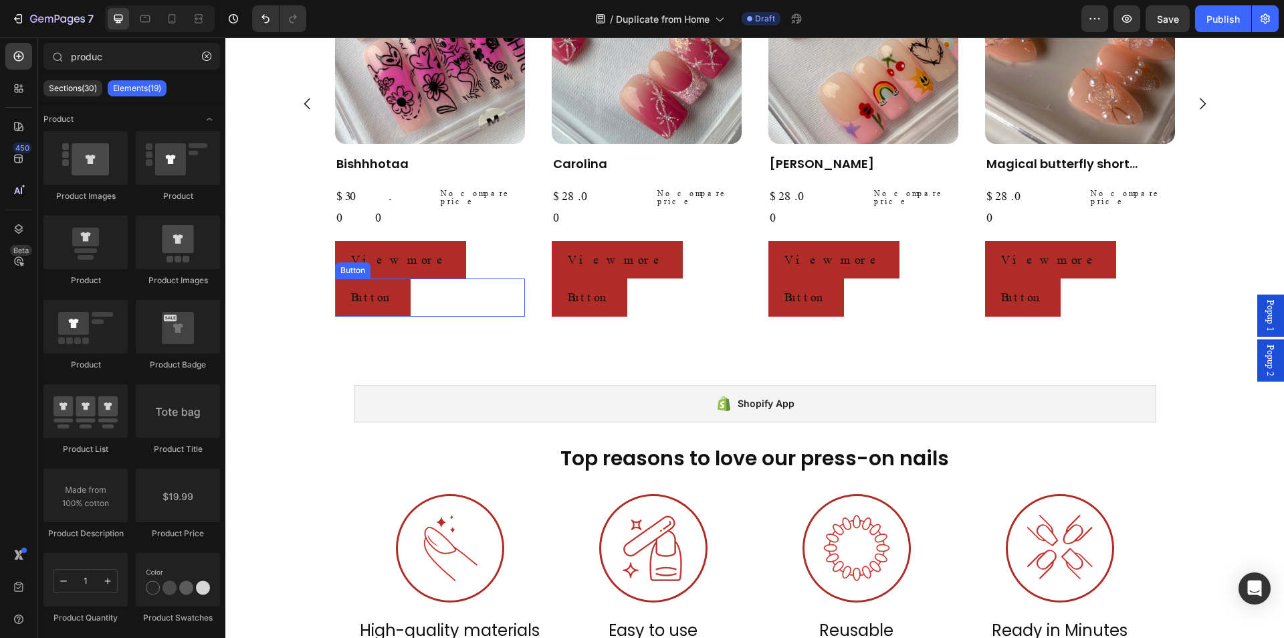
click at [423, 278] on div "Button Button" at bounding box center [430, 296] width 190 height 37
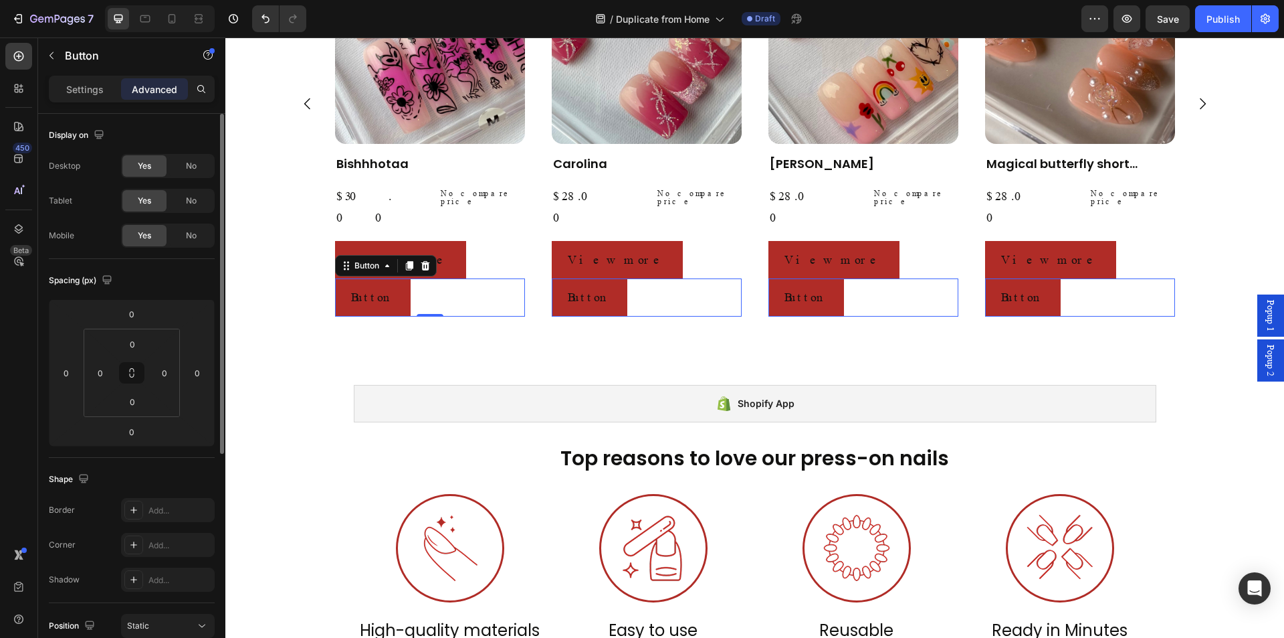
click at [81, 93] on p "Settings" at bounding box center [84, 89] width 37 height 14
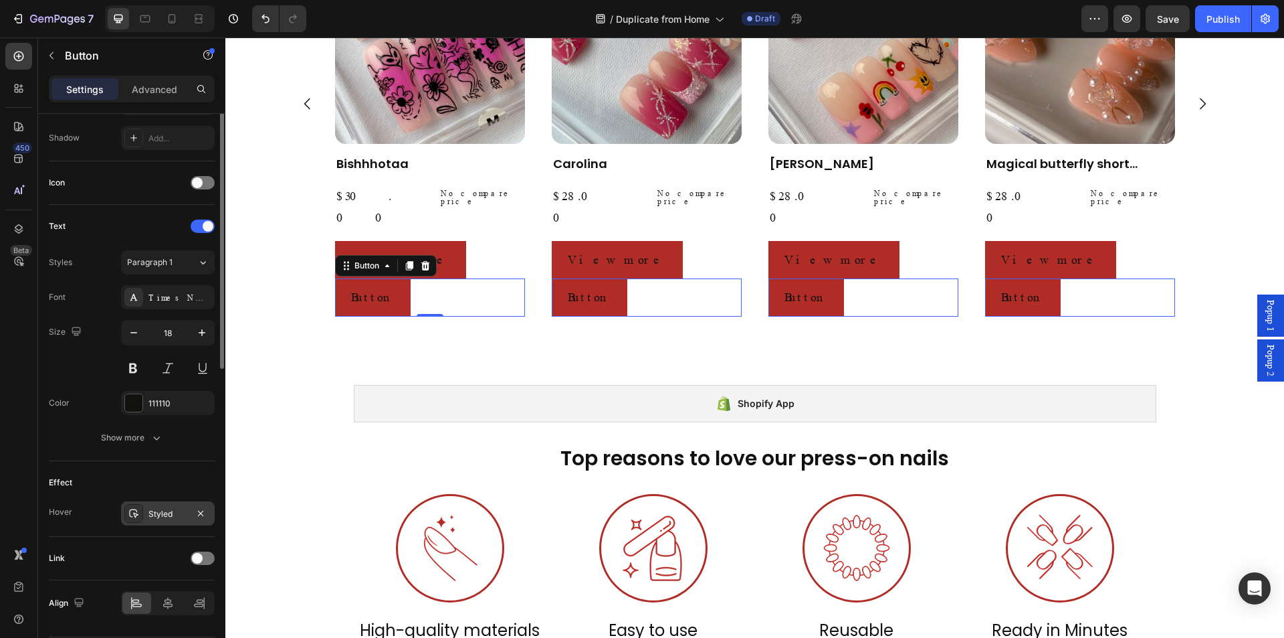
scroll to position [397, 0]
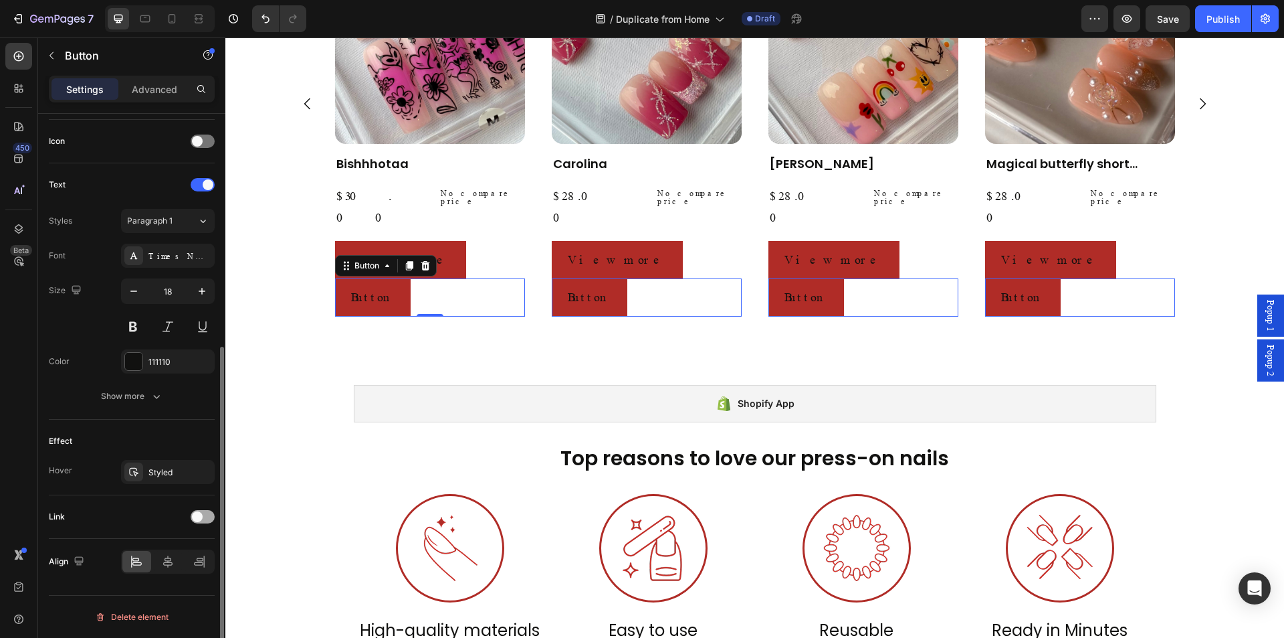
click at [207, 520] on div at bounding box center [203, 516] width 24 height 13
click at [185, 547] on div "Open page" at bounding box center [161, 550] width 68 height 12
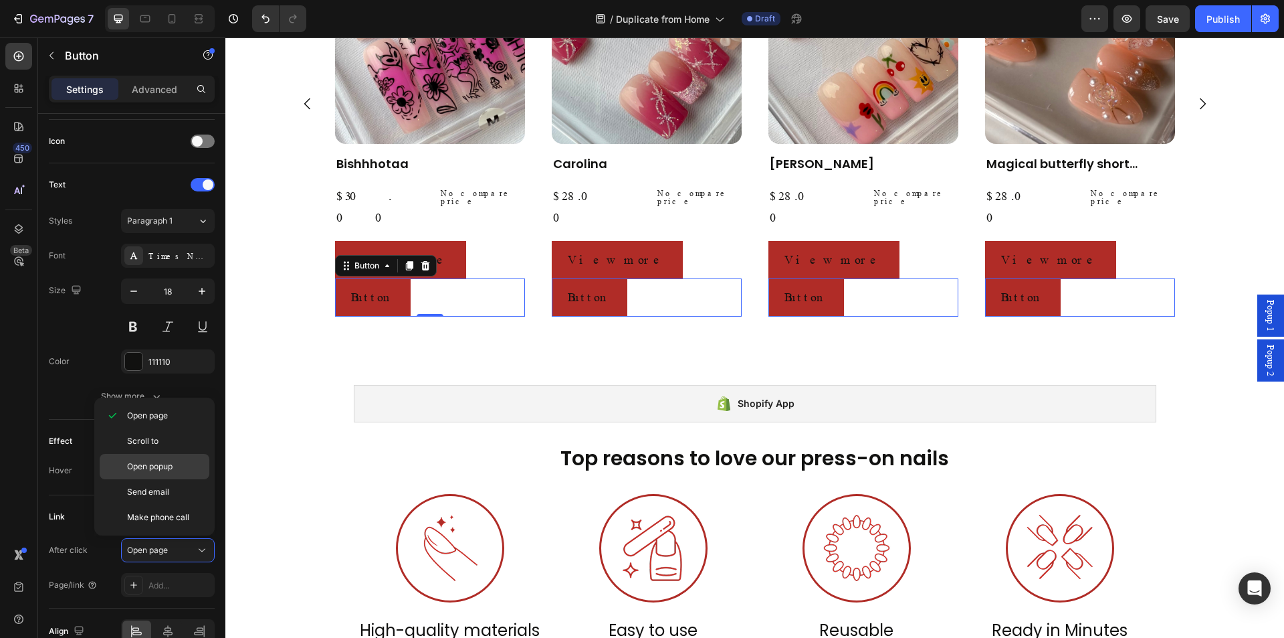
click at [181, 471] on p "Open popup" at bounding box center [165, 466] width 76 height 12
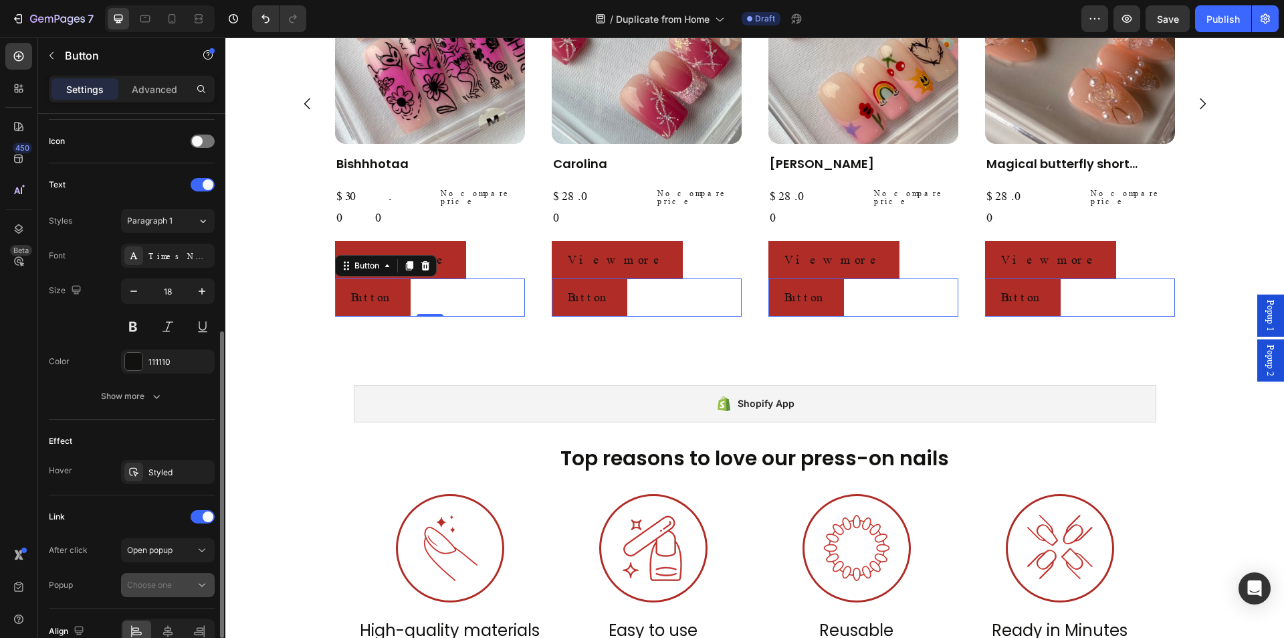
click at [200, 586] on icon at bounding box center [201, 584] width 13 height 13
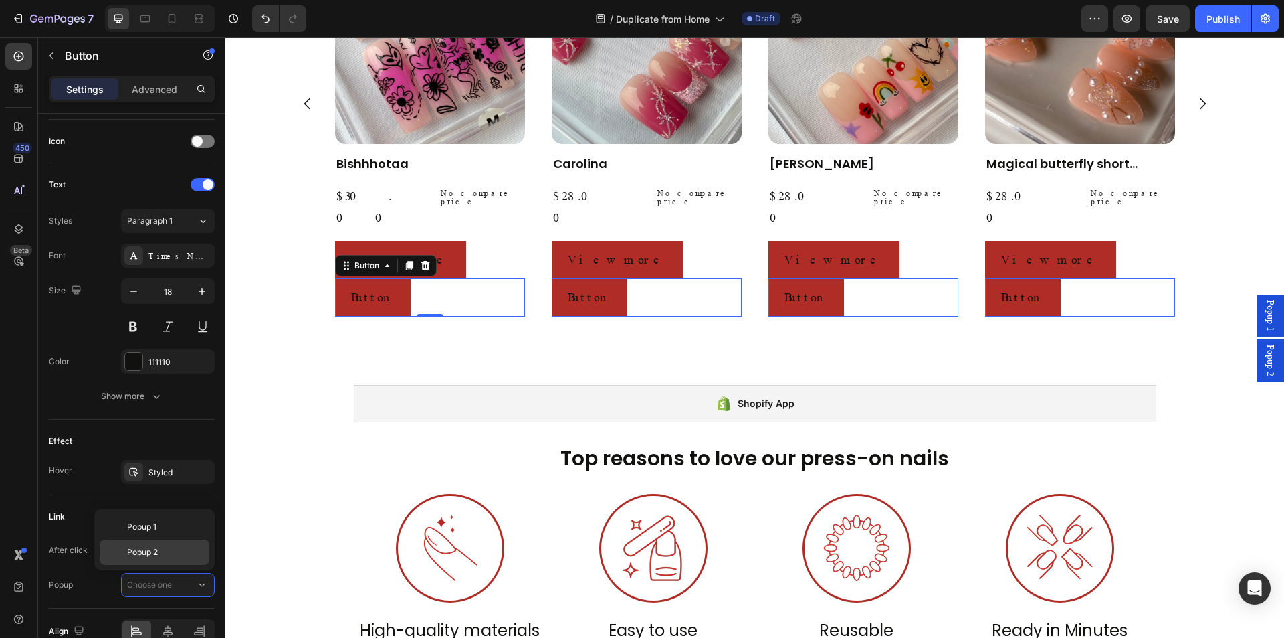
click at [168, 552] on p "Popup 2" at bounding box center [165, 552] width 76 height 12
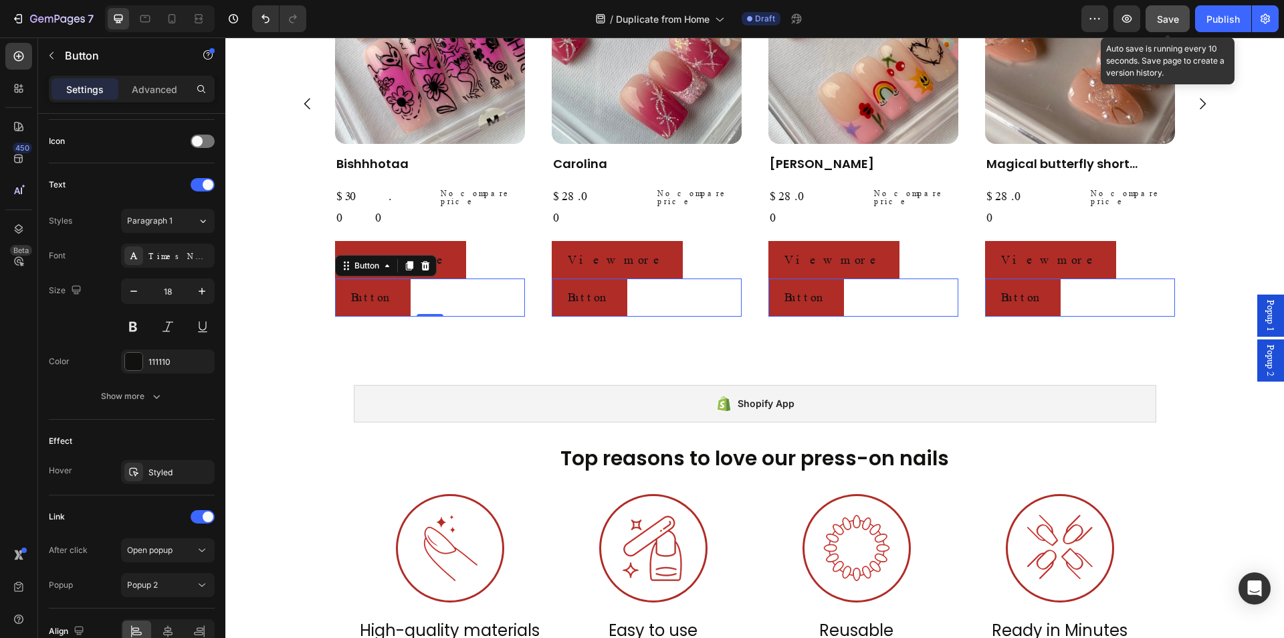
drag, startPoint x: 1177, startPoint y: 19, endPoint x: 1165, endPoint y: 29, distance: 16.1
click at [1176, 18] on span "Save" at bounding box center [1168, 18] width 22 height 11
click at [1264, 367] on span "Popup 2" at bounding box center [1270, 360] width 13 height 31
click at [152, 92] on p "Advanced" at bounding box center [154, 89] width 45 height 14
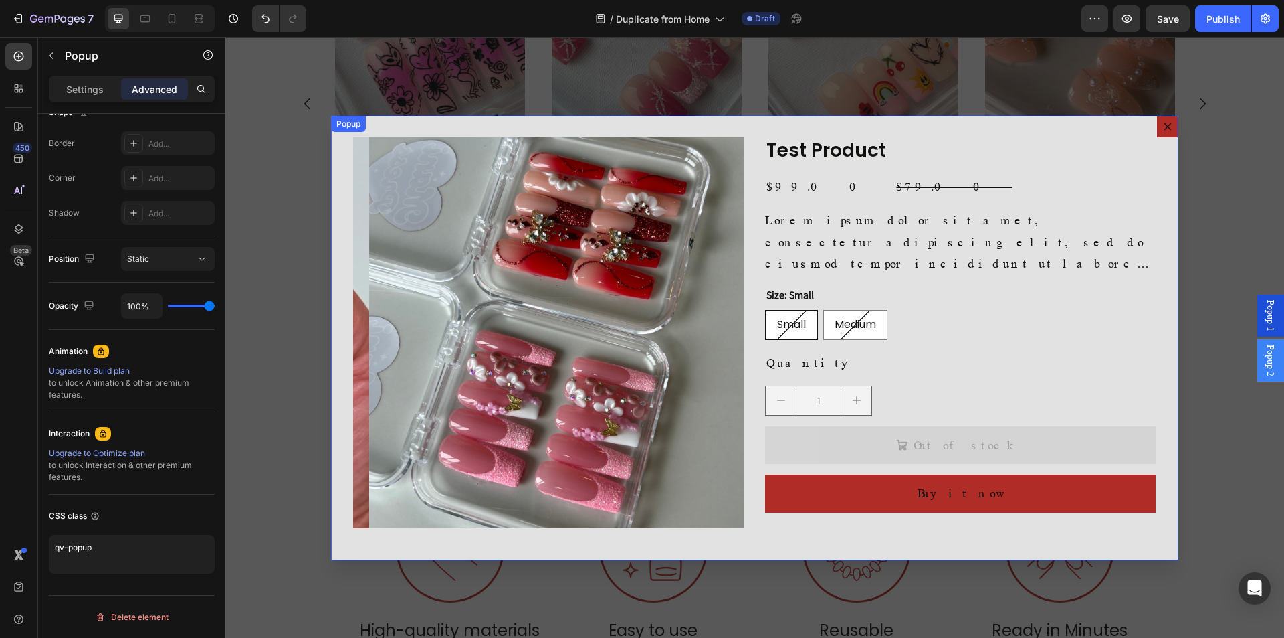
scroll to position [0, 0]
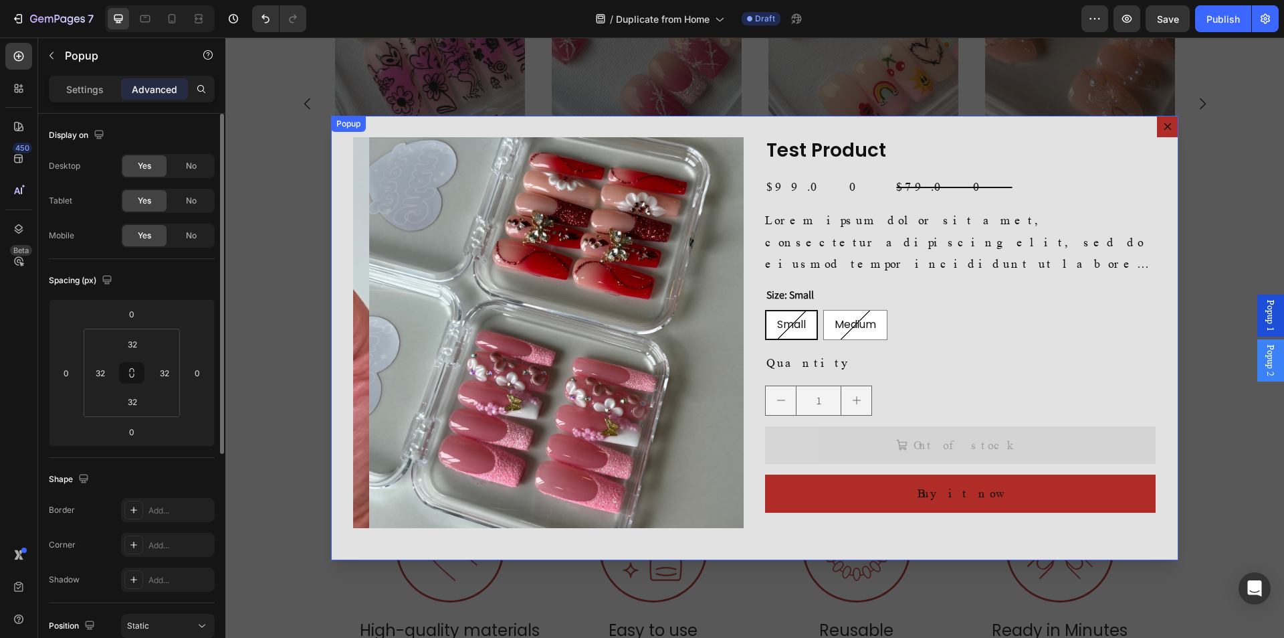
click at [696, 129] on div "Product Images Test Product Product Title $99.00 Product Price Product Price $7…" at bounding box center [754, 338] width 847 height 444
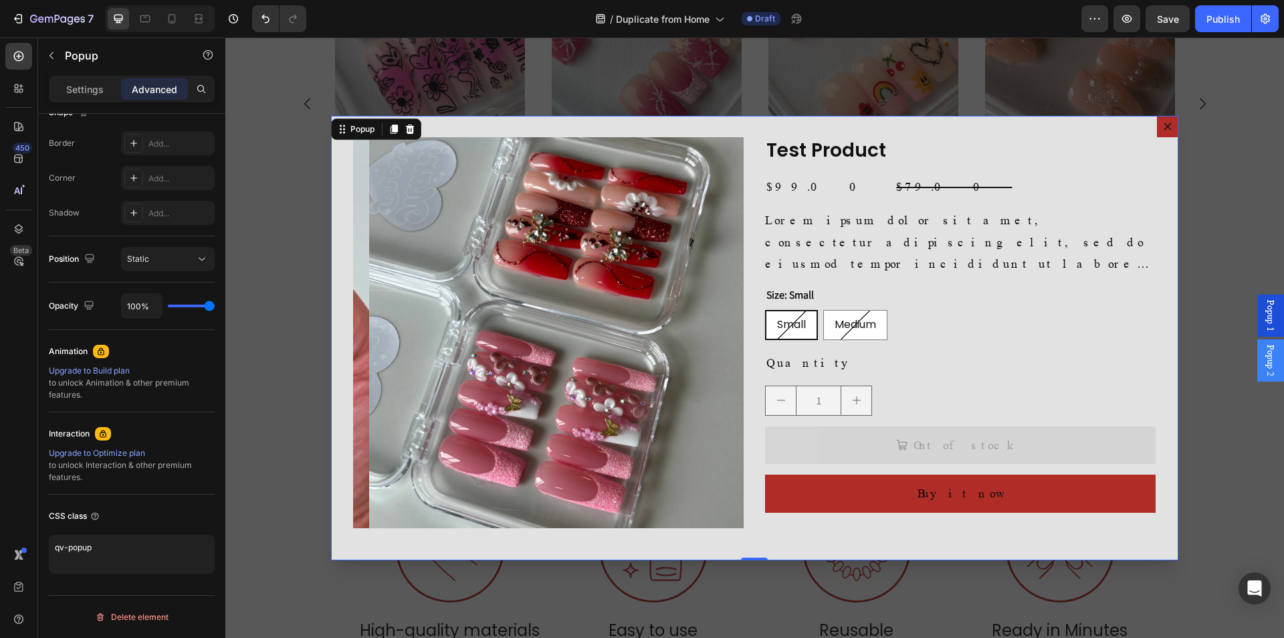
click at [1163, 126] on icon "Dialog content" at bounding box center [1168, 126] width 11 height 11
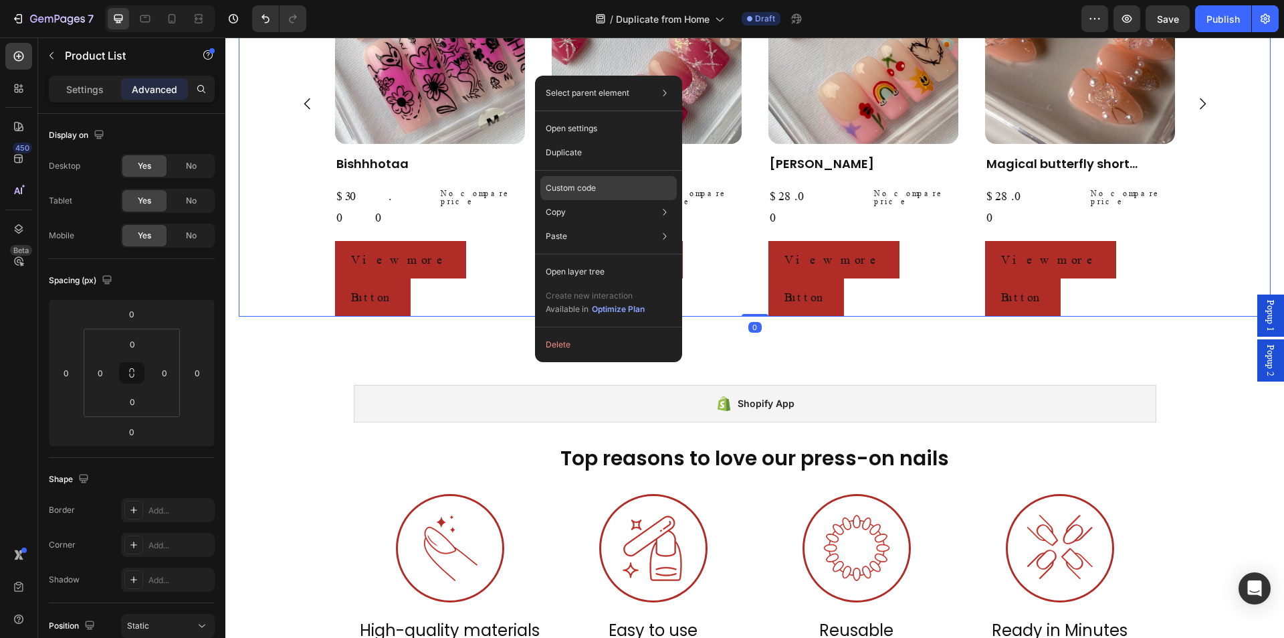
click at [614, 224] on div "Custom code" at bounding box center [609, 236] width 136 height 24
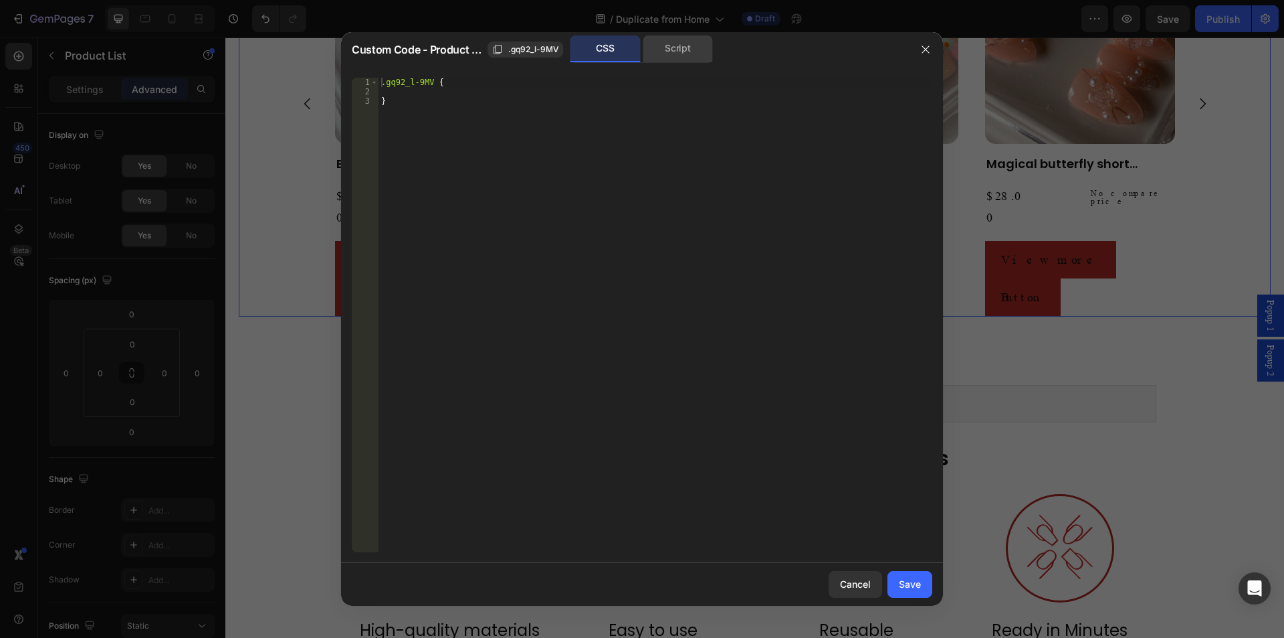
click at [674, 52] on div "Script" at bounding box center [678, 48] width 70 height 27
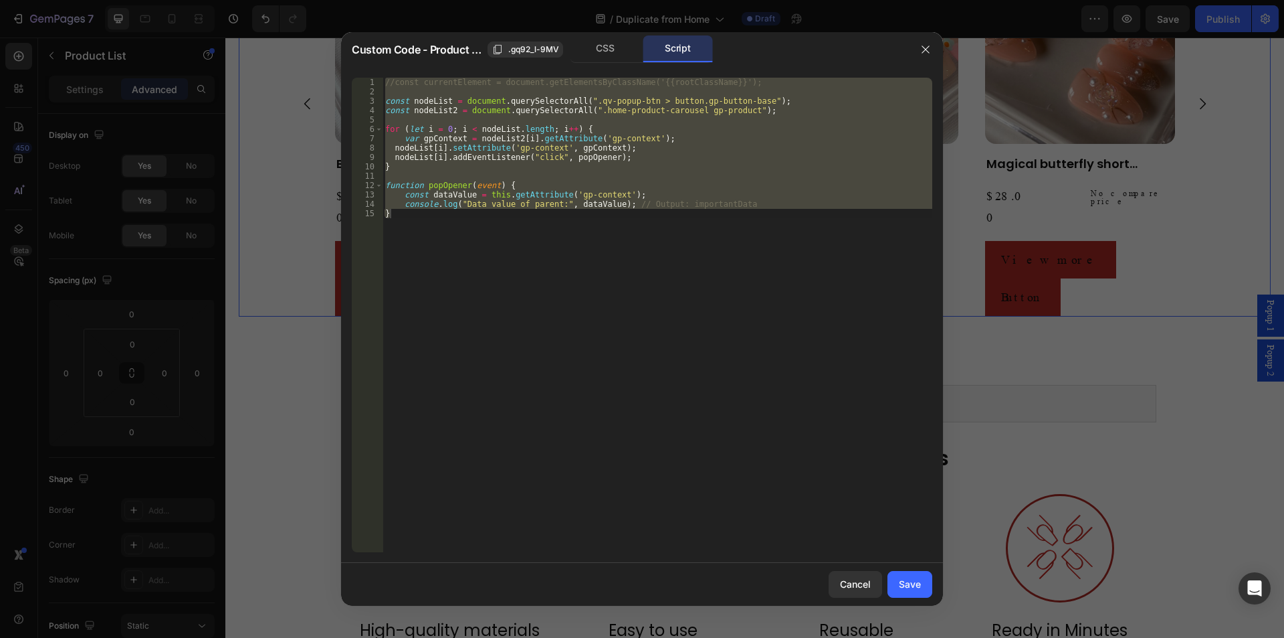
click at [581, 195] on div "//const currentElement = document.getElementsByClassName('{{rootClassName}}'); …" at bounding box center [658, 315] width 550 height 474
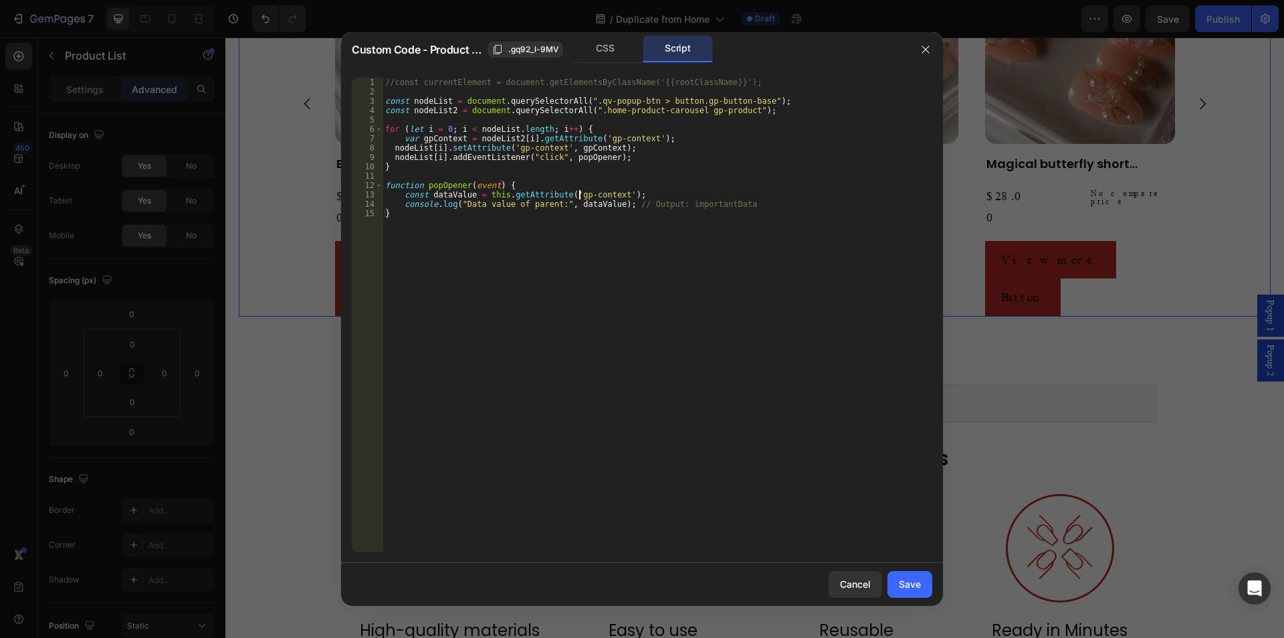
type textarea "const dataValue = this.getAttribute('gp-context');"
click at [687, 195] on div "//const currentElement = document.getElementsByClassName('{{rootClassName}}'); …" at bounding box center [658, 324] width 550 height 493
click at [660, 99] on div "//const currentElement = document.getElementsByClassName('{{rootClassName}}'); …" at bounding box center [658, 324] width 550 height 493
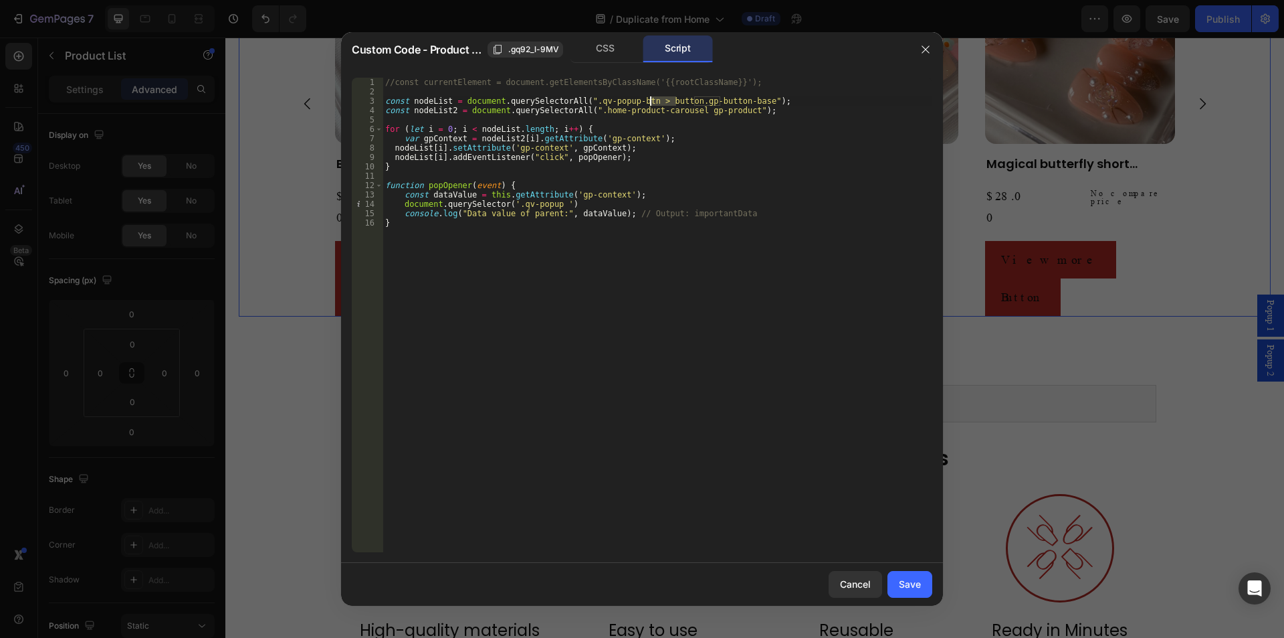
scroll to position [0, 22]
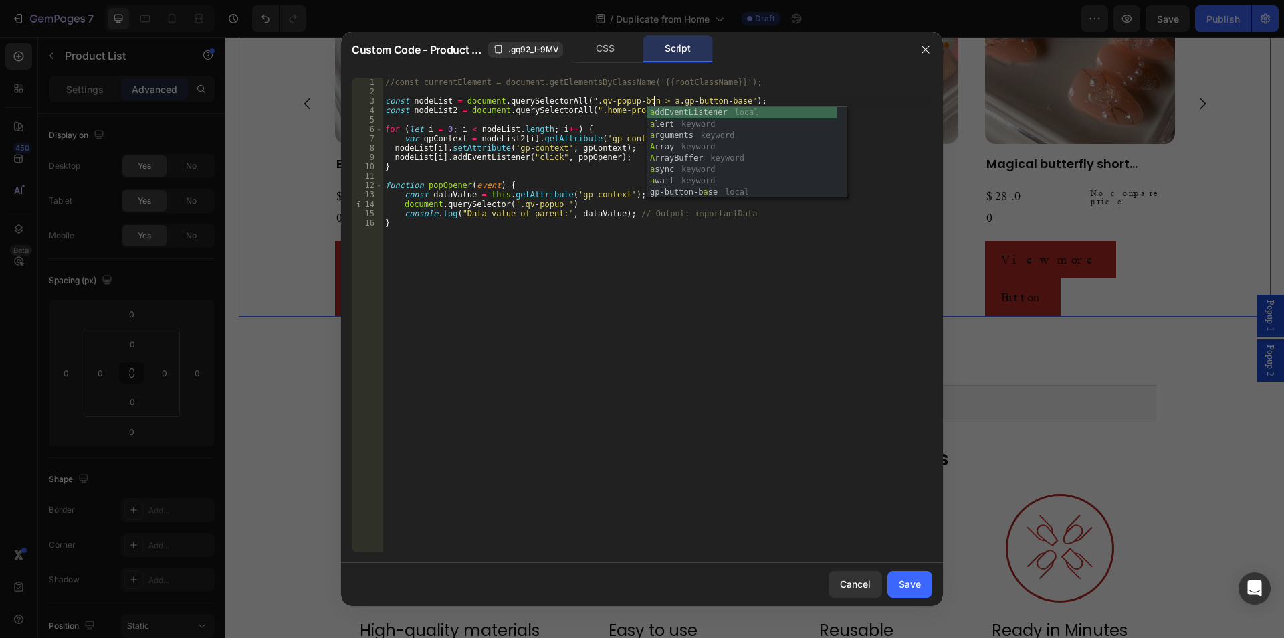
click at [745, 373] on div "//const currentElement = document.getElementsByClassName('{{rootClassName}}'); …" at bounding box center [658, 324] width 550 height 493
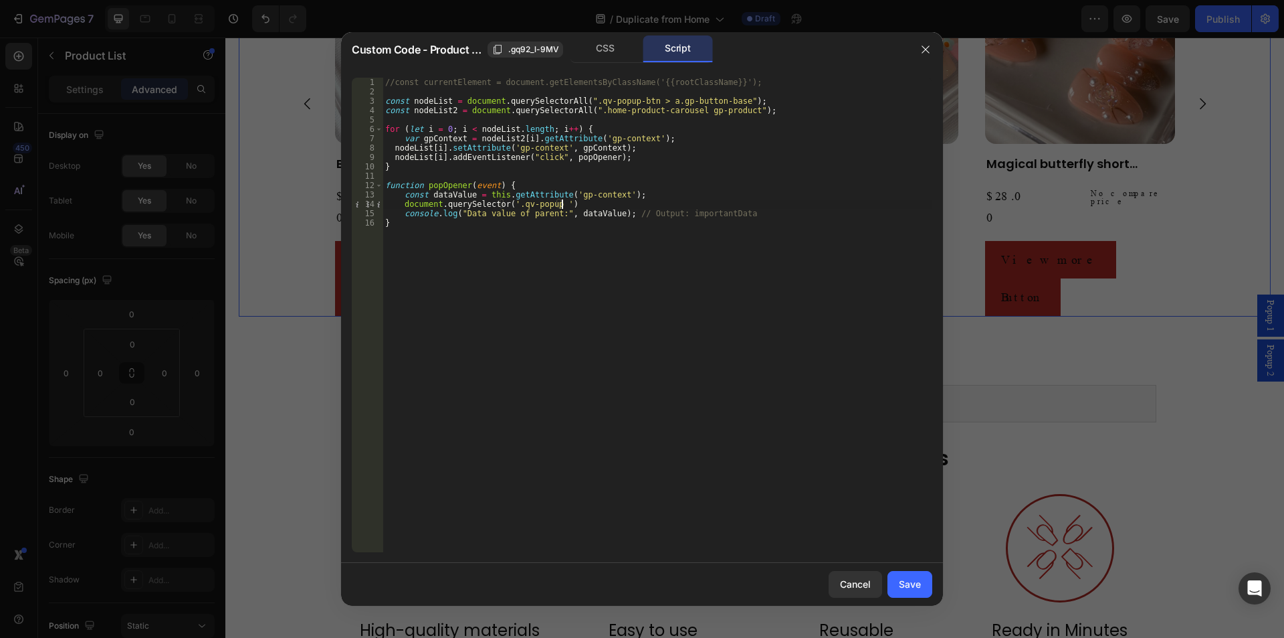
click at [567, 203] on div "//const currentElement = document.getElementsByClassName('{{rootClassName}}'); …" at bounding box center [658, 324] width 550 height 493
click at [556, 203] on div "//const currentElement = document.getElementsByClassName('{{rootClassName}}'); …" at bounding box center [658, 324] width 550 height 493
click at [552, 201] on div "//const currentElement = document.getElementsByClassName('{{rootClassName}}'); …" at bounding box center [658, 324] width 550 height 493
paste textarea "gp-product"
click at [625, 204] on div "//const currentElement = document.getElementsByClassName('{{rootClassName}}'); …" at bounding box center [658, 324] width 550 height 493
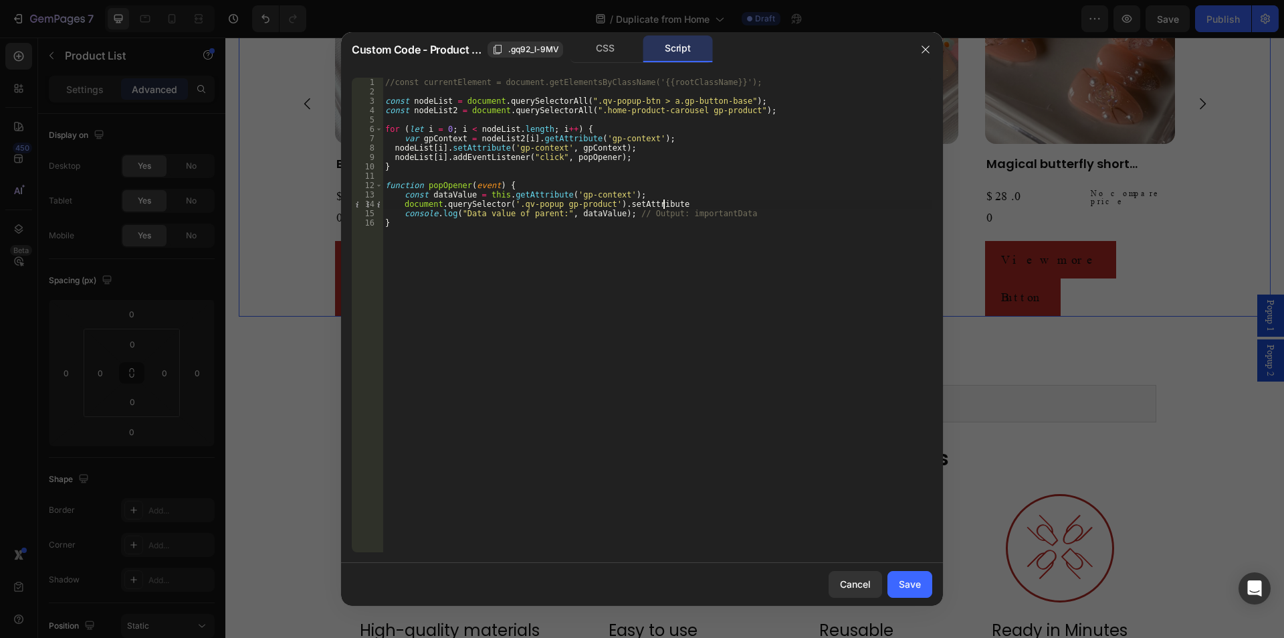
scroll to position [0, 23]
drag, startPoint x: 563, startPoint y: 195, endPoint x: 615, endPoint y: 195, distance: 52.8
click at [615, 195] on div "//const currentElement = document.getElementsByClassName('{{rootClassName}}'); …" at bounding box center [658, 324] width 550 height 493
click at [668, 204] on div "//const currentElement = document.getElementsByClassName('{{rootClassName}}'); …" at bounding box center [658, 324] width 550 height 493
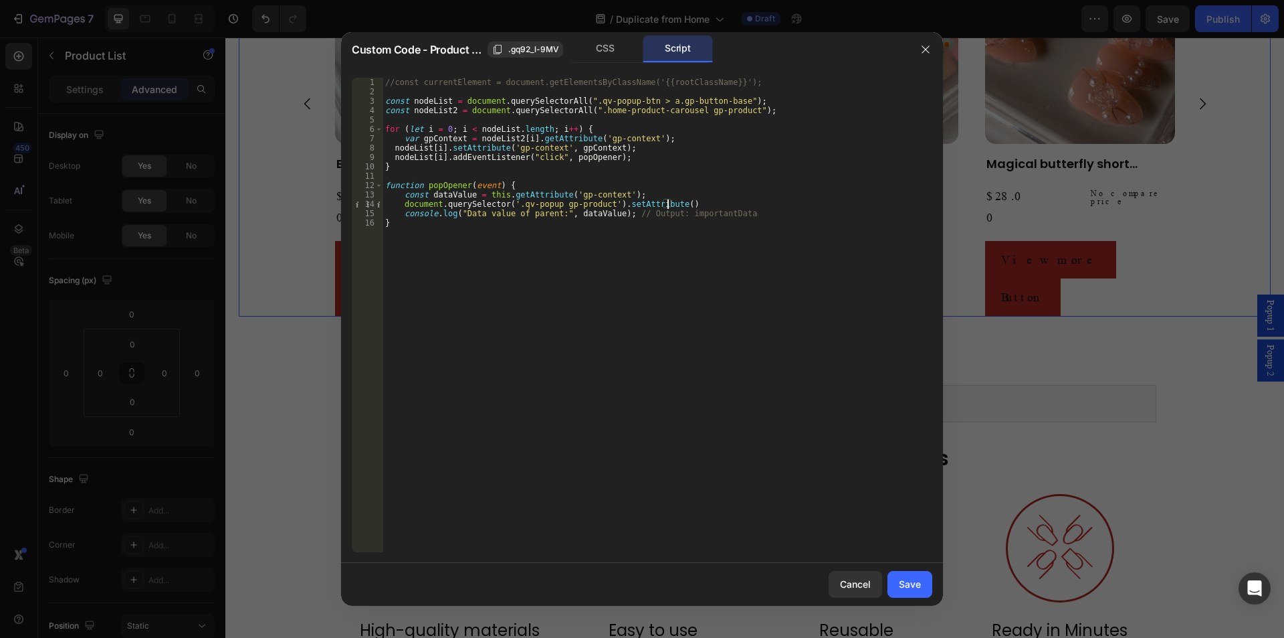
paste textarea "'gp-context'"
click at [580, 214] on div "//const currentElement = document.getElementsByClassName('{{rootClassName}}'); …" at bounding box center [658, 324] width 550 height 493
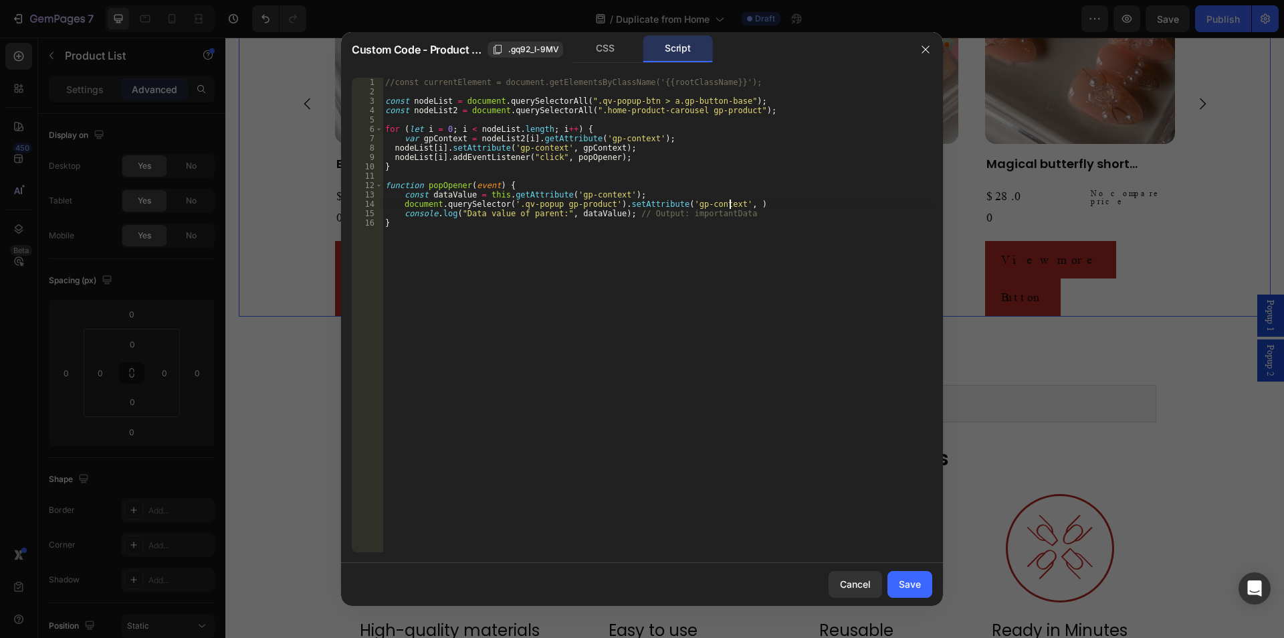
click at [728, 203] on div "//const currentElement = document.getElementsByClassName('{{rootClassName}}'); …" at bounding box center [658, 324] width 550 height 493
paste textarea "dataValue"
click at [807, 211] on div "//const currentElement = document.getElementsByClassName('{{rootClassName}}'); …" at bounding box center [658, 324] width 550 height 493
click at [806, 205] on div "//const currentElement = document.getElementsByClassName('{{rootClassName}}'); …" at bounding box center [658, 324] width 550 height 493
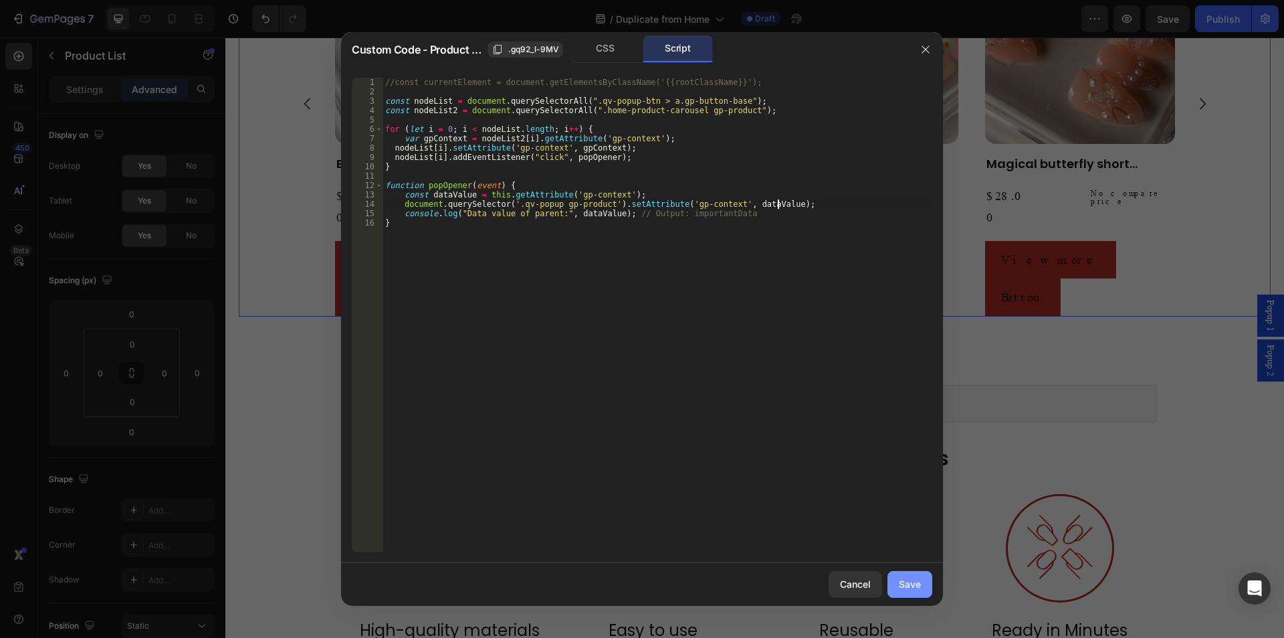
type textarea "document.querySelector('.qv-popup gp-product').setAttribute('gp-context', dataV…"
drag, startPoint x: 900, startPoint y: 587, endPoint x: 811, endPoint y: 435, distance: 176.2
click at [900, 587] on div "Save" at bounding box center [910, 584] width 22 height 14
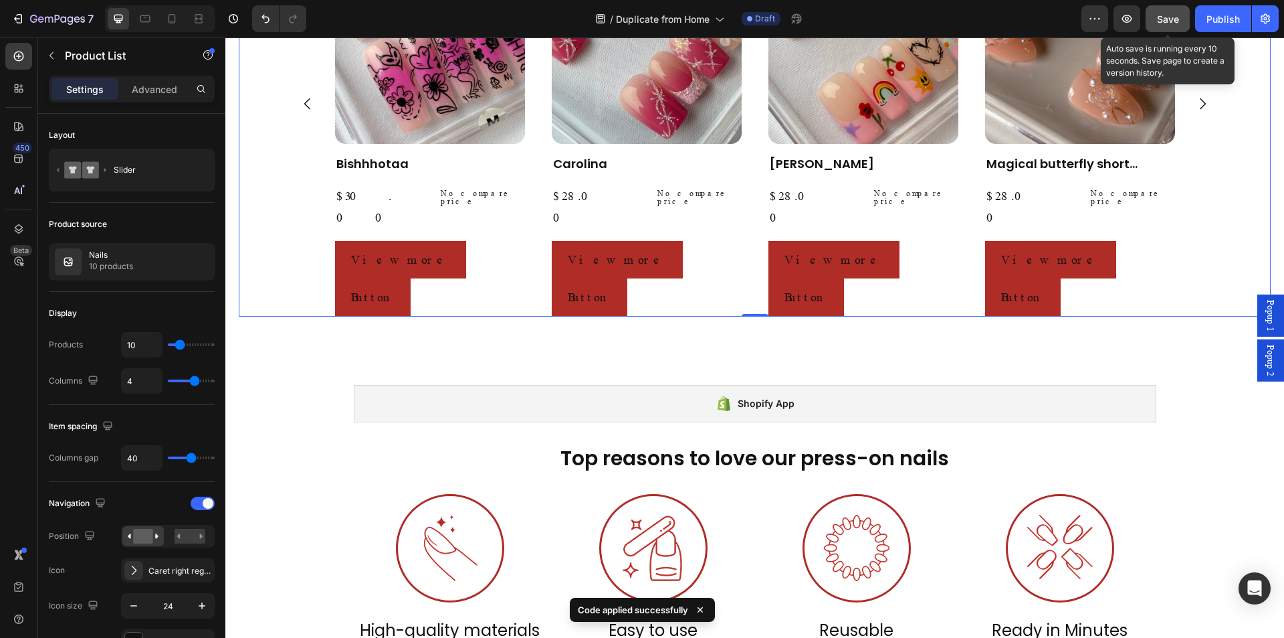
click at [1173, 19] on span "Save" at bounding box center [1168, 18] width 22 height 11
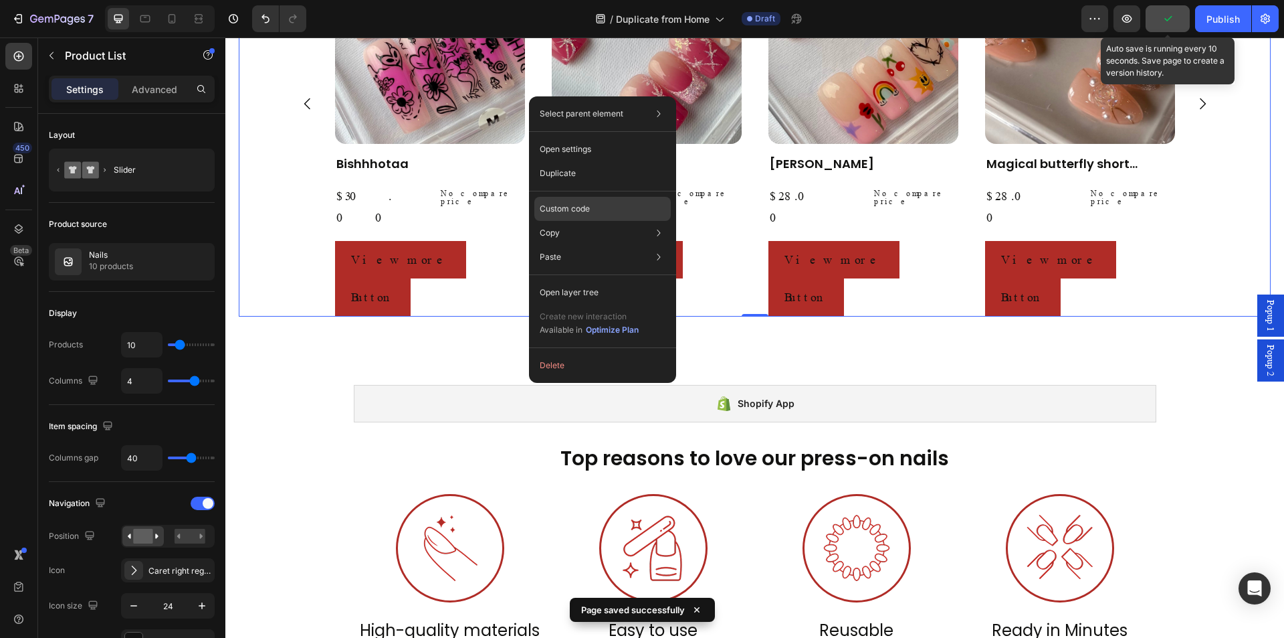
click at [570, 212] on p "Custom code" at bounding box center [565, 209] width 50 height 12
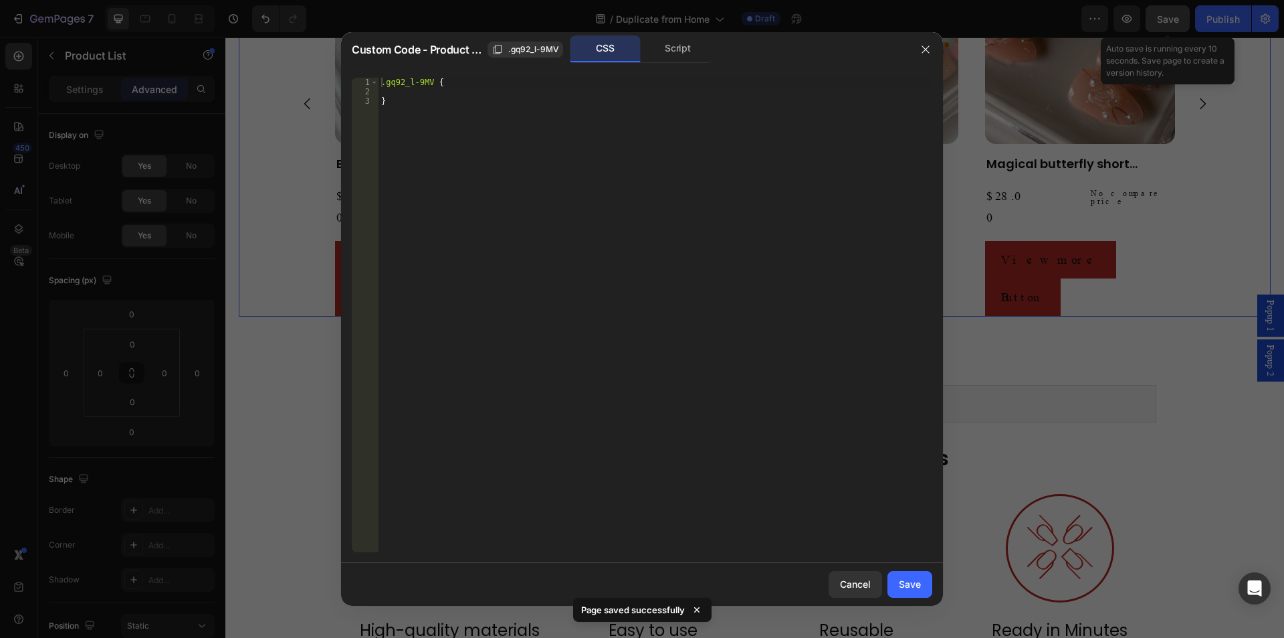
click at [674, 64] on div "Custom Code - Product List .gq92_l-9MV CSS Script" at bounding box center [624, 49] width 567 height 35
click at [674, 57] on div "Script" at bounding box center [678, 48] width 70 height 27
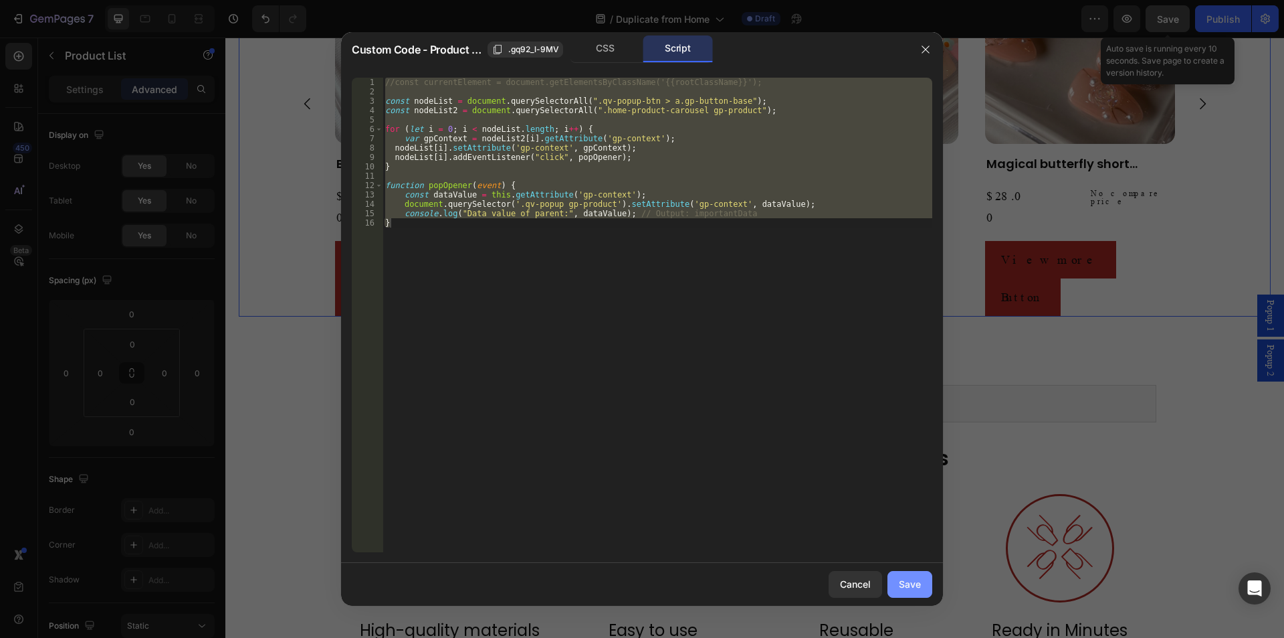
drag, startPoint x: 912, startPoint y: 586, endPoint x: 999, endPoint y: 380, distance: 223.6
click at [912, 586] on div "Save" at bounding box center [910, 584] width 22 height 14
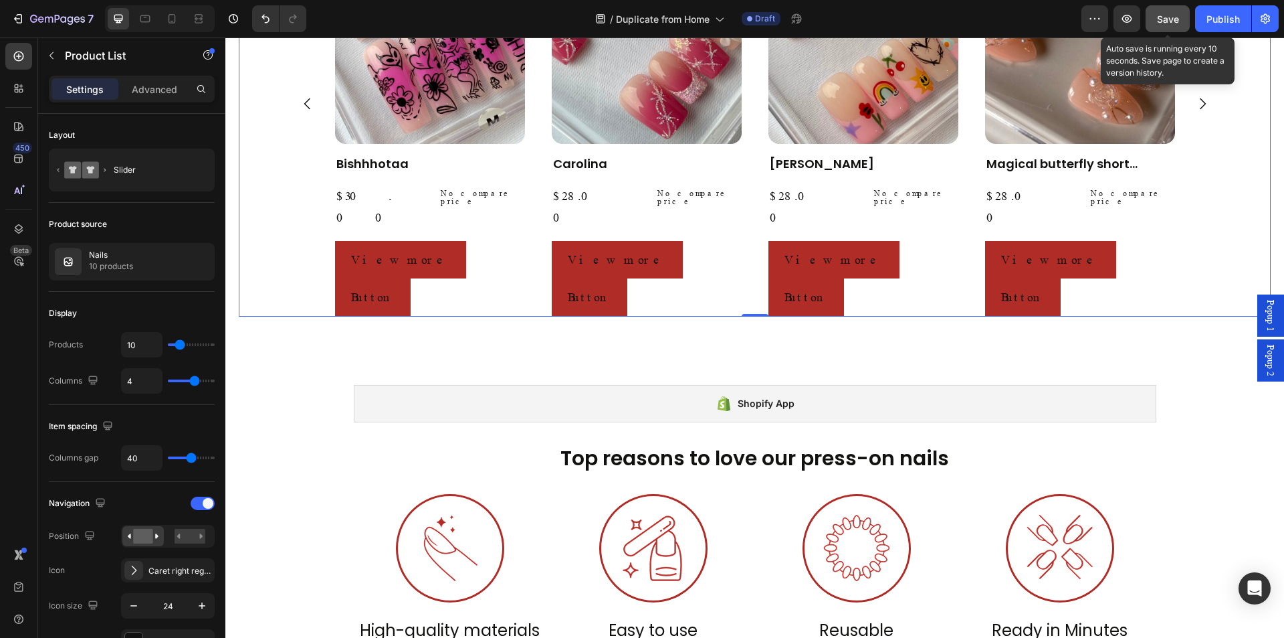
click at [1264, 367] on span "Popup 2" at bounding box center [1270, 360] width 13 height 31
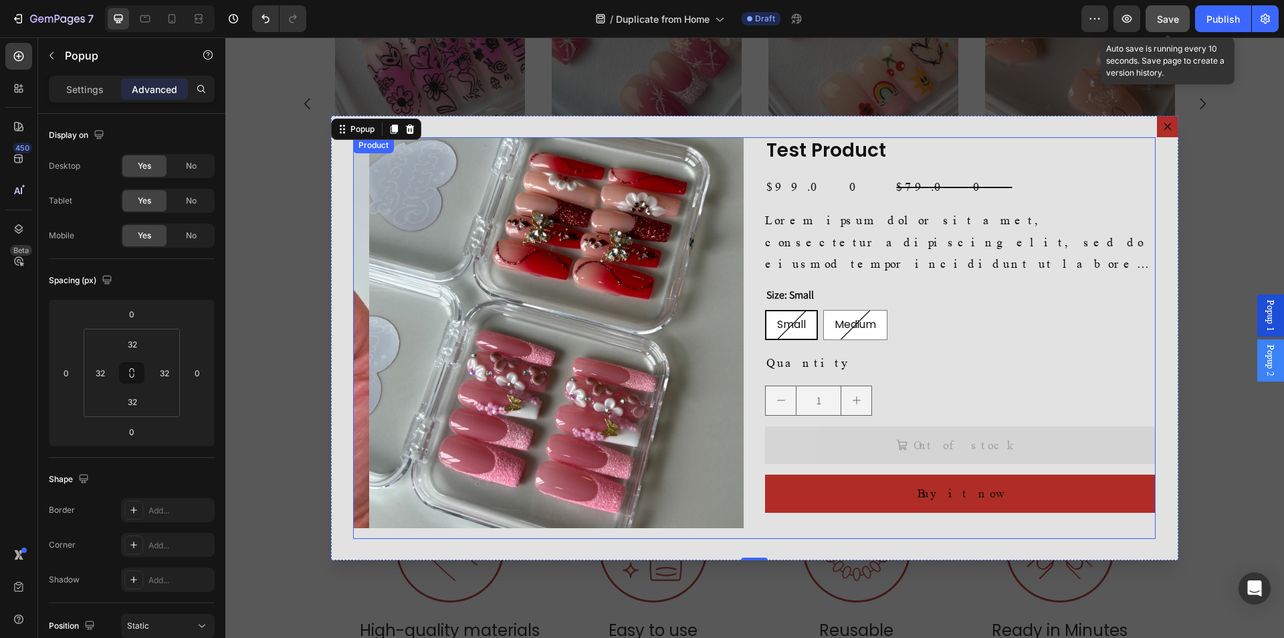
click at [758, 284] on div "Product Images Test Product Product Title $99.00 Product Price Product Price $7…" at bounding box center [754, 337] width 803 height 401
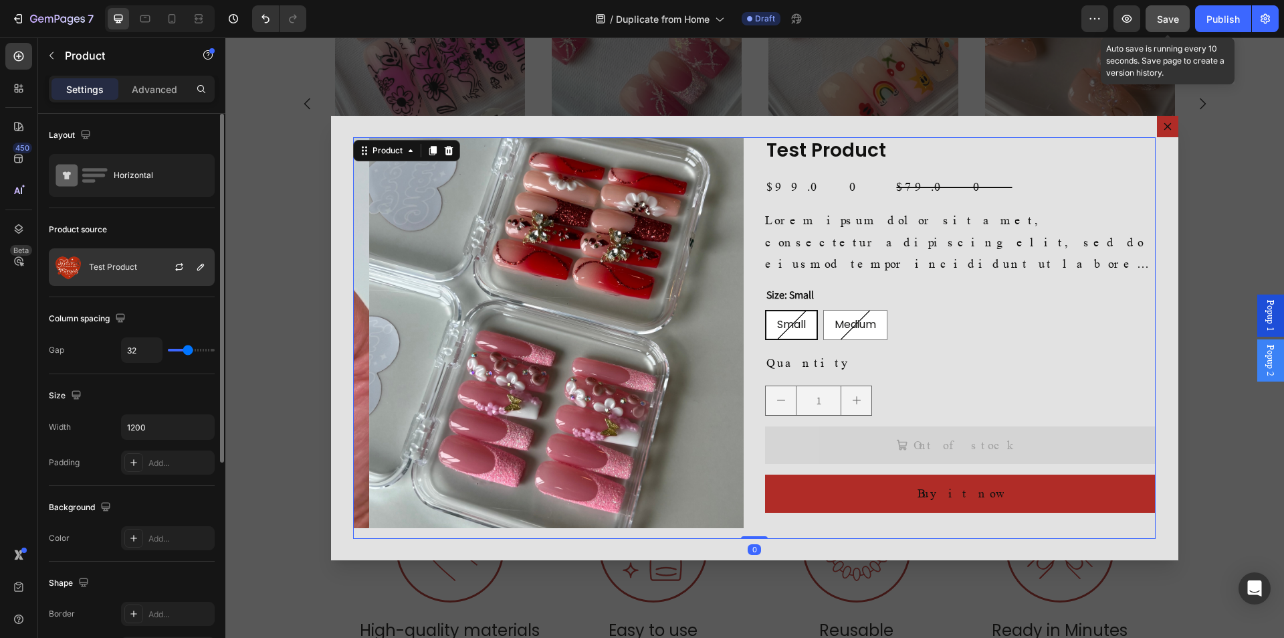
click at [164, 268] on div at bounding box center [184, 267] width 59 height 36
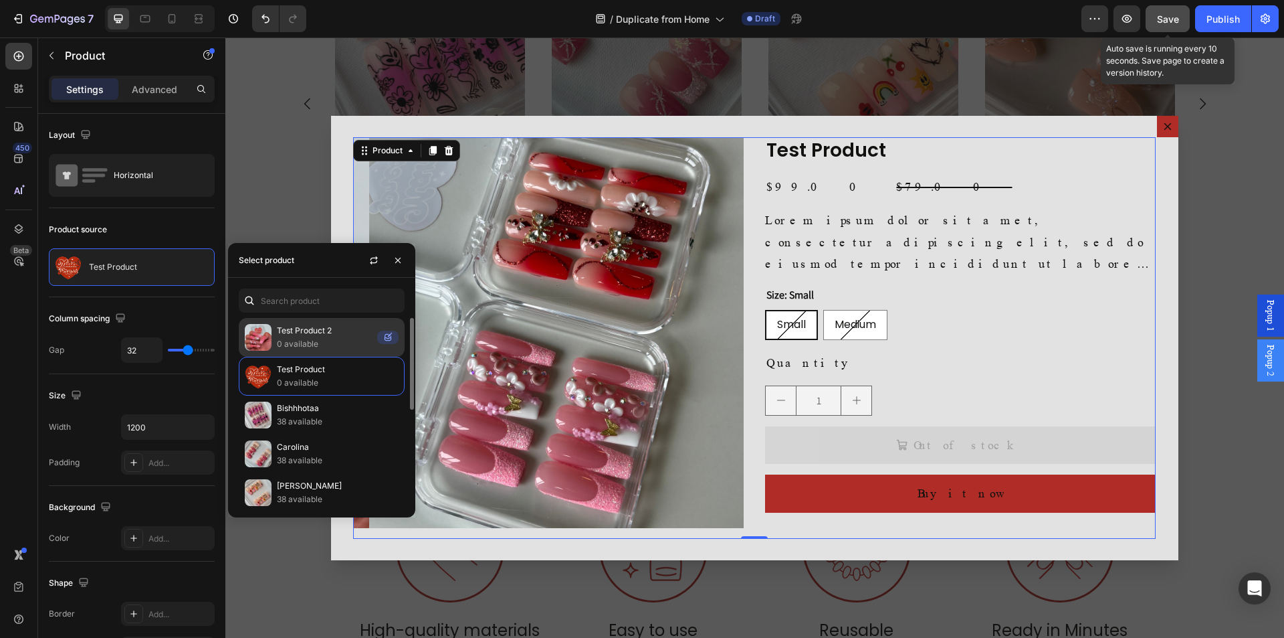
click at [322, 346] on p "0 available" at bounding box center [324, 343] width 95 height 13
click at [313, 330] on p "Test Product 2" at bounding box center [324, 330] width 95 height 13
click at [404, 262] on button "button" at bounding box center [397, 260] width 21 height 21
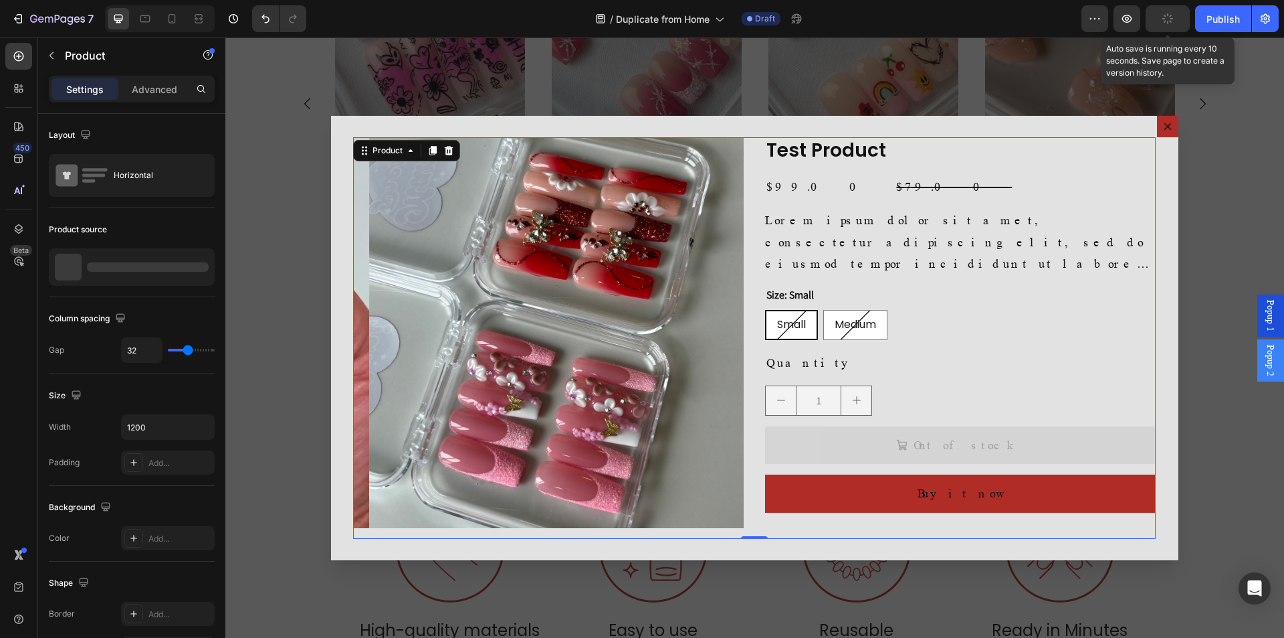
click at [759, 506] on div "Product Images Test Product Product Title $99.00 Product Price Product Price $7…" at bounding box center [754, 337] width 803 height 401
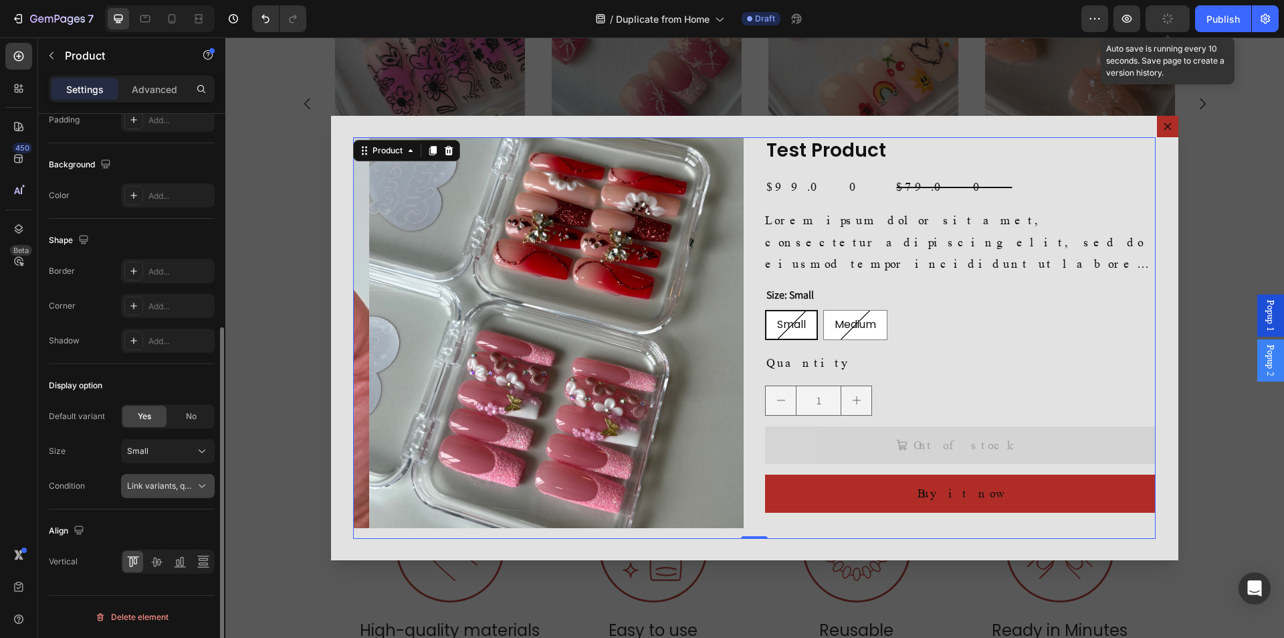
click at [198, 490] on icon at bounding box center [201, 485] width 13 height 13
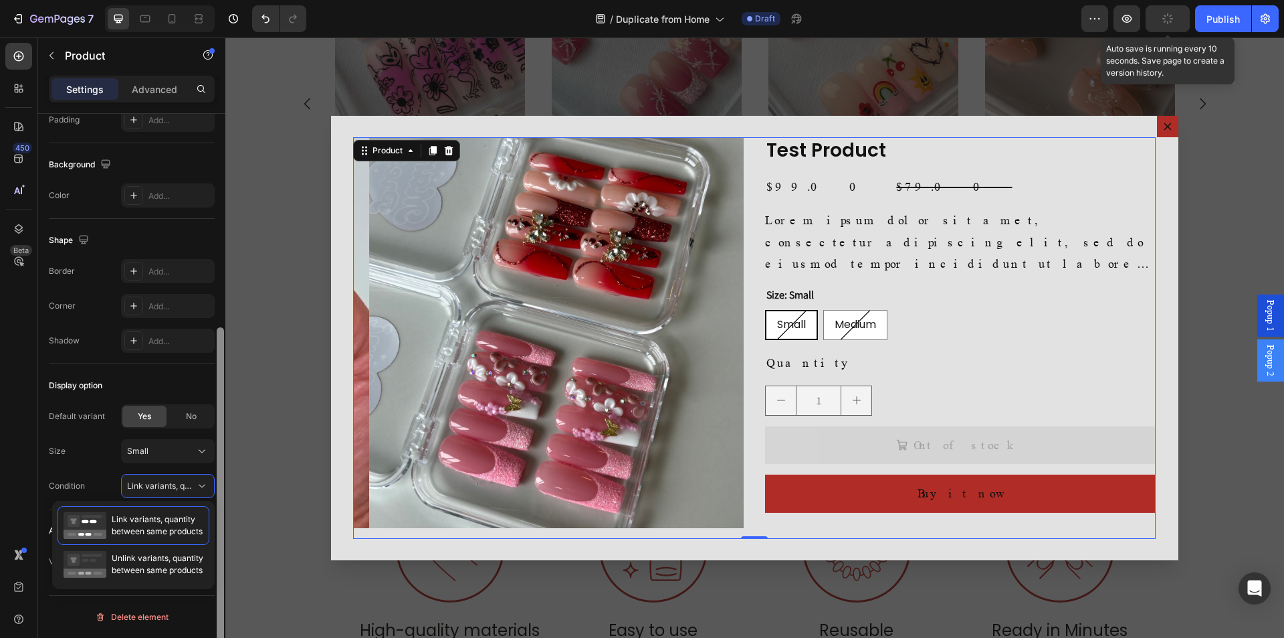
drag, startPoint x: 193, startPoint y: 417, endPoint x: 217, endPoint y: 487, distance: 73.6
click at [193, 417] on span "No" at bounding box center [191, 416] width 11 height 12
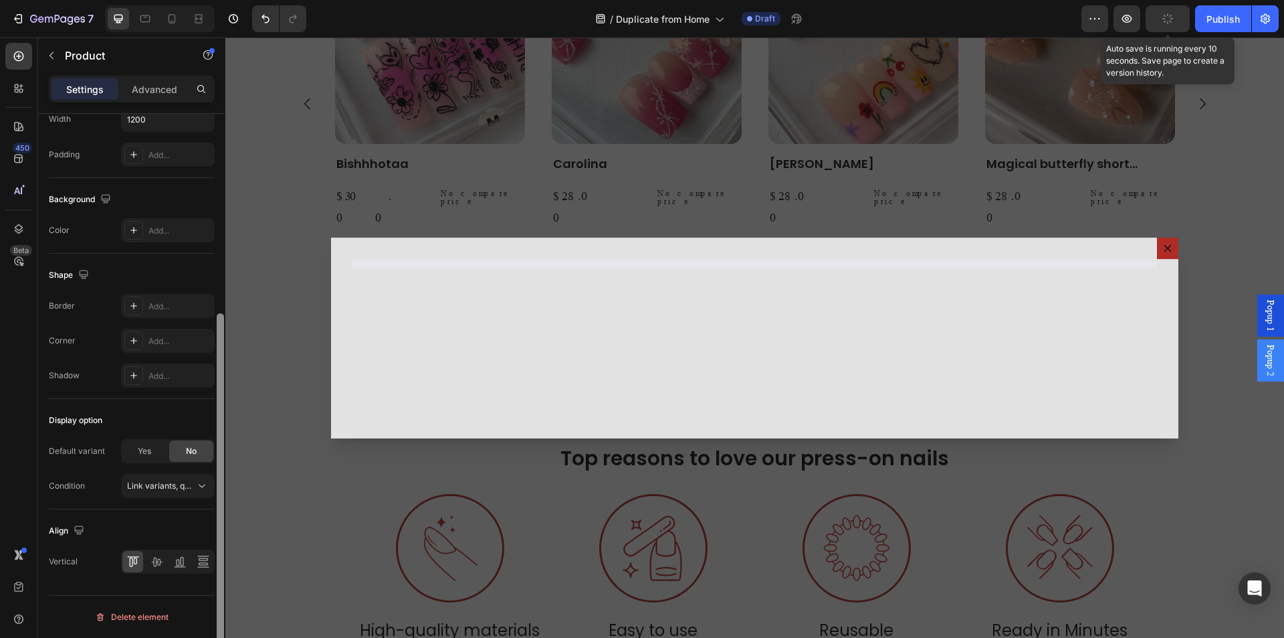
scroll to position [308, 0]
click at [1165, 17] on span "Save" at bounding box center [1168, 18] width 22 height 11
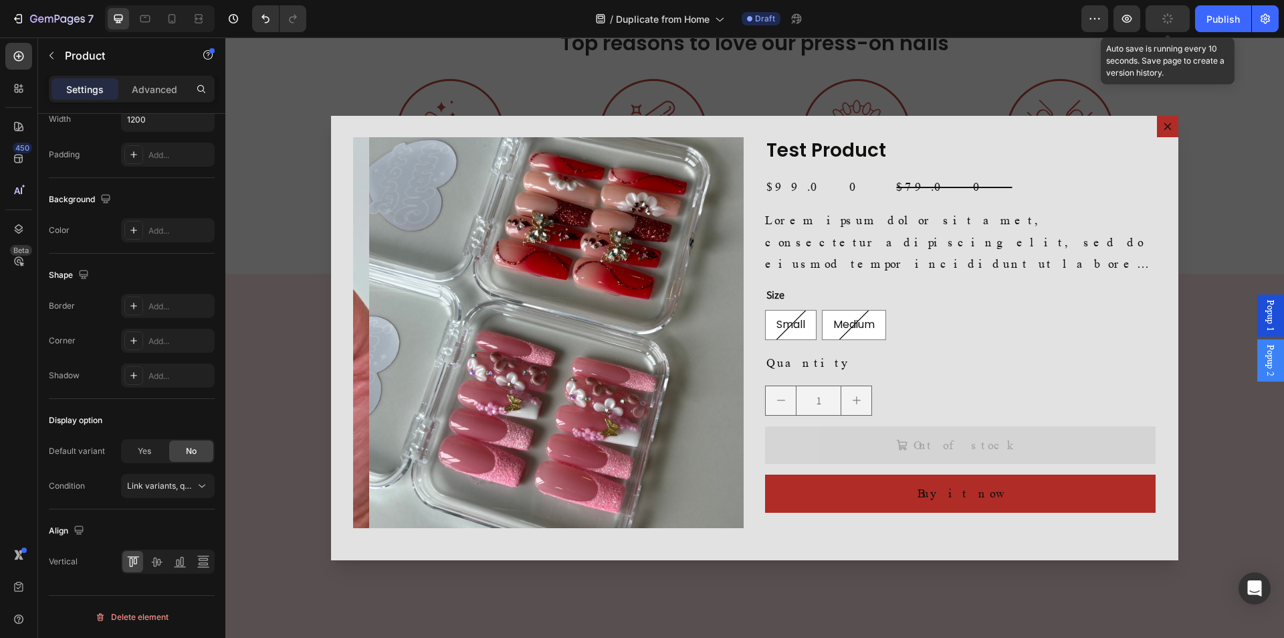
click at [748, 351] on div "Product Images Test Product Product Title $99.00 Product Price Product Price $7…" at bounding box center [754, 337] width 803 height 401
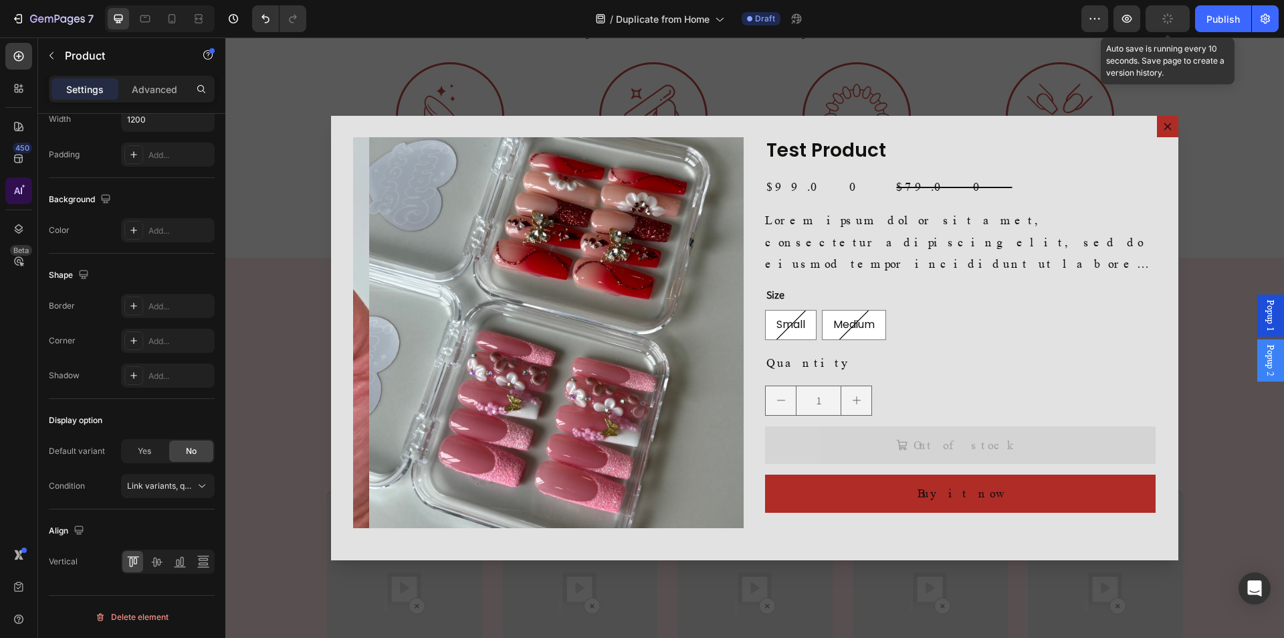
scroll to position [878, 0]
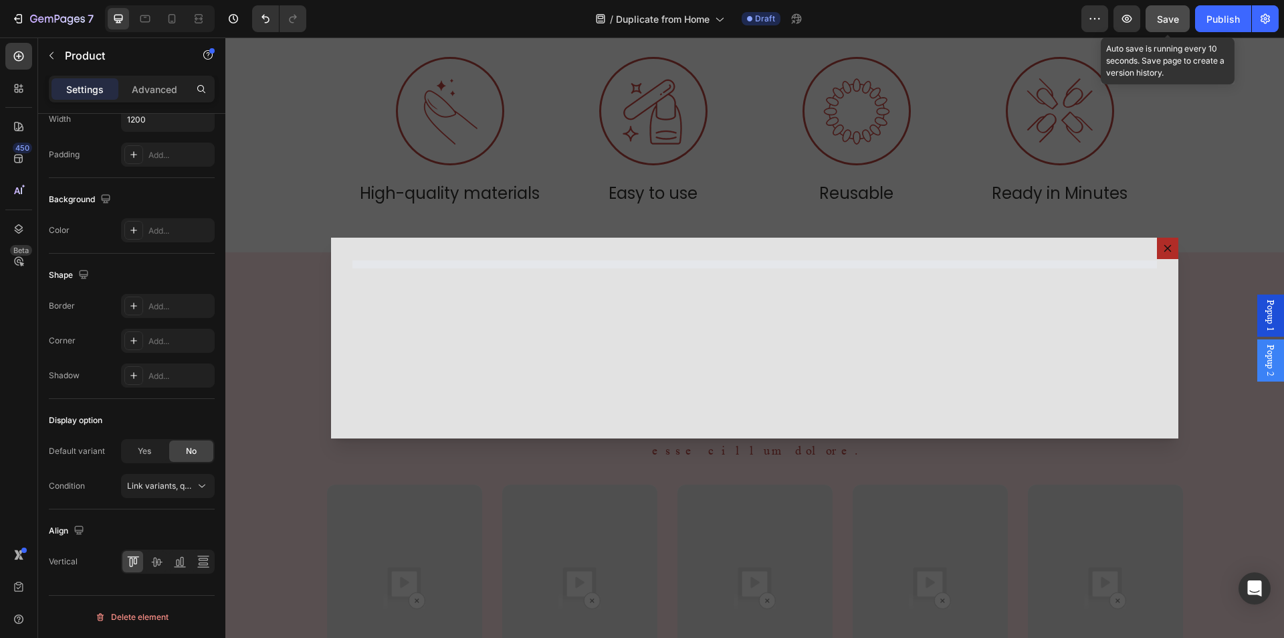
click at [1172, 16] on span "Save" at bounding box center [1168, 18] width 22 height 11
click at [1264, 362] on span "Popup 2" at bounding box center [1270, 360] width 13 height 31
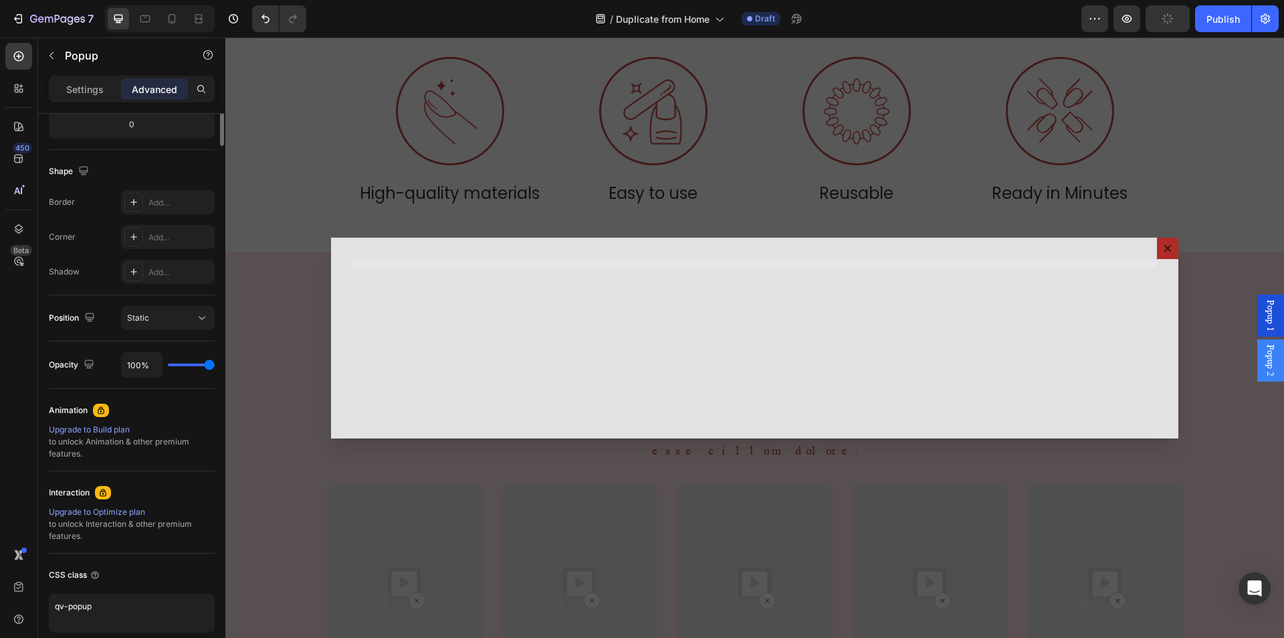
scroll to position [0, 0]
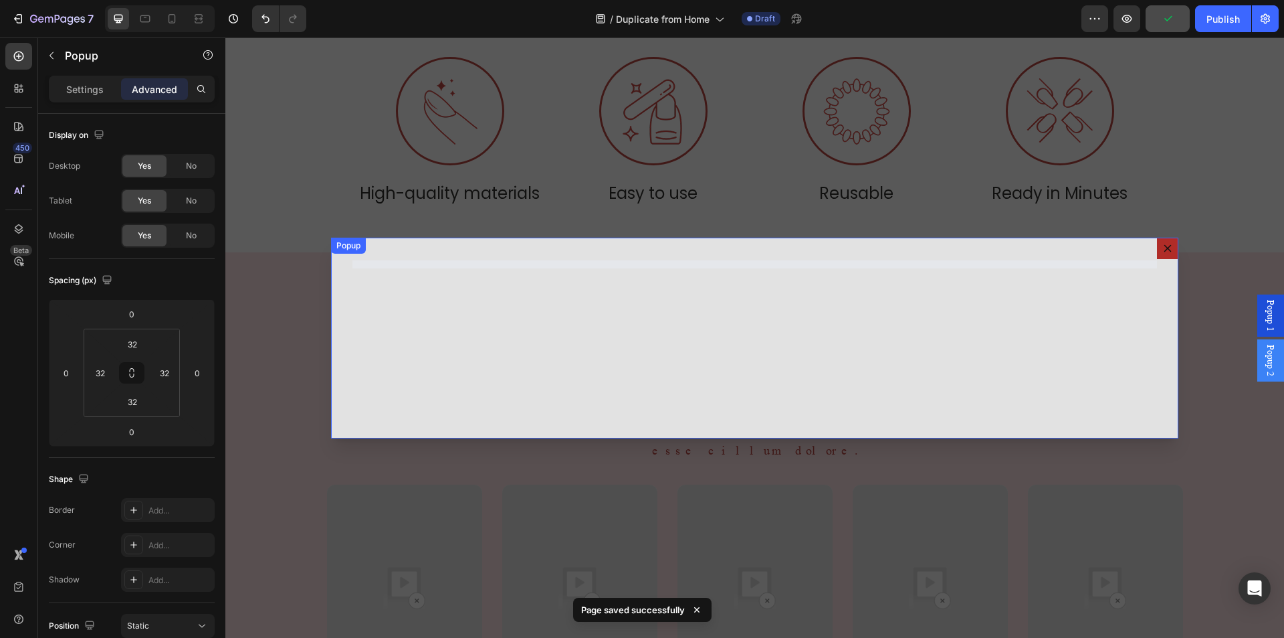
click at [1157, 246] on button "Dialog content" at bounding box center [1167, 247] width 21 height 21
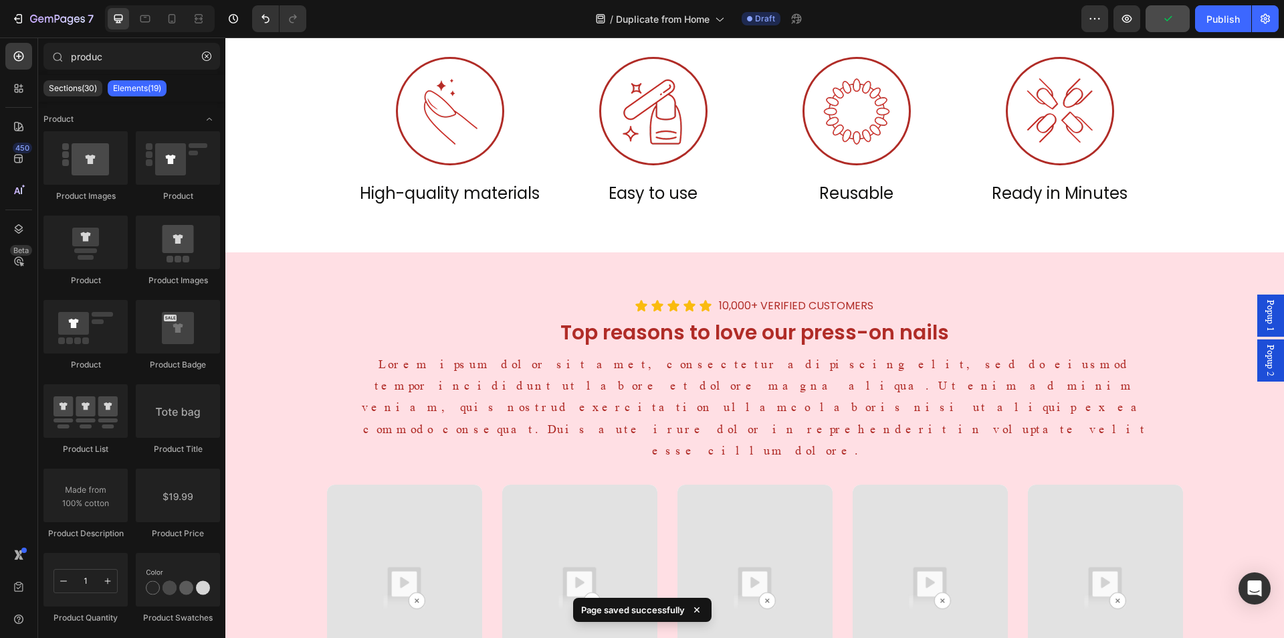
click at [1264, 367] on span "Popup 2" at bounding box center [1270, 360] width 13 height 31
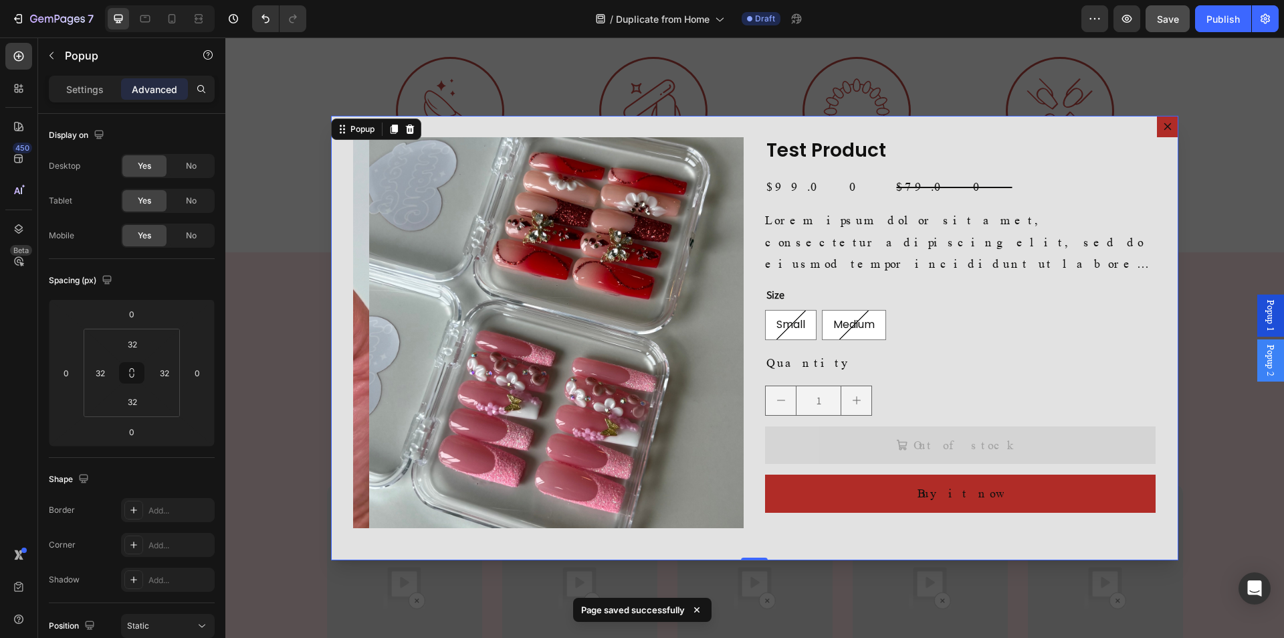
click at [334, 355] on div "Product Images Test Product Product Title $99.00 Product Price Product Price $7…" at bounding box center [754, 338] width 847 height 444
click at [338, 359] on div "Product Images Test Product Product Title $99.00 Product Price Product Price $7…" at bounding box center [754, 338] width 847 height 444
drag, startPoint x: 58, startPoint y: 84, endPoint x: 84, endPoint y: 100, distance: 31.6
click at [58, 84] on div "Settings" at bounding box center [85, 88] width 67 height 21
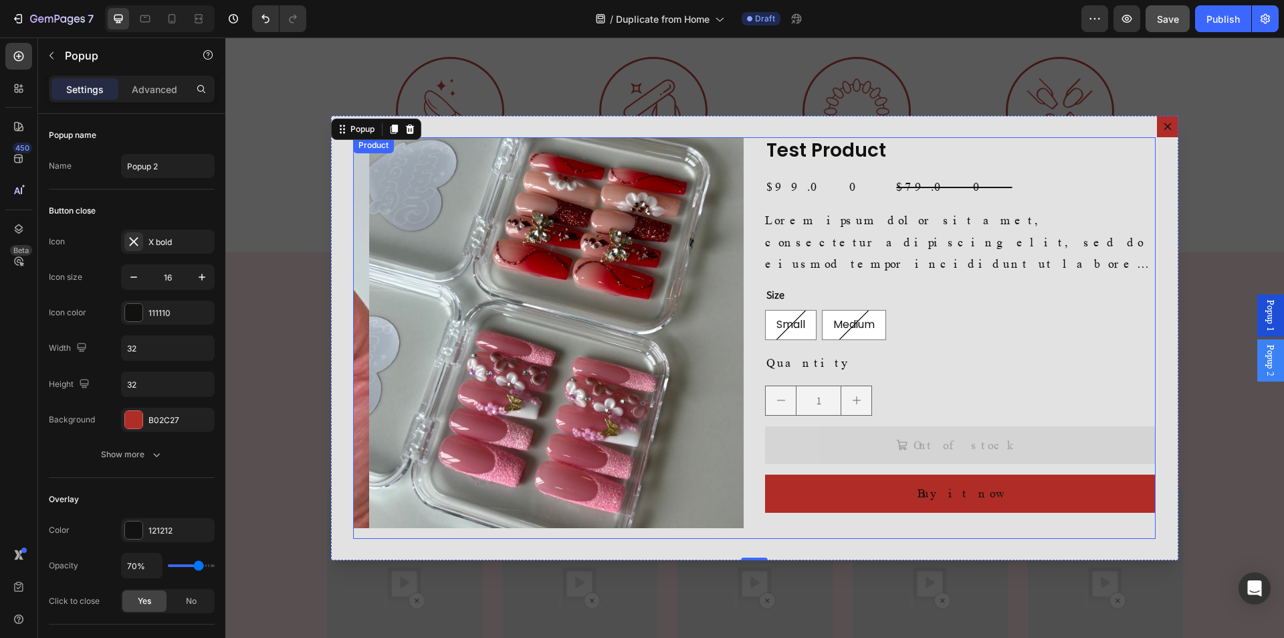
click at [755, 420] on div "Product Images Test Product Product Title $99.00 Product Price Product Price $7…" at bounding box center [754, 337] width 803 height 401
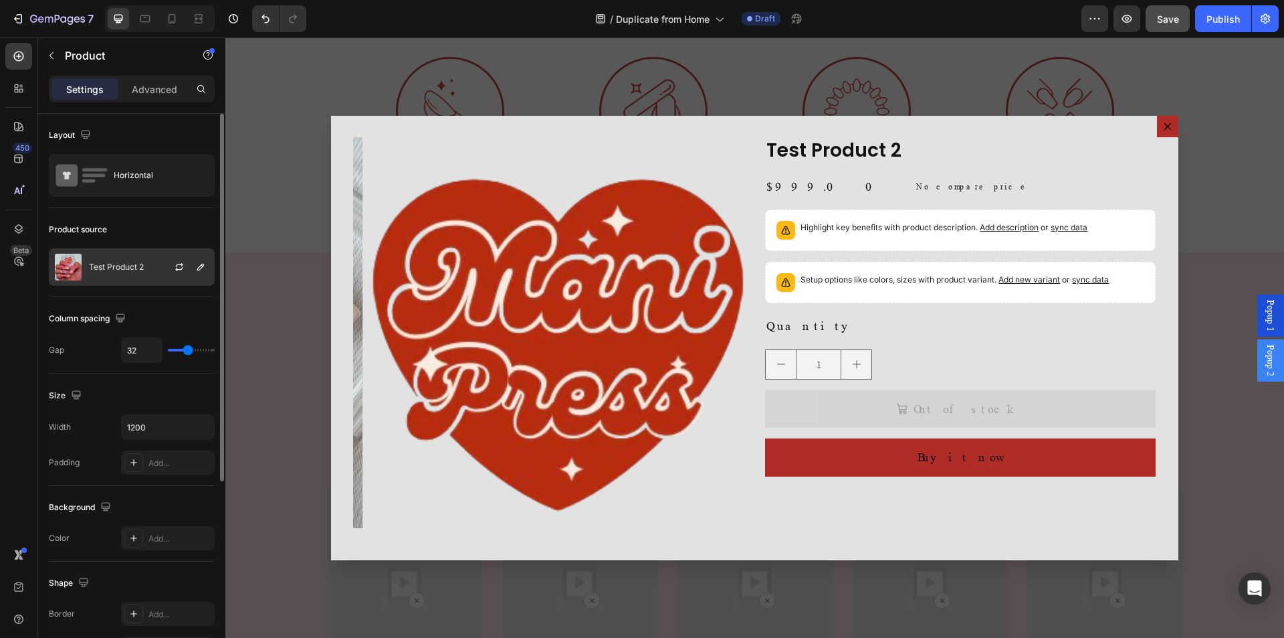
click at [136, 260] on div "Test Product 2" at bounding box center [132, 266] width 166 height 37
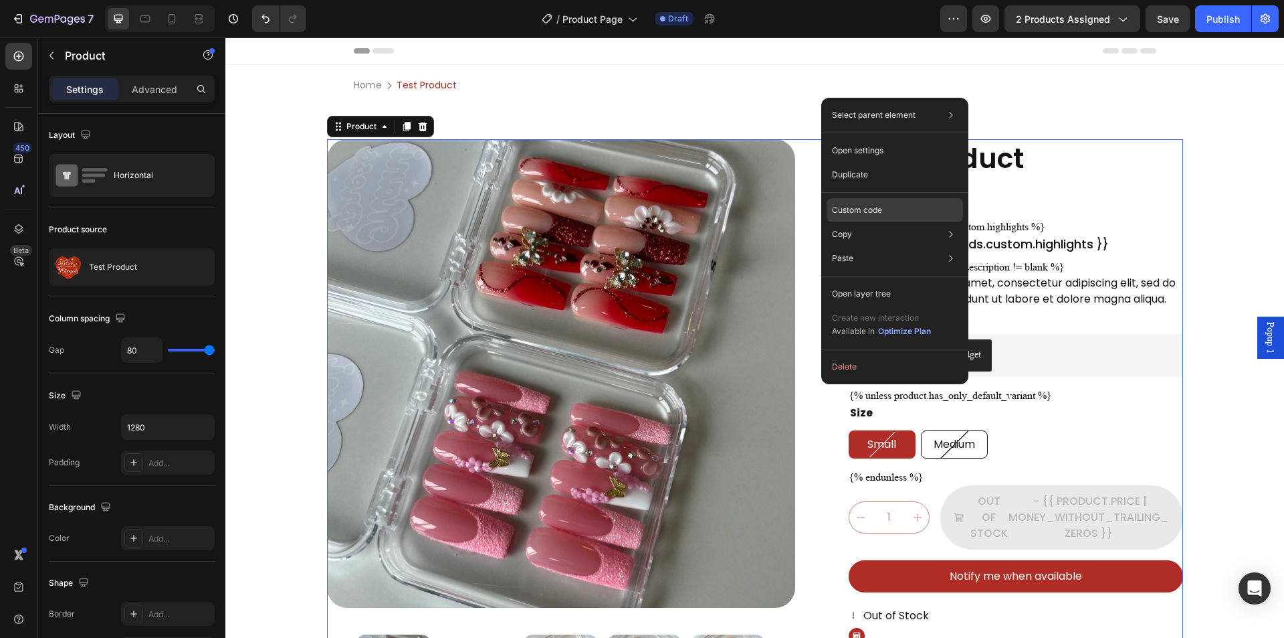
click at [860, 214] on p "Custom code" at bounding box center [857, 210] width 50 height 12
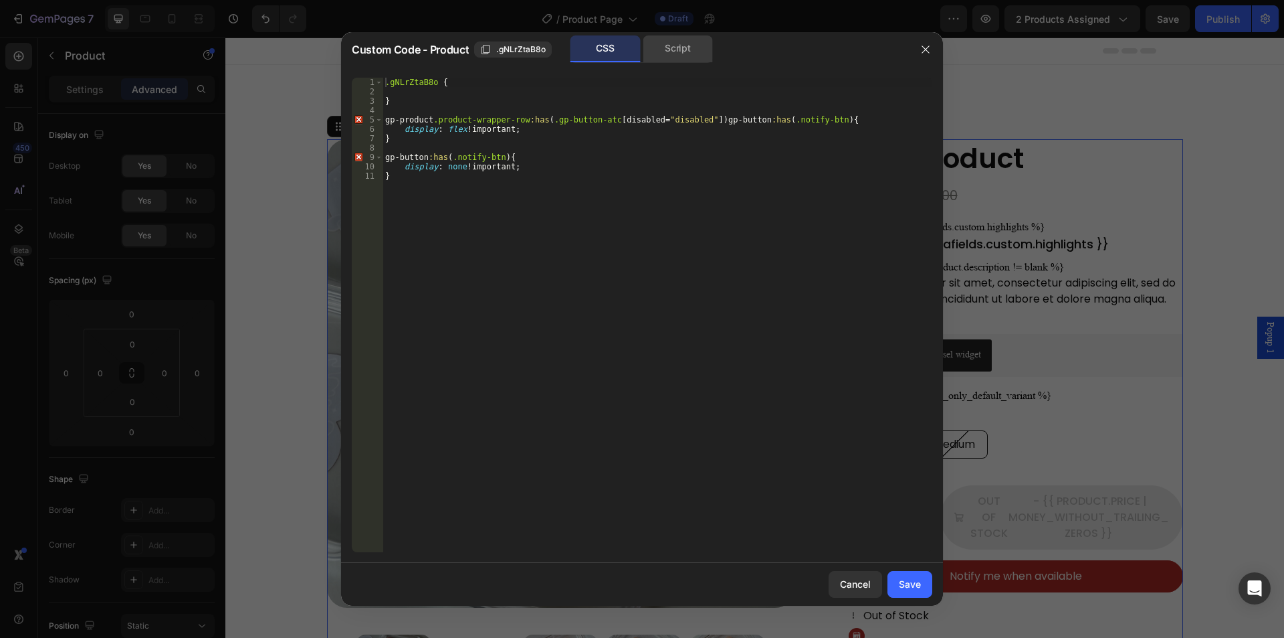
click at [684, 42] on div "Script" at bounding box center [678, 48] width 70 height 27
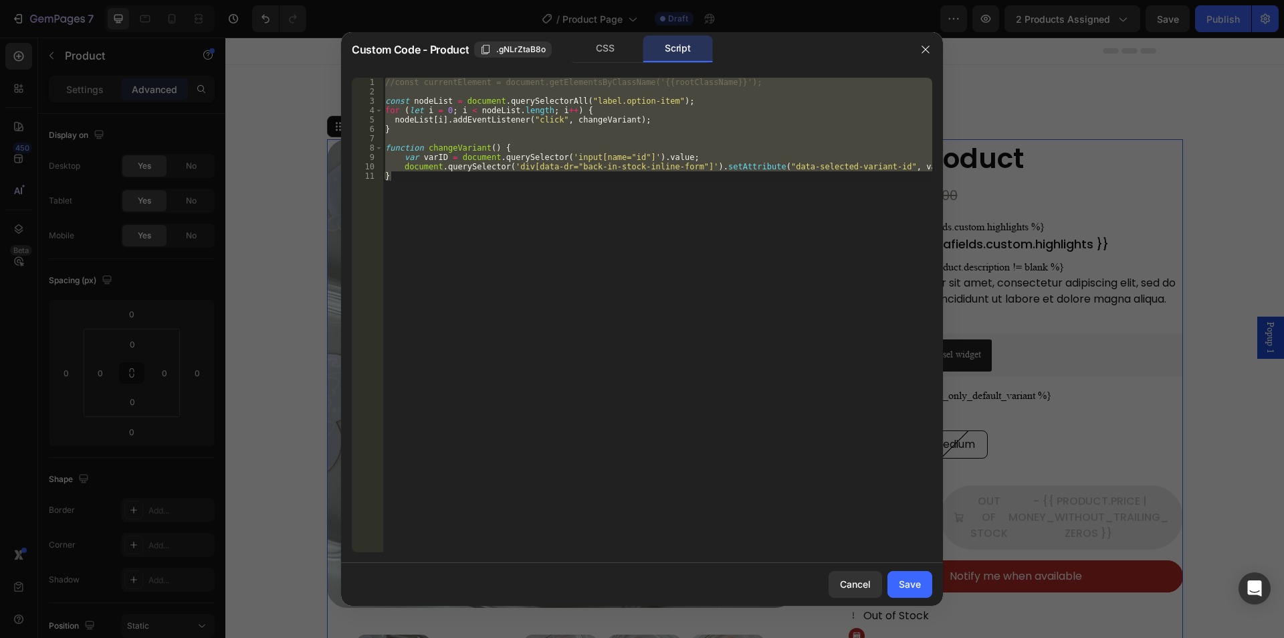
click at [476, 193] on div "//const currentElement = document.getElementsByClassName('{{rootClassName}}'); …" at bounding box center [658, 315] width 550 height 474
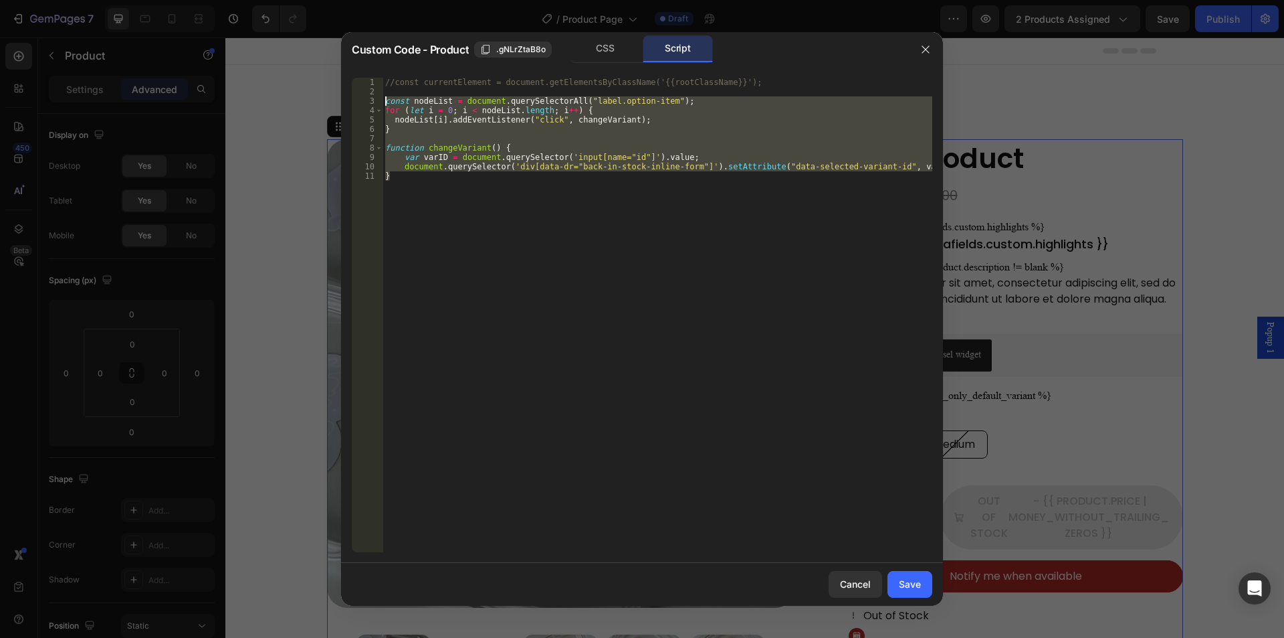
drag, startPoint x: 442, startPoint y: 191, endPoint x: 366, endPoint y: 99, distance: 118.8
click at [366, 99] on div "} 1 2 3 4 5 6 7 8 9 10 11 //const currentElement = document.getElementsByClassN…" at bounding box center [642, 315] width 581 height 474
type textarea "const nodeList = document.querySelectorAll("label.option-item"); for (let i = 0…"
click at [922, 52] on icon "button" at bounding box center [925, 49] width 11 height 11
